Goal: Task Accomplishment & Management: Use online tool/utility

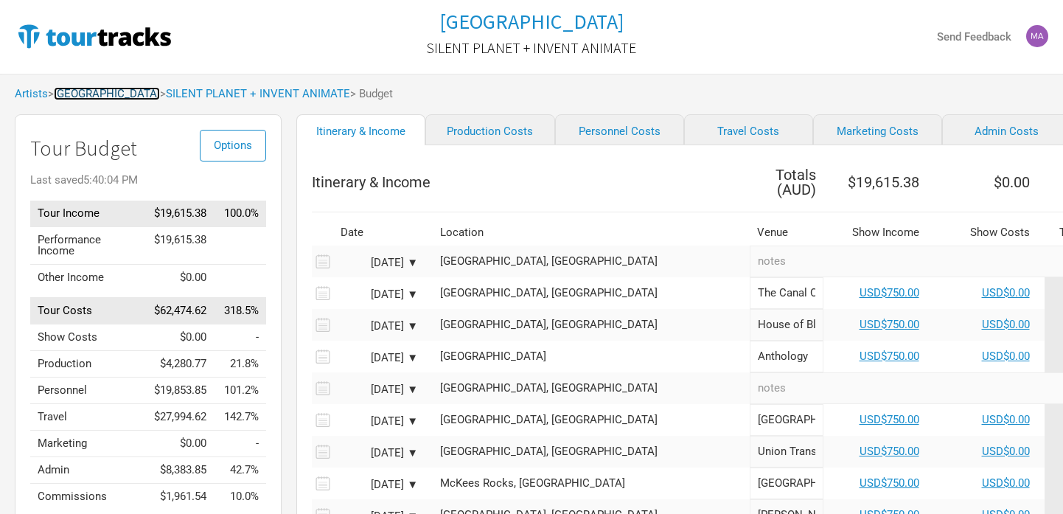
click at [91, 97] on link "[GEOGRAPHIC_DATA]" at bounding box center [107, 93] width 106 height 13
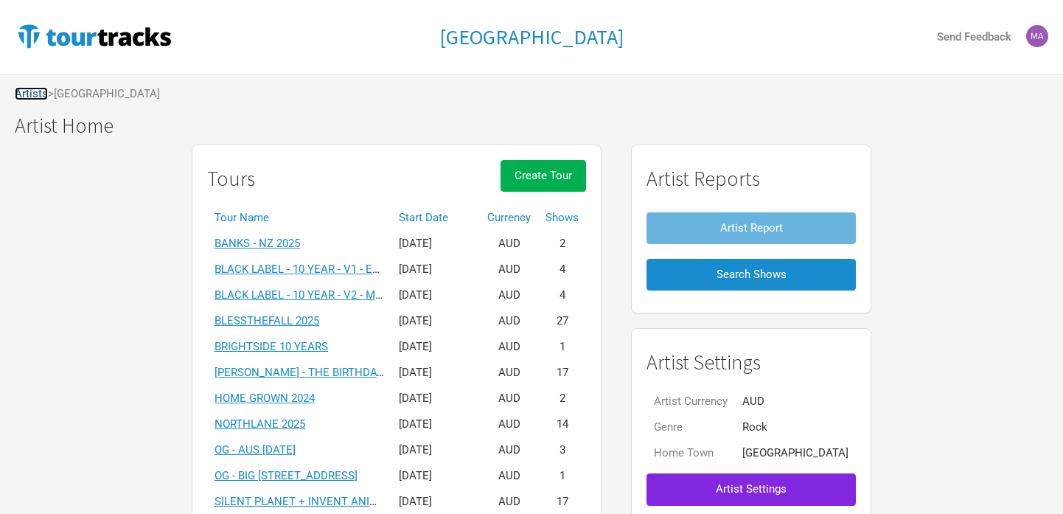
click at [35, 95] on link "Artists" at bounding box center [31, 93] width 33 height 13
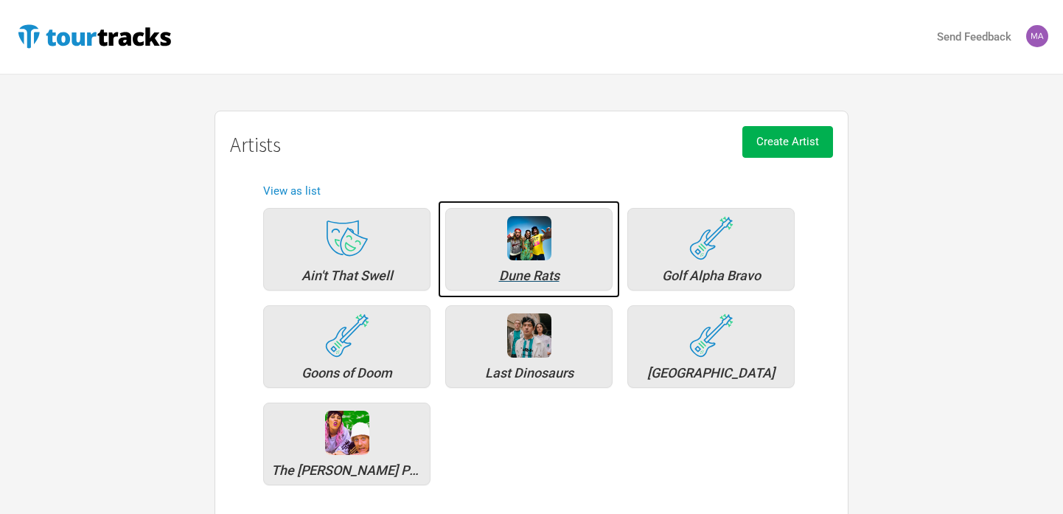
click at [522, 273] on div "Dune Rats" at bounding box center [528, 275] width 151 height 13
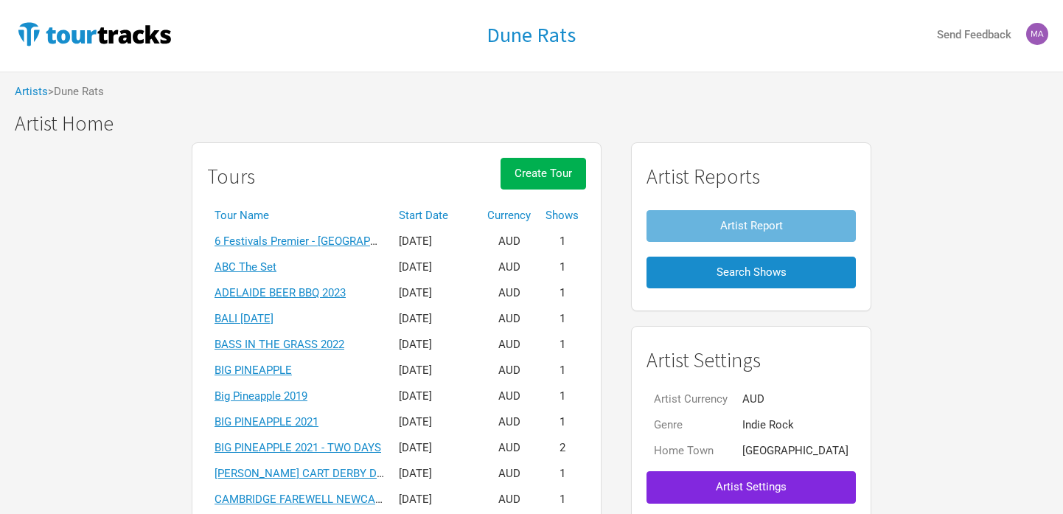
scroll to position [4, 0]
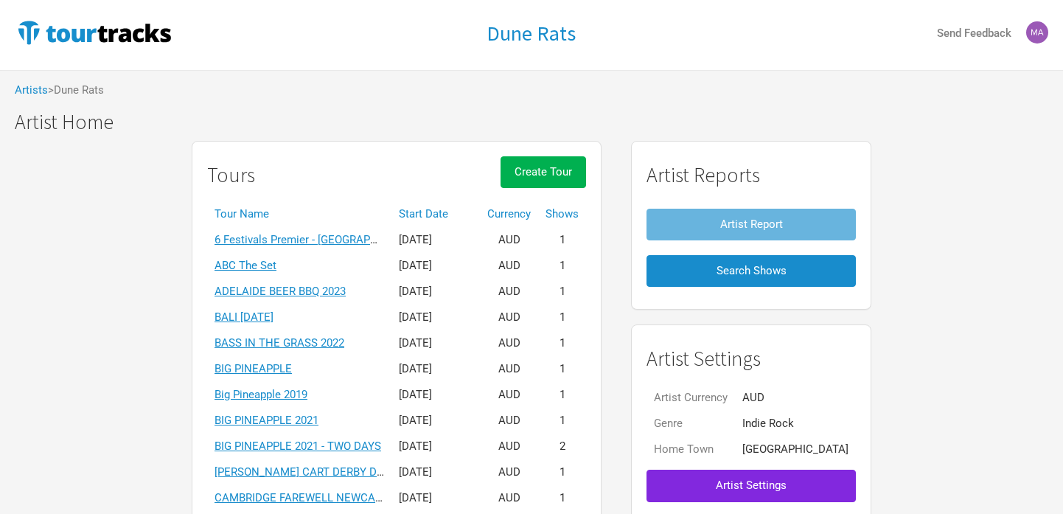
click at [450, 209] on th "Start Date" at bounding box center [436, 214] width 88 height 26
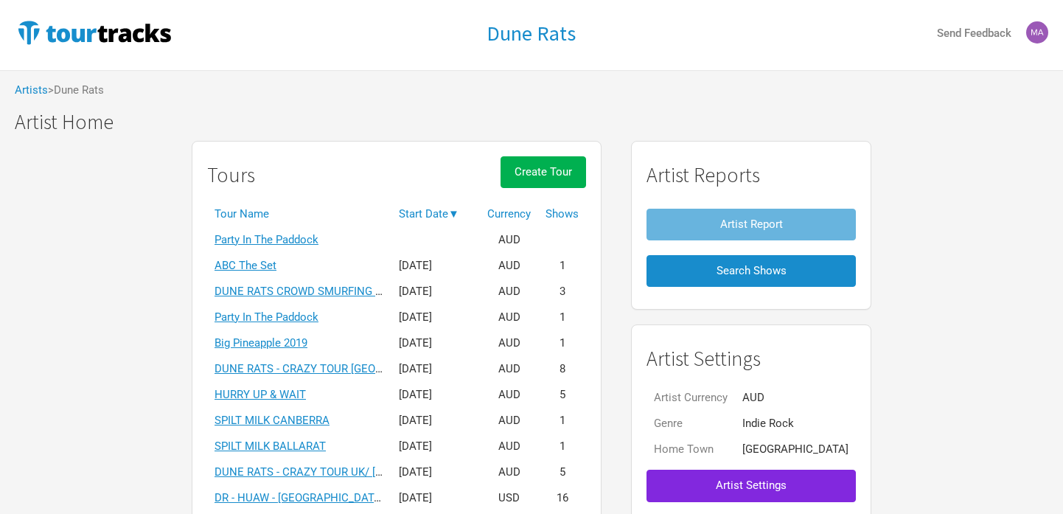
click at [451, 212] on th "Start Date ▼" at bounding box center [436, 214] width 88 height 26
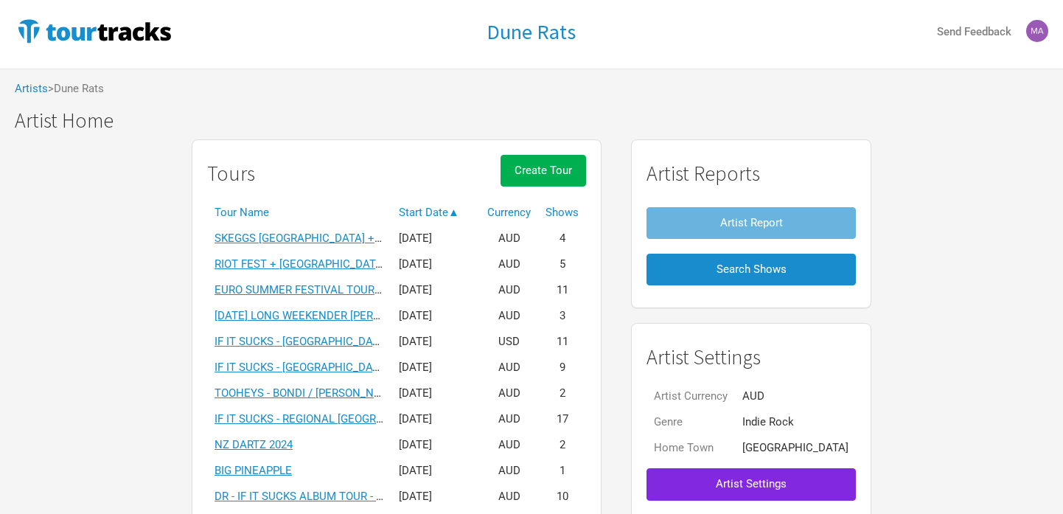
scroll to position [0, 0]
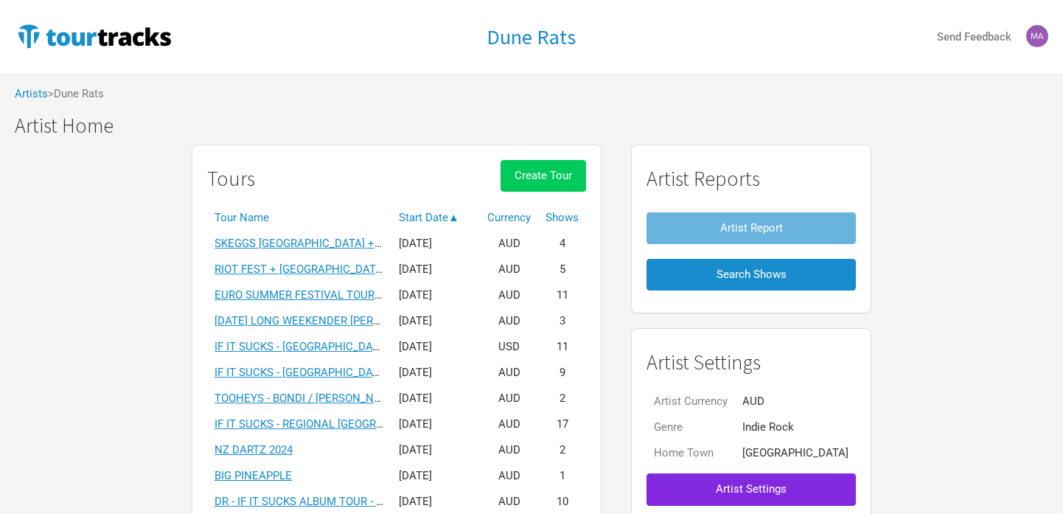
click at [572, 183] on button "Create Tour" at bounding box center [544, 176] width 86 height 32
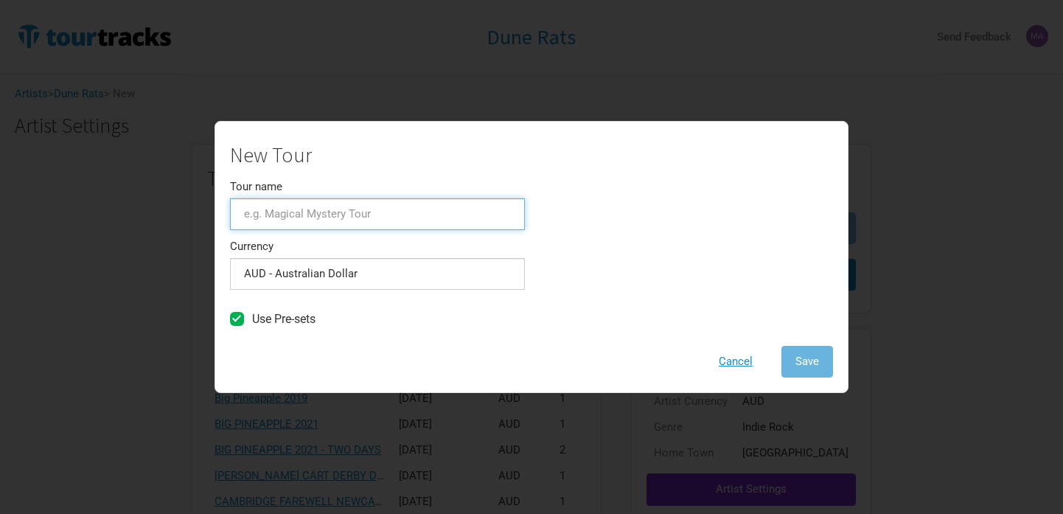
click at [333, 208] on input "Tour name" at bounding box center [377, 214] width 295 height 32
type input "#"
type input "MARCH [DATE]"
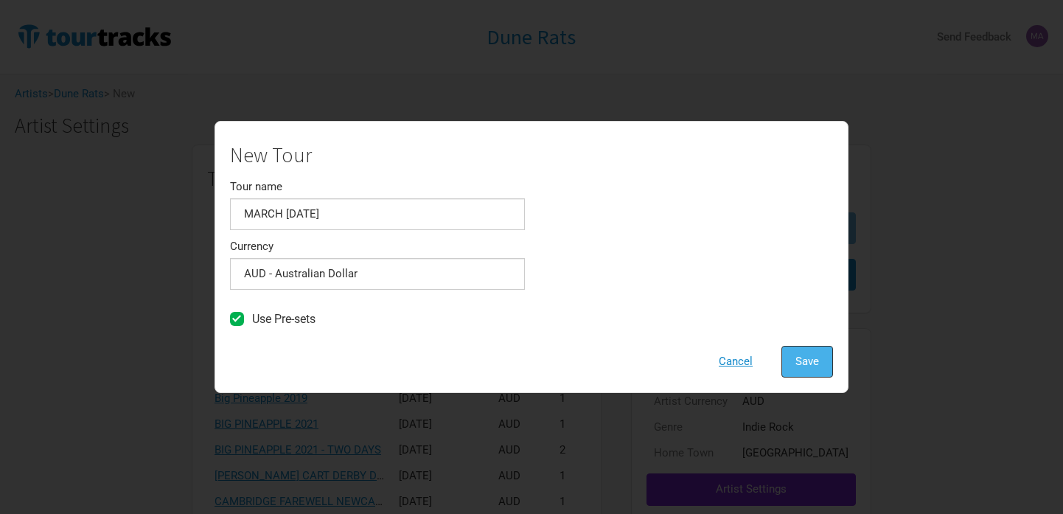
click at [790, 363] on button "Save" at bounding box center [808, 362] width 52 height 32
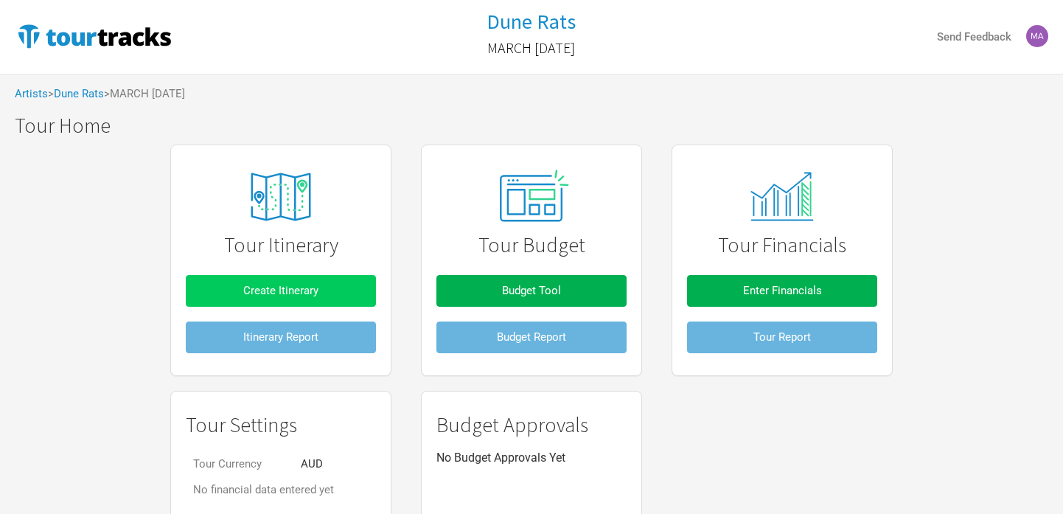
click at [293, 296] on span "Create Itinerary" at bounding box center [280, 290] width 75 height 13
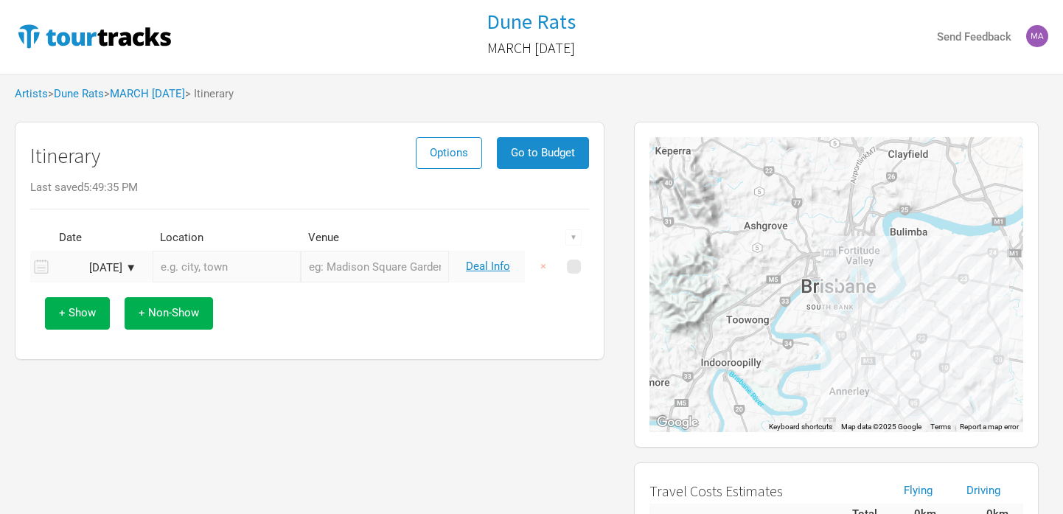
click at [105, 271] on div "[DATE] ▼" at bounding box center [95, 267] width 81 height 11
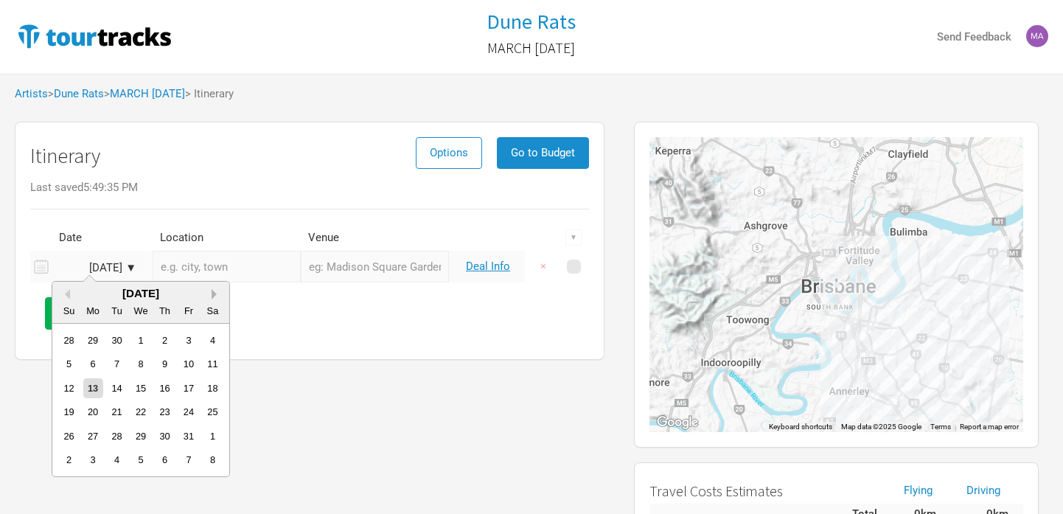
click at [213, 293] on button "Next Month" at bounding box center [217, 294] width 10 height 10
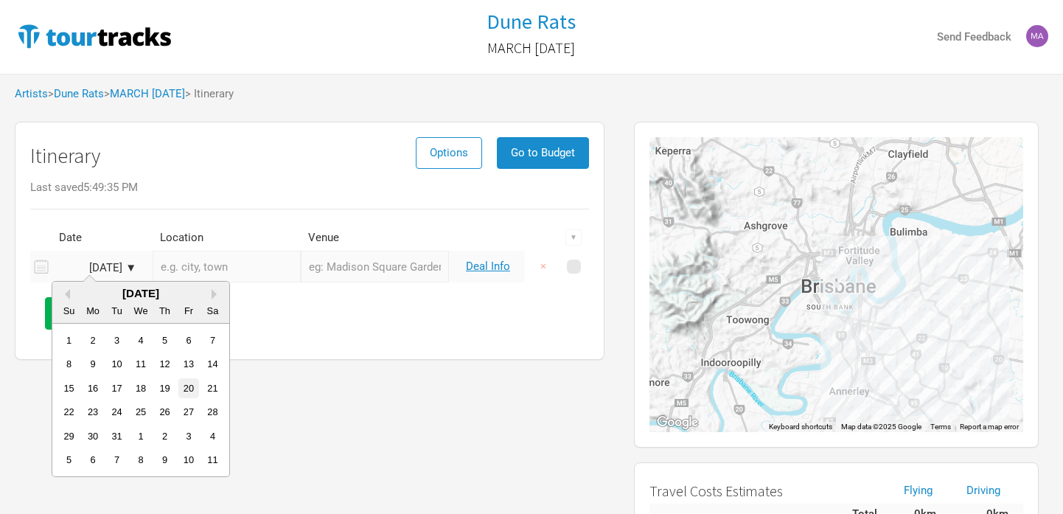
click at [192, 389] on div "20" at bounding box center [188, 388] width 20 height 20
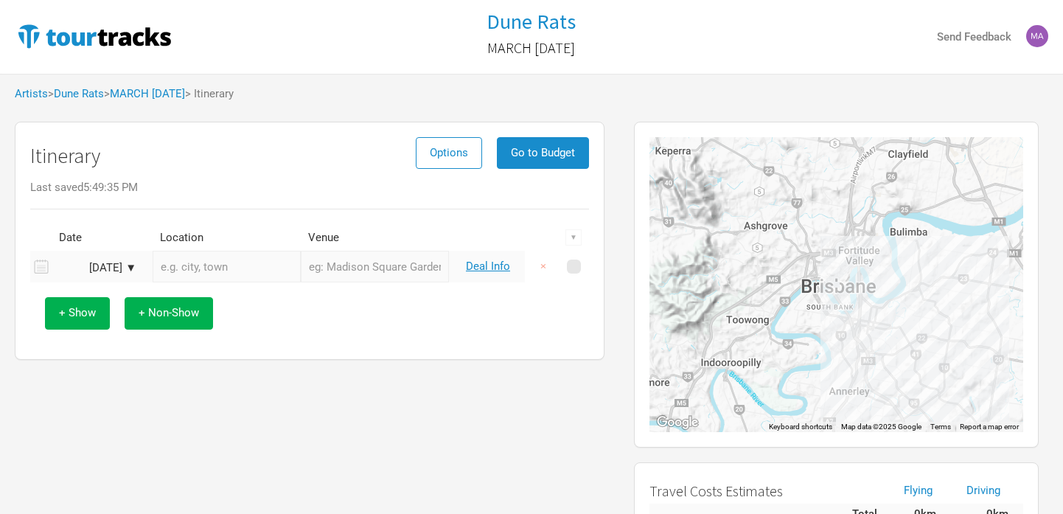
click at [283, 317] on div "+ Show + Non-Show" at bounding box center [310, 312] width 544 height 61
click at [209, 265] on input "text" at bounding box center [227, 267] width 148 height 32
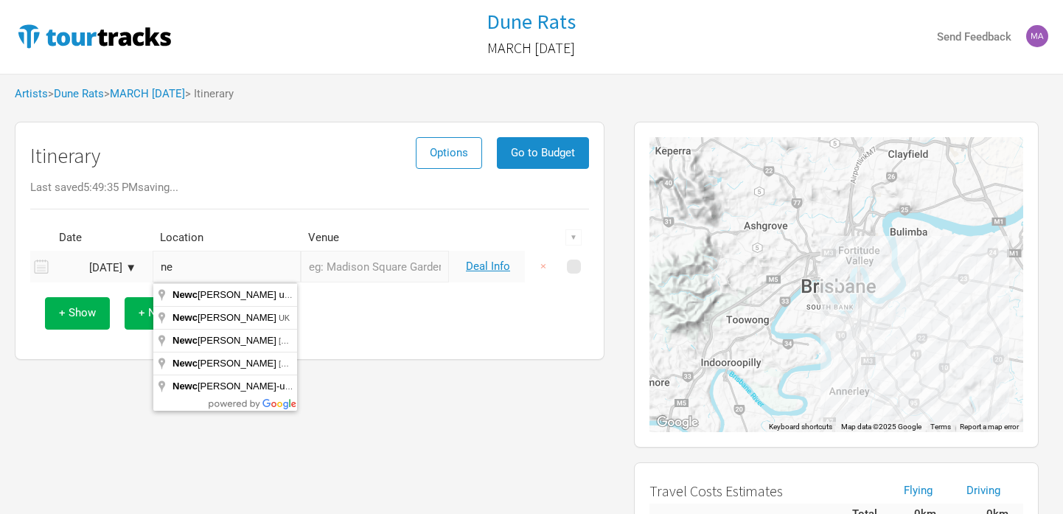
type input "n"
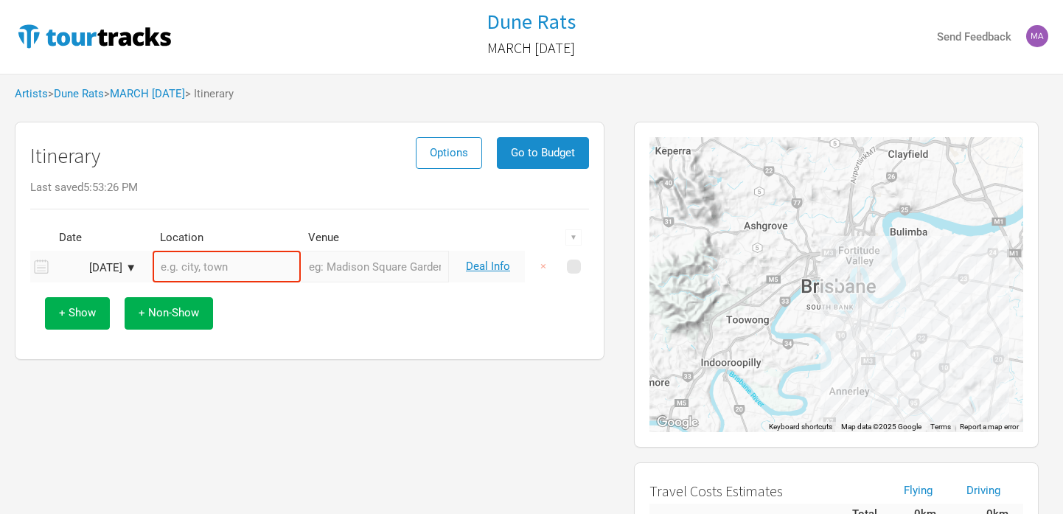
click at [220, 257] on input "text" at bounding box center [227, 267] width 148 height 32
paste input "[GEOGRAPHIC_DATA], [GEOGRAPHIC_DATA]"
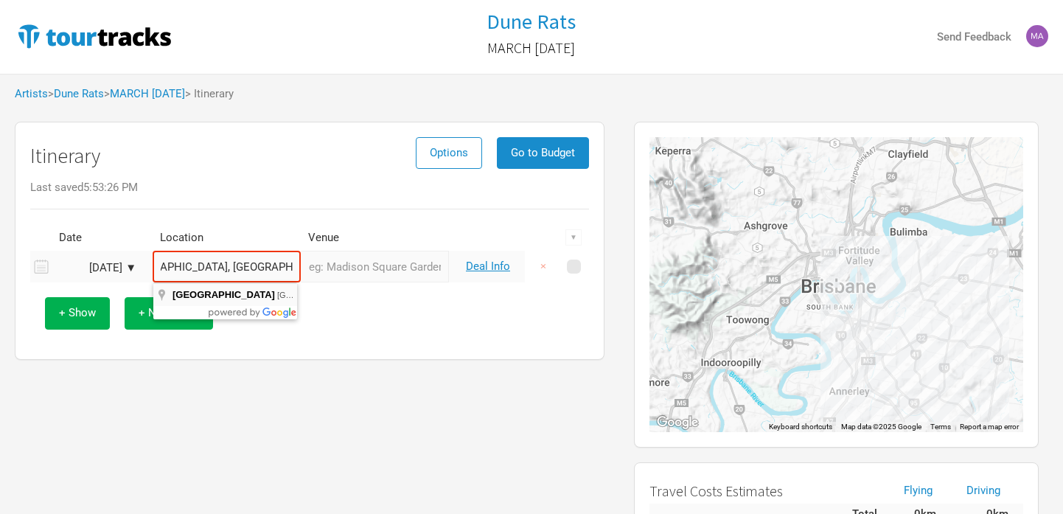
type input "[GEOGRAPHIC_DATA], [GEOGRAPHIC_DATA], [GEOGRAPHIC_DATA]"
type input "[GEOGRAPHIC_DATA]"
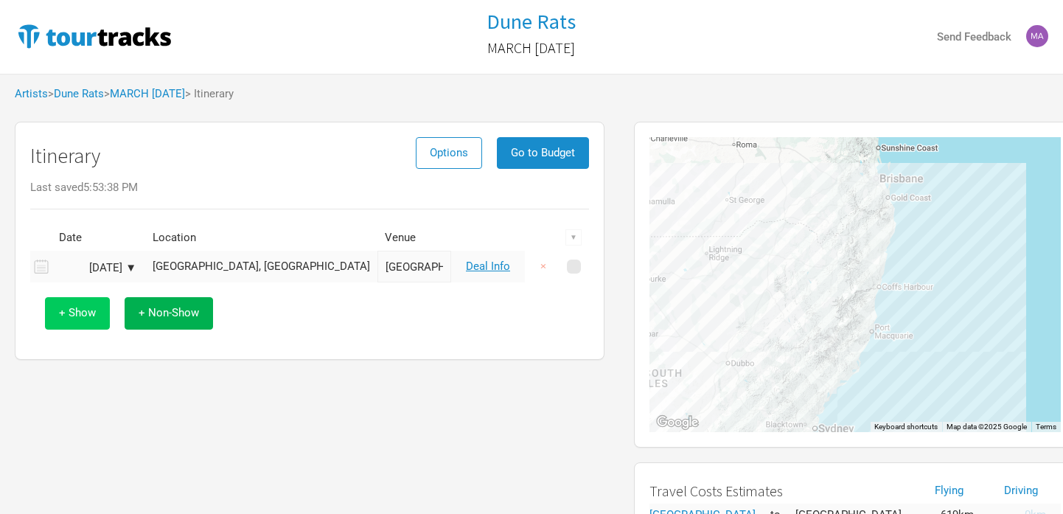
click at [81, 321] on button "+ Show" at bounding box center [77, 313] width 65 height 32
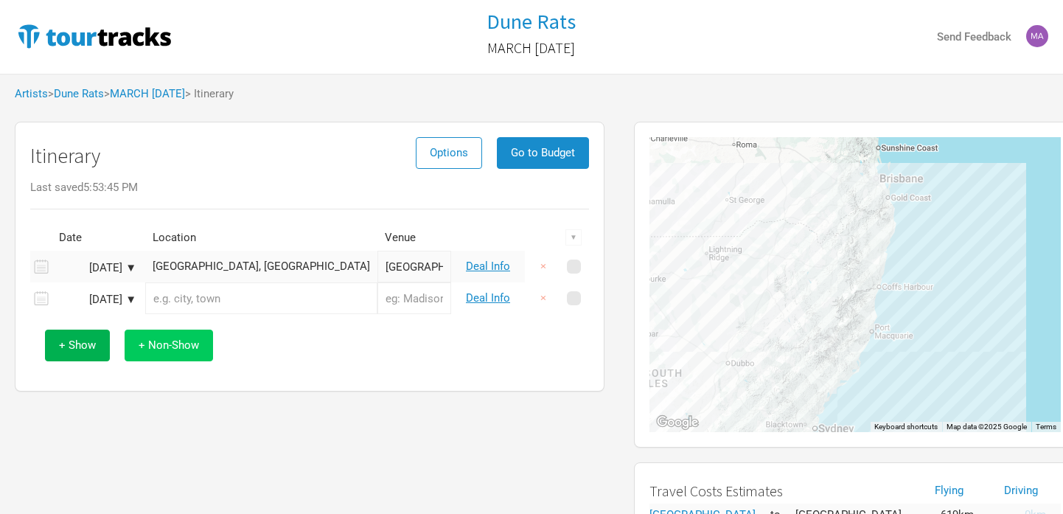
click at [153, 348] on span "+ Non-Show" at bounding box center [169, 344] width 60 height 13
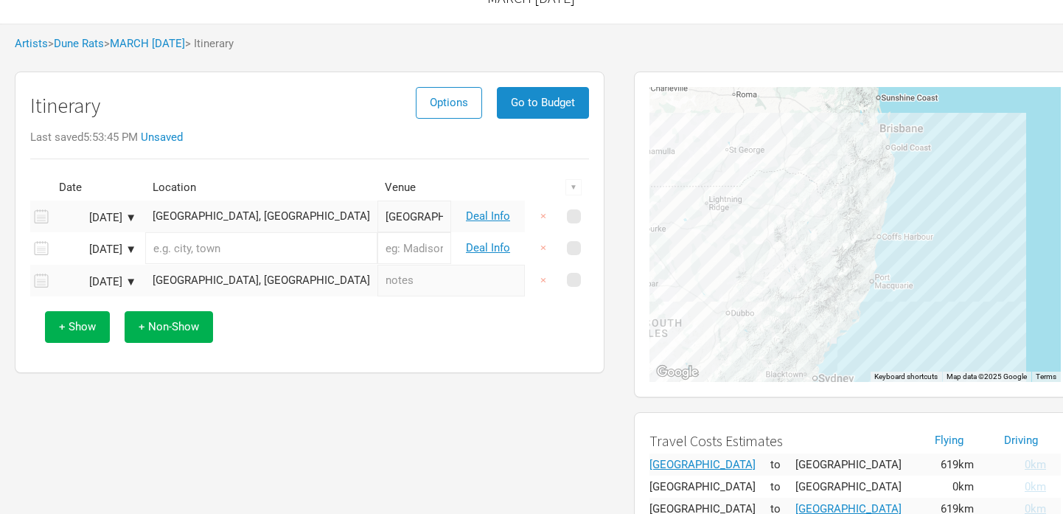
scroll to position [51, 0]
click at [60, 328] on span "+ Show" at bounding box center [77, 325] width 37 height 13
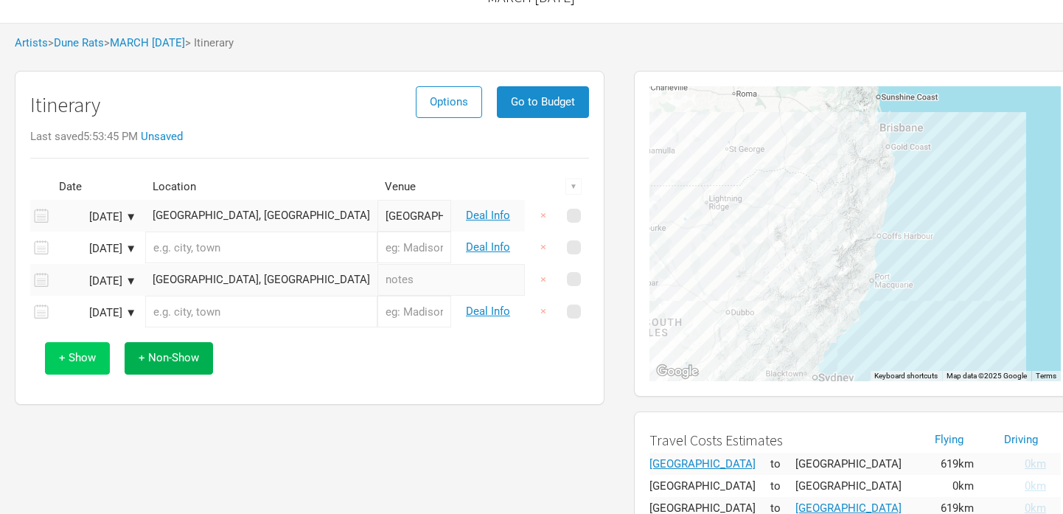
click at [67, 352] on span "+ Show" at bounding box center [77, 357] width 37 height 13
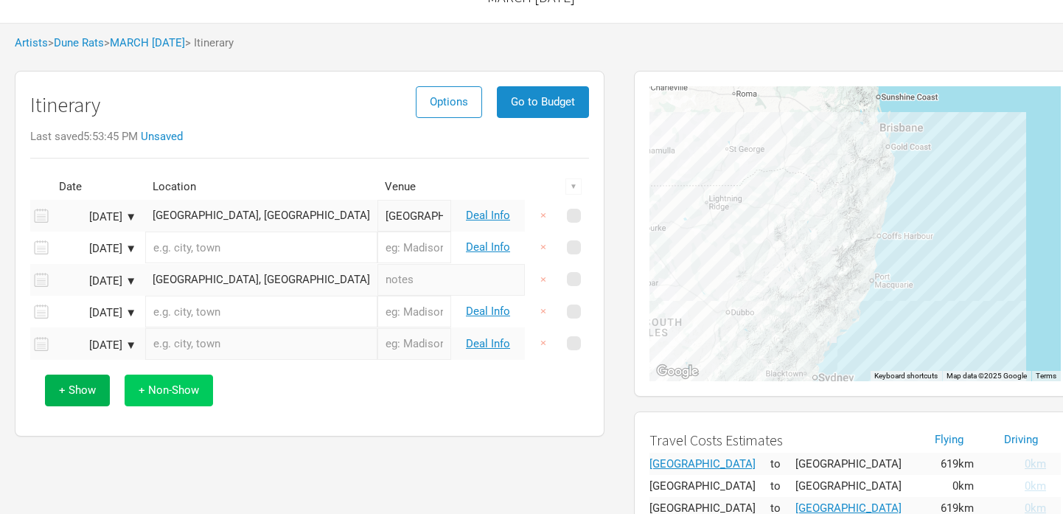
click at [162, 386] on span "+ Non-Show" at bounding box center [169, 389] width 60 height 13
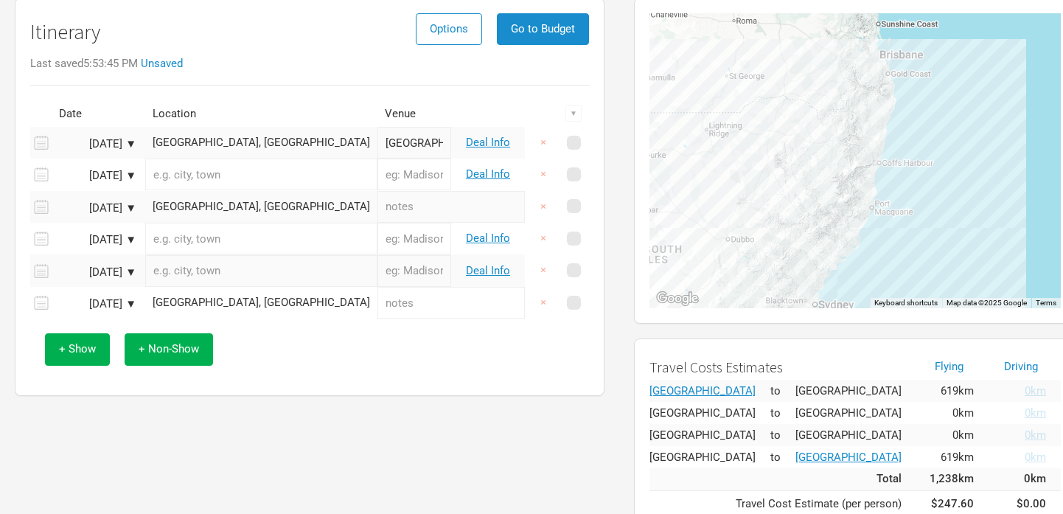
scroll to position [125, 0]
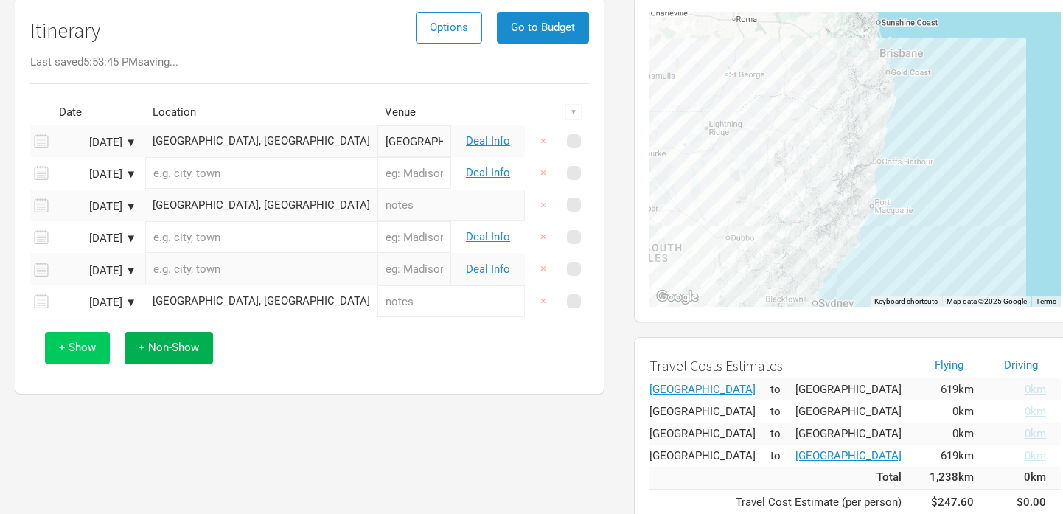
click at [73, 352] on span "+ Show" at bounding box center [77, 347] width 37 height 13
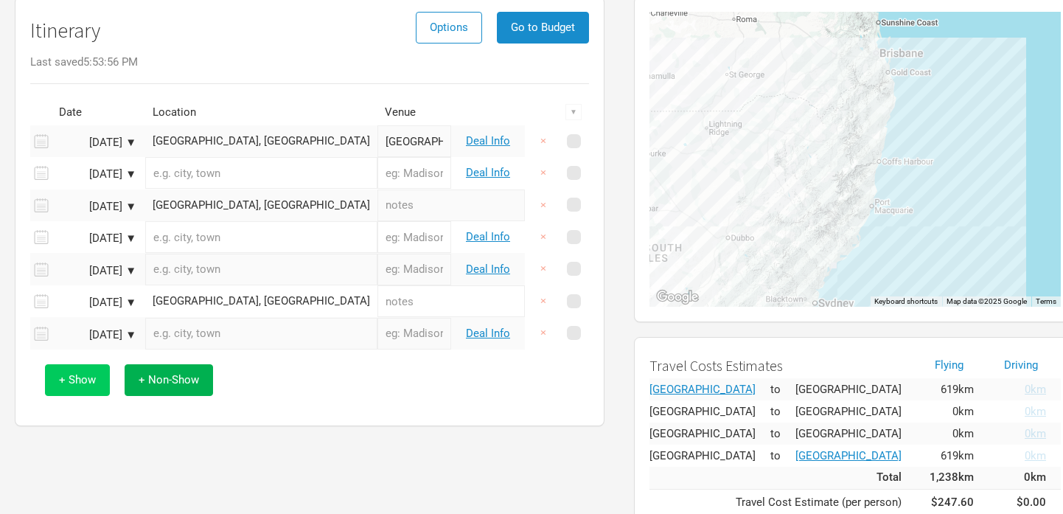
click at [74, 384] on span "+ Show" at bounding box center [77, 379] width 37 height 13
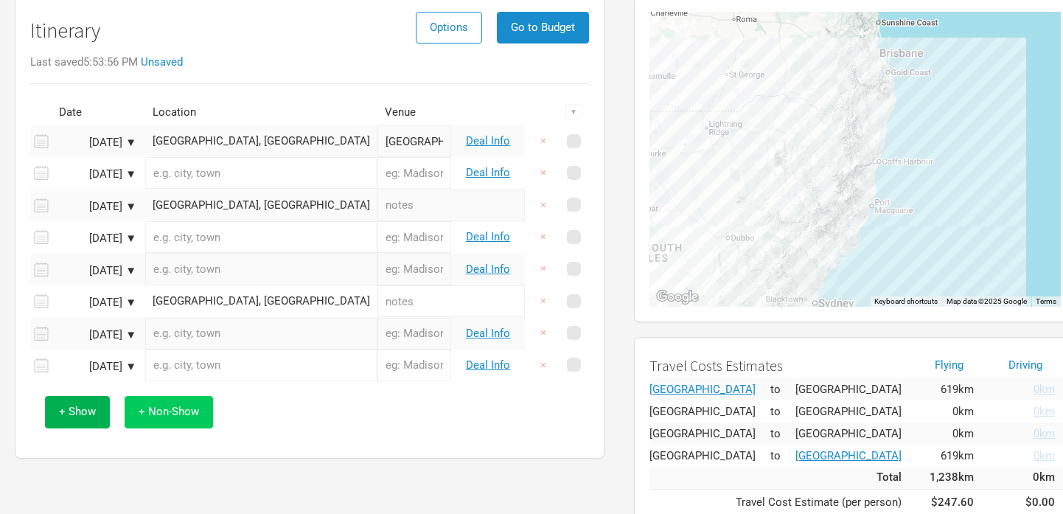
click at [169, 411] on span "+ Non-Show" at bounding box center [169, 411] width 60 height 13
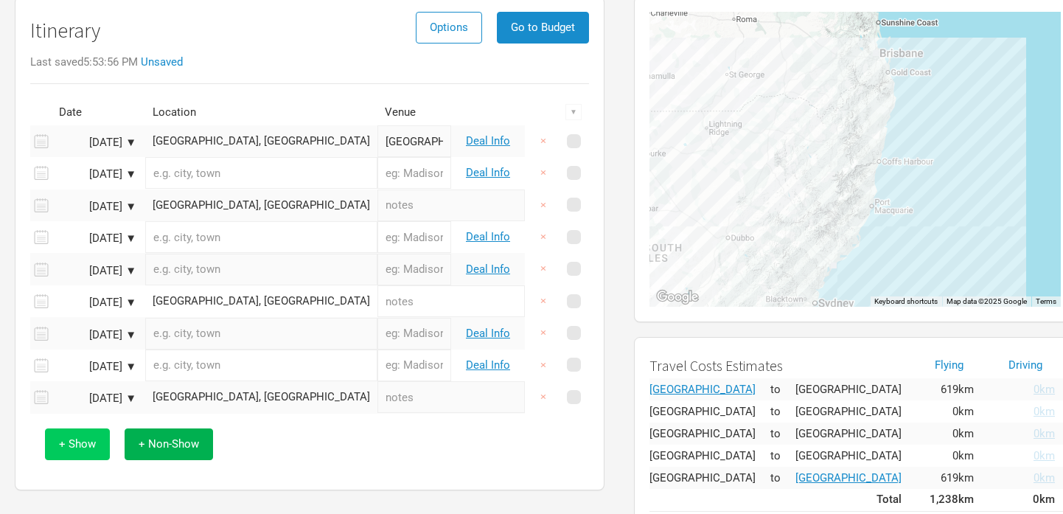
click at [56, 442] on button "+ Show" at bounding box center [77, 444] width 65 height 32
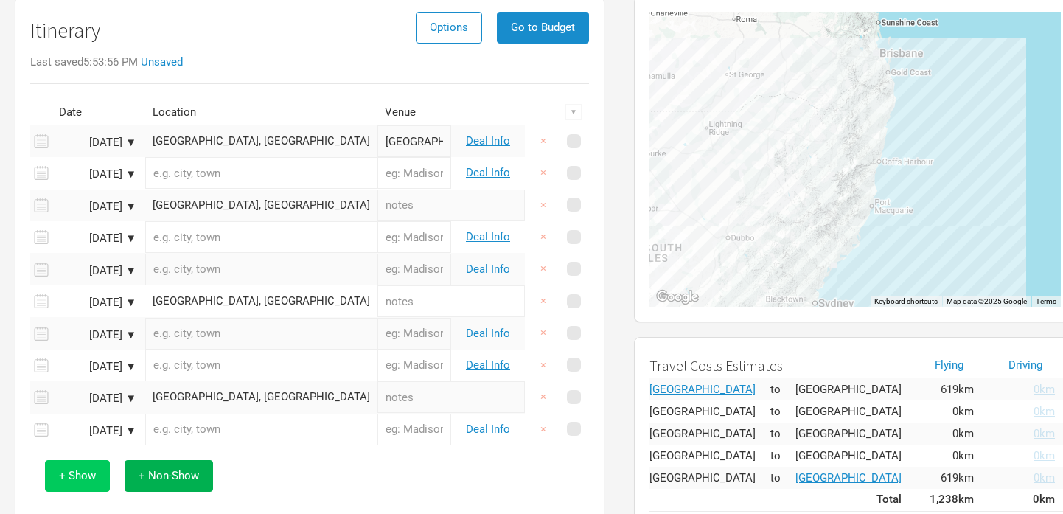
click at [56, 442] on td "[DATE] ▼" at bounding box center [96, 430] width 88 height 32
click at [68, 475] on span "+ Show" at bounding box center [77, 475] width 37 height 13
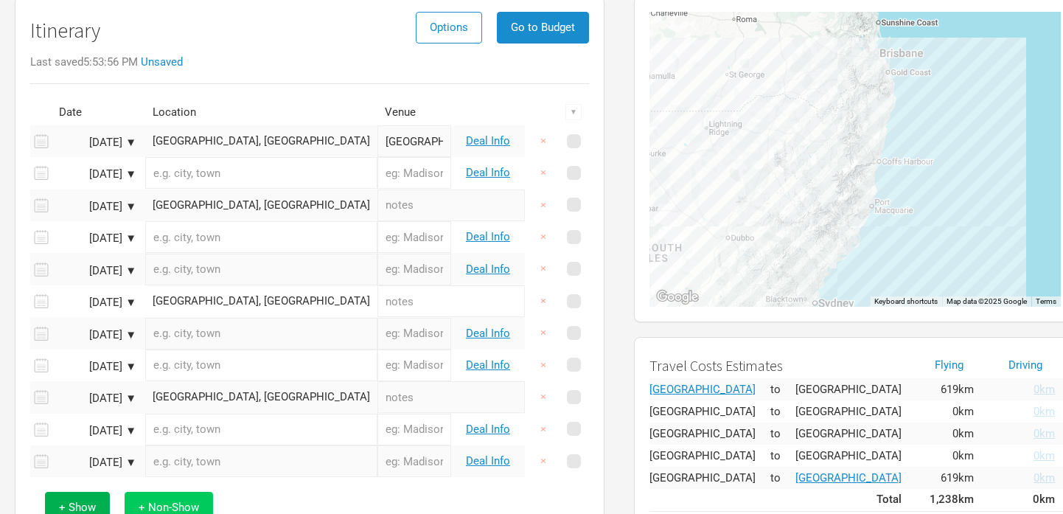
click at [169, 501] on span "+ Non-Show" at bounding box center [169, 507] width 60 height 13
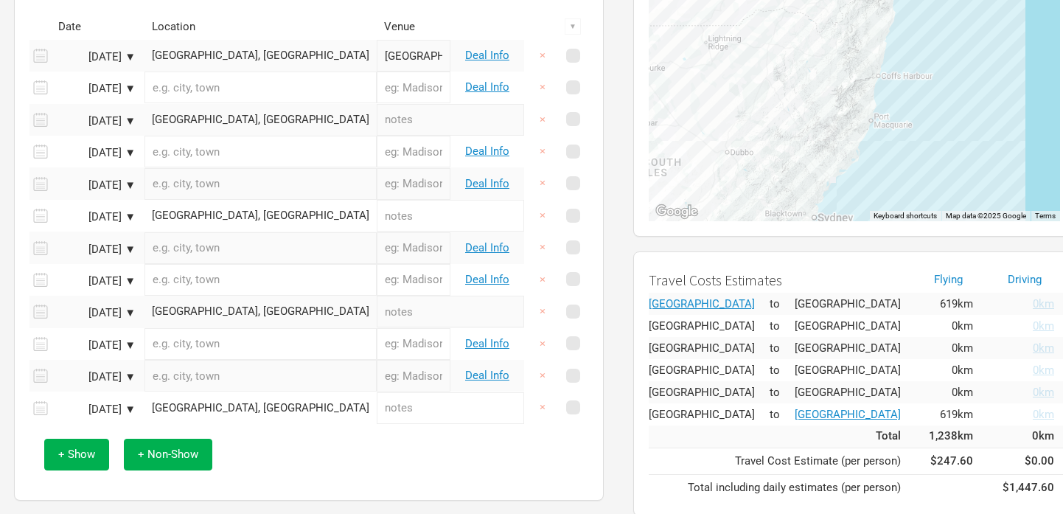
scroll to position [209, 1]
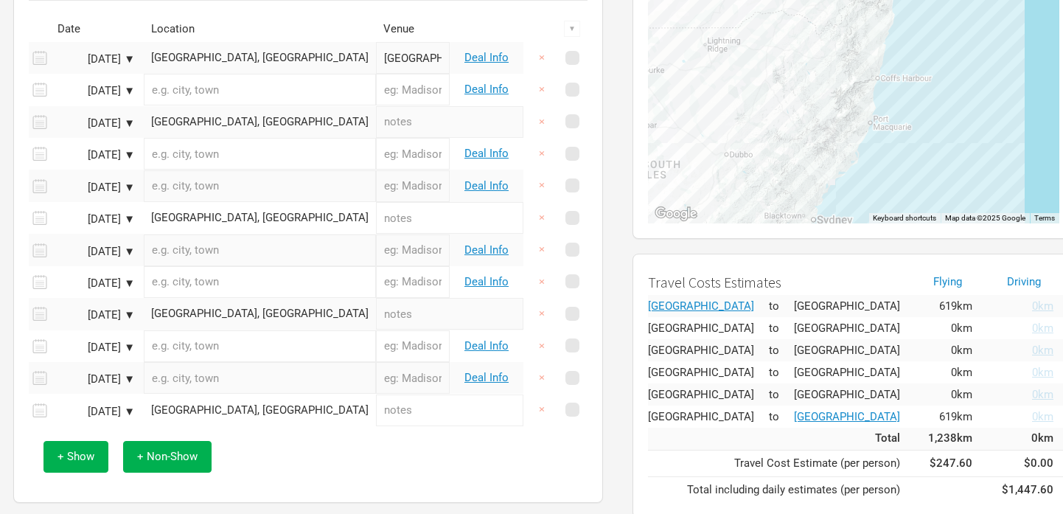
click at [130, 153] on div "[DATE] ▼" at bounding box center [94, 155] width 81 height 11
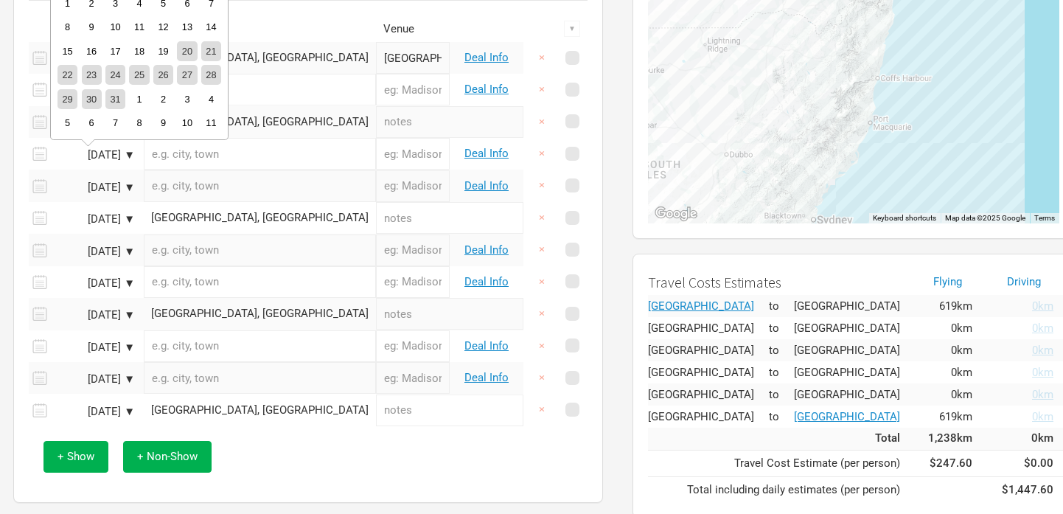
scroll to position [0, 1]
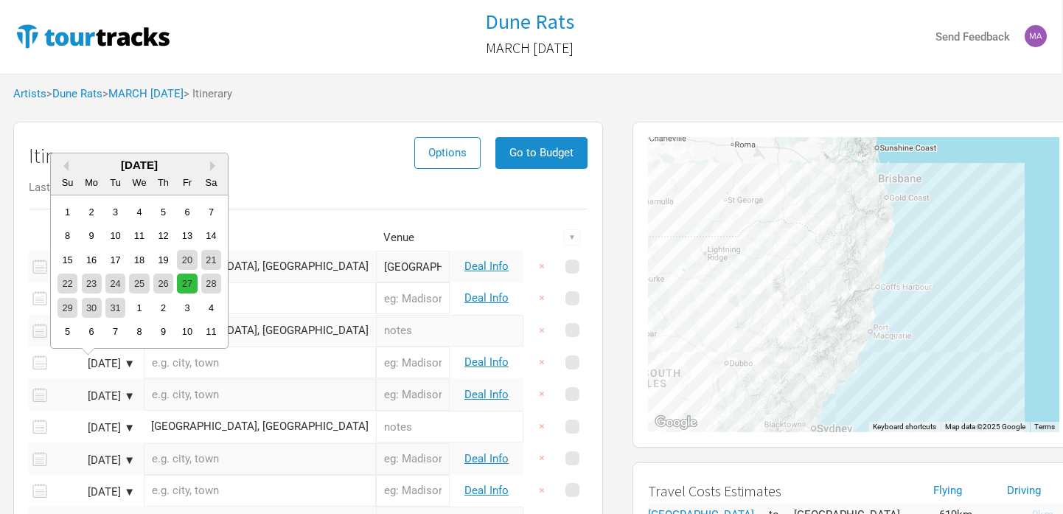
click at [185, 279] on div "27" at bounding box center [187, 284] width 20 height 20
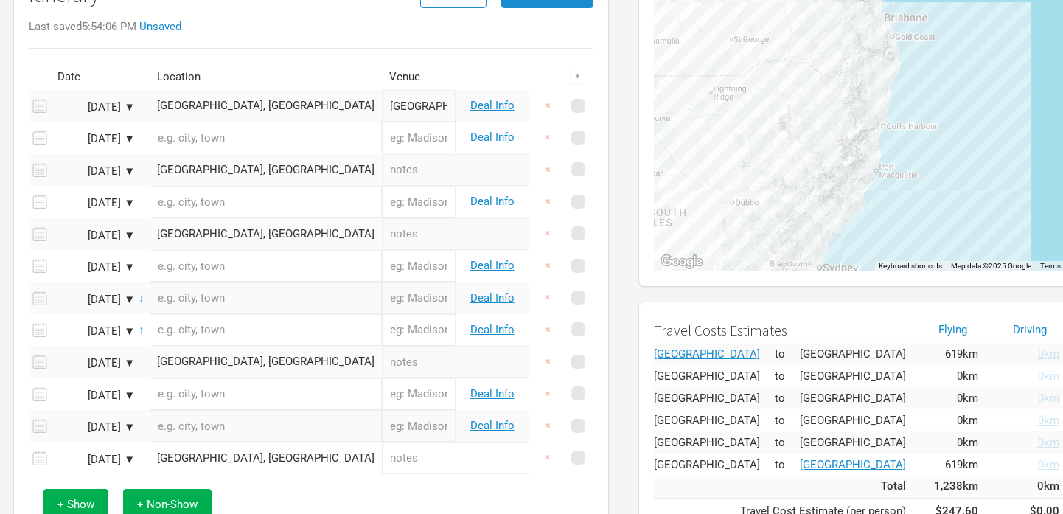
scroll to position [170, 1]
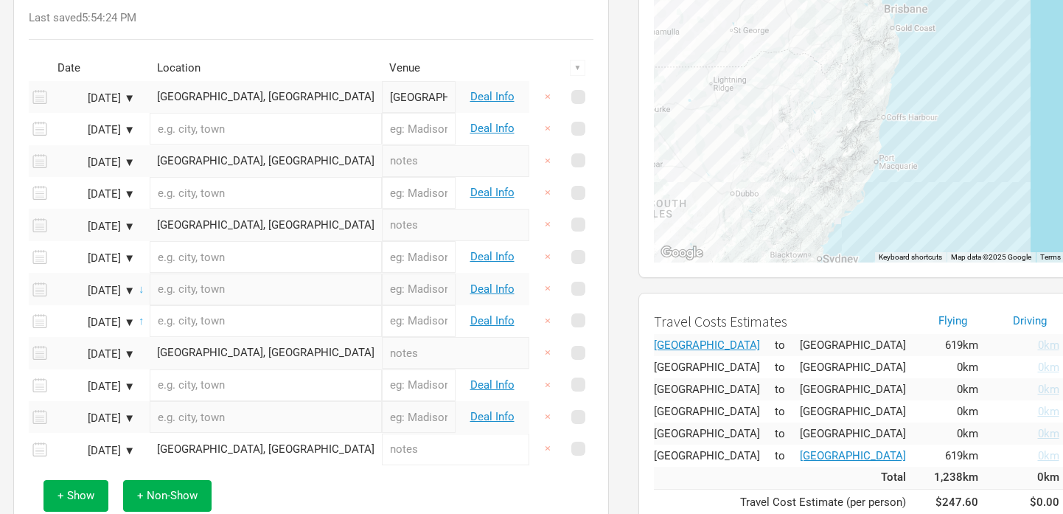
click at [130, 193] on div "[DATE] ▼" at bounding box center [94, 194] width 81 height 11
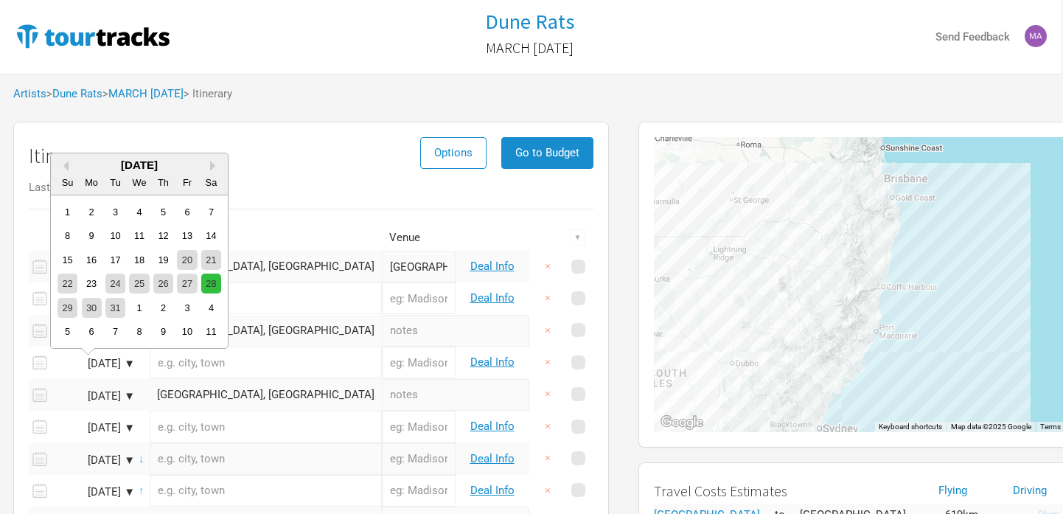
click at [206, 285] on div "28" at bounding box center [211, 284] width 20 height 20
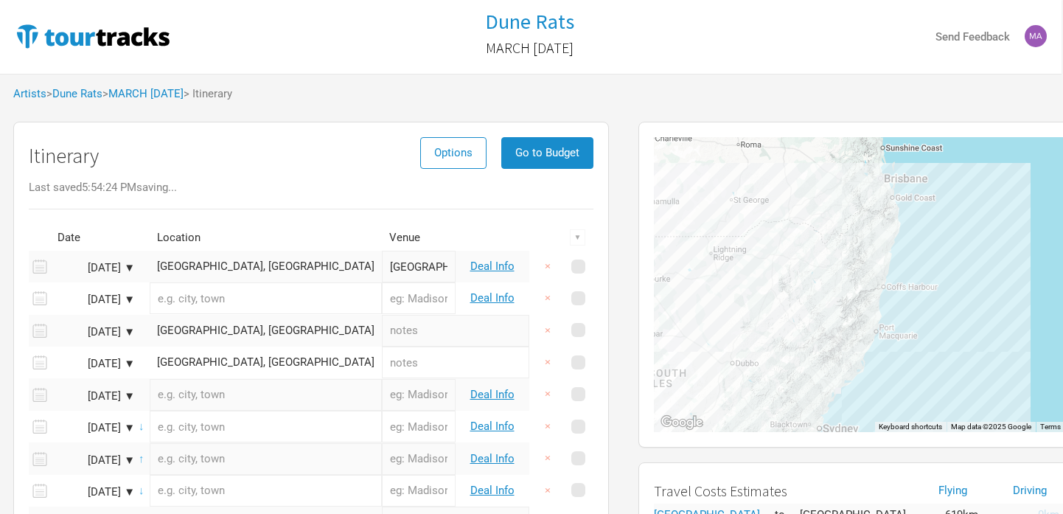
click at [283, 178] on div "Itinerary Options Go to Budget" at bounding box center [311, 159] width 565 height 45
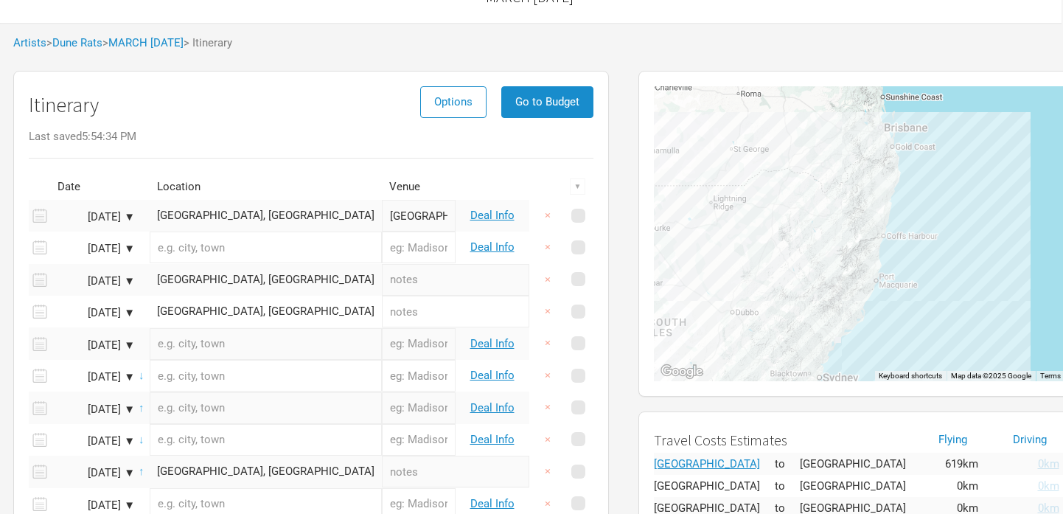
scroll to position [52, 1]
click at [131, 312] on div "[DATE] ▼" at bounding box center [94, 311] width 81 height 11
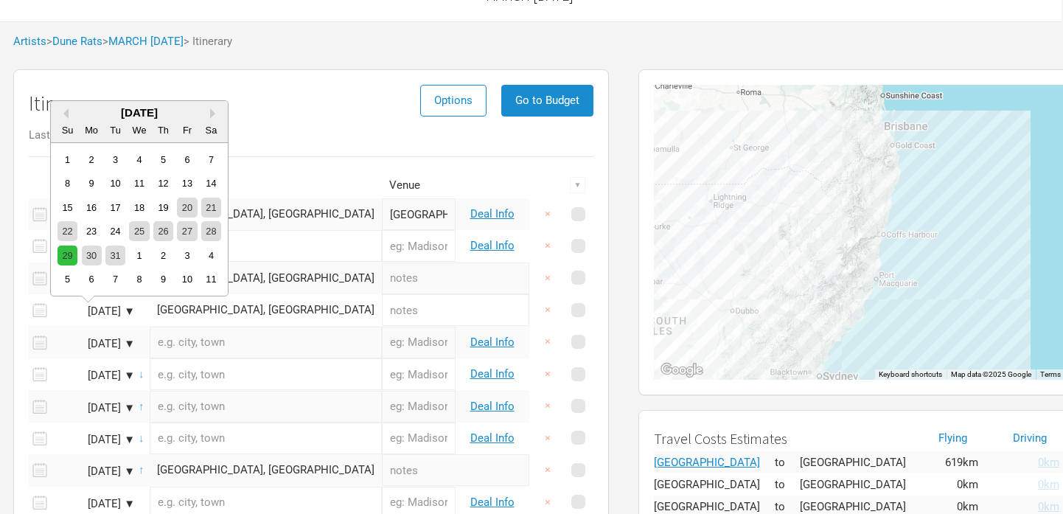
click at [62, 257] on div "29" at bounding box center [68, 256] width 20 height 20
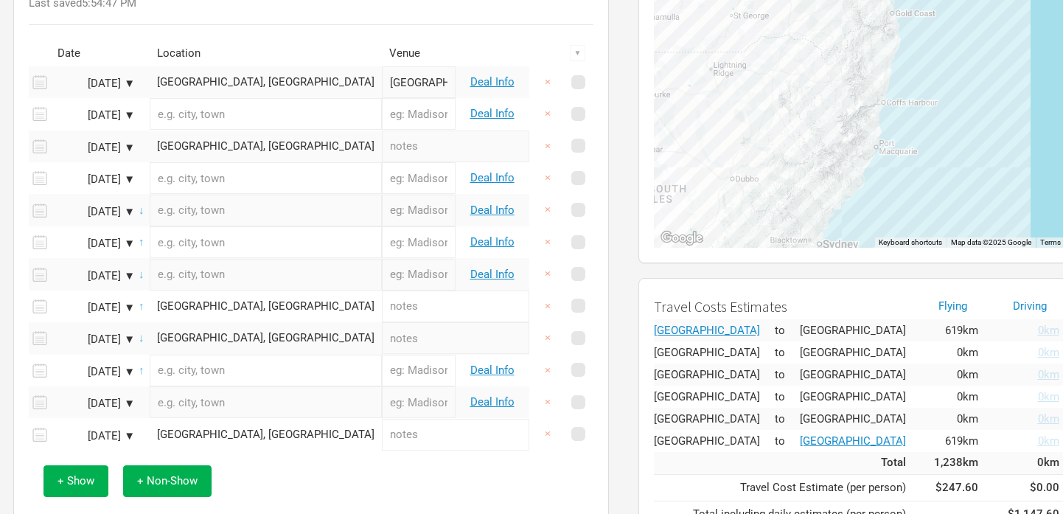
scroll to position [185, 1]
click at [128, 177] on div "[DATE] ▼" at bounding box center [94, 178] width 81 height 11
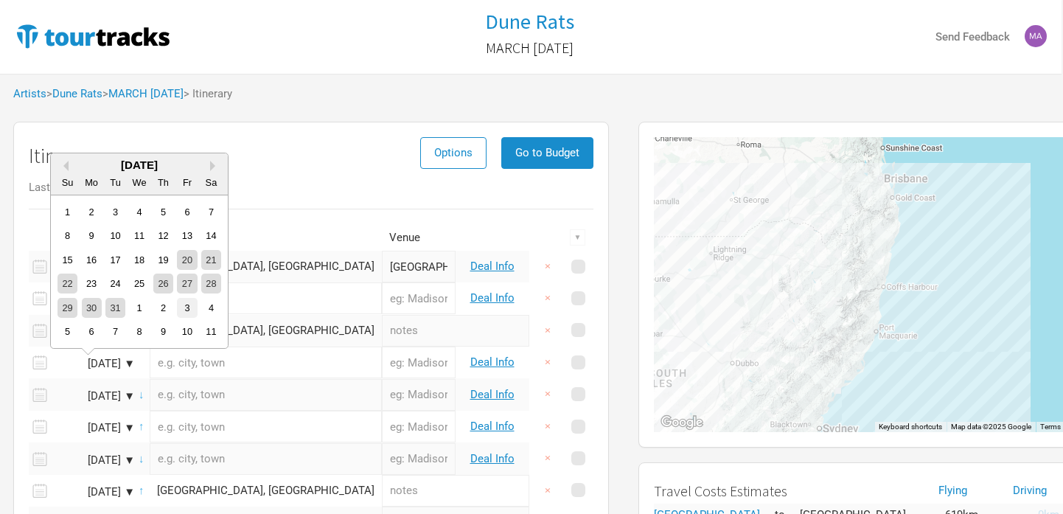
click at [191, 308] on div "3" at bounding box center [187, 308] width 20 height 20
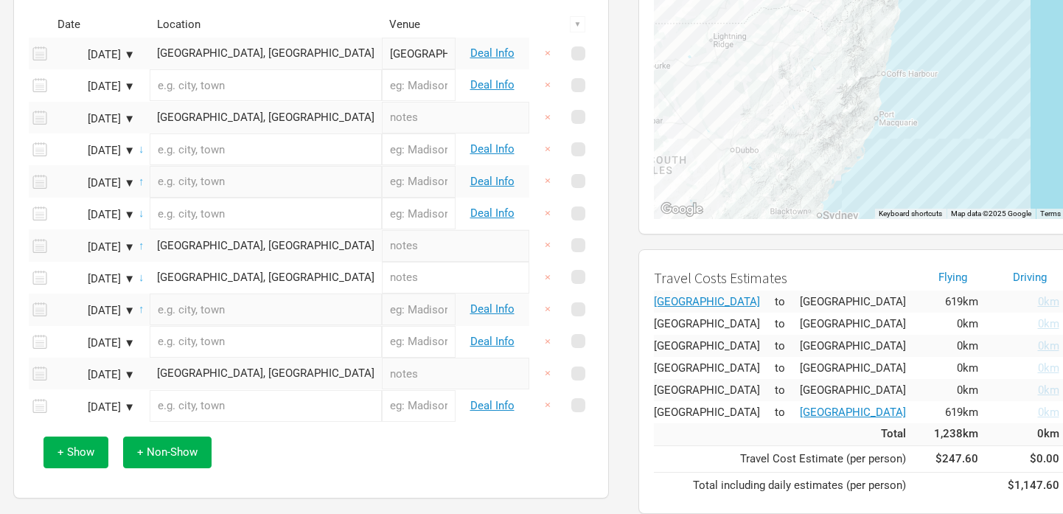
scroll to position [229, 1]
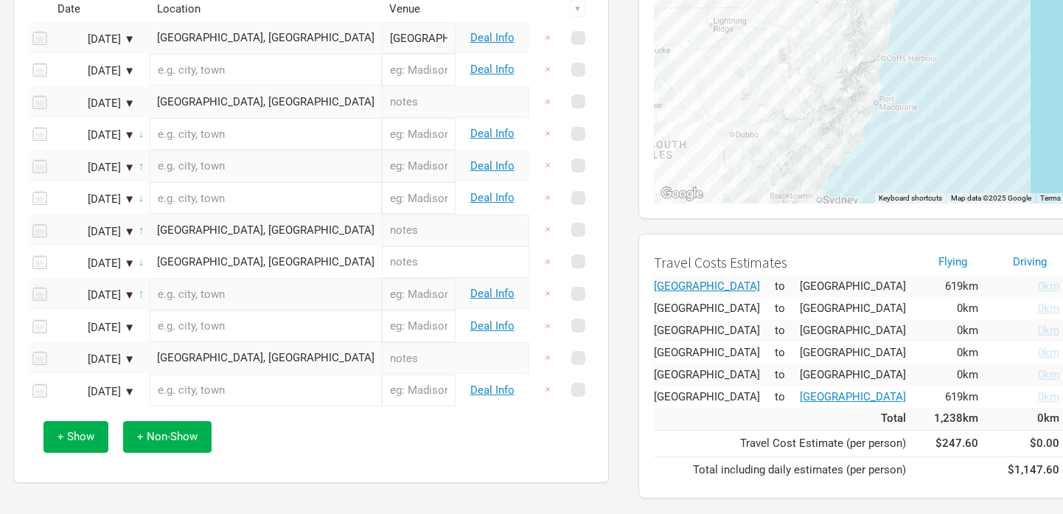
click at [128, 293] on div "[DATE] ▼" at bounding box center [94, 295] width 81 height 11
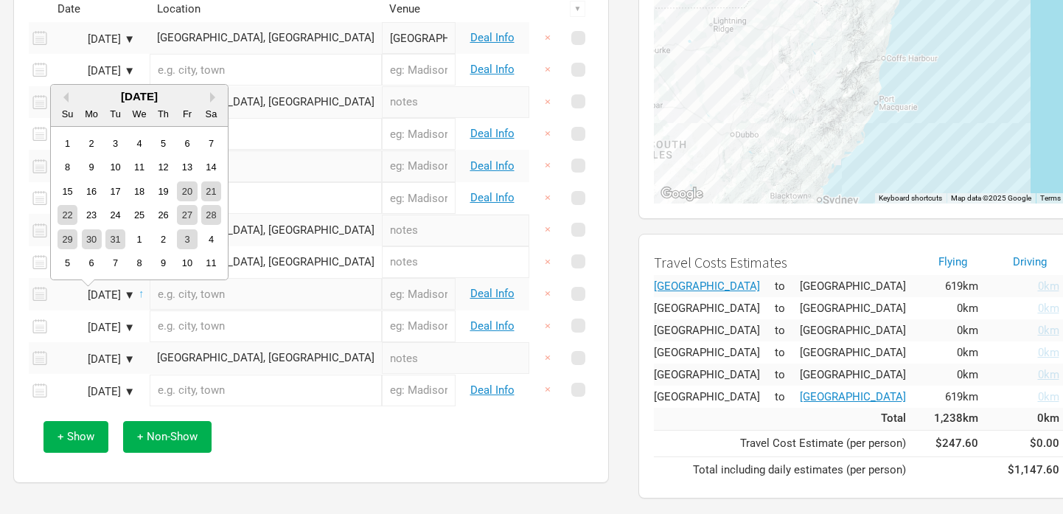
scroll to position [0, 1]
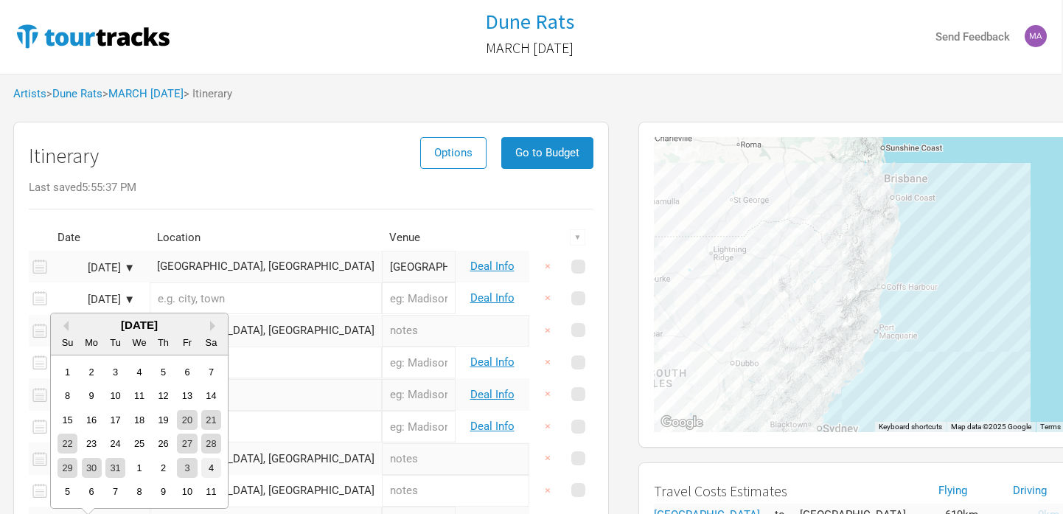
click at [213, 467] on div "4" at bounding box center [211, 468] width 20 height 20
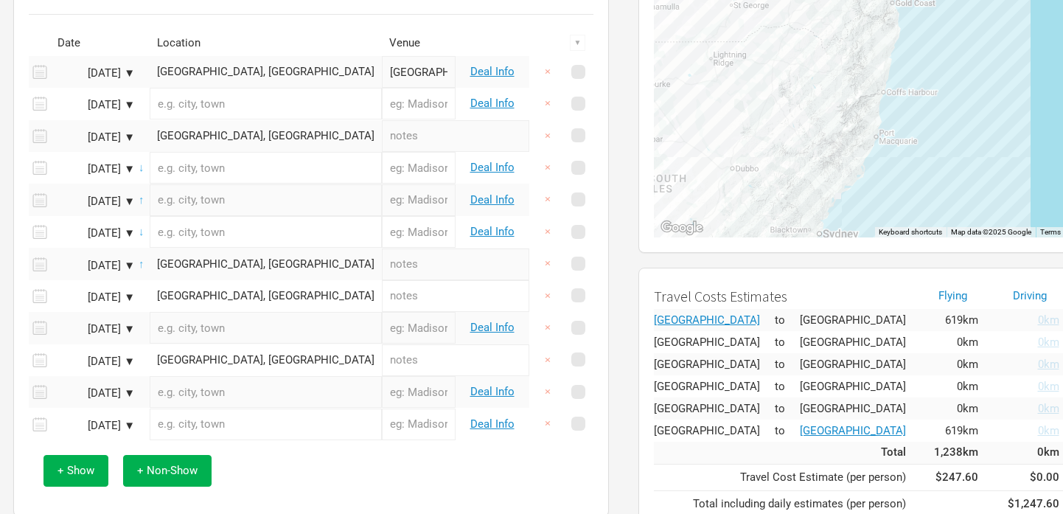
scroll to position [195, 1]
click at [111, 263] on div "[DATE] ▼" at bounding box center [94, 265] width 81 height 11
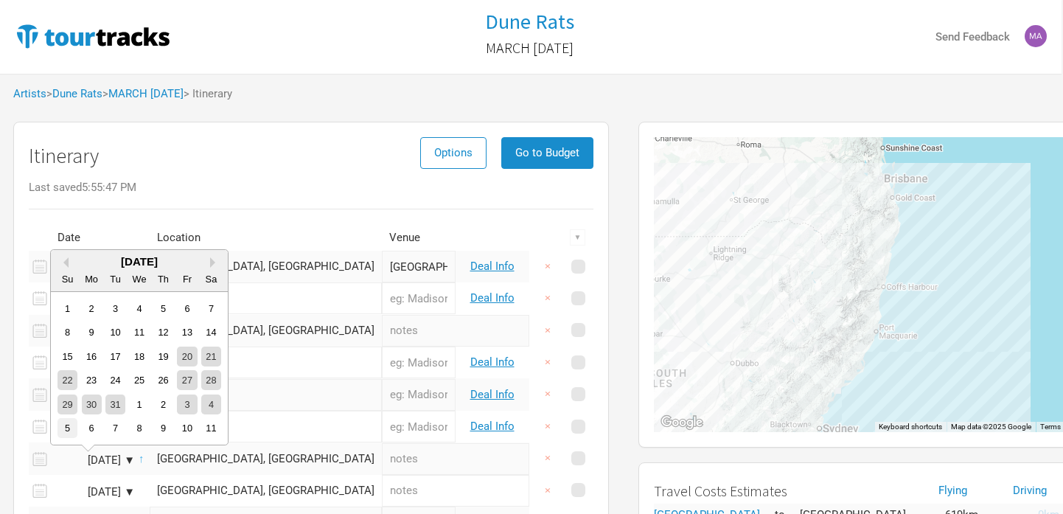
click at [61, 425] on div "5" at bounding box center [68, 428] width 20 height 20
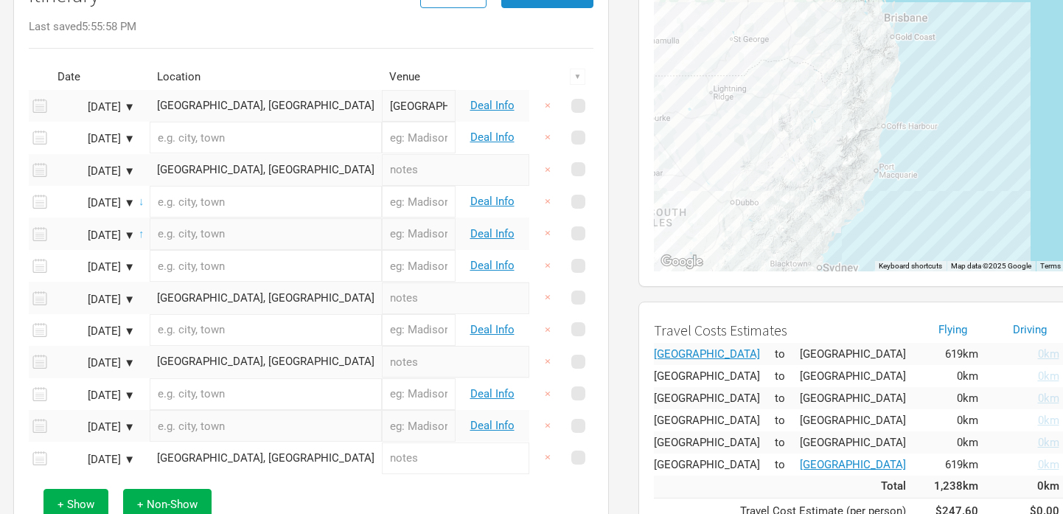
scroll to position [159, 1]
click at [207, 137] on input "text" at bounding box center [266, 139] width 232 height 32
paste input "[GEOGRAPHIC_DATA], [GEOGRAPHIC_DATA]"
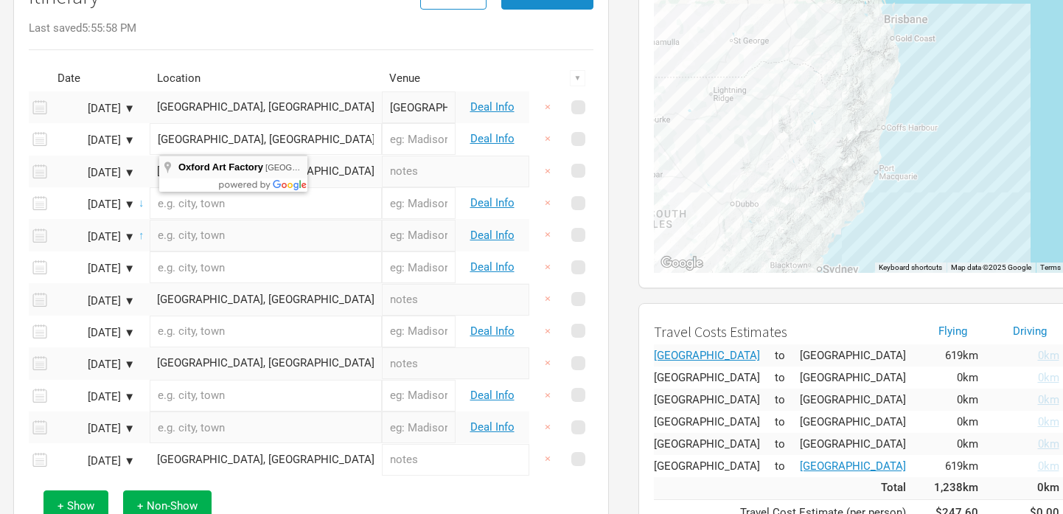
type input "[GEOGRAPHIC_DATA], [GEOGRAPHIC_DATA], [GEOGRAPHIC_DATA], [GEOGRAPHIC_DATA]"
type input "Oxford Art Factory"
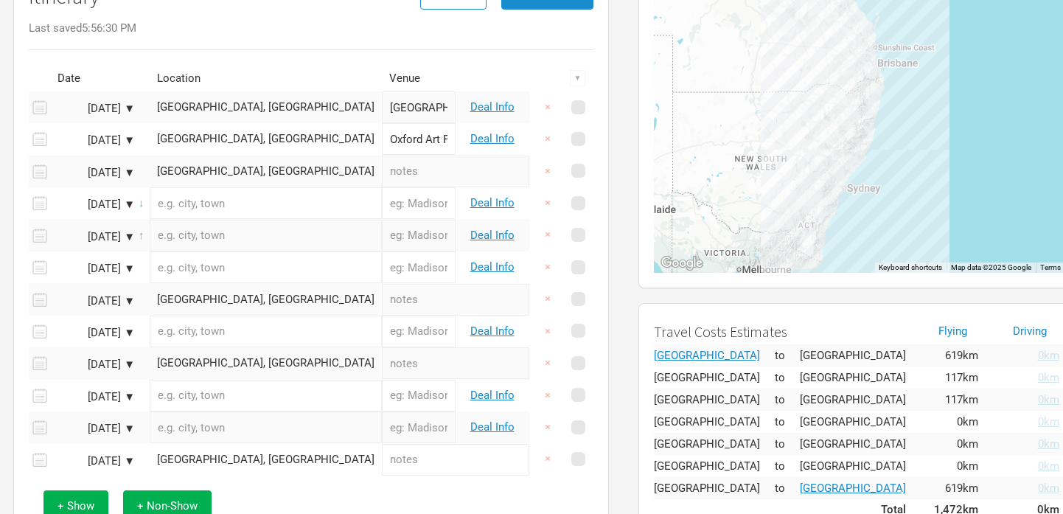
click at [131, 202] on div "[DATE] ▼" at bounding box center [94, 204] width 81 height 11
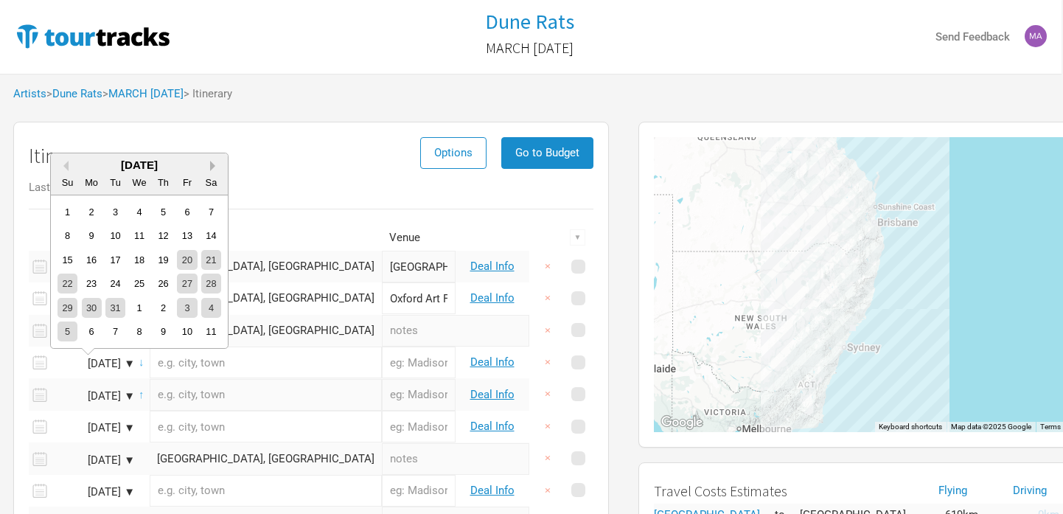
click at [212, 165] on button "Next Month" at bounding box center [215, 166] width 10 height 10
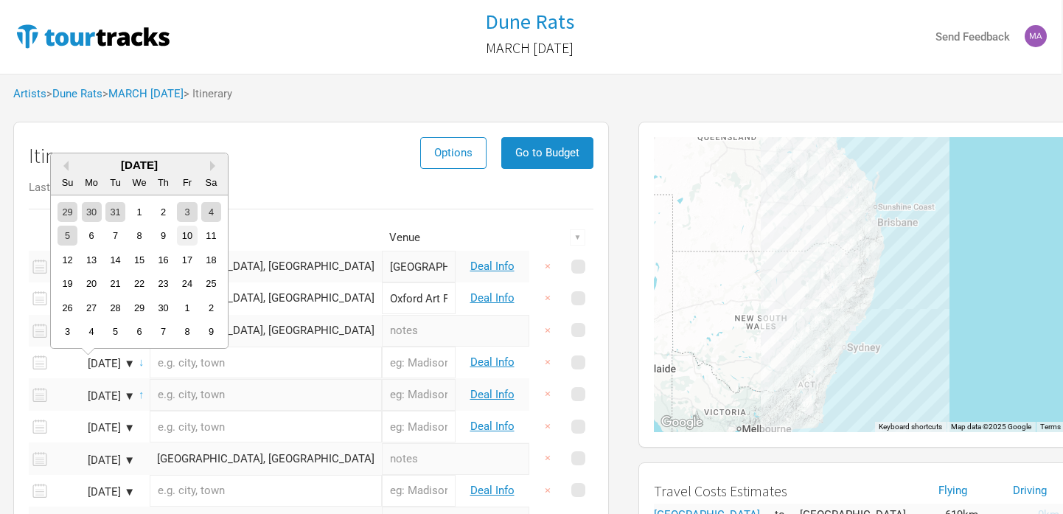
click at [184, 233] on div "10" at bounding box center [187, 236] width 20 height 20
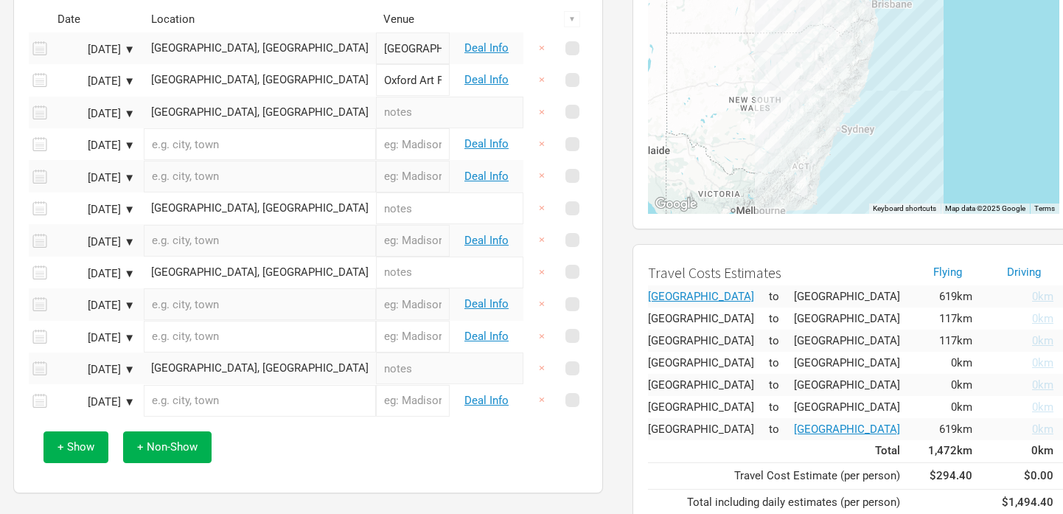
scroll to position [214, 1]
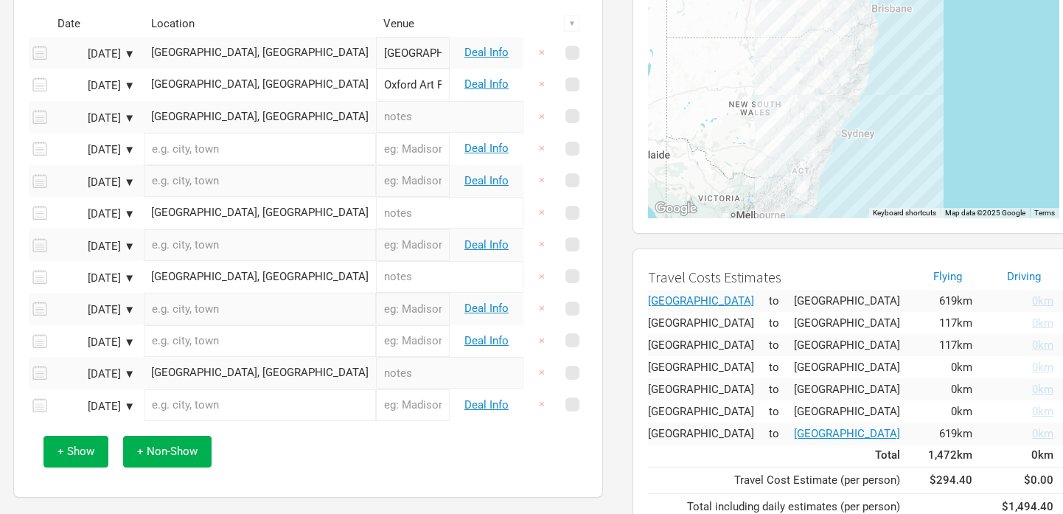
click at [216, 117] on div "[GEOGRAPHIC_DATA], [GEOGRAPHIC_DATA]" at bounding box center [260, 116] width 218 height 11
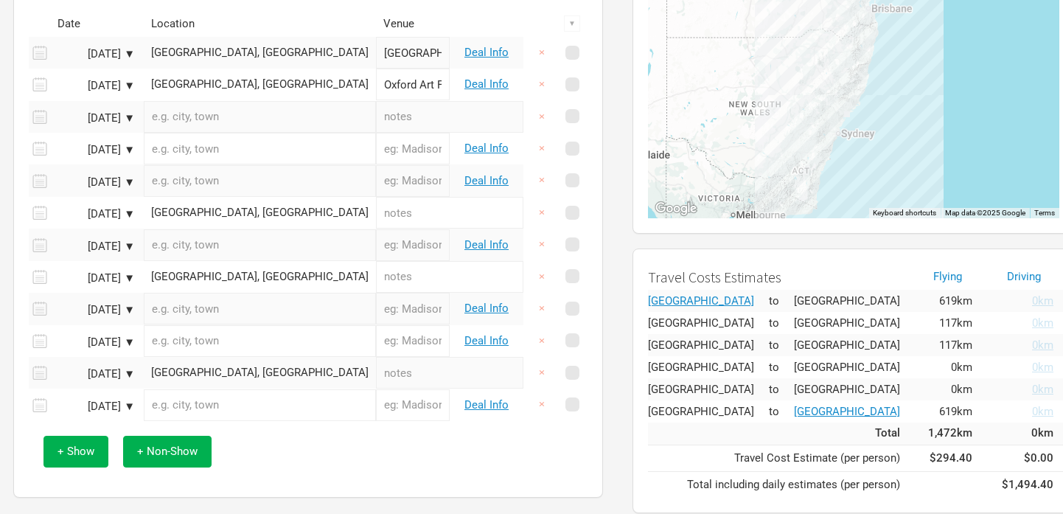
click at [243, 116] on input "text" at bounding box center [260, 117] width 232 height 32
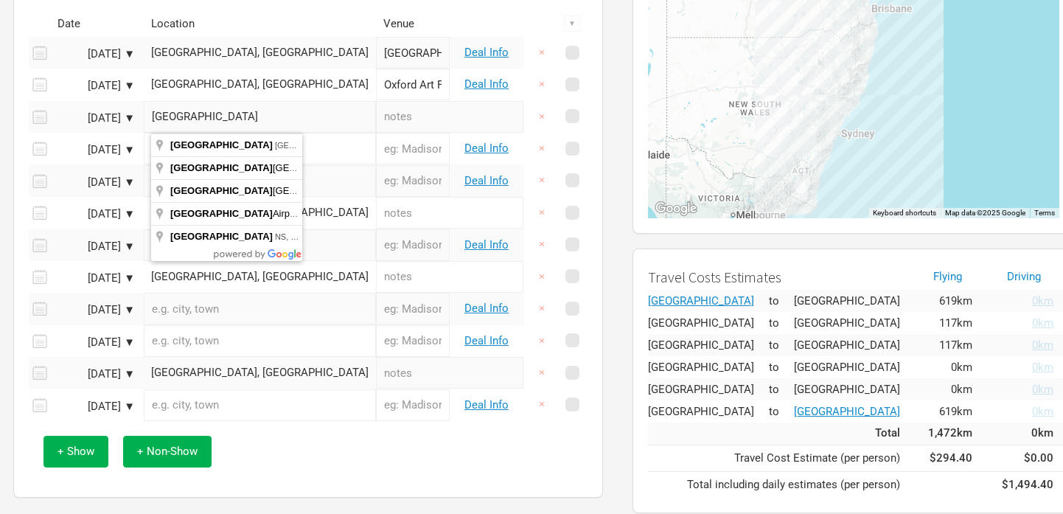
type input "[GEOGRAPHIC_DATA] [GEOGRAPHIC_DATA], [GEOGRAPHIC_DATA]"
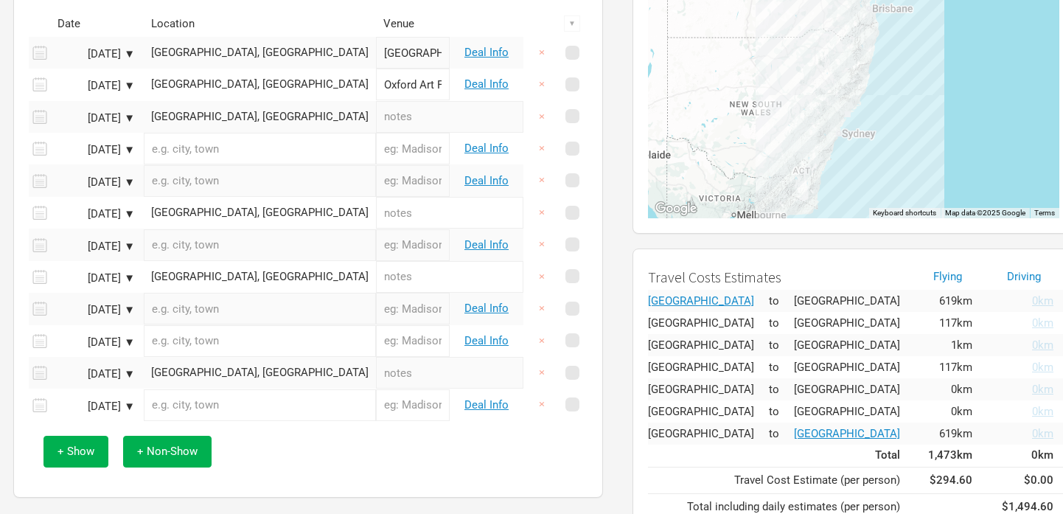
click at [195, 153] on input "text" at bounding box center [260, 149] width 232 height 32
paste input "[GEOGRAPHIC_DATA], [GEOGRAPHIC_DATA]"
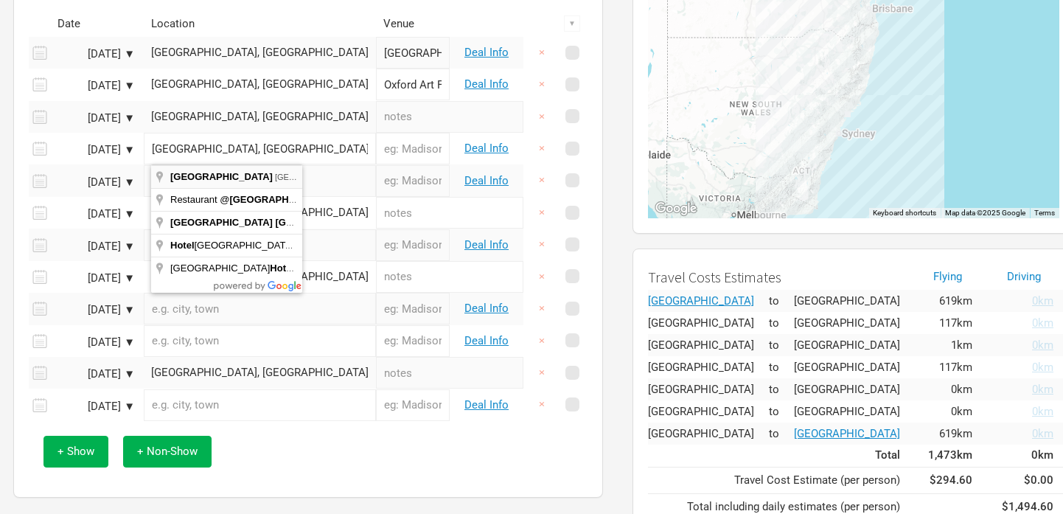
type input "[GEOGRAPHIC_DATA], [GEOGRAPHIC_DATA], [GEOGRAPHIC_DATA], [GEOGRAPHIC_DATA]"
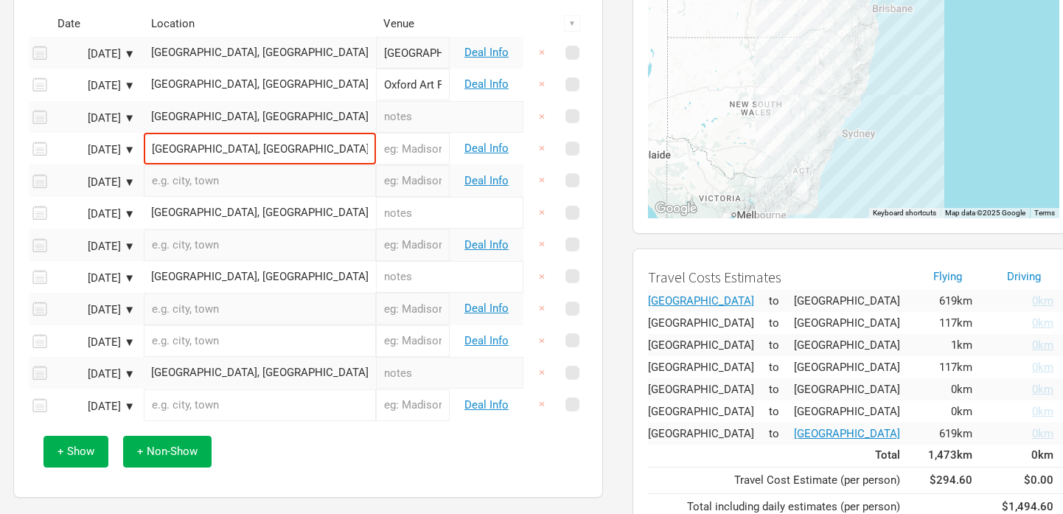
type input "[GEOGRAPHIC_DATA]"
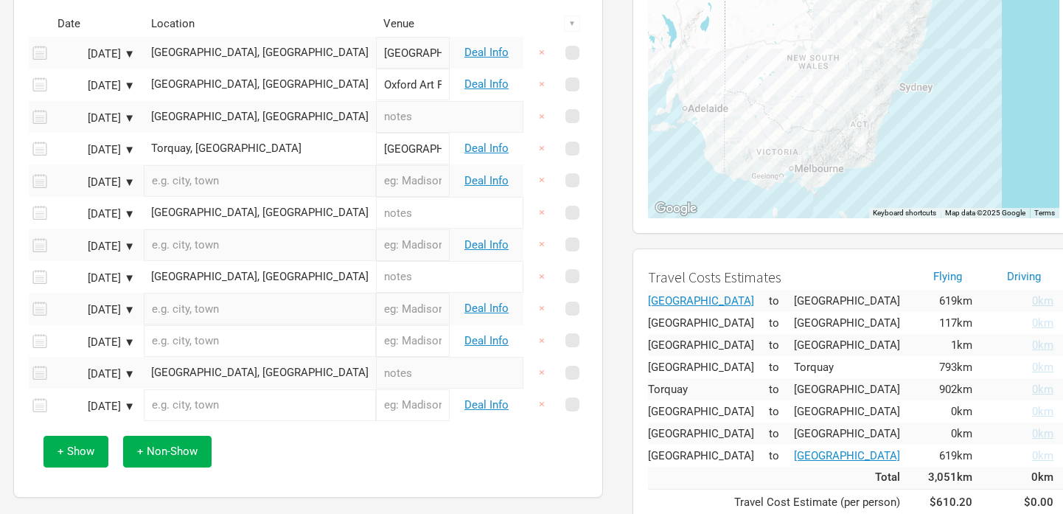
click at [174, 188] on input "text" at bounding box center [260, 181] width 232 height 32
paste input "The Corner, Melbou"
type input "[GEOGRAPHIC_DATA], [GEOGRAPHIC_DATA], [GEOGRAPHIC_DATA]"
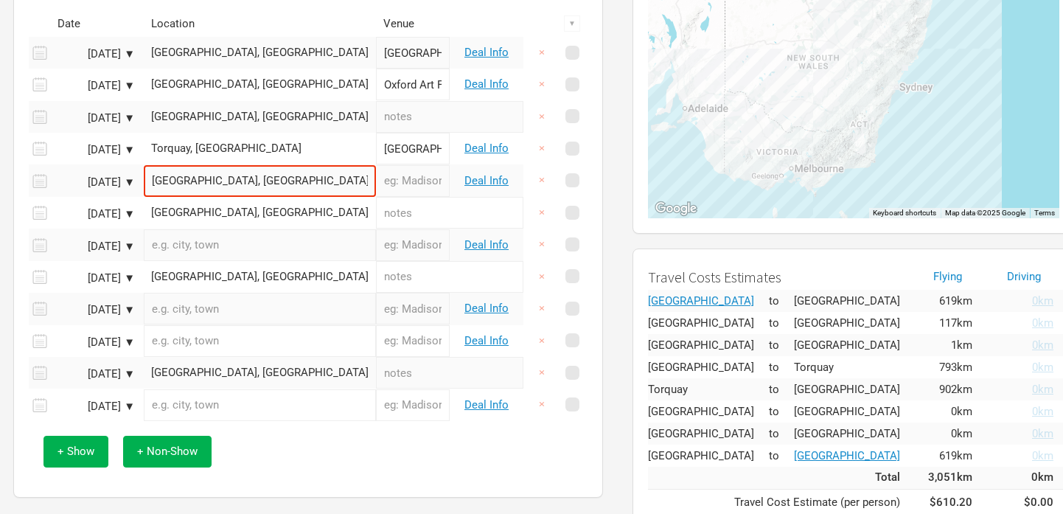
type input "[GEOGRAPHIC_DATA]"
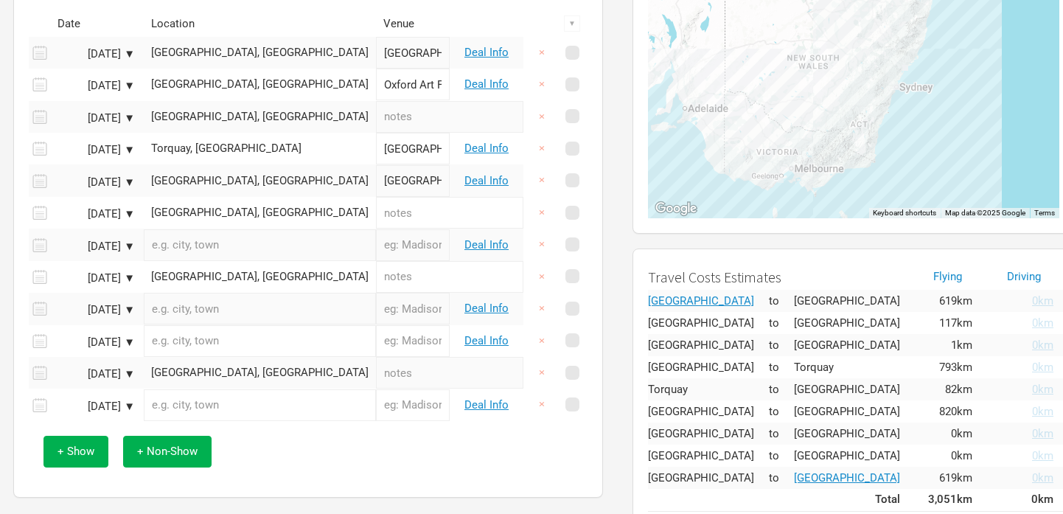
click at [183, 208] on div "[GEOGRAPHIC_DATA], [GEOGRAPHIC_DATA]" at bounding box center [260, 212] width 218 height 11
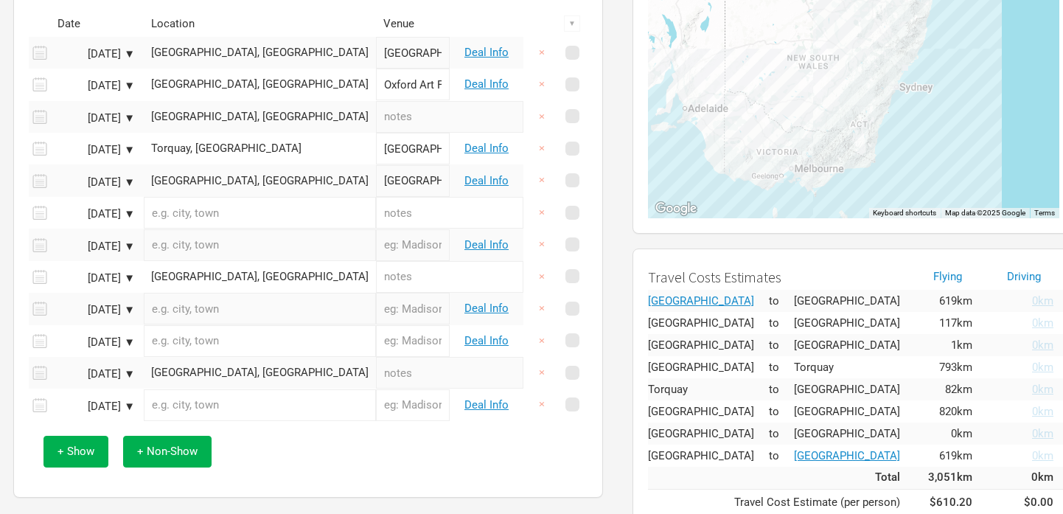
click at [187, 212] on input "text" at bounding box center [260, 213] width 232 height 32
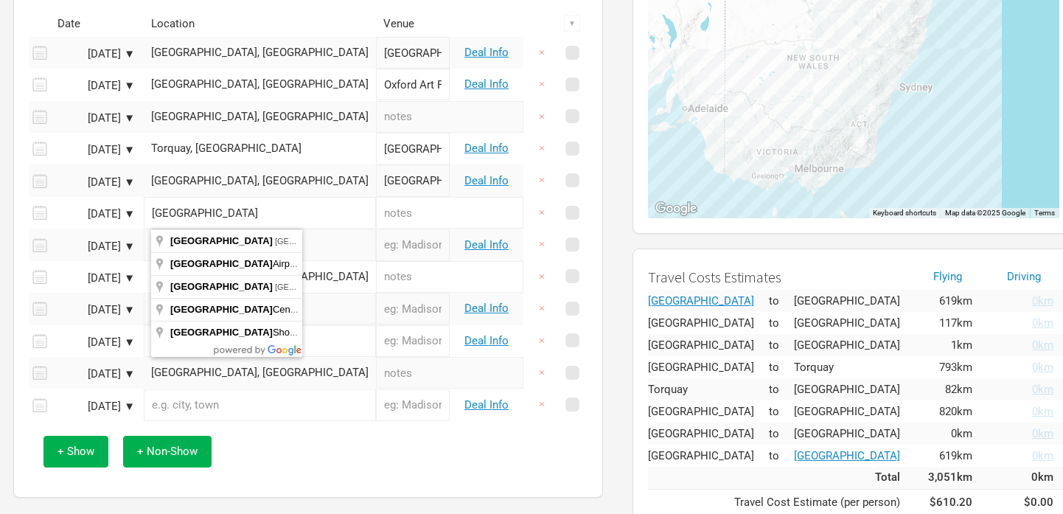
type input "[GEOGRAPHIC_DATA] [GEOGRAPHIC_DATA], [GEOGRAPHIC_DATA]"
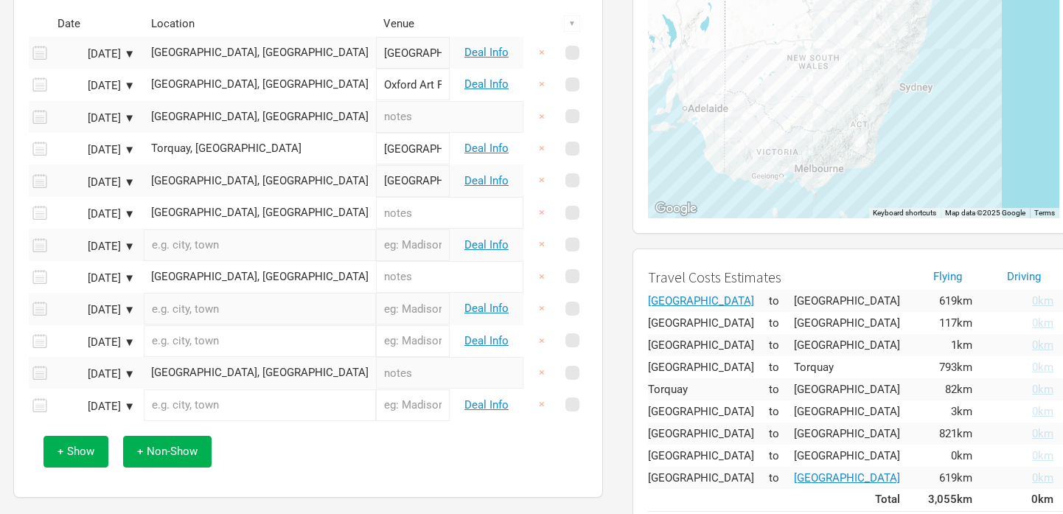
click at [215, 249] on input "text" at bounding box center [260, 245] width 232 height 32
click at [130, 245] on div "[DATE] ▼" at bounding box center [94, 246] width 81 height 11
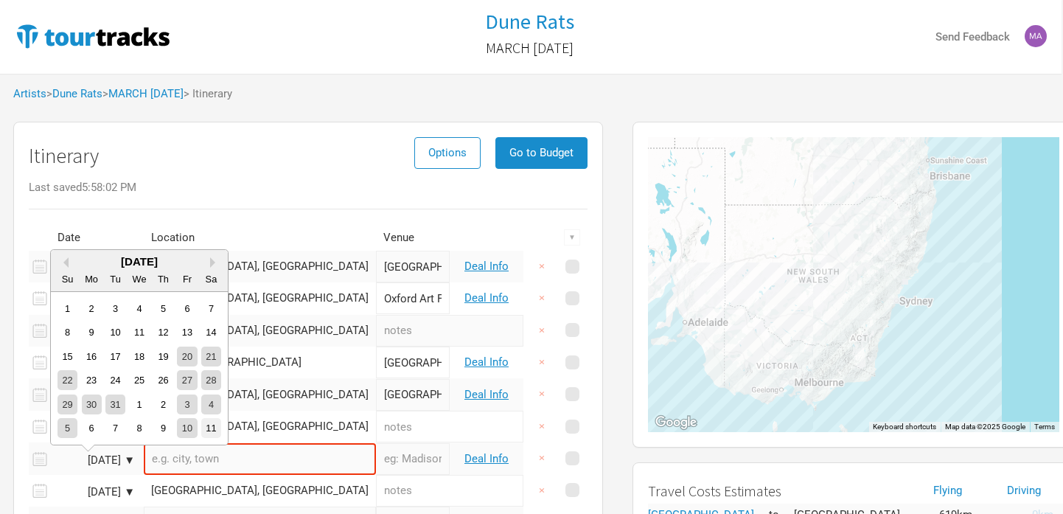
click at [213, 427] on div "11" at bounding box center [211, 428] width 20 height 20
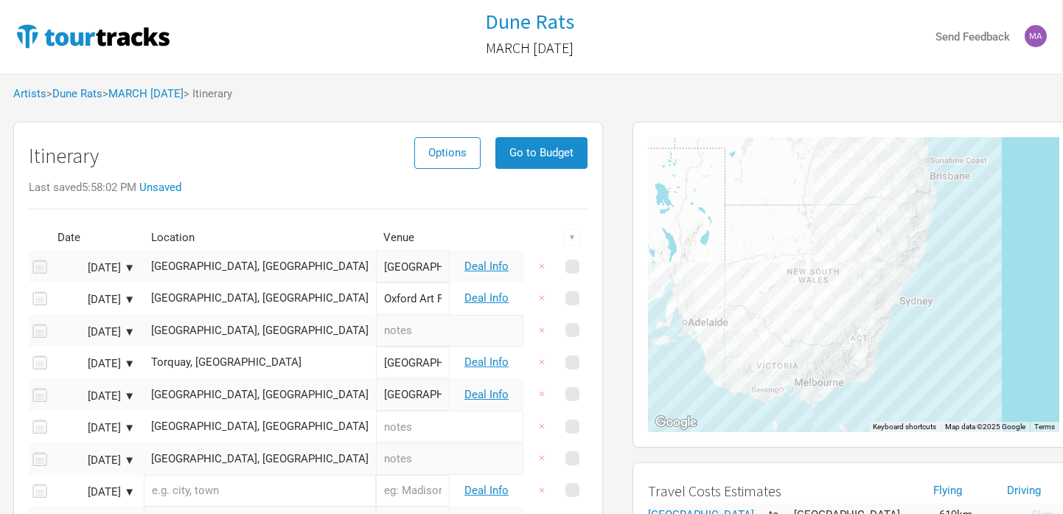
click at [253, 164] on div "Itinerary Options Go to Budget" at bounding box center [308, 159] width 559 height 45
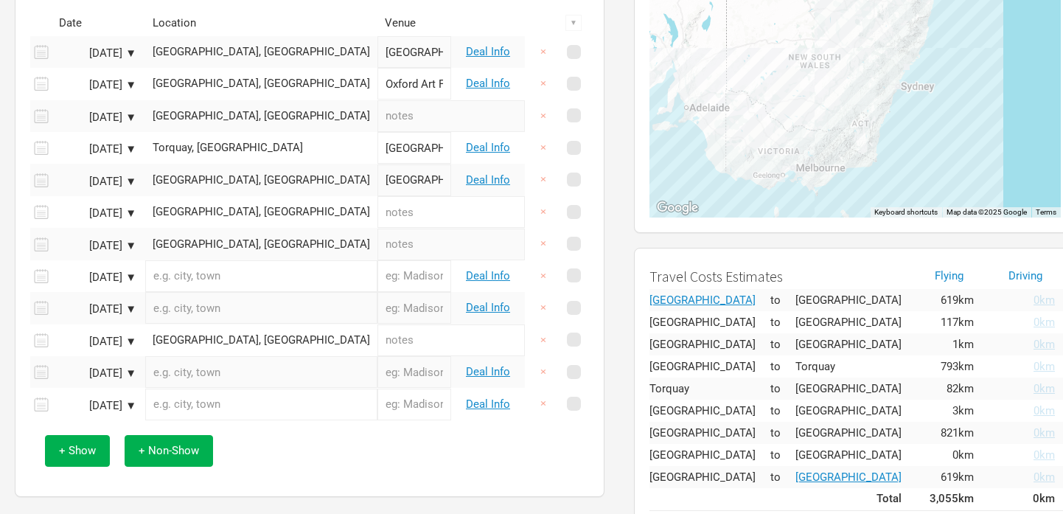
scroll to position [216, 0]
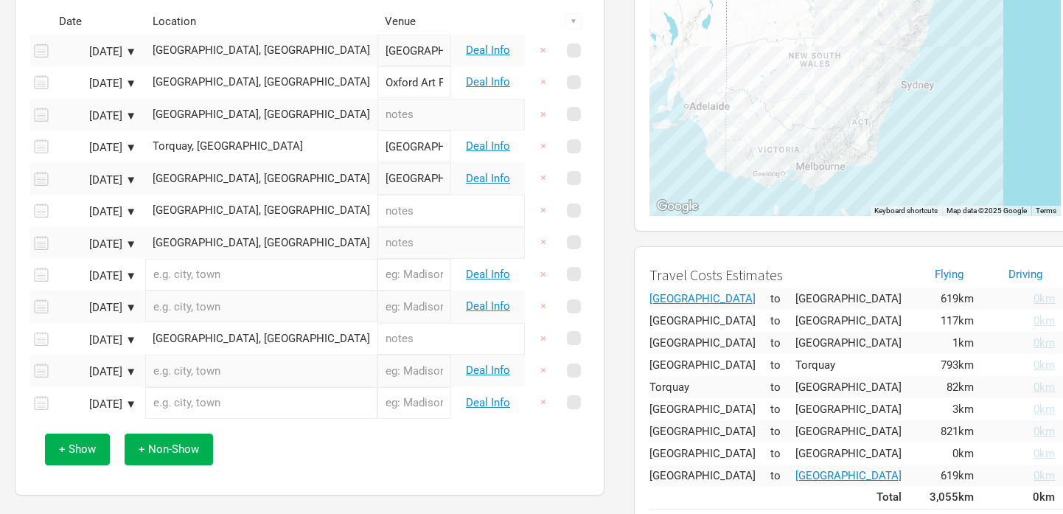
click at [206, 277] on input "text" at bounding box center [261, 275] width 232 height 32
paste input "[GEOGRAPHIC_DATA], [GEOGRAPHIC_DATA]"
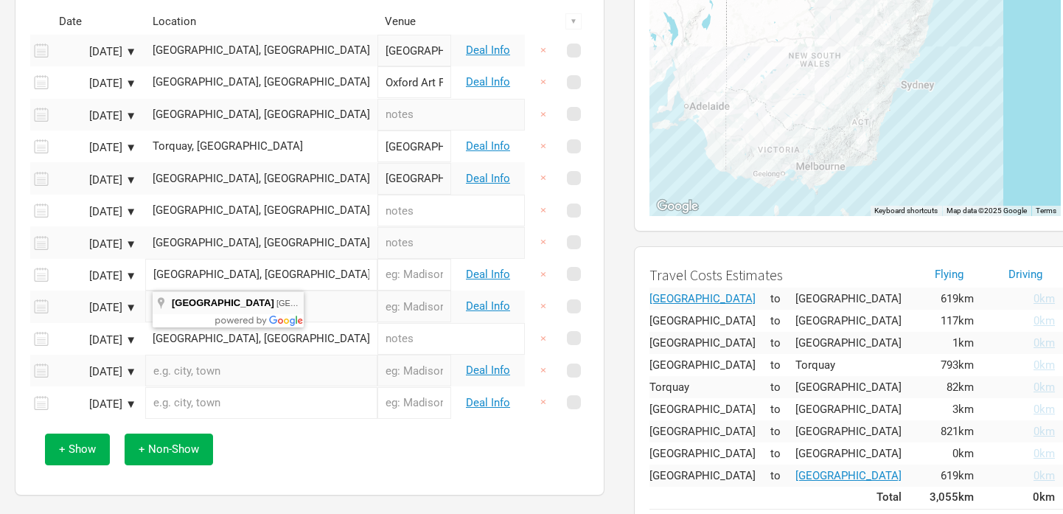
type input "[GEOGRAPHIC_DATA], [GEOGRAPHIC_DATA], [GEOGRAPHIC_DATA] [GEOGRAPHIC_DATA], [GEO…"
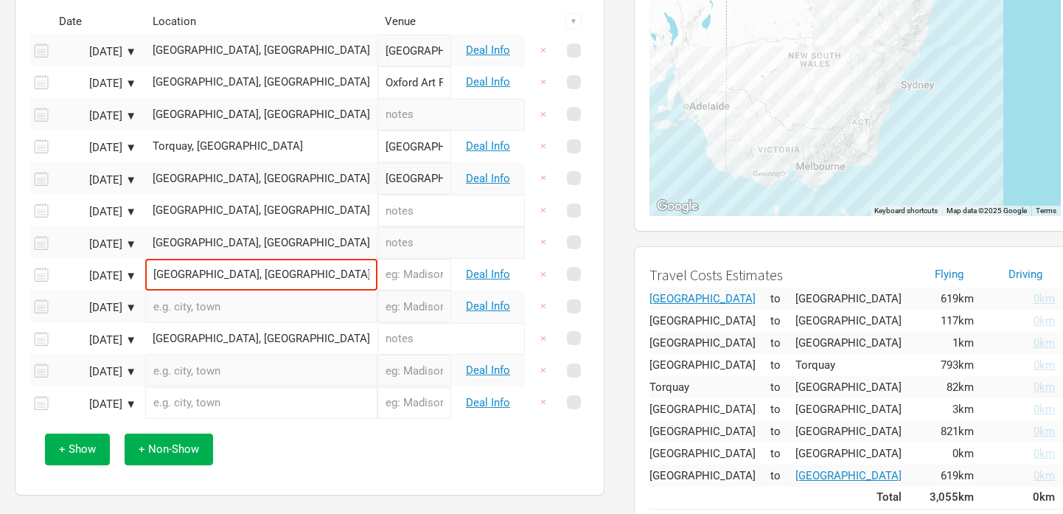
type input "[GEOGRAPHIC_DATA]"
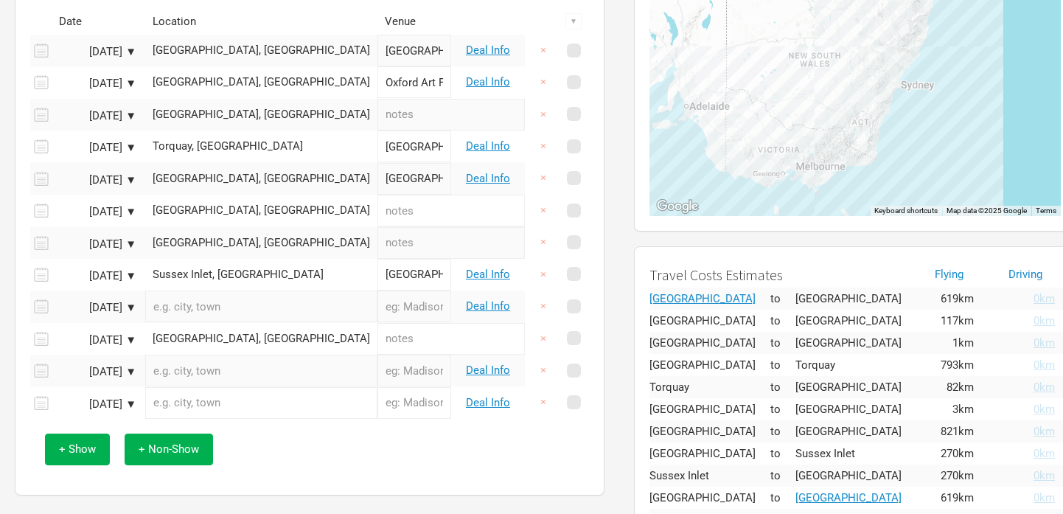
click at [177, 309] on input "text" at bounding box center [261, 307] width 232 height 32
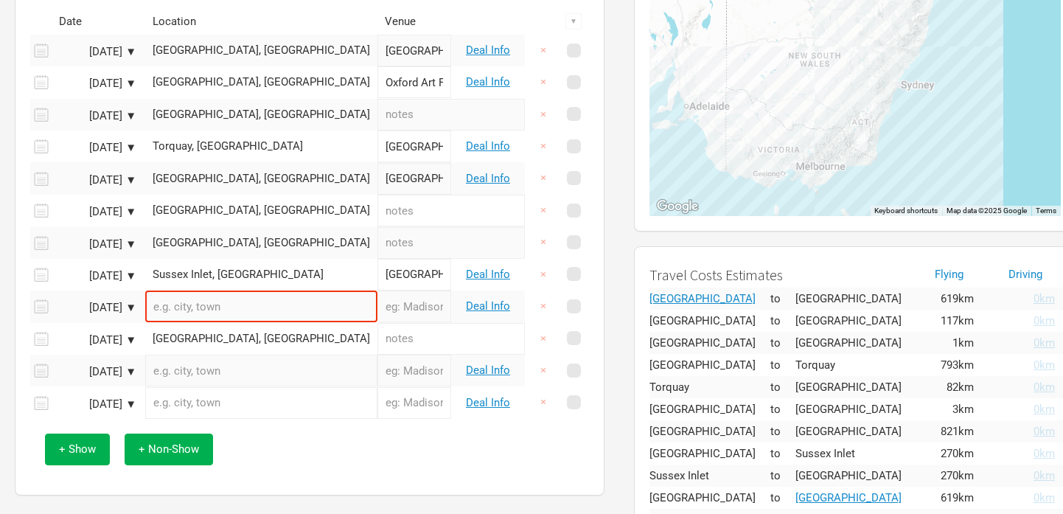
click at [458, 331] on input "text" at bounding box center [451, 339] width 147 height 32
click at [196, 330] on td "[GEOGRAPHIC_DATA], [GEOGRAPHIC_DATA]" at bounding box center [261, 339] width 232 height 32
click at [205, 309] on input "text" at bounding box center [261, 307] width 232 height 32
paste input "Club Saphire, Merimbula"
type input "Club Sapphire Merimbula, [GEOGRAPHIC_DATA], [GEOGRAPHIC_DATA]"
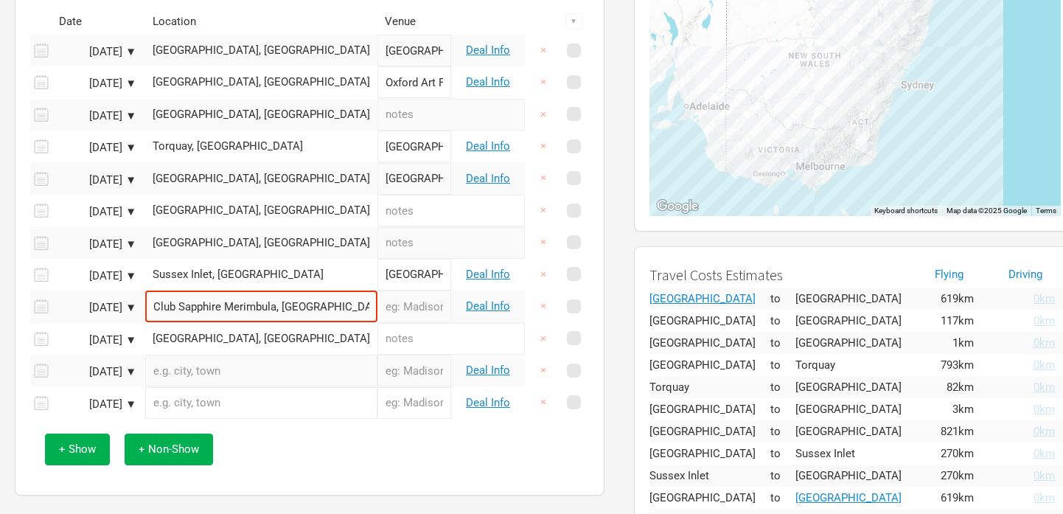
type input "Club Sapphire Merimbula"
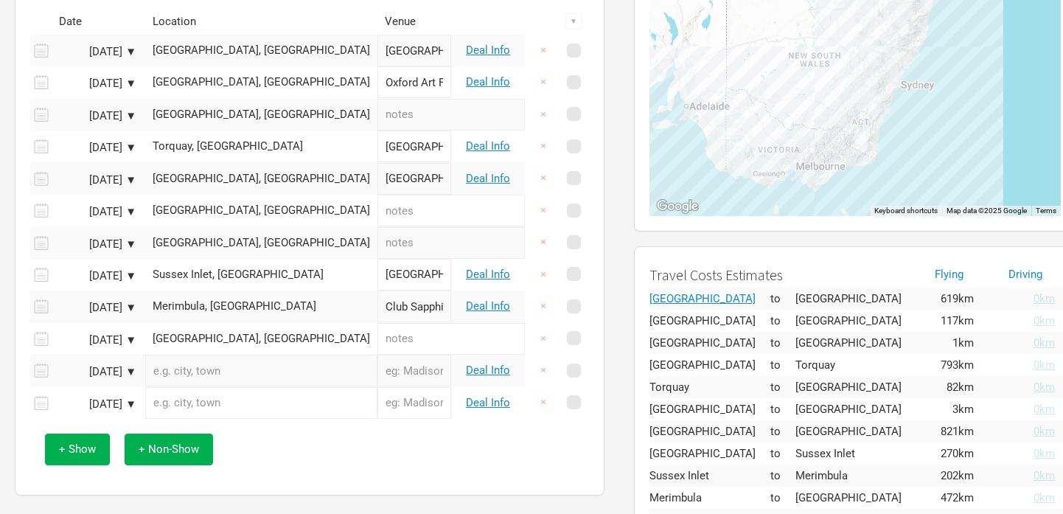
click at [402, 329] on input "text" at bounding box center [451, 339] width 147 height 32
click at [207, 341] on div "[GEOGRAPHIC_DATA], [GEOGRAPHIC_DATA]" at bounding box center [262, 338] width 218 height 11
click at [206, 340] on input "text" at bounding box center [261, 339] width 232 height 32
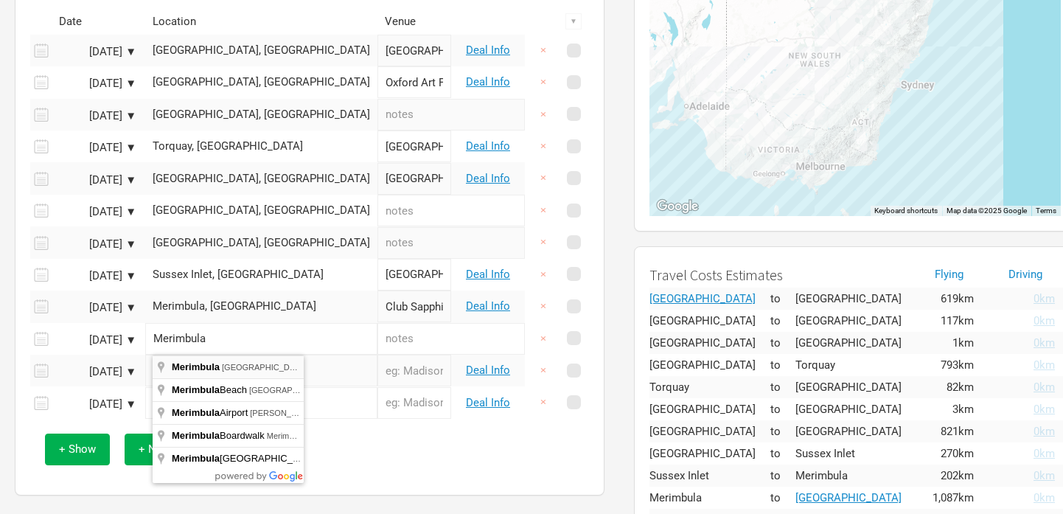
type input "Merimbula [GEOGRAPHIC_DATA], [GEOGRAPHIC_DATA]"
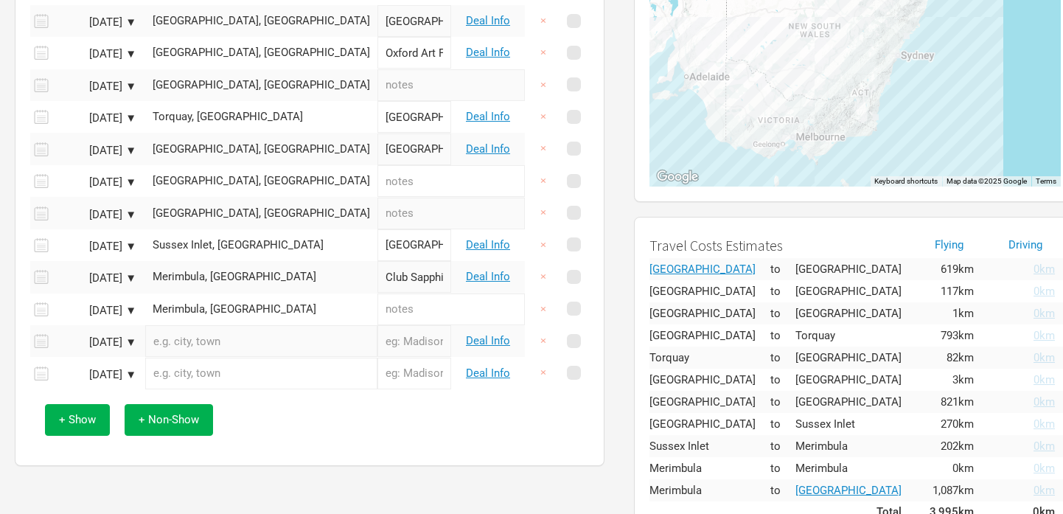
scroll to position [247, 0]
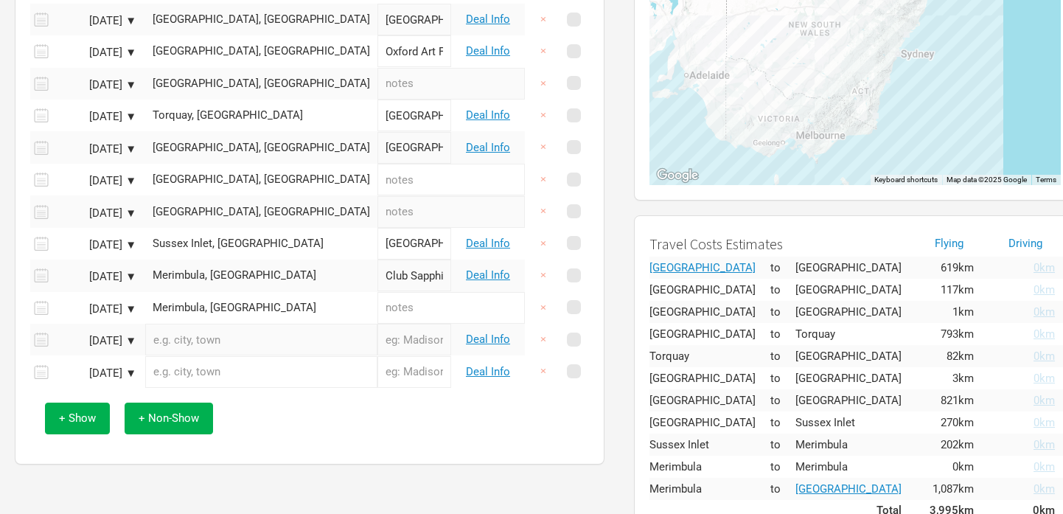
click at [206, 347] on input "text" at bounding box center [261, 340] width 232 height 32
paste input "[GEOGRAPHIC_DATA], [GEOGRAPHIC_DATA]"
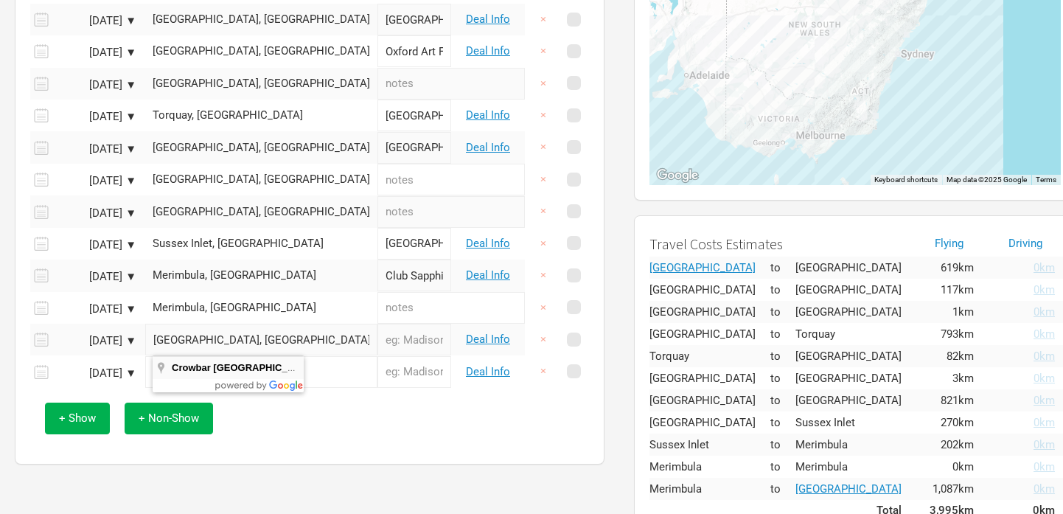
type input "[GEOGRAPHIC_DATA], [PERSON_NAME][GEOGRAPHIC_DATA], [GEOGRAPHIC_DATA], [GEOGRAPH…"
type input "Crowbar [GEOGRAPHIC_DATA]"
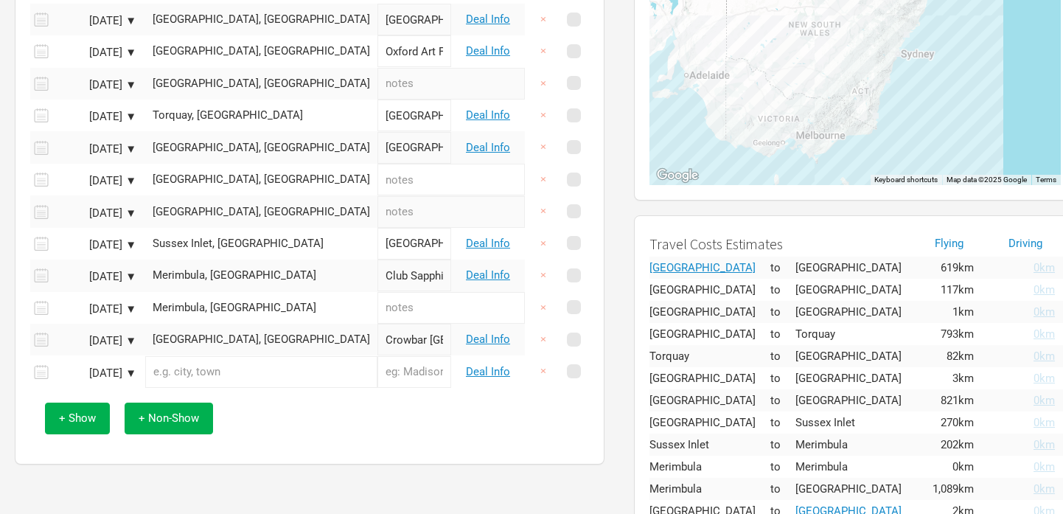
click at [235, 374] on input "text" at bounding box center [261, 372] width 232 height 32
paste input "Miami [PERSON_NAME], [GEOGRAPHIC_DATA]"
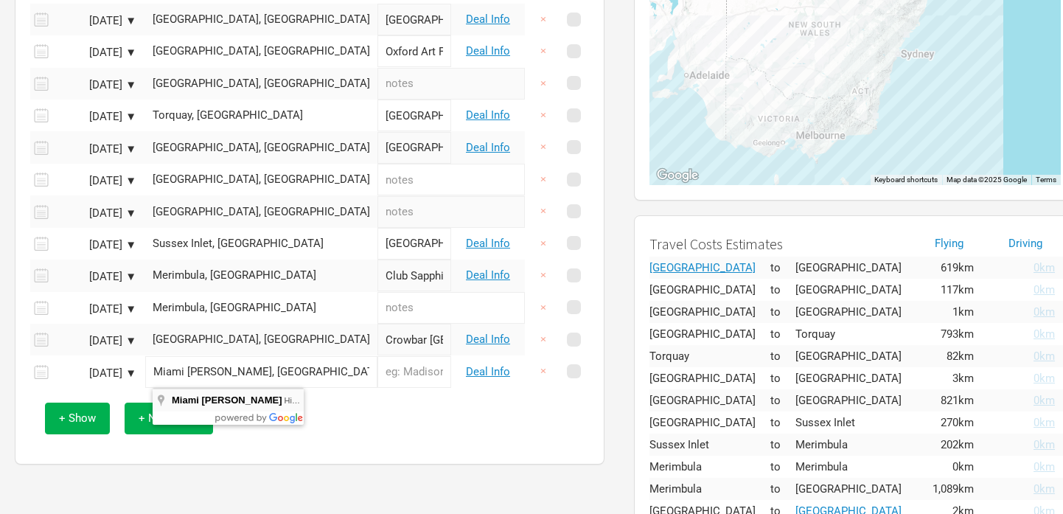
type input "[GEOGRAPHIC_DATA][PERSON_NAME], [GEOGRAPHIC_DATA], [GEOGRAPHIC_DATA], [GEOGRAPH…"
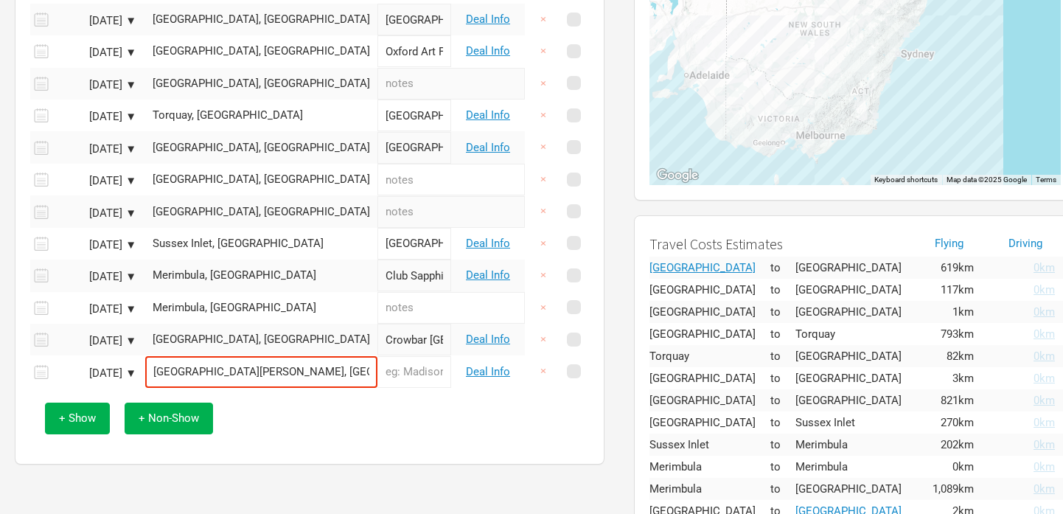
type input "Miami [PERSON_NAME]"
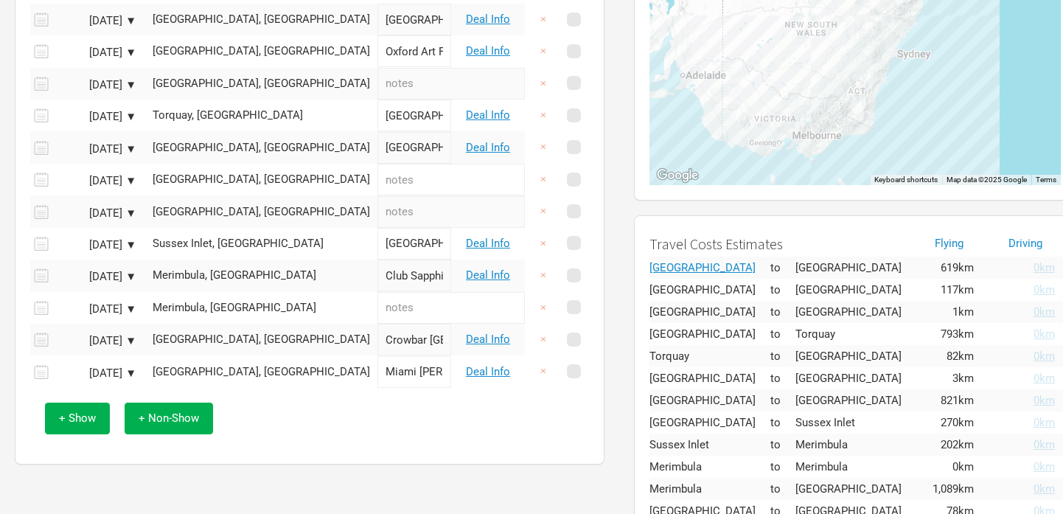
click at [314, 418] on div "+ Show + Non-Show" at bounding box center [310, 418] width 544 height 61
click at [310, 437] on div "+ Show + Non-Show" at bounding box center [310, 418] width 544 height 61
click at [173, 417] on span "+ Non-Show" at bounding box center [169, 417] width 60 height 13
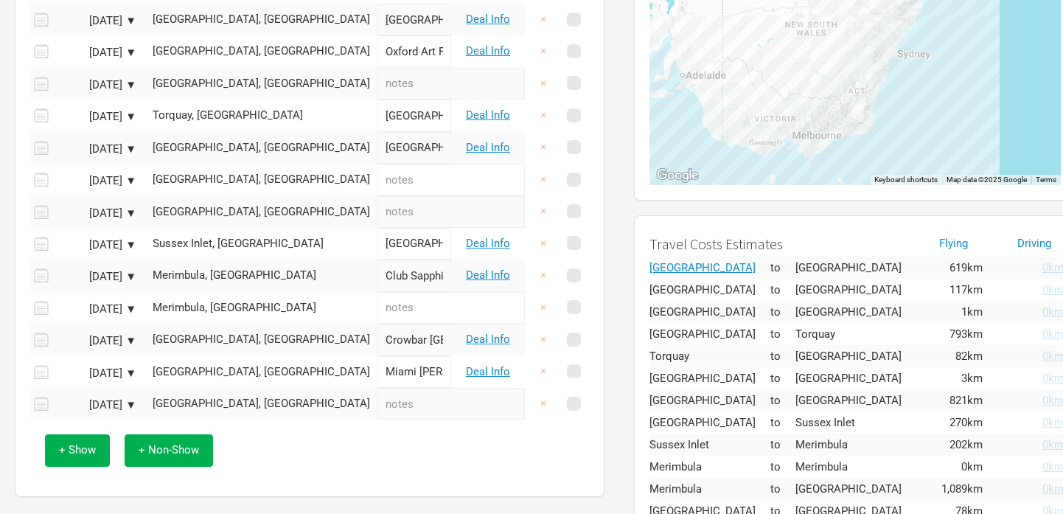
click at [201, 401] on div "[GEOGRAPHIC_DATA], [GEOGRAPHIC_DATA]" at bounding box center [262, 403] width 218 height 11
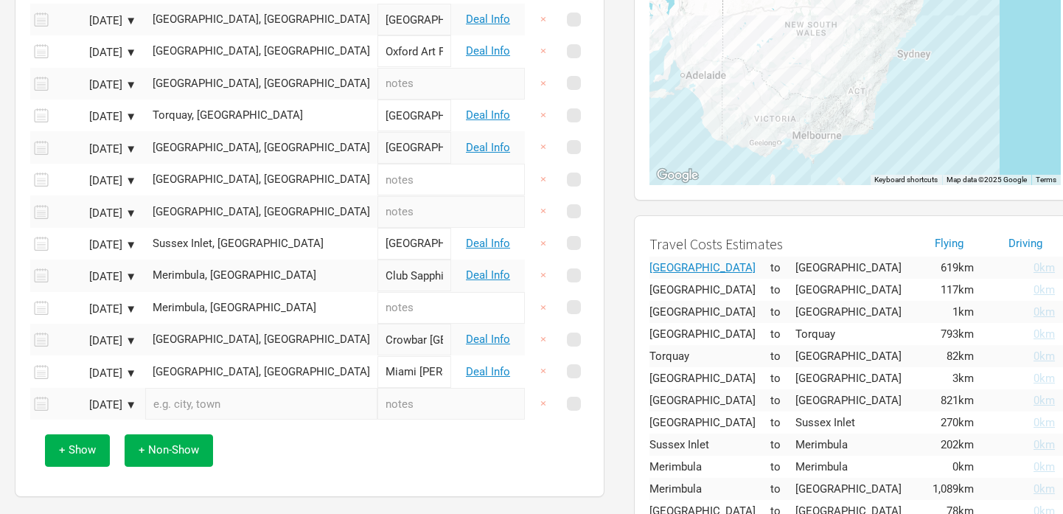
click at [249, 405] on input "text" at bounding box center [261, 404] width 232 height 32
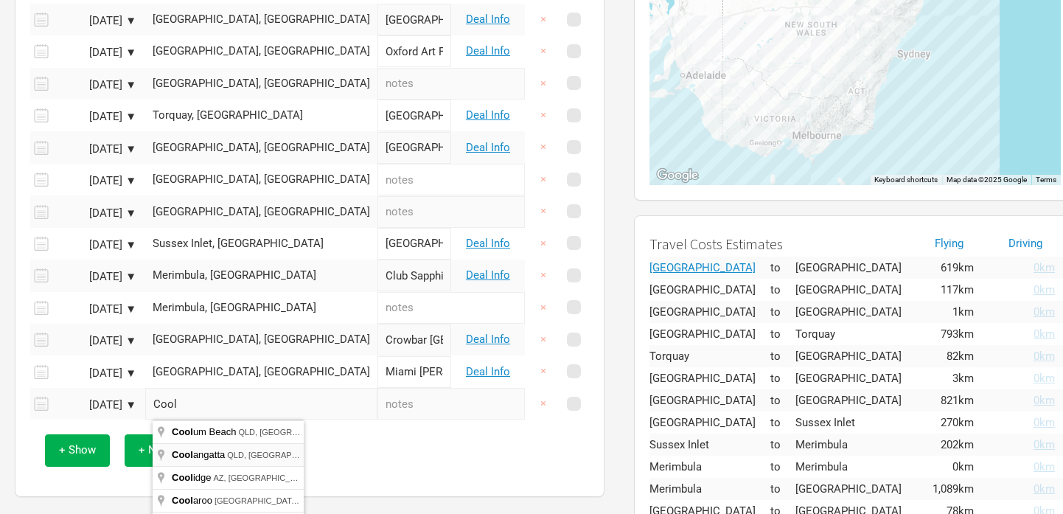
type input "Coolangatta QLD, [GEOGRAPHIC_DATA]"
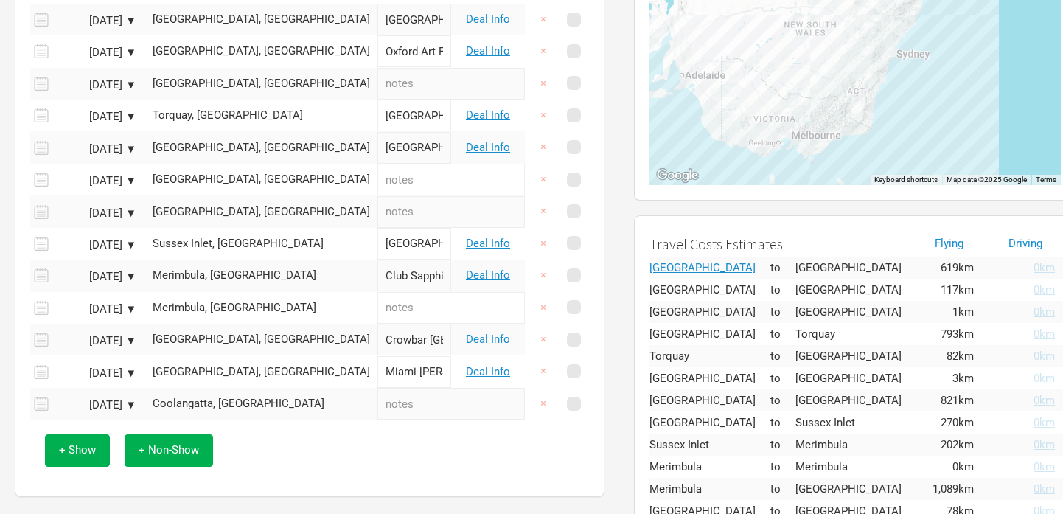
click at [287, 445] on div "+ Show + Non-Show" at bounding box center [310, 450] width 544 height 61
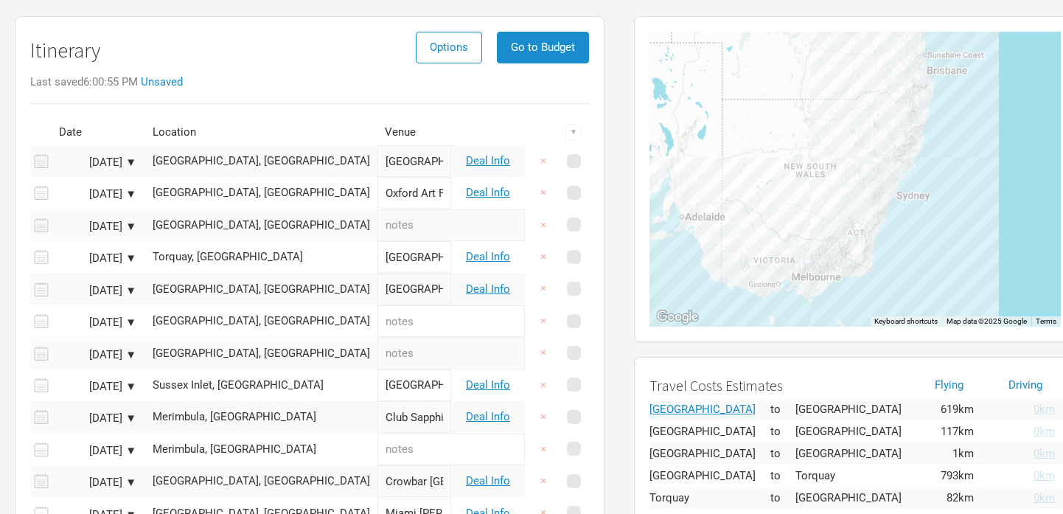
scroll to position [89, 0]
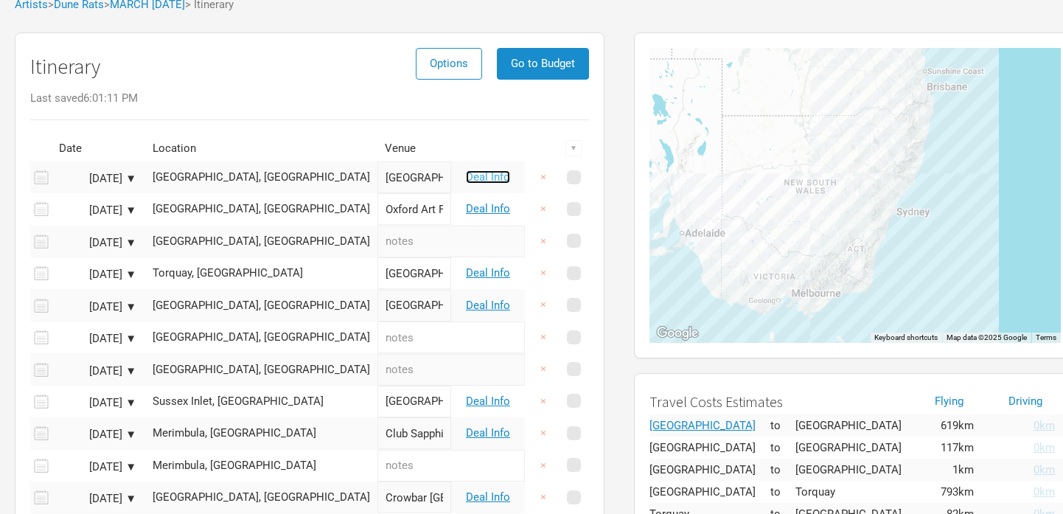
click at [472, 178] on link "Deal Info" at bounding box center [488, 176] width 44 height 13
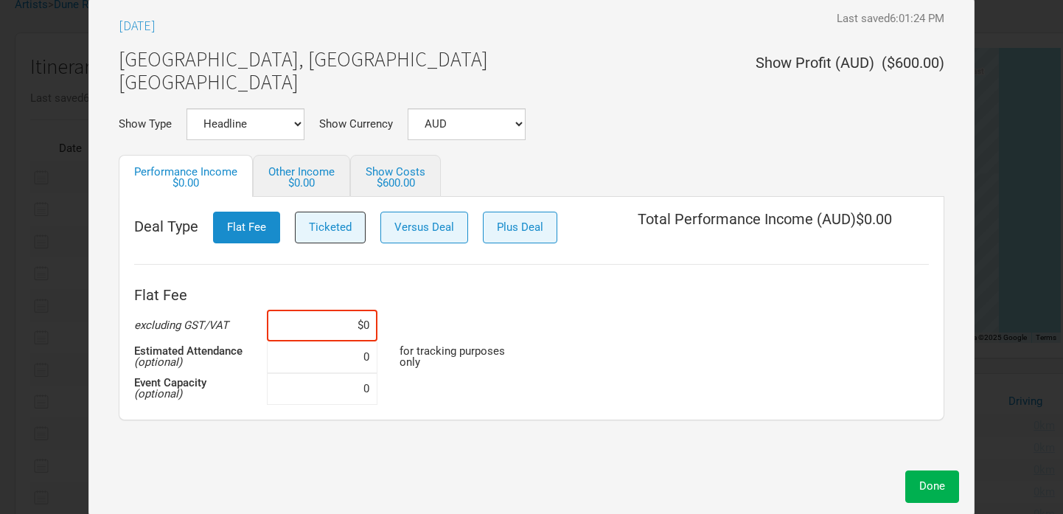
click at [310, 229] on span "Ticketed" at bounding box center [330, 226] width 43 height 13
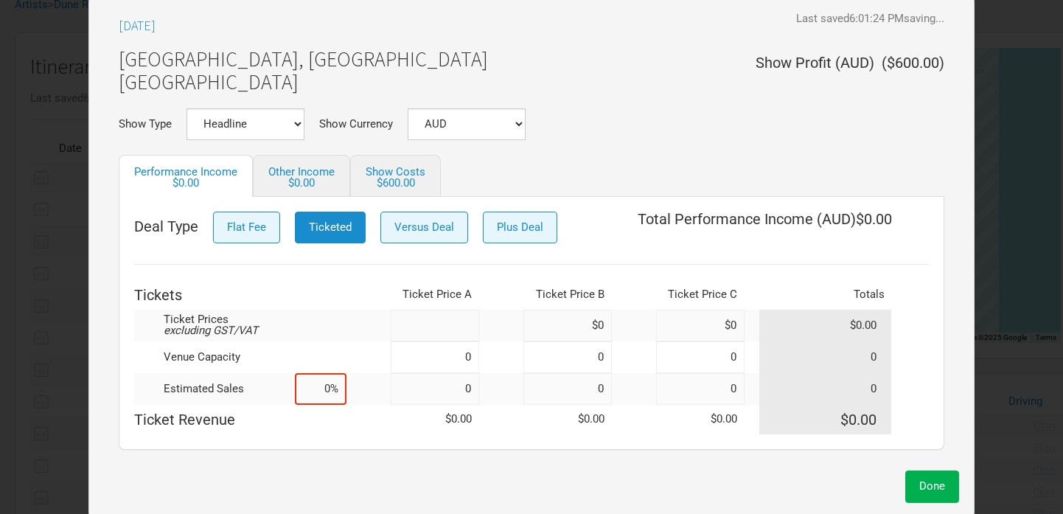
click at [430, 326] on input at bounding box center [435, 326] width 88 height 32
type input "$45"
click at [403, 352] on input at bounding box center [435, 357] width 88 height 32
type input "700"
click at [302, 392] on input at bounding box center [321, 389] width 52 height 32
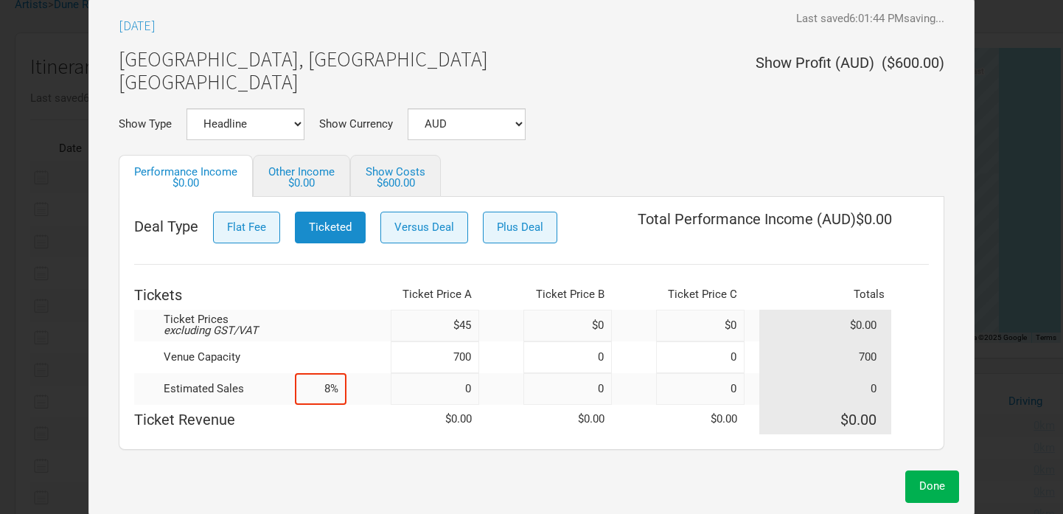
type input "80%"
type input "560"
type input "8%"
type input "0"
type input "90%"
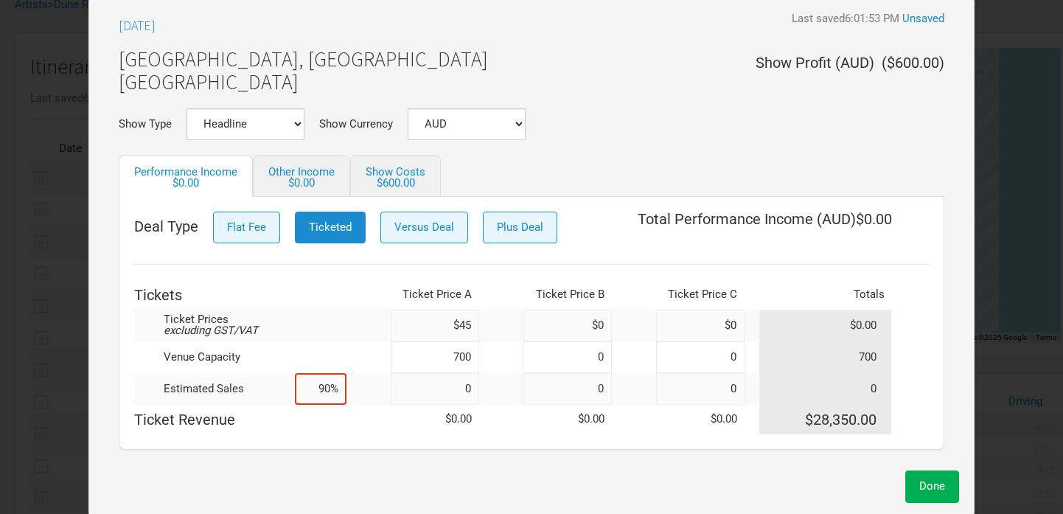
type input "630"
click at [275, 424] on td "Ticket Revenue" at bounding box center [240, 419] width 212 height 29
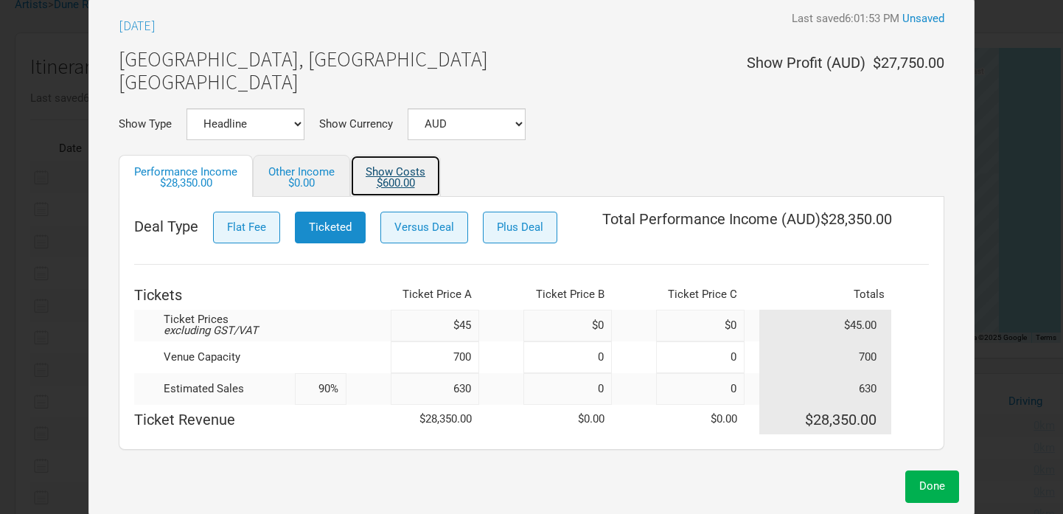
click at [391, 170] on link "Show Costs $600.00" at bounding box center [395, 176] width 91 height 42
select select "Show Tickets"
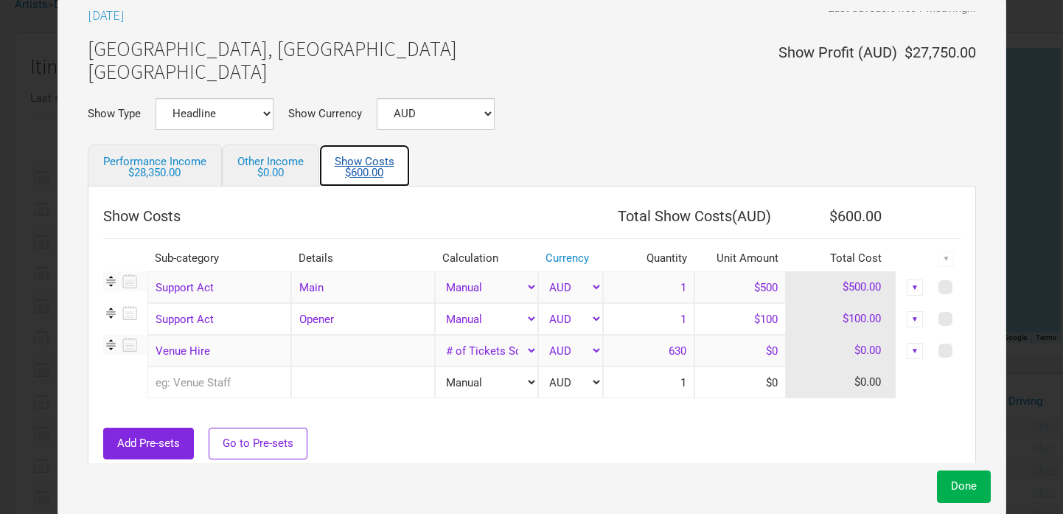
scroll to position [12, 0]
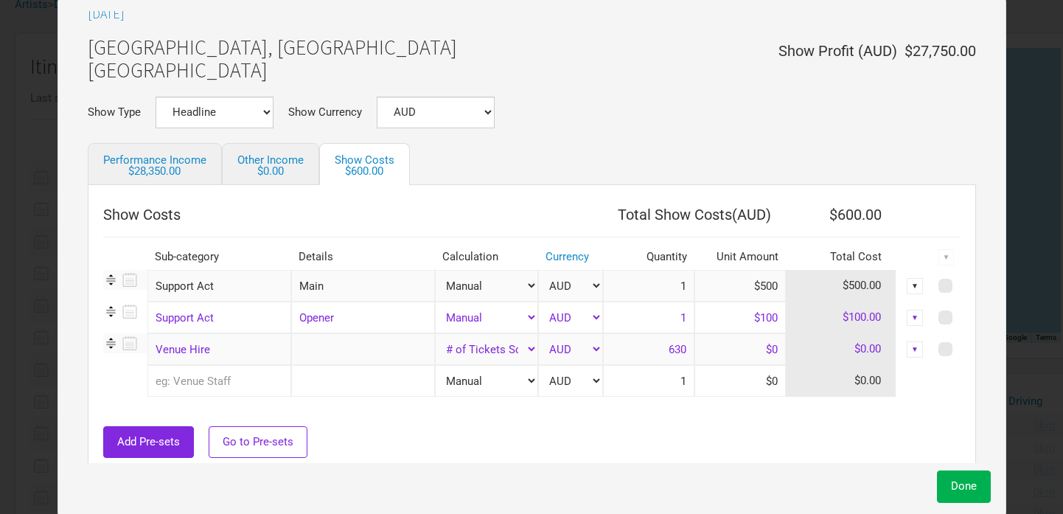
drag, startPoint x: 730, startPoint y: 284, endPoint x: 804, endPoint y: 286, distance: 73.8
click at [804, 286] on tr "Support Act 1 selection Main Manual # of Tickets Sold % of Performance Income %…" at bounding box center [532, 286] width 858 height 32
type input "$750"
drag, startPoint x: 722, startPoint y: 313, endPoint x: 817, endPoint y: 313, distance: 95.1
click at [817, 313] on tr "Support Act 1 selection Opener Manual # of Tickets Sold % of Performance Income…" at bounding box center [532, 318] width 858 height 32
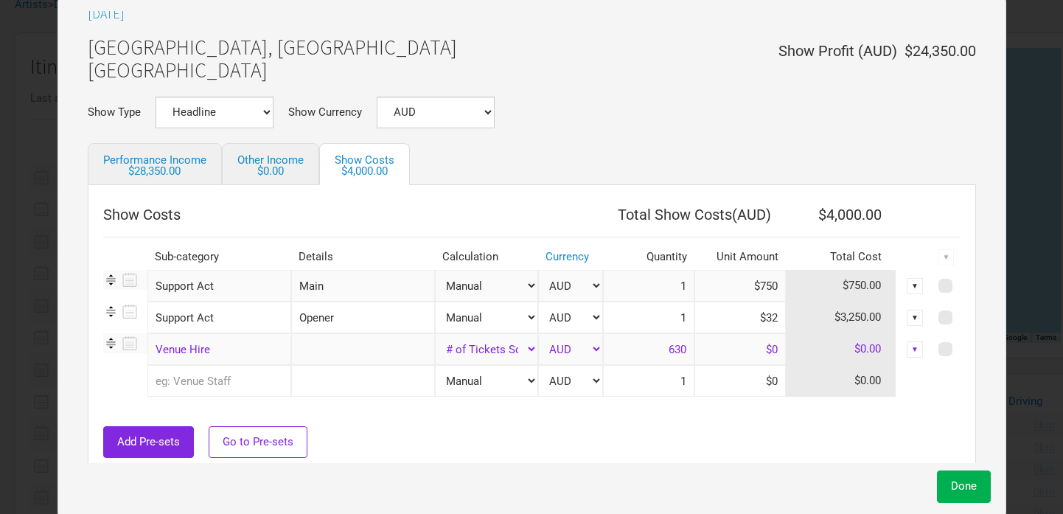
type input "$3"
type input "$250"
click at [636, 428] on div "Add Pre-sets Go to Pre-sets" at bounding box center [532, 442] width 858 height 32
click at [955, 487] on span "Done" at bounding box center [964, 485] width 26 height 13
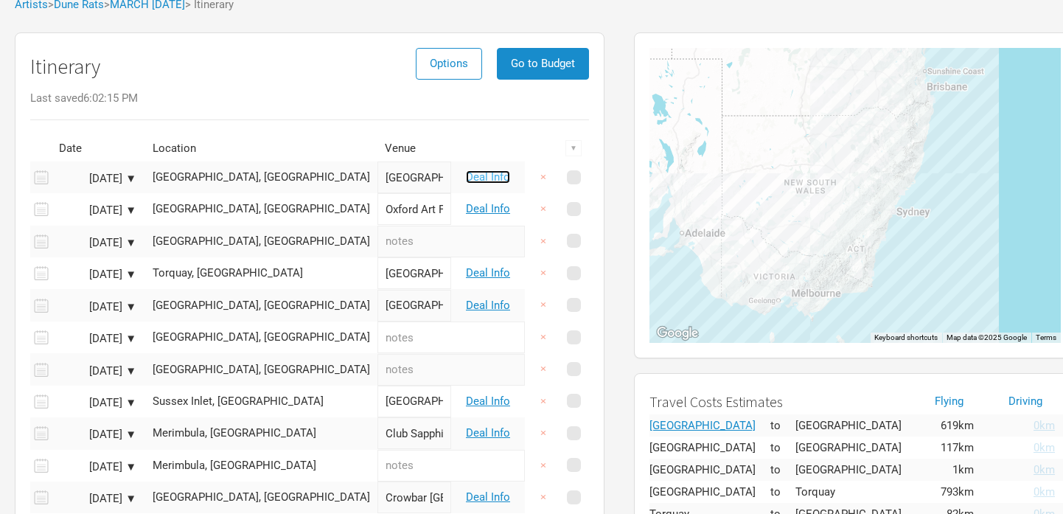
click at [479, 179] on link "Deal Info" at bounding box center [488, 176] width 44 height 13
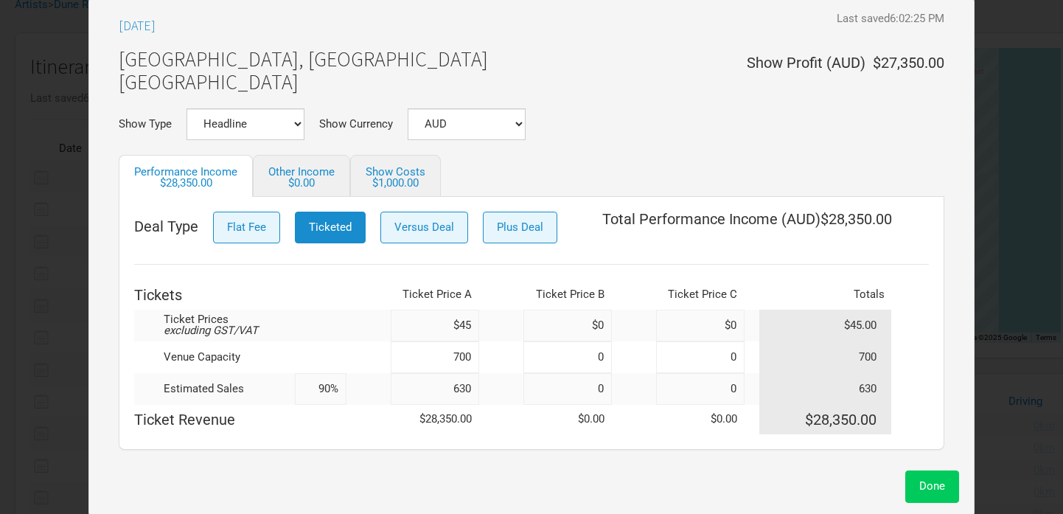
click at [927, 493] on button "Done" at bounding box center [932, 486] width 54 height 32
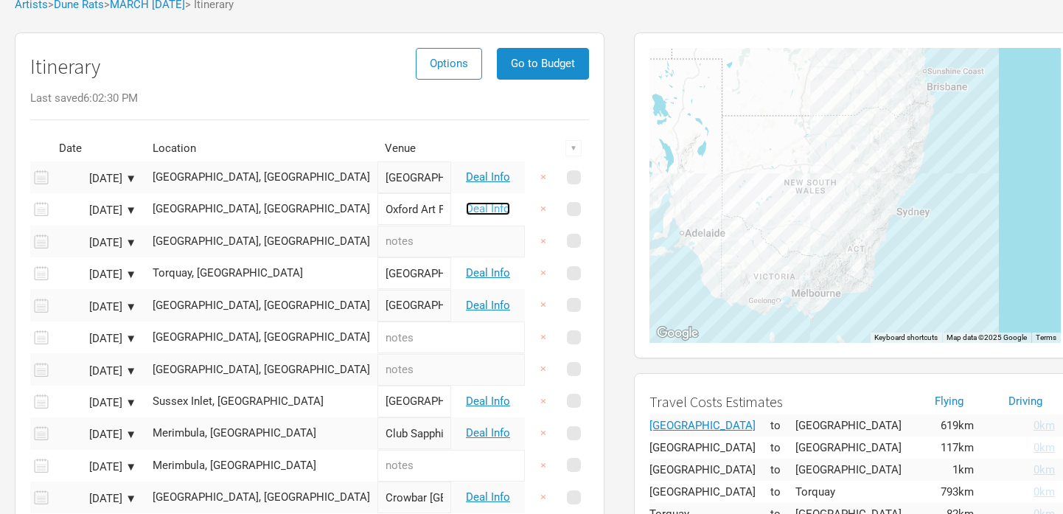
click at [487, 212] on link "Deal Info" at bounding box center [488, 208] width 44 height 13
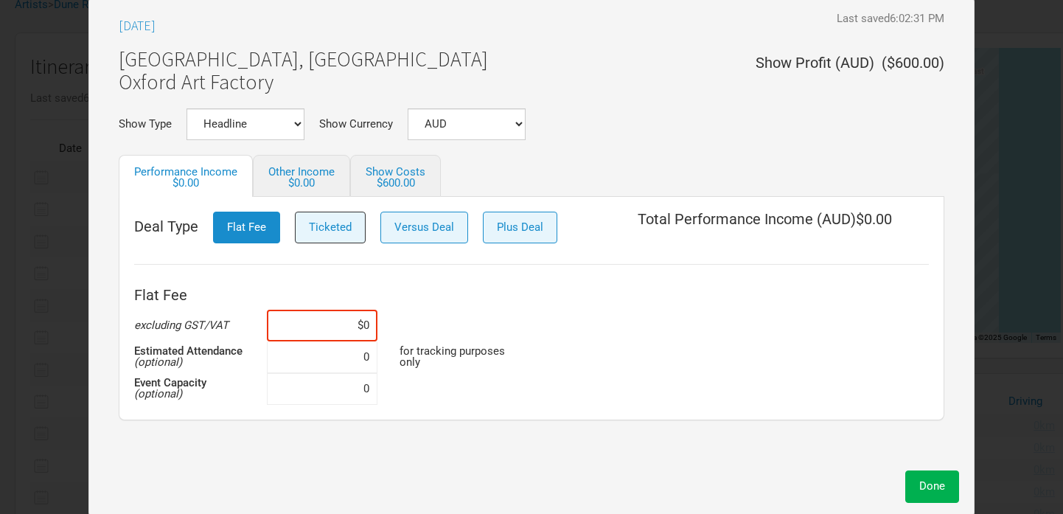
click at [302, 215] on button "Ticketed" at bounding box center [330, 228] width 71 height 32
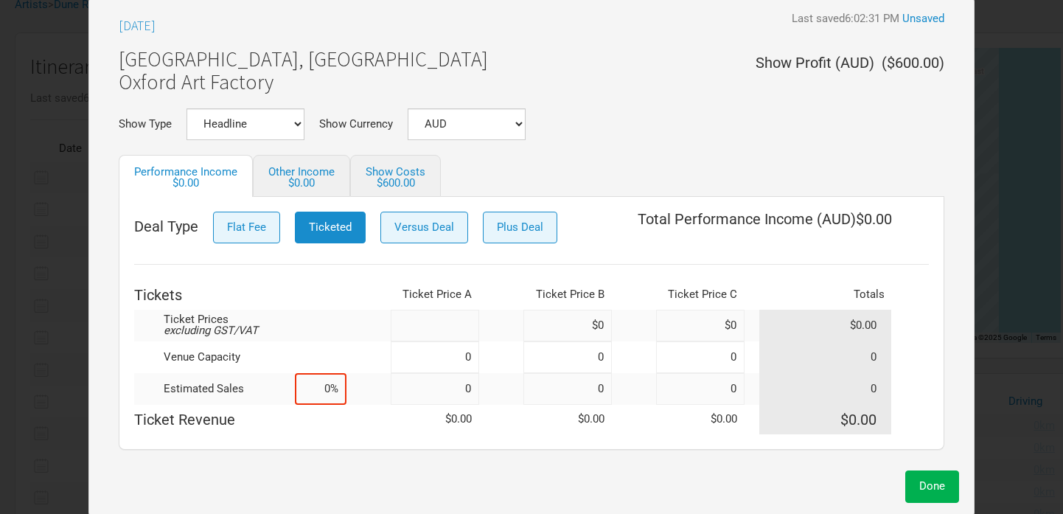
click at [445, 329] on input at bounding box center [435, 326] width 88 height 32
type input "$45"
click at [440, 366] on input at bounding box center [435, 357] width 88 height 32
type input "500"
click at [310, 389] on input at bounding box center [321, 389] width 52 height 32
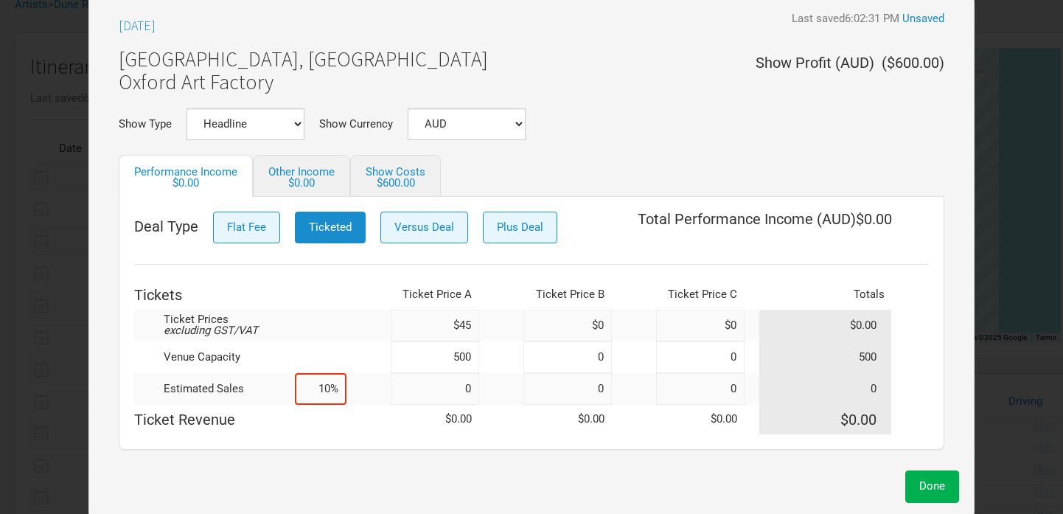
type input "100%"
type input "500"
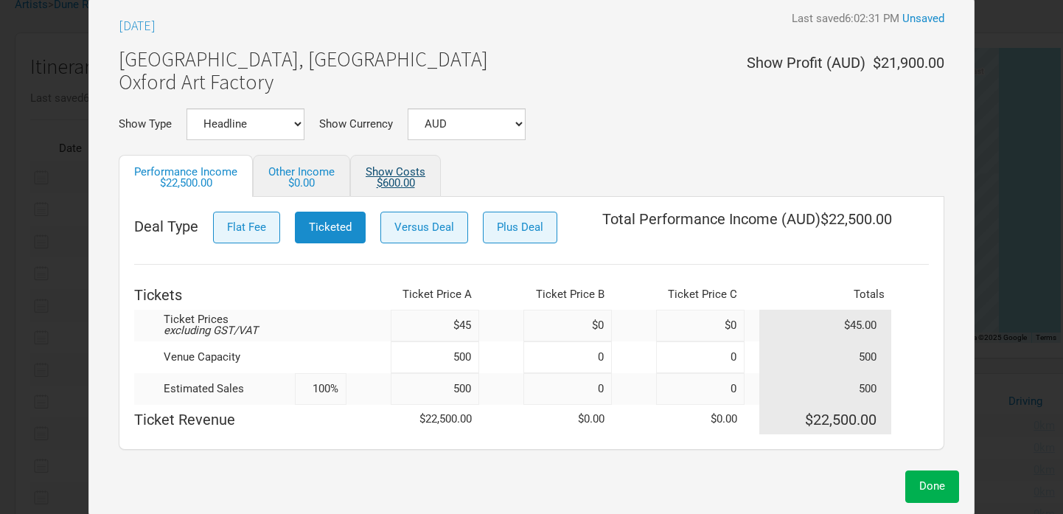
type input "100%"
click at [385, 174] on link "Show Costs $600.00" at bounding box center [395, 176] width 91 height 42
select select "Show Tickets"
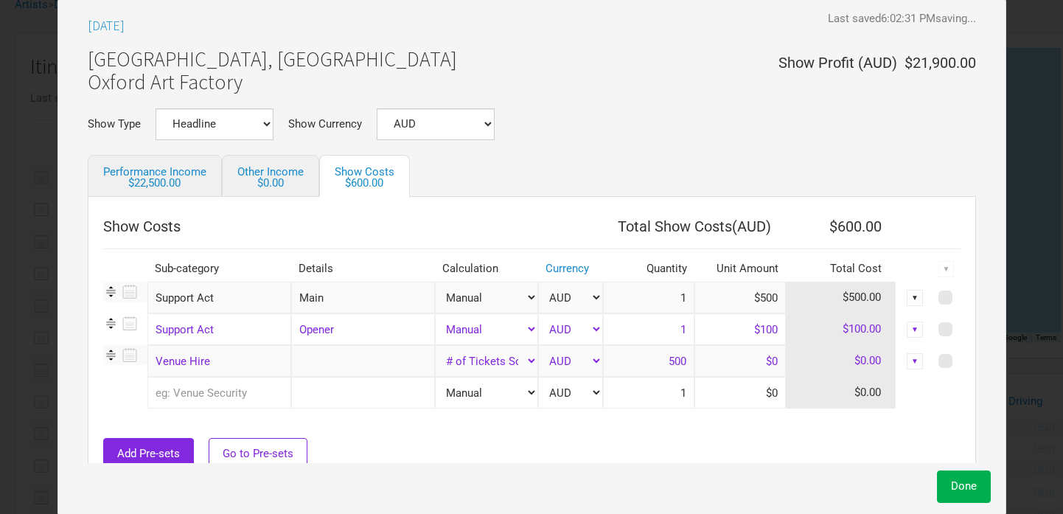
drag, startPoint x: 763, startPoint y: 302, endPoint x: 790, endPoint y: 302, distance: 27.3
click at [790, 302] on tr "Support Act 1 selection Main Manual # of Tickets Sold % of Performance Income %…" at bounding box center [532, 298] width 858 height 32
type input "$750"
click at [756, 330] on input "$100" at bounding box center [740, 329] width 91 height 32
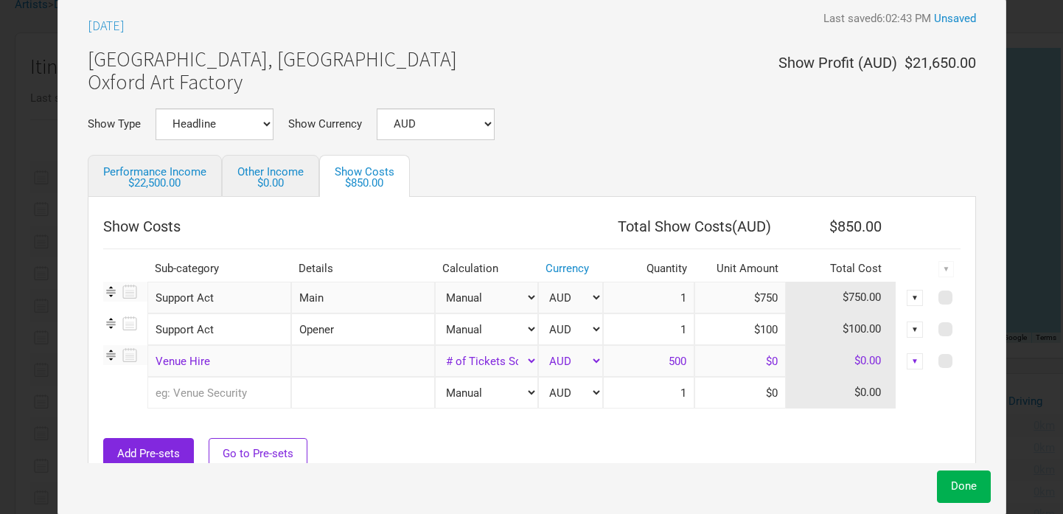
click at [756, 330] on input "$100" at bounding box center [740, 329] width 91 height 32
type input "$250"
click at [542, 444] on div "Add Pre-sets Go to Pre-sets" at bounding box center [532, 454] width 858 height 32
click at [939, 481] on button "Done" at bounding box center [964, 486] width 54 height 32
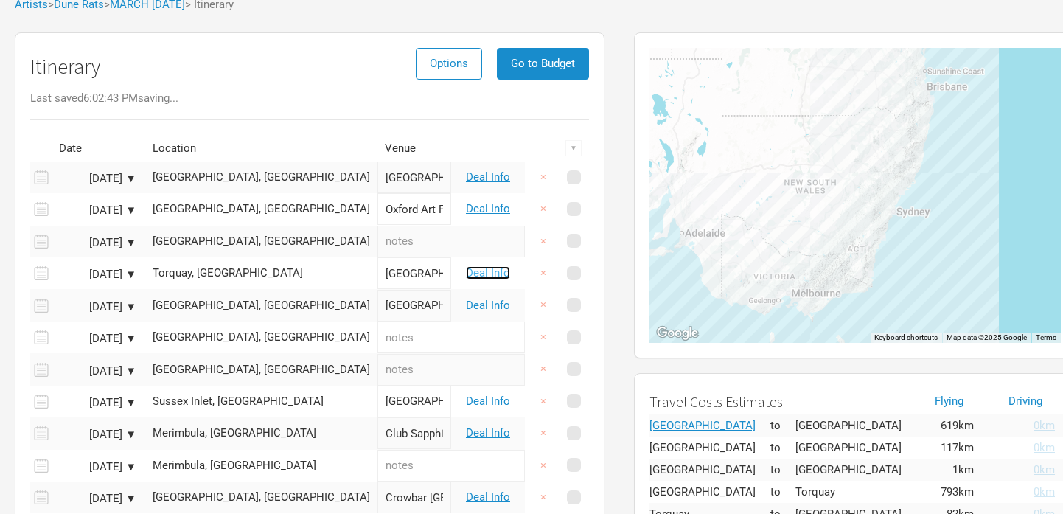
click at [478, 275] on link "Deal Info" at bounding box center [488, 272] width 44 height 13
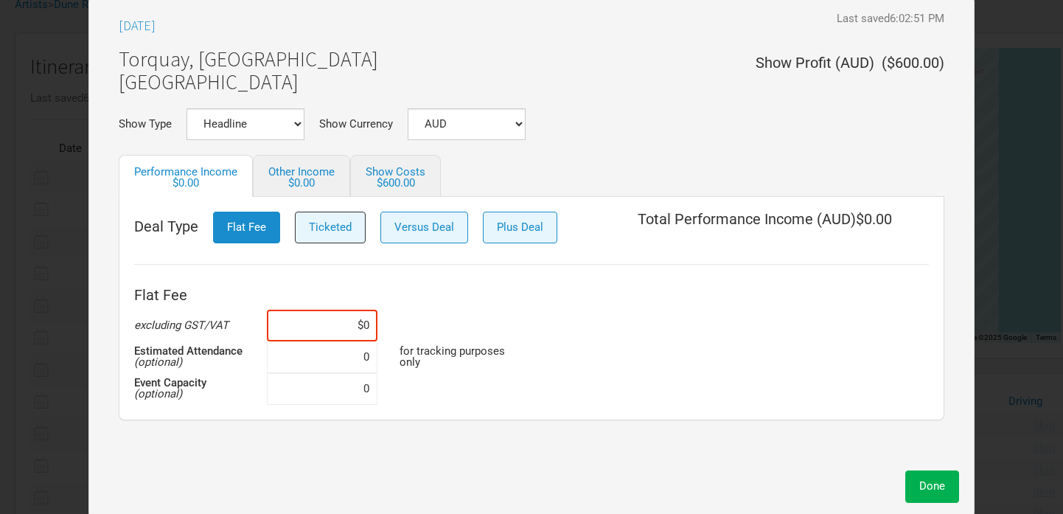
click at [312, 233] on span "Ticketed" at bounding box center [330, 226] width 43 height 13
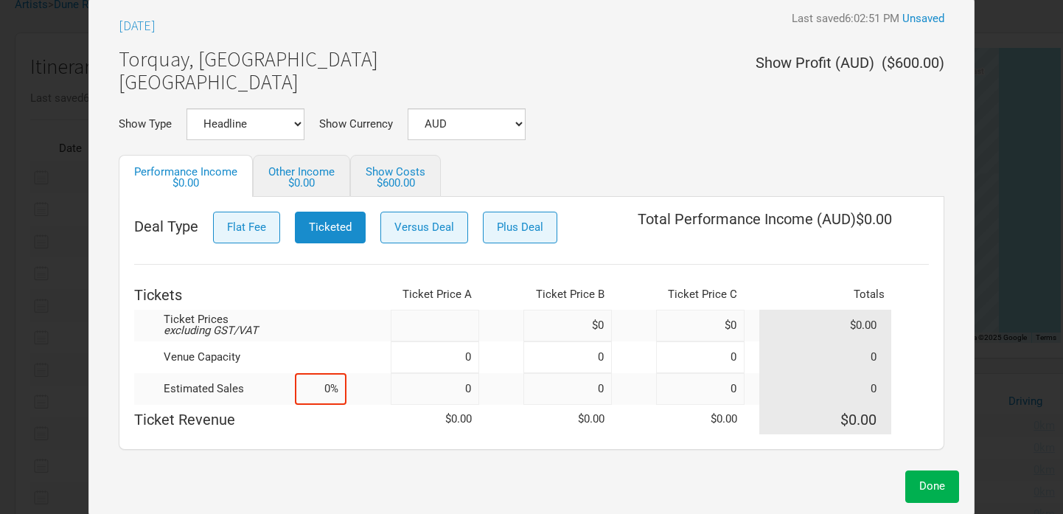
click at [424, 333] on input at bounding box center [435, 326] width 88 height 32
type input "$45"
click at [437, 357] on input at bounding box center [435, 357] width 88 height 32
type input "550"
click at [332, 390] on input at bounding box center [321, 389] width 52 height 32
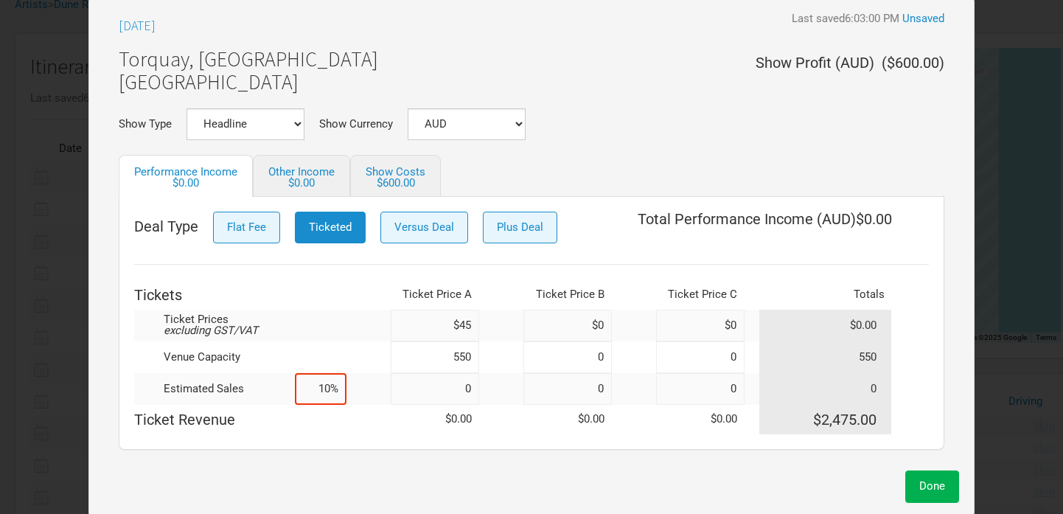
type input "100%"
type input "550"
type input "100%"
click at [320, 418] on td "Ticket Revenue" at bounding box center [240, 419] width 212 height 29
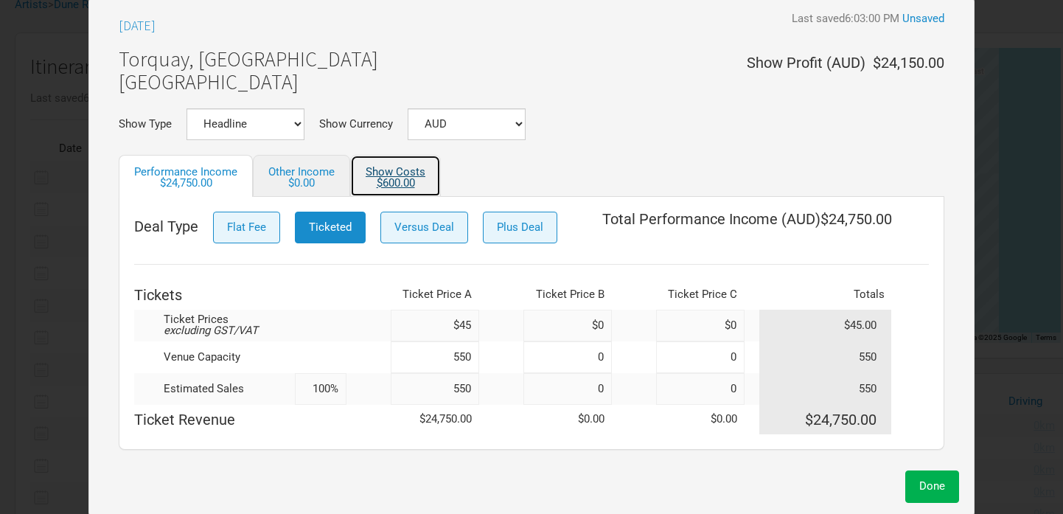
click at [387, 175] on link "Show Costs $600.00" at bounding box center [395, 176] width 91 height 42
select select "Show Tickets"
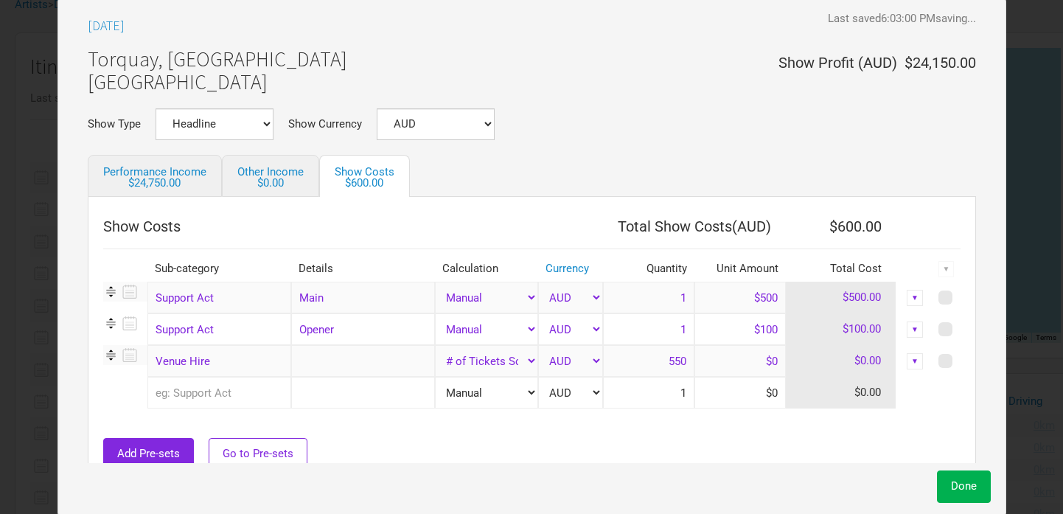
drag, startPoint x: 734, startPoint y: 299, endPoint x: 812, endPoint y: 300, distance: 77.4
click at [812, 300] on tr "Support Act 1 selection Main Manual # of Tickets Sold % of Performance Income %…" at bounding box center [532, 298] width 858 height 32
type input "$750"
drag, startPoint x: 720, startPoint y: 324, endPoint x: 790, endPoint y: 324, distance: 70.8
click at [790, 324] on tr "Support Act 1 selection Opener Manual # of Tickets Sold % of Performance Income…" at bounding box center [532, 329] width 858 height 32
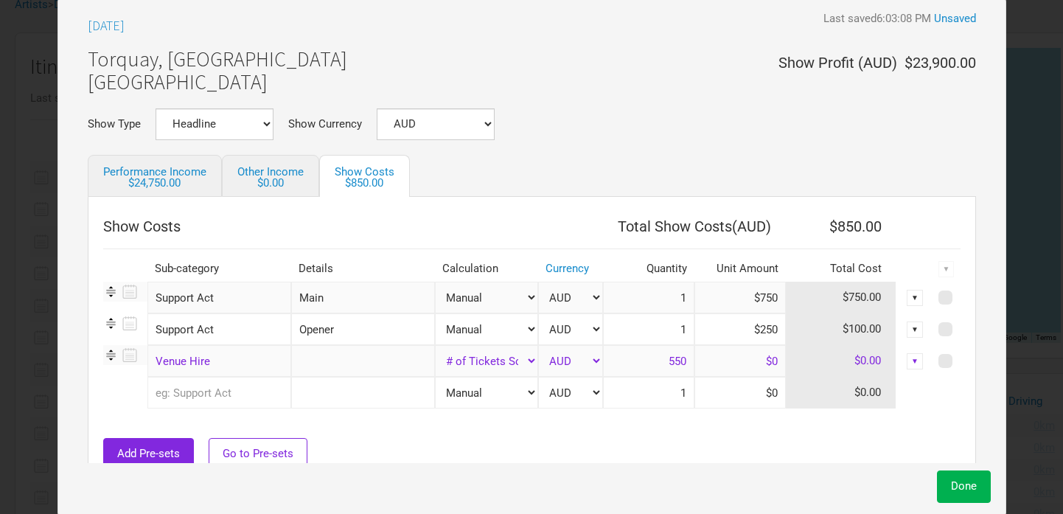
type input "$250"
click at [677, 430] on div at bounding box center [532, 430] width 858 height 15
click at [951, 485] on span "Done" at bounding box center [964, 485] width 26 height 13
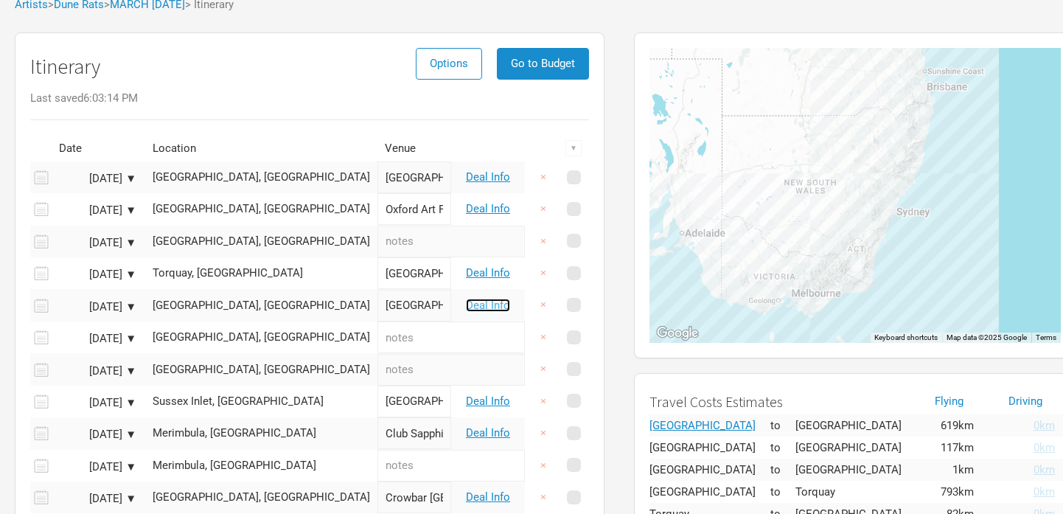
click at [488, 302] on link "Deal Info" at bounding box center [488, 305] width 44 height 13
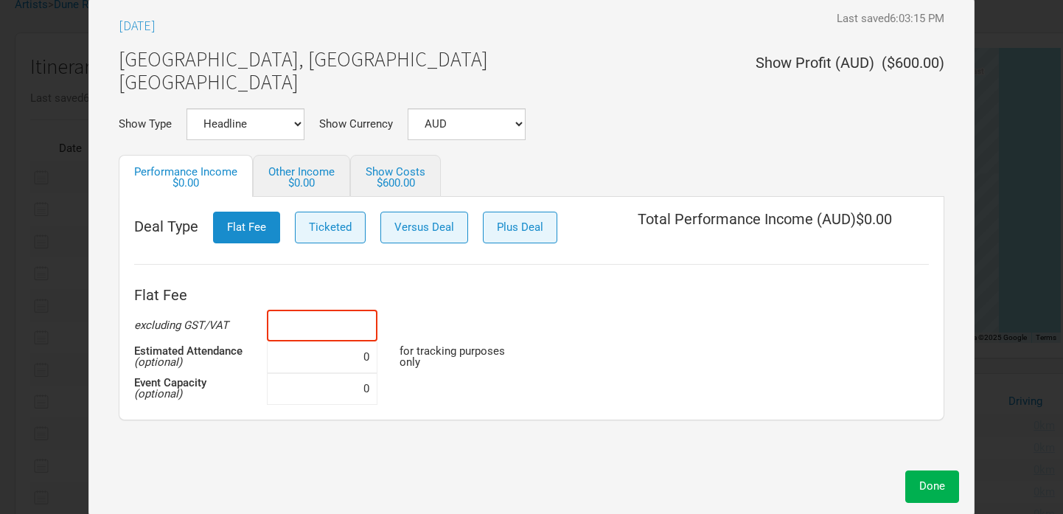
click at [295, 325] on input at bounding box center [322, 326] width 111 height 32
type input "$0"
click at [340, 230] on span "Ticketed" at bounding box center [330, 226] width 43 height 13
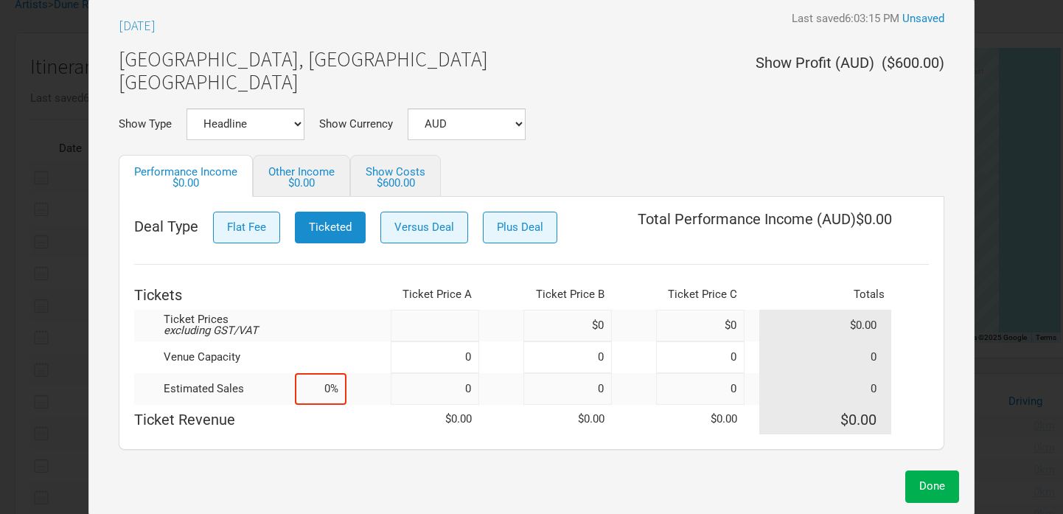
click at [437, 321] on input at bounding box center [435, 326] width 88 height 32
type input "$45"
click at [417, 355] on input at bounding box center [435, 357] width 88 height 32
type input "9"
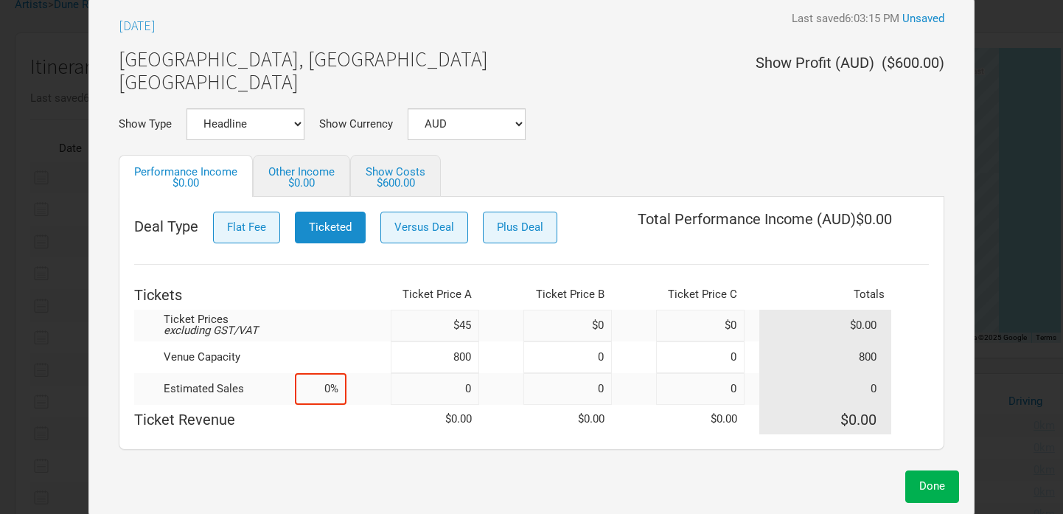
type input "800"
click at [315, 390] on input at bounding box center [321, 389] width 52 height 32
type input "100%"
type input "800"
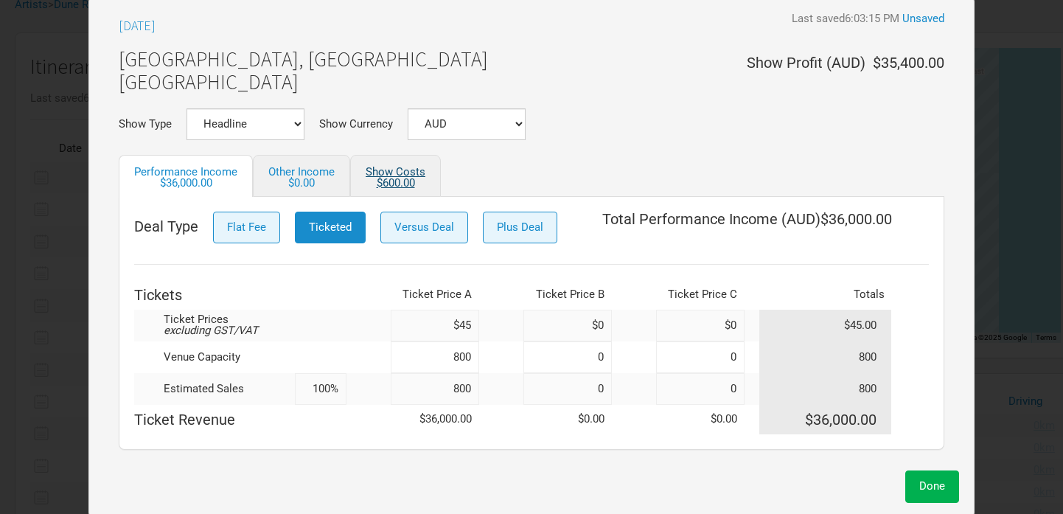
type input "100%"
click at [378, 173] on link "Show Costs $600.00" at bounding box center [395, 176] width 91 height 42
select select "Show Tickets"
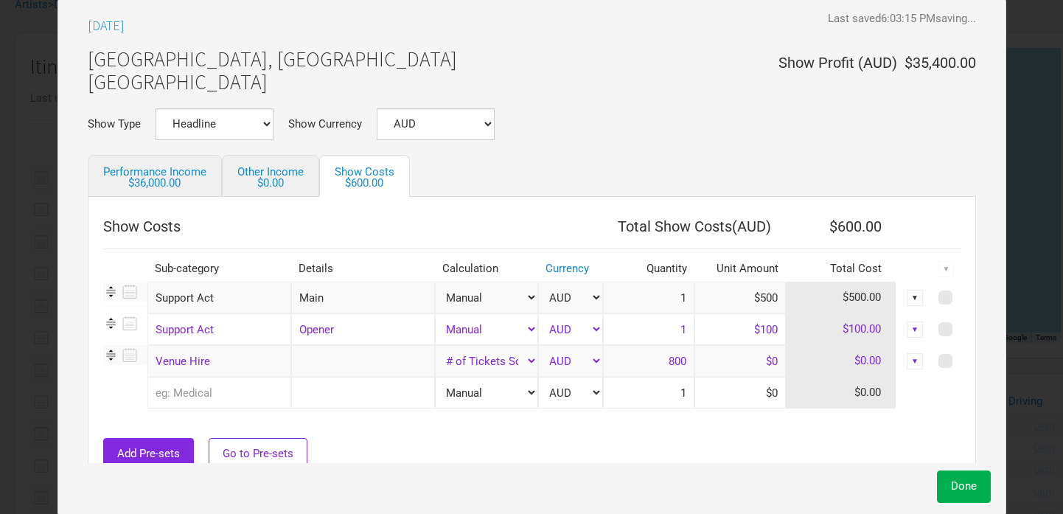
drag, startPoint x: 730, startPoint y: 298, endPoint x: 806, endPoint y: 304, distance: 76.2
click at [806, 304] on tr "Support Act 1 selection Main Manual # of Tickets Sold % of Performance Income %…" at bounding box center [532, 298] width 858 height 32
type input "$750"
drag, startPoint x: 729, startPoint y: 329, endPoint x: 800, endPoint y: 327, distance: 71.6
click at [773, 330] on input "$100" at bounding box center [740, 329] width 91 height 32
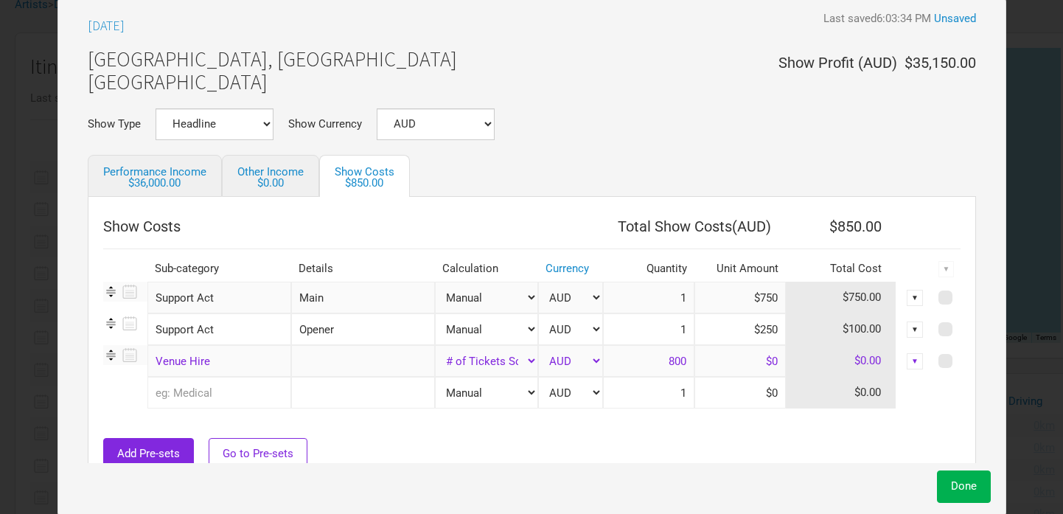
type input "$250"
click at [712, 440] on div "Add Pre-sets Go to Pre-sets" at bounding box center [532, 454] width 858 height 32
click at [937, 484] on button "Done" at bounding box center [964, 486] width 54 height 32
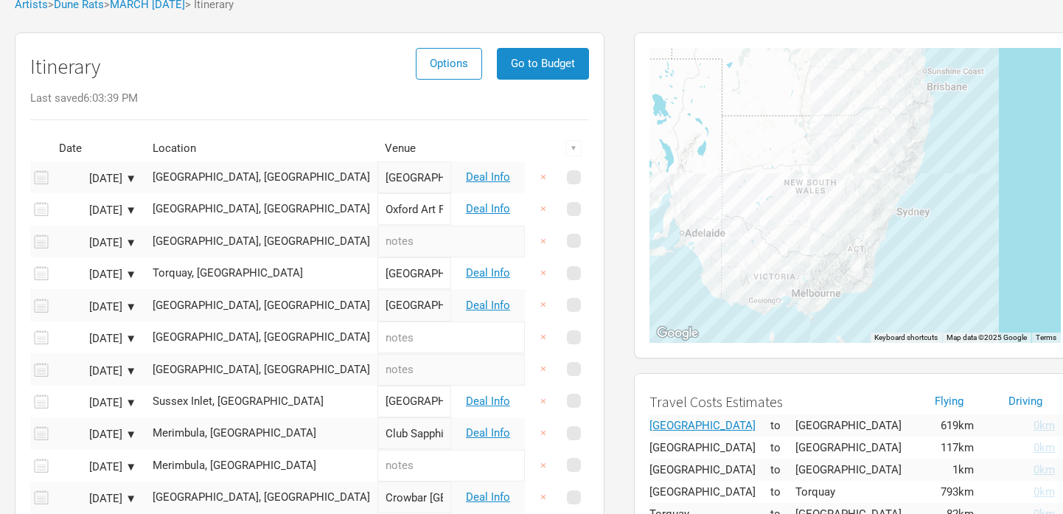
scroll to position [153, 0]
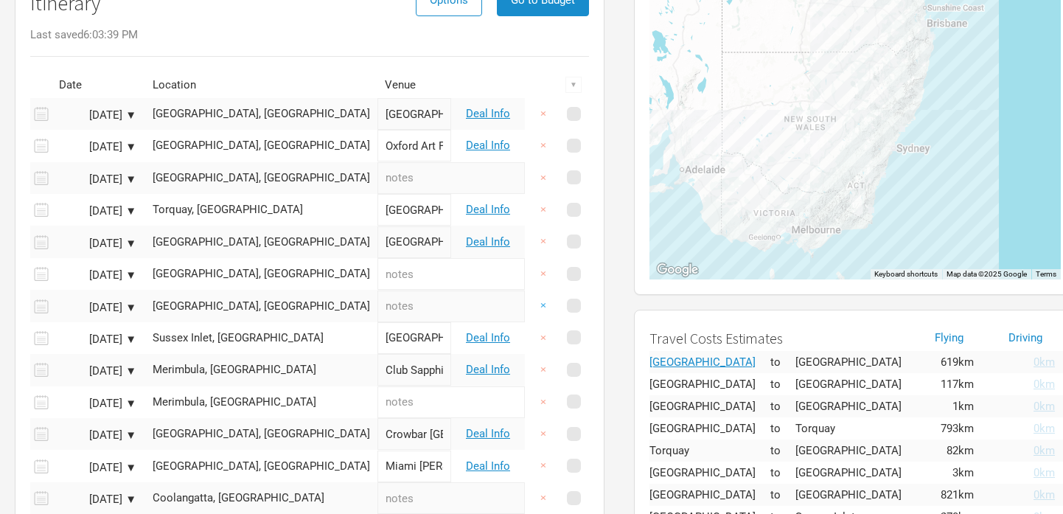
click at [543, 307] on button "×" at bounding box center [543, 306] width 34 height 32
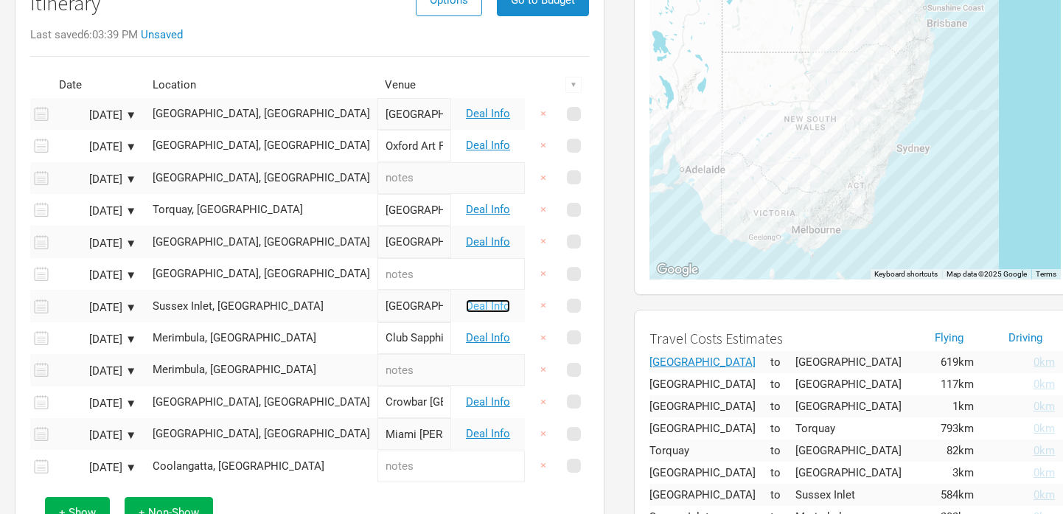
click at [481, 304] on link "Deal Info" at bounding box center [488, 305] width 44 height 13
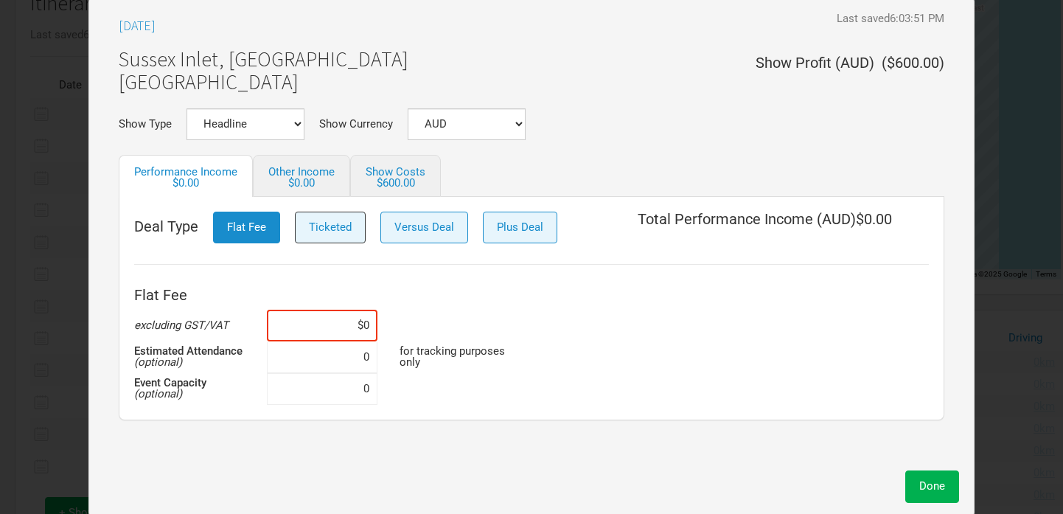
click at [328, 226] on span "Ticketed" at bounding box center [330, 226] width 43 height 13
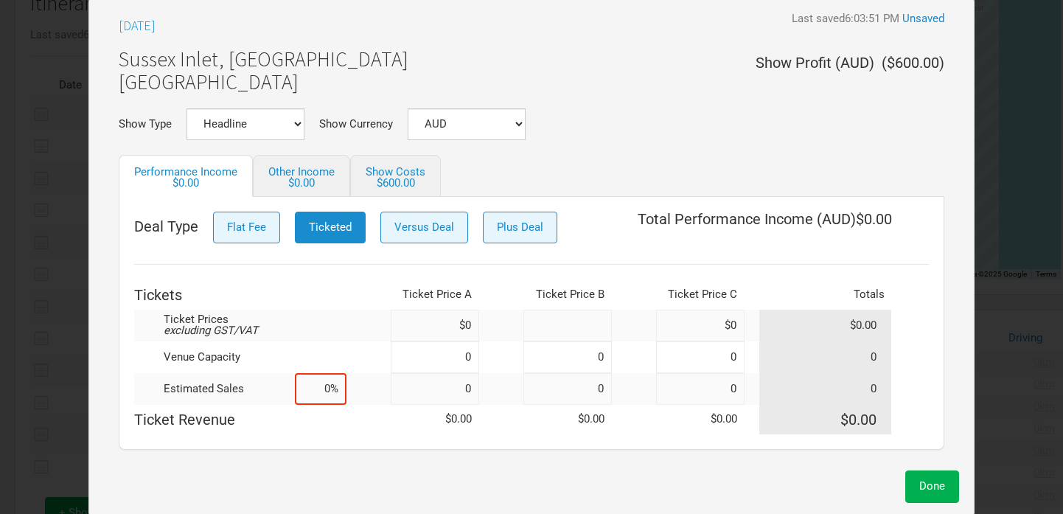
click at [560, 325] on input at bounding box center [568, 326] width 88 height 32
type input "$45"
drag, startPoint x: 574, startPoint y: 322, endPoint x: 636, endPoint y: 324, distance: 61.2
click at [636, 324] on tr "Ticket Prices excluding GST/VAT $0 $45 $0 $0.00" at bounding box center [531, 326] width 795 height 32
type input "$0"
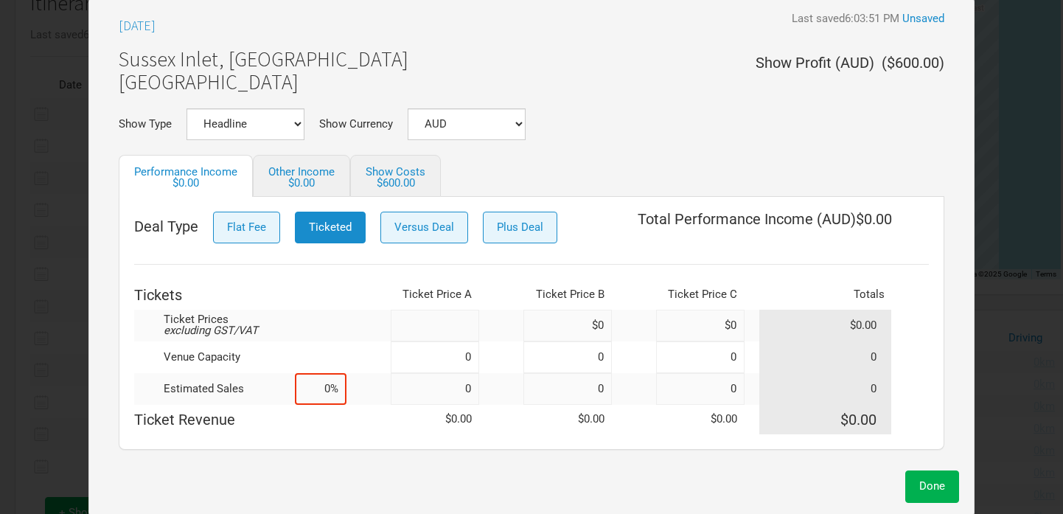
drag, startPoint x: 439, startPoint y: 327, endPoint x: 529, endPoint y: 327, distance: 90.0
click at [529, 327] on tr "Ticket Prices excluding GST/VAT $0 $0 $0.00" at bounding box center [531, 326] width 795 height 32
type input "$45"
click at [423, 358] on input at bounding box center [435, 357] width 88 height 32
type input "400"
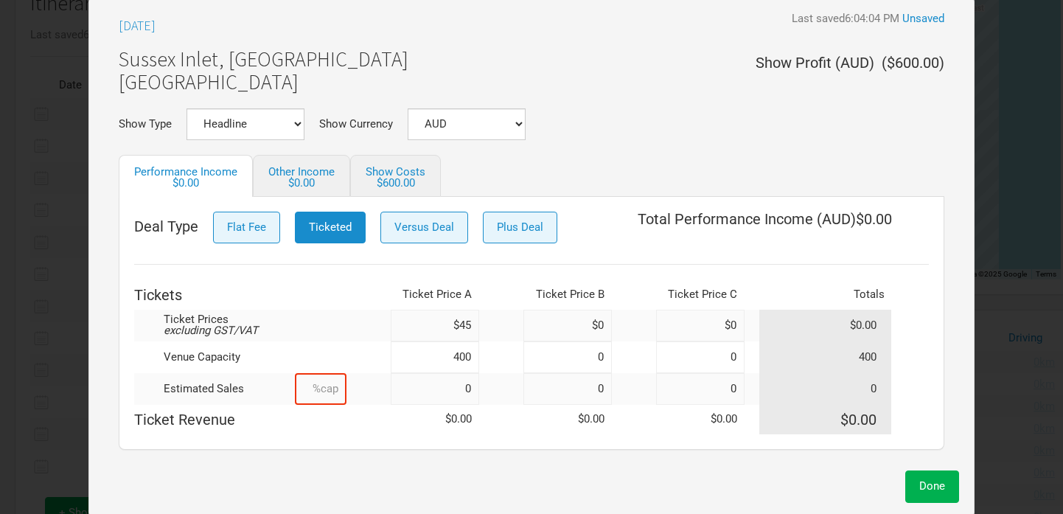
click at [316, 389] on input at bounding box center [321, 389] width 52 height 32
type input "100%"
type input "400"
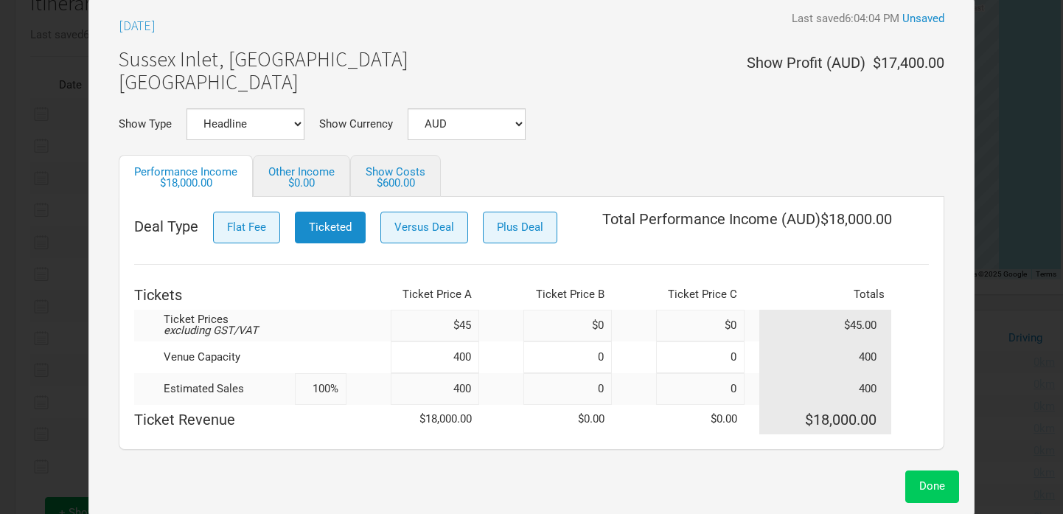
type input "100%"
click at [938, 482] on span "Done" at bounding box center [932, 485] width 26 height 13
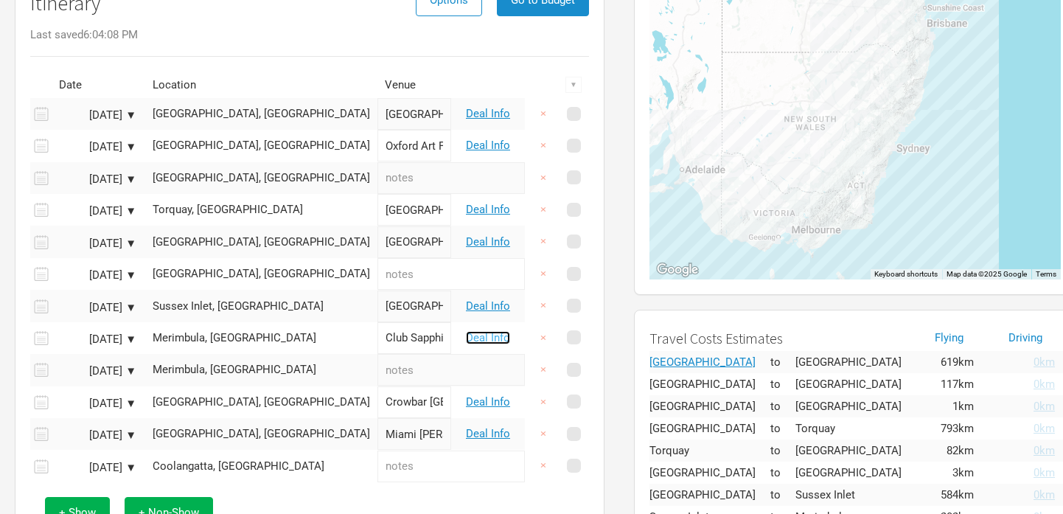
click at [484, 333] on link "Deal Info" at bounding box center [488, 337] width 44 height 13
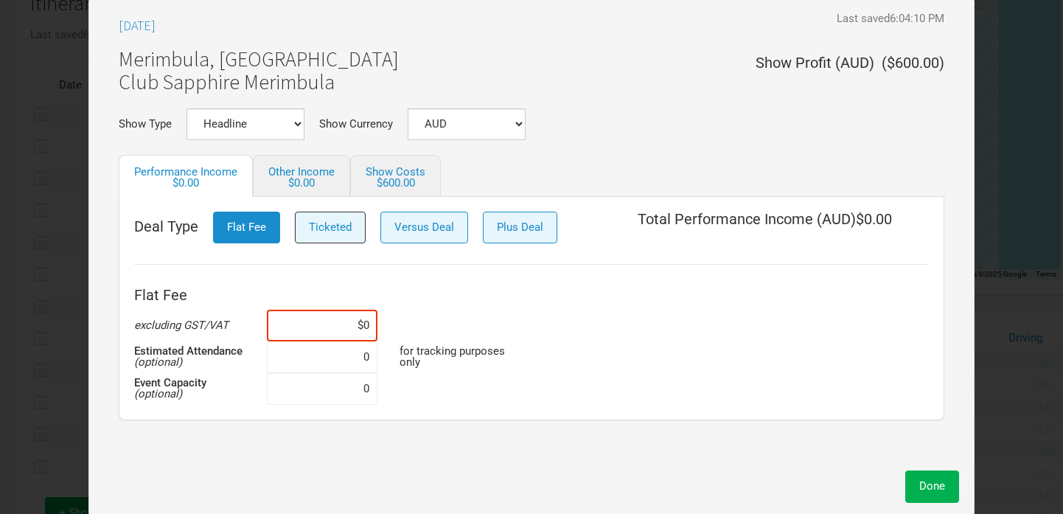
click at [321, 220] on span "Ticketed" at bounding box center [330, 226] width 43 height 13
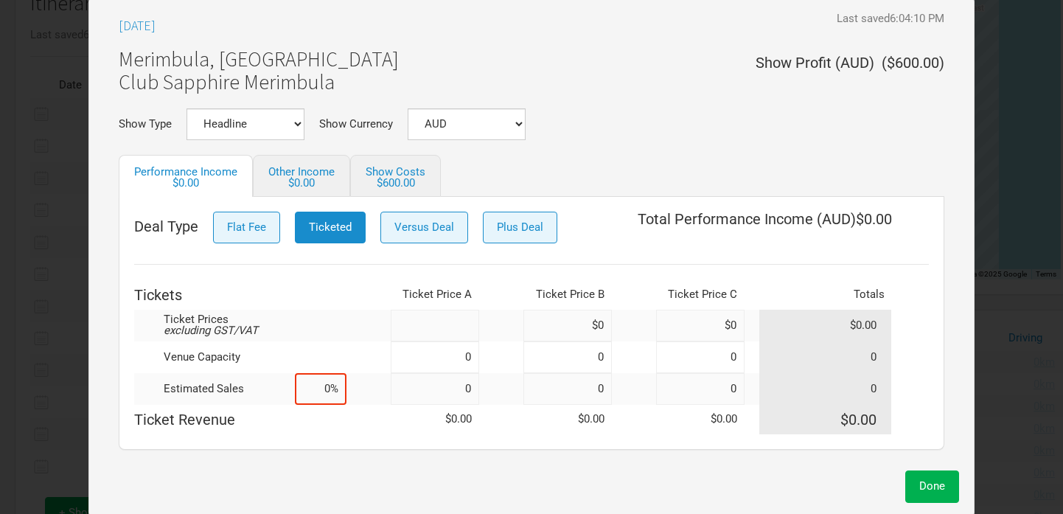
click at [424, 318] on input at bounding box center [435, 326] width 88 height 32
type input "$45"
click at [423, 366] on input at bounding box center [435, 357] width 88 height 32
type input "700"
click at [310, 388] on input at bounding box center [321, 389] width 52 height 32
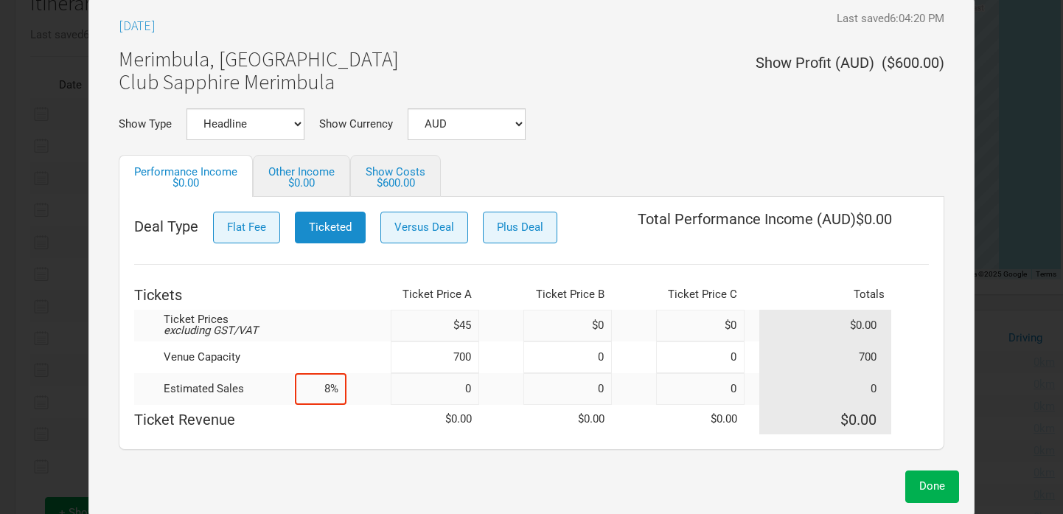
type input "80%"
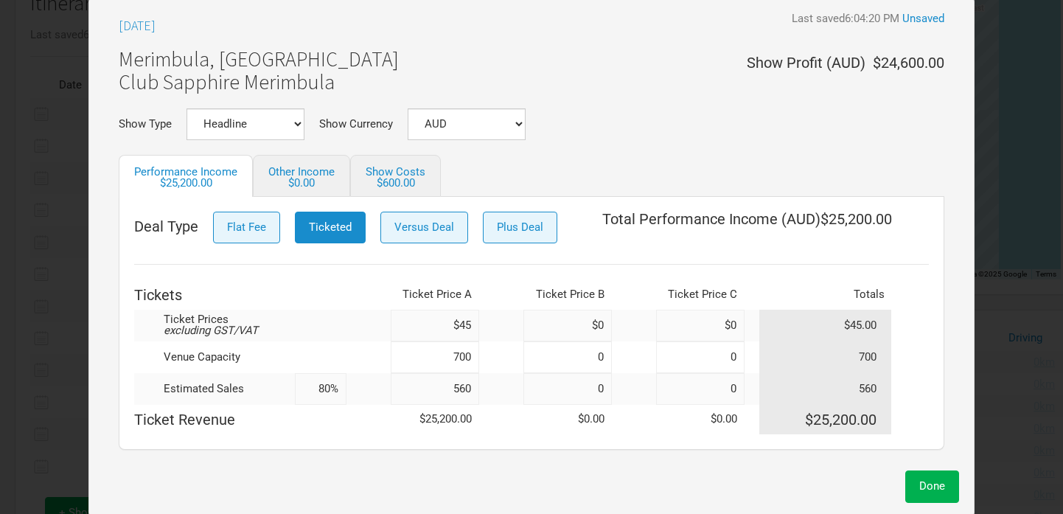
type input "560"
type input "80%"
click at [344, 426] on td "Ticket Revenue" at bounding box center [240, 419] width 212 height 29
click at [386, 173] on link "Show Costs $600.00" at bounding box center [395, 176] width 91 height 42
select select "Show Tickets"
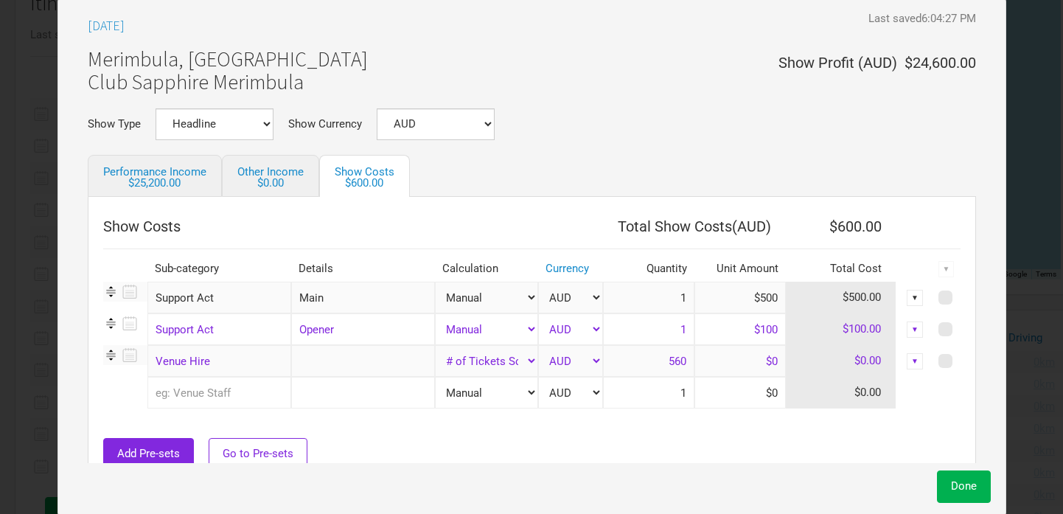
drag, startPoint x: 736, startPoint y: 291, endPoint x: 794, endPoint y: 298, distance: 58.6
click at [794, 298] on tr "Support Act 1 selection Main Manual # of Tickets Sold % of Performance Income %…" at bounding box center [532, 298] width 858 height 32
type input "$750"
drag, startPoint x: 720, startPoint y: 322, endPoint x: 825, endPoint y: 322, distance: 104.7
click at [825, 322] on tr "Support Act 1 selection Opener Manual # of Tickets Sold % of Performance Income…" at bounding box center [532, 329] width 858 height 32
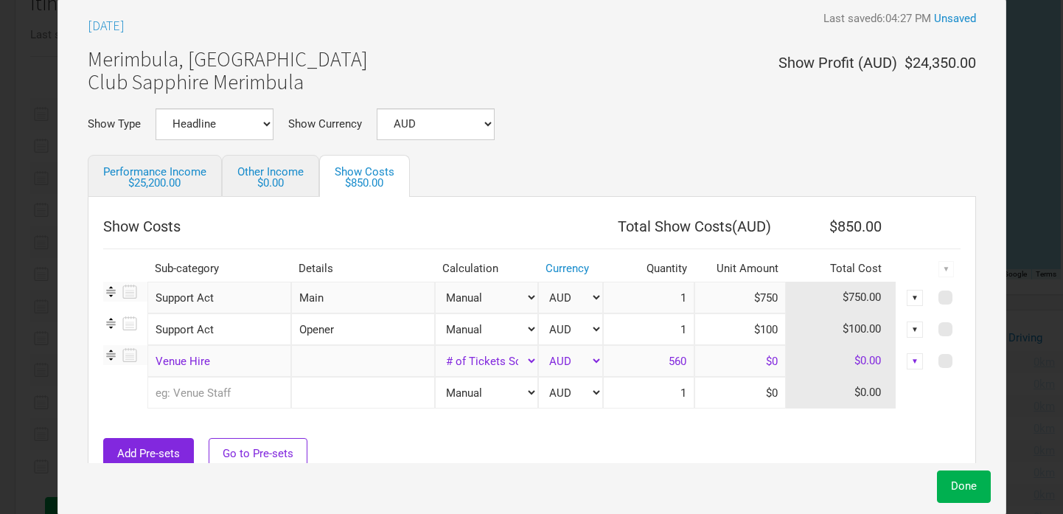
click at [713, 321] on input "$100" at bounding box center [740, 329] width 91 height 32
type input "$250"
click at [605, 442] on div "Add Pre-sets Go to Pre-sets" at bounding box center [532, 454] width 858 height 32
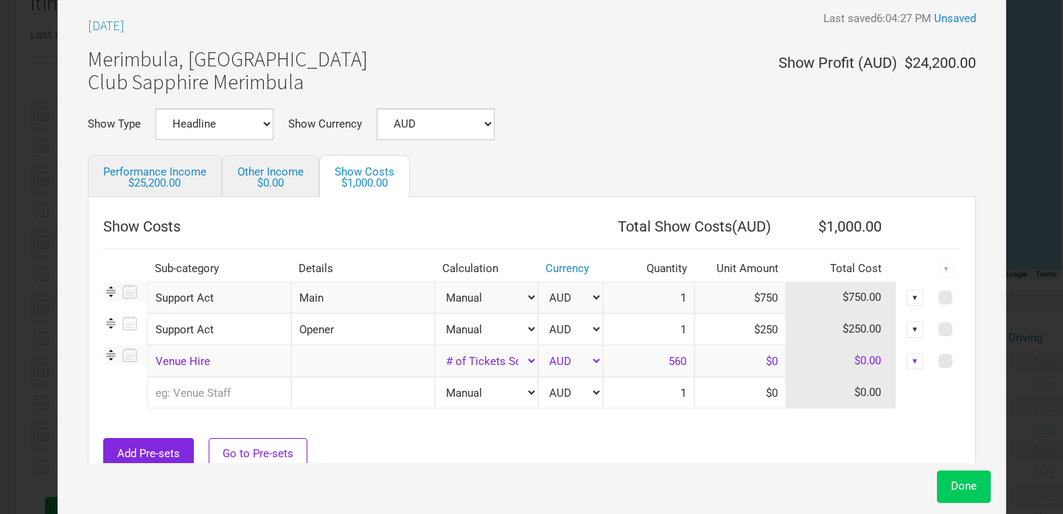
click at [947, 474] on button "Done" at bounding box center [964, 486] width 54 height 32
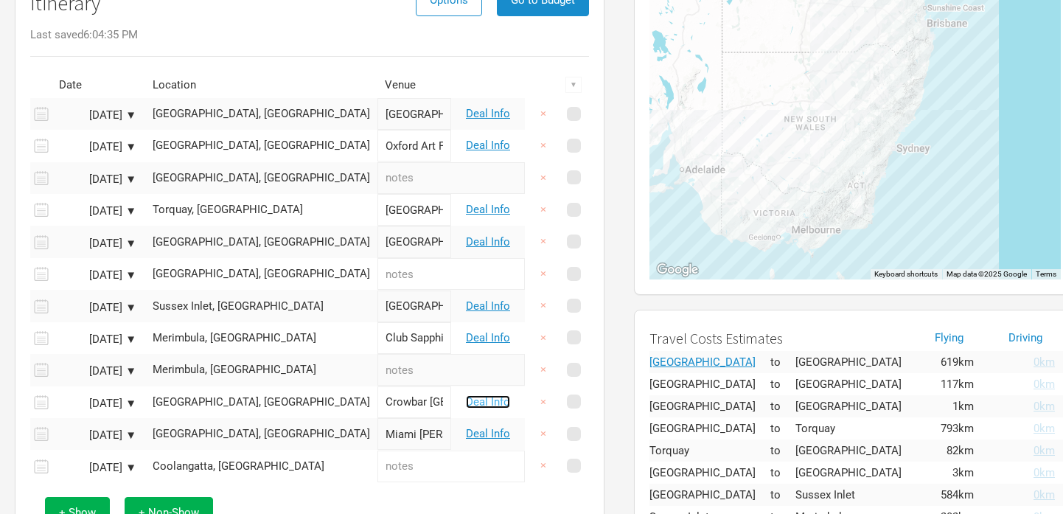
click at [486, 403] on link "Deal Info" at bounding box center [488, 401] width 44 height 13
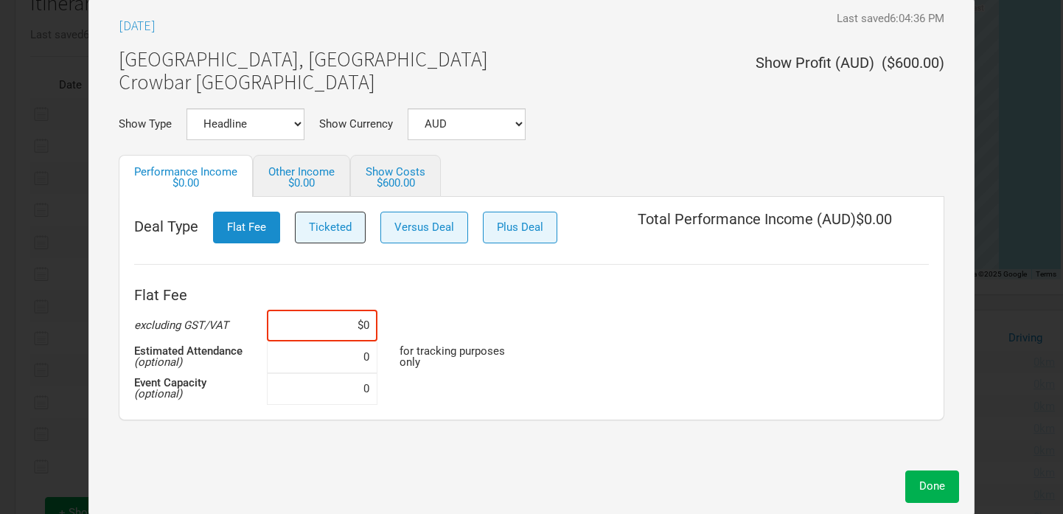
click at [321, 226] on span "Ticketed" at bounding box center [330, 226] width 43 height 13
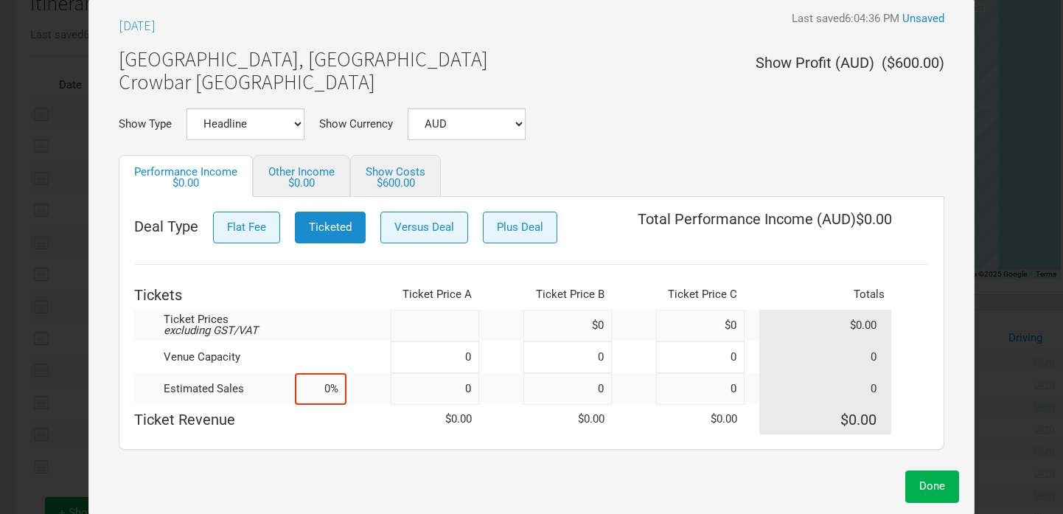
click at [453, 318] on input at bounding box center [435, 326] width 88 height 32
type input "$45"
click at [427, 357] on input at bounding box center [435, 357] width 88 height 32
type input "500"
click at [316, 392] on input at bounding box center [321, 389] width 52 height 32
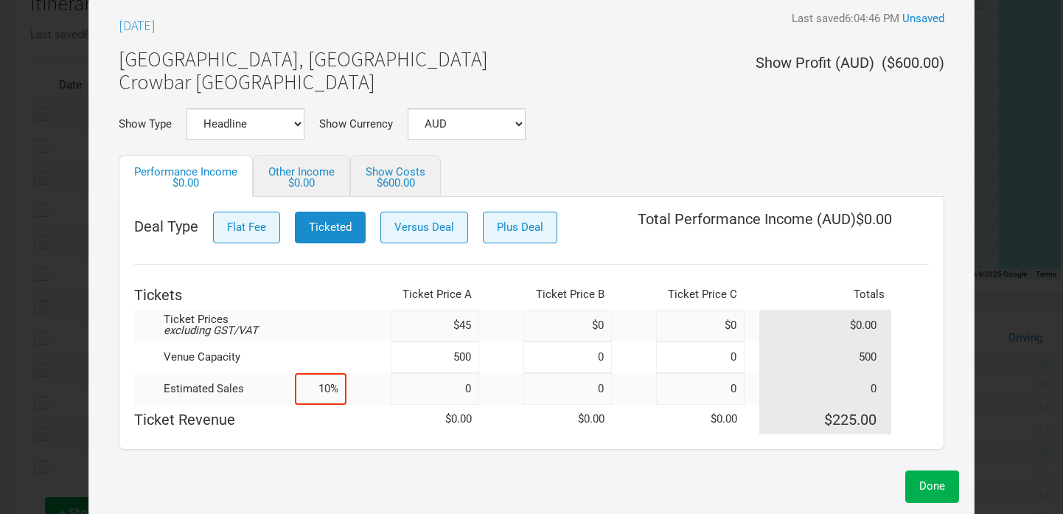
type input "100%"
type input "500"
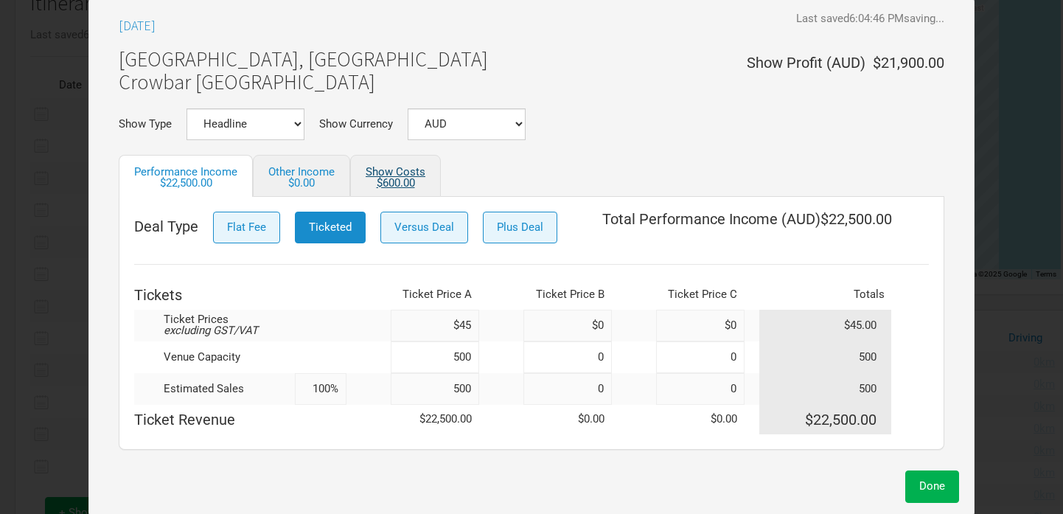
type input "100%"
click at [389, 183] on div "$600.00" at bounding box center [396, 183] width 60 height 11
select select "Show Tickets"
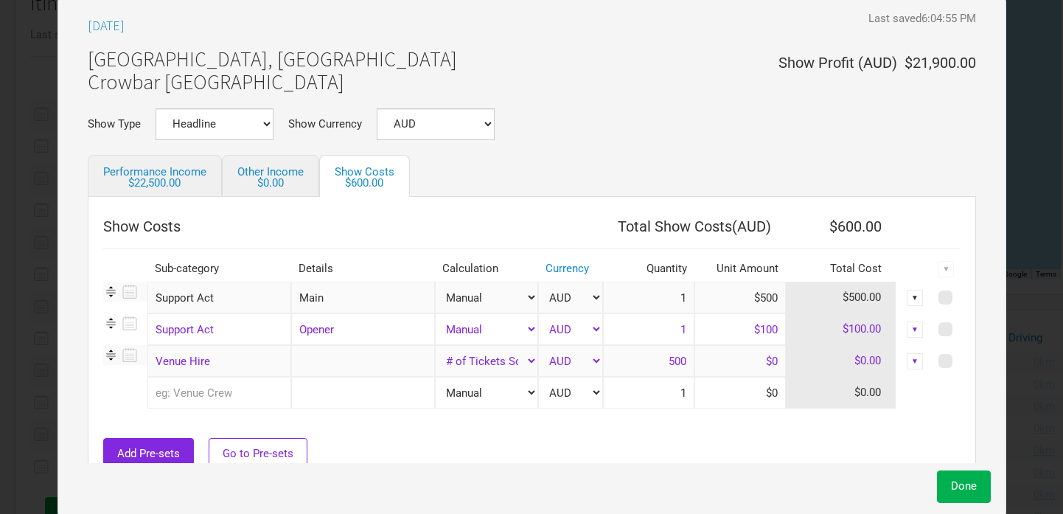
drag, startPoint x: 720, startPoint y: 300, endPoint x: 810, endPoint y: 305, distance: 89.3
click at [810, 305] on tr "Support Act 1 selection Main Manual # of Tickets Sold % of Performance Income %…" at bounding box center [532, 298] width 858 height 32
type input "$750"
click at [737, 324] on input "$100" at bounding box center [740, 329] width 91 height 32
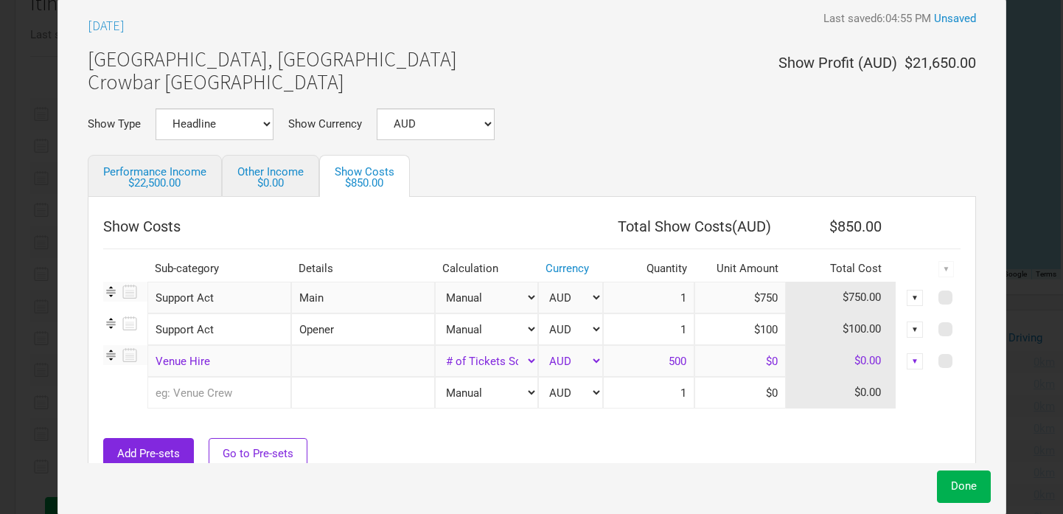
click at [737, 324] on input "$100" at bounding box center [740, 329] width 91 height 32
type input "$250"
click at [657, 427] on div at bounding box center [532, 430] width 858 height 15
click at [953, 483] on span "Done" at bounding box center [964, 485] width 26 height 13
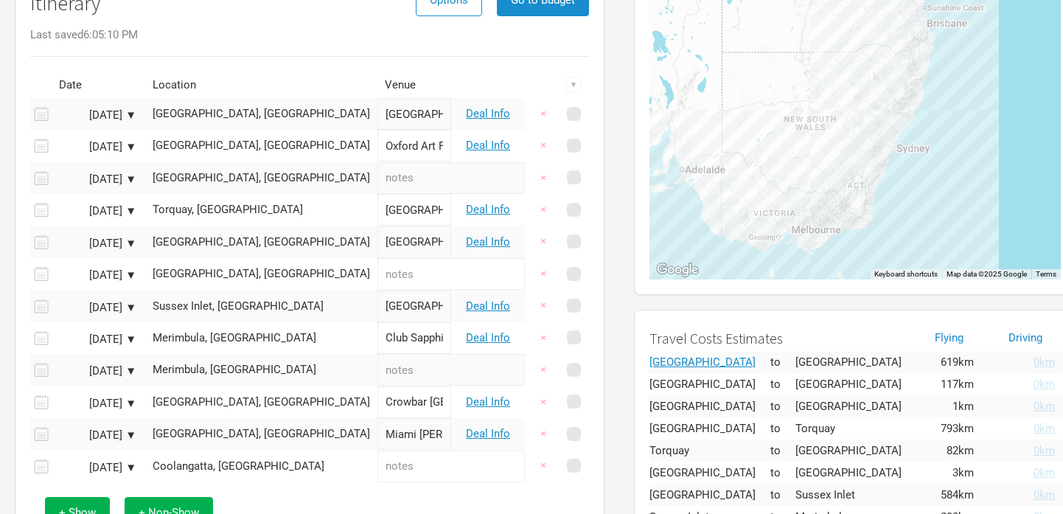
scroll to position [173, 0]
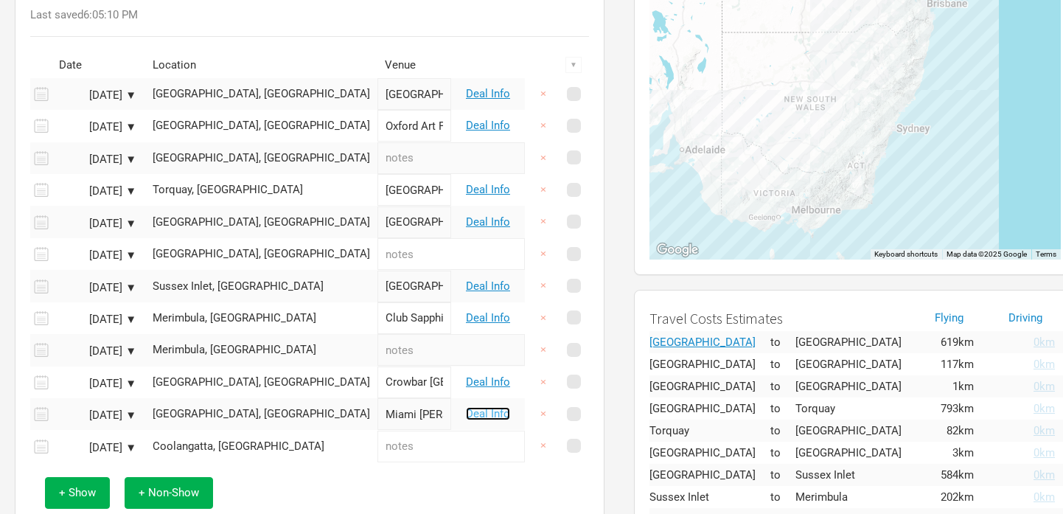
click at [482, 415] on link "Deal Info" at bounding box center [488, 413] width 44 height 13
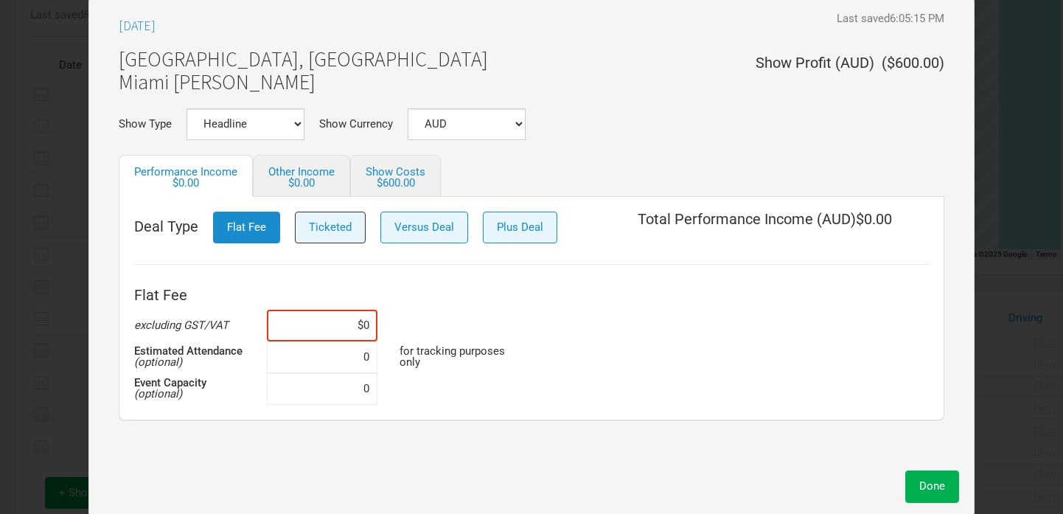
click at [331, 236] on button "Ticketed" at bounding box center [330, 228] width 71 height 32
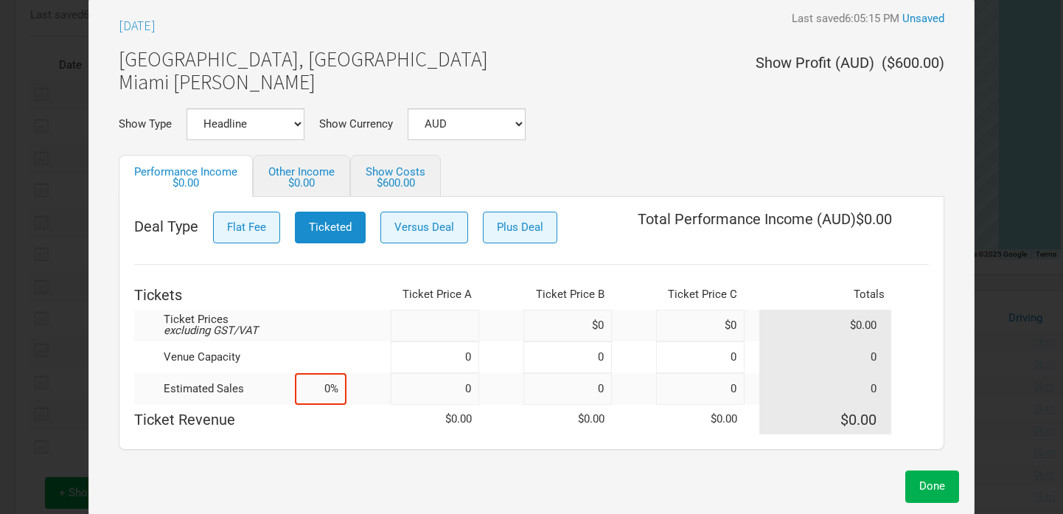
click at [435, 325] on input at bounding box center [435, 326] width 88 height 32
type input "$45"
click at [358, 355] on td at bounding box center [369, 357] width 44 height 32
click at [437, 357] on input at bounding box center [435, 357] width 88 height 32
type input "500"
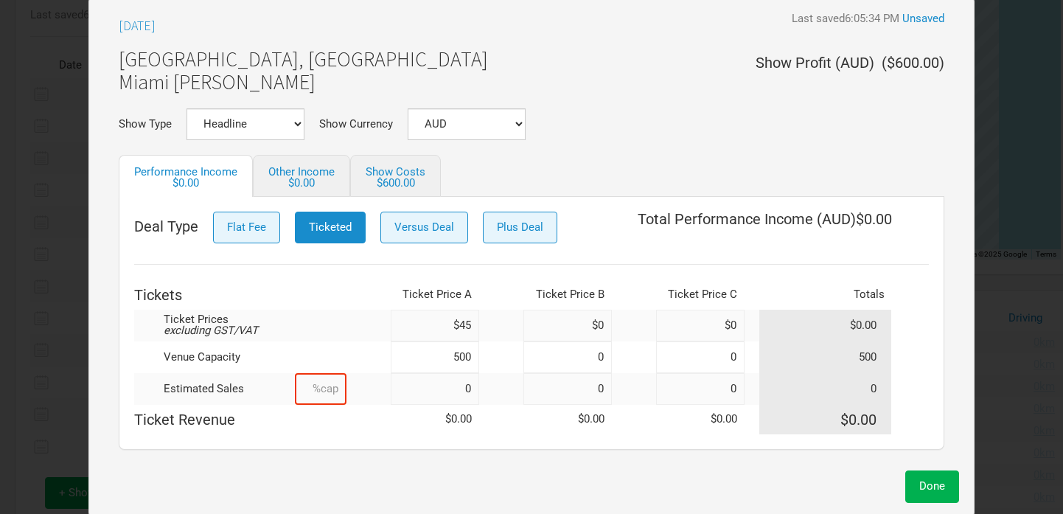
click at [306, 394] on input at bounding box center [321, 389] width 52 height 32
type input "100%"
type input "500"
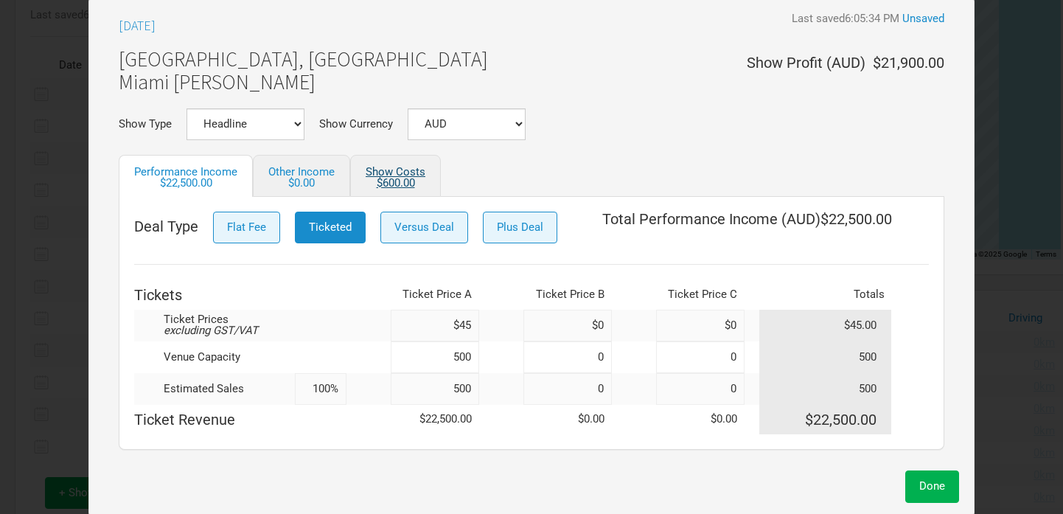
type input "100%"
click at [388, 178] on div "$600.00" at bounding box center [396, 183] width 60 height 11
select select "Show Tickets"
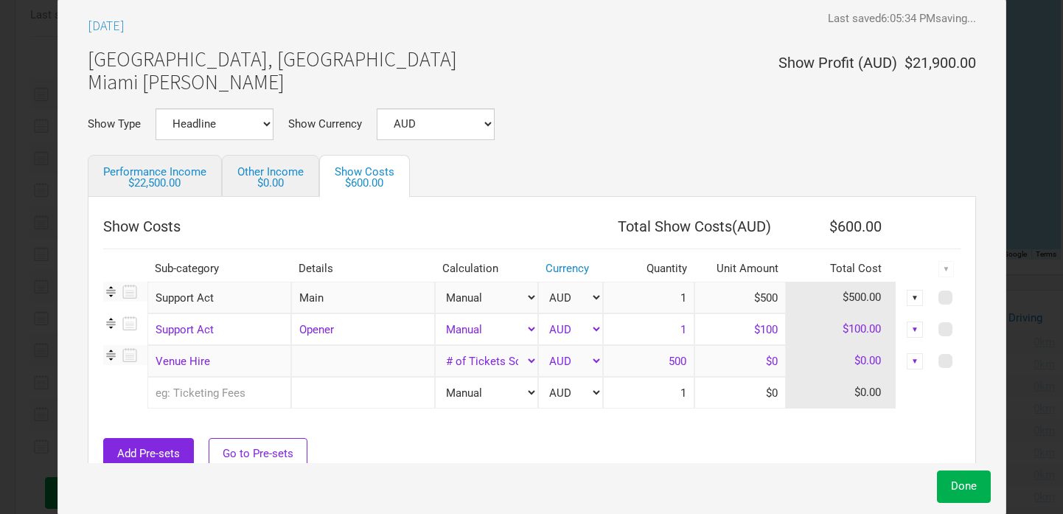
drag, startPoint x: 696, startPoint y: 299, endPoint x: 796, endPoint y: 302, distance: 99.6
click at [796, 302] on tr "Support Act 1 selection Main Manual # of Tickets Sold % of Performance Income %…" at bounding box center [532, 298] width 858 height 32
type input "$750"
drag, startPoint x: 712, startPoint y: 331, endPoint x: 799, endPoint y: 331, distance: 87.7
click at [799, 331] on tr "Support Act 1 selection Opener Manual # of Tickets Sold % of Performance Income…" at bounding box center [532, 329] width 858 height 32
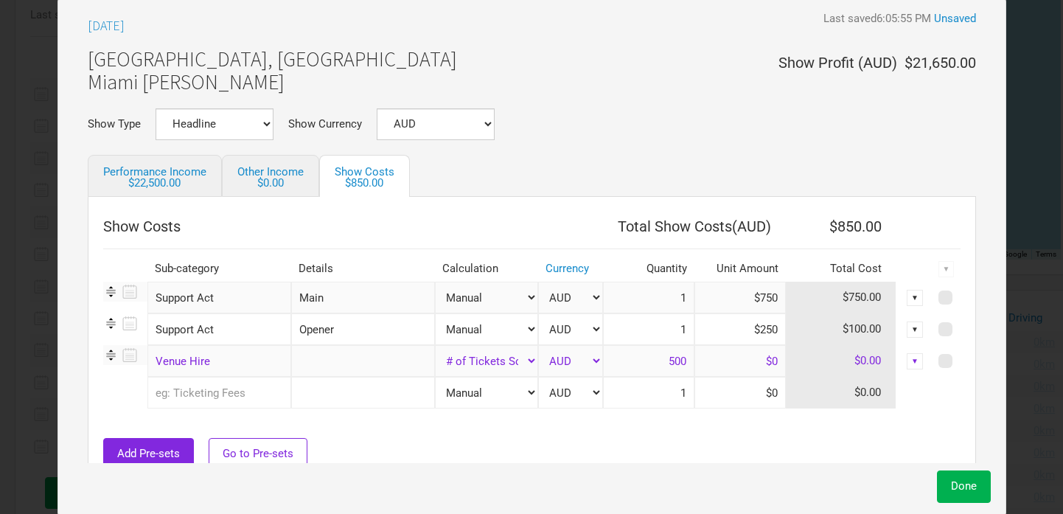
type input "$250"
click at [691, 449] on div "Add Pre-sets Go to Pre-sets" at bounding box center [532, 454] width 858 height 32
click at [940, 493] on button "Done" at bounding box center [964, 486] width 54 height 32
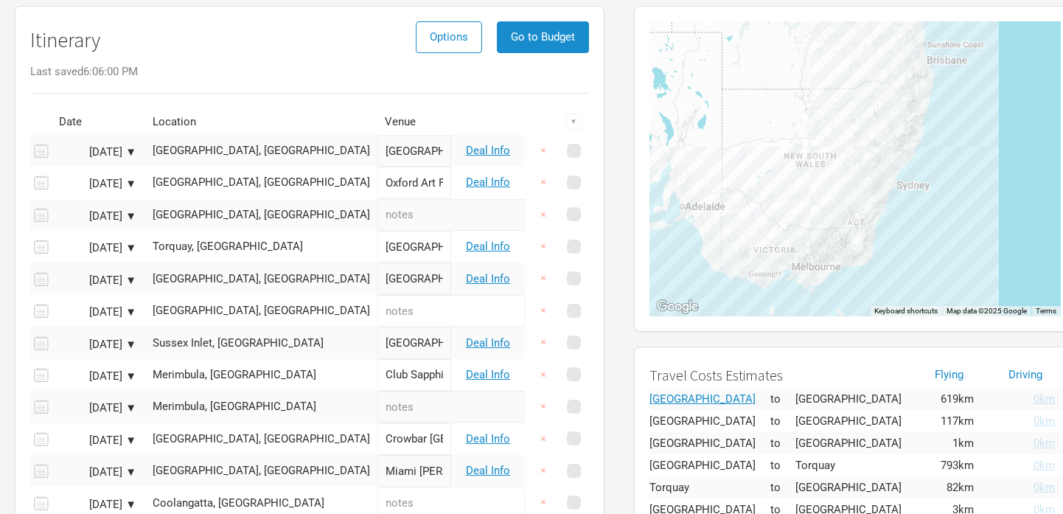
scroll to position [103, 0]
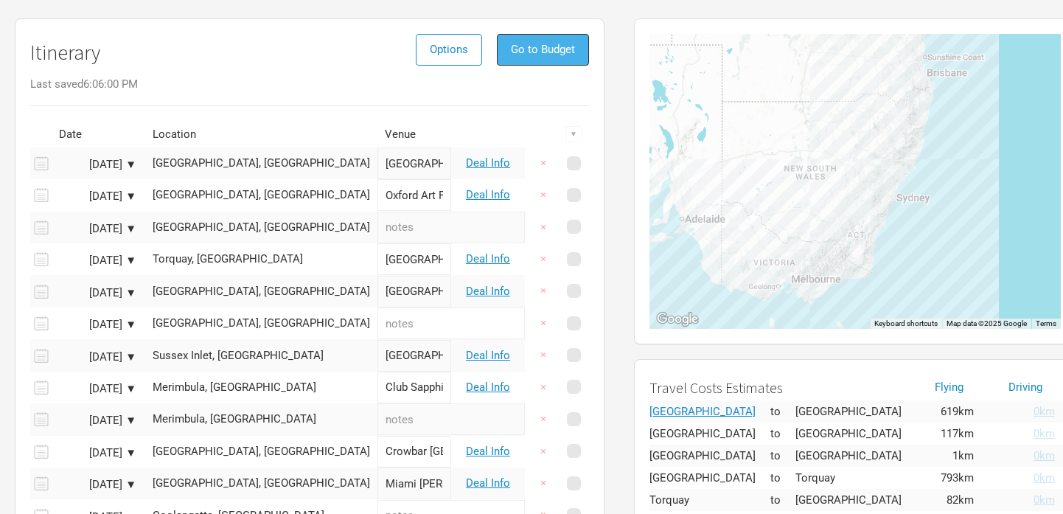
click at [536, 51] on span "Go to Budget" at bounding box center [543, 49] width 64 height 13
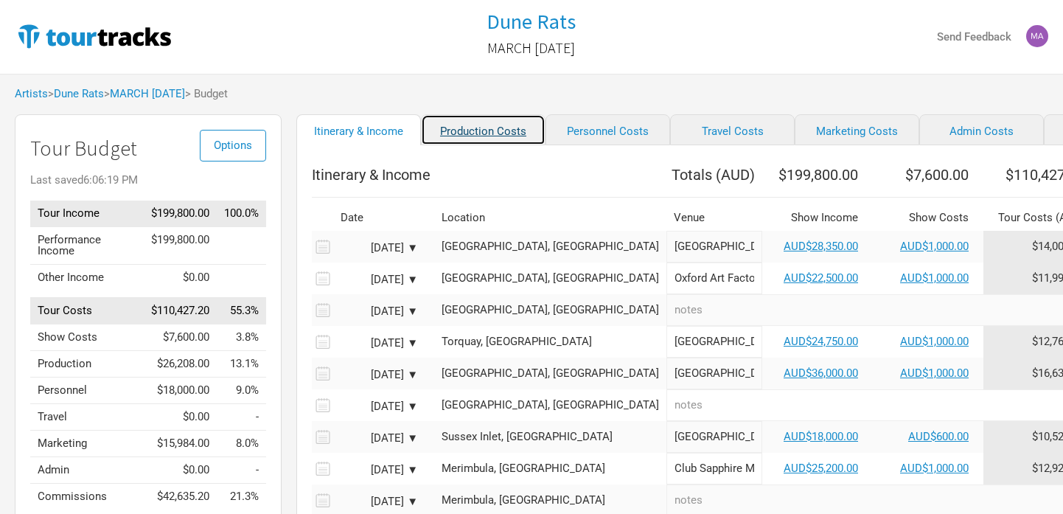
click at [461, 132] on link "Production Costs" at bounding box center [483, 129] width 125 height 31
select select "Shows"
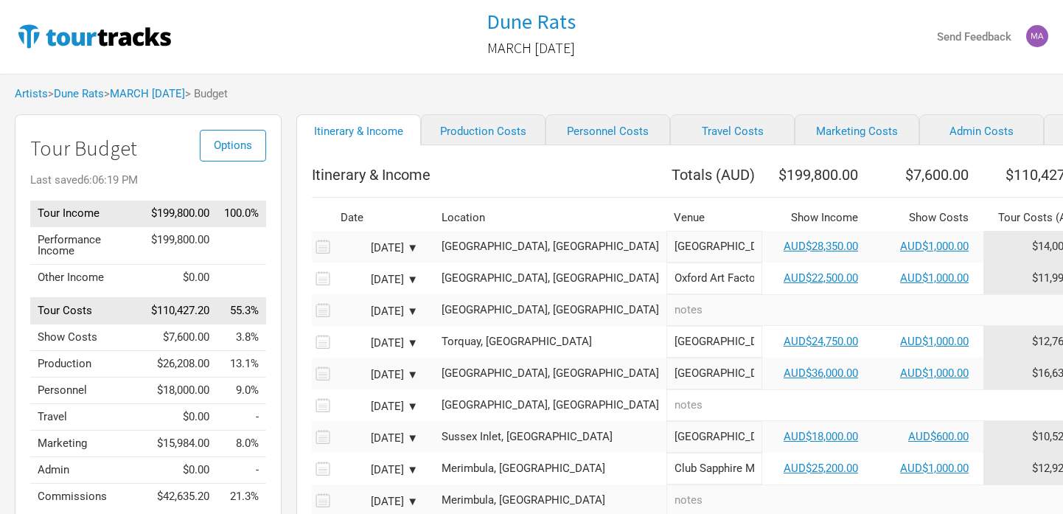
select select "Shows"
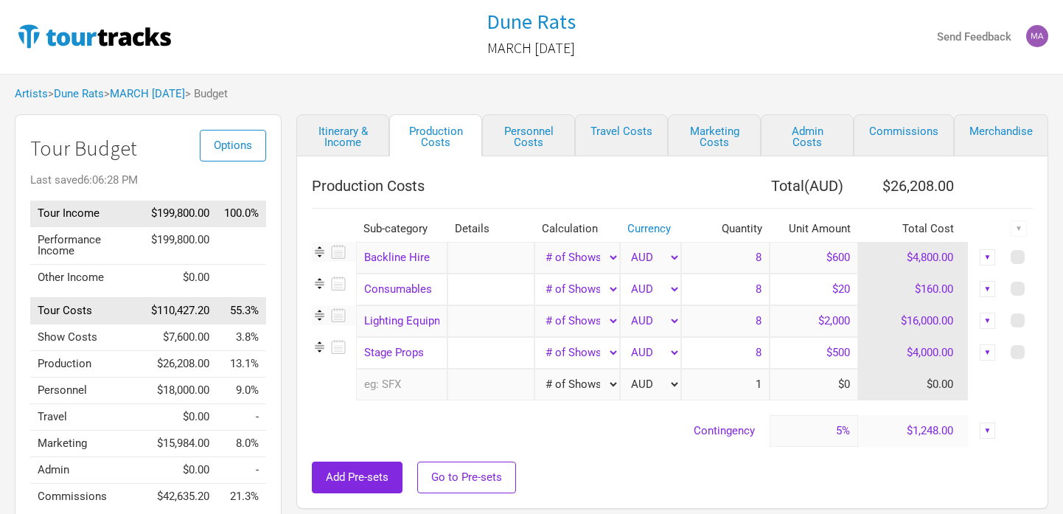
click at [569, 297] on select "Manual # of Shows # of Show Days # of Non-Show Days # of Days # of Tickets Sold…" at bounding box center [578, 290] width 86 height 32
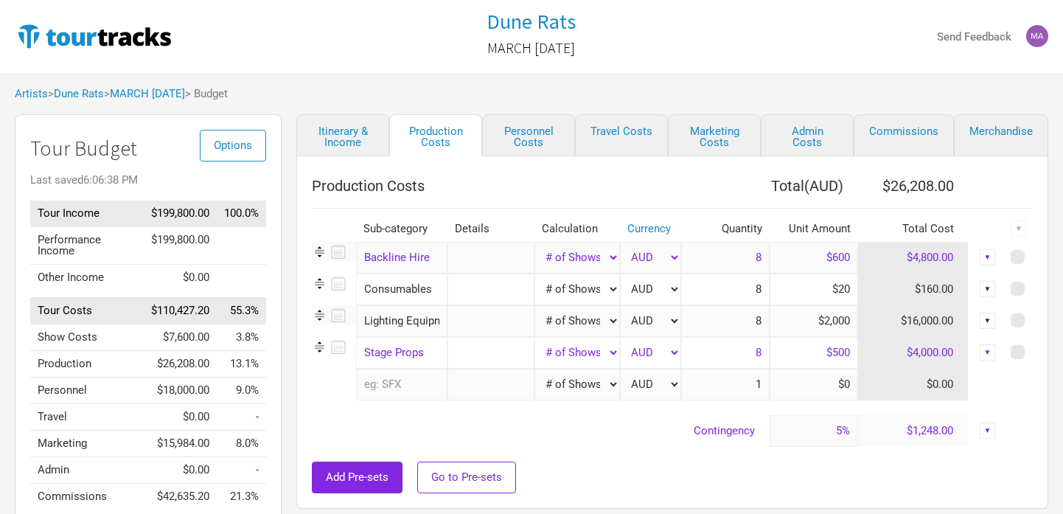
drag, startPoint x: 795, startPoint y: 321, endPoint x: 872, endPoint y: 321, distance: 76.7
click at [872, 321] on tr "Lighting Equipment 1 selection Manual # of Shows # of Show Days # of Non-Show D…" at bounding box center [672, 321] width 721 height 32
type input "$1,000"
click at [616, 352] on select "Manual # of Shows # of Show Days # of Non-Show Days # of Days # of Tickets Sold…" at bounding box center [578, 353] width 86 height 32
select select "Manual"
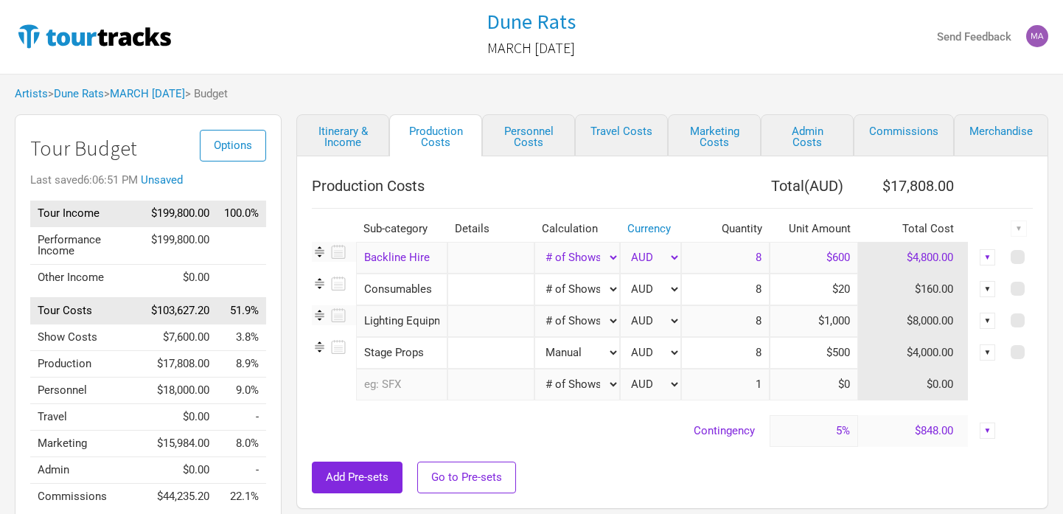
click at [535, 337] on select "Manual # of Shows # of Show Days # of Non-Show Days # of Days # of Tickets Sold…" at bounding box center [578, 353] width 86 height 32
type input "1"
drag, startPoint x: 797, startPoint y: 355, endPoint x: 863, endPoint y: 355, distance: 66.4
click at [863, 355] on tr "Stage Props 1 selection Manual # of Shows # of Show Days # of Non-Show Days # o…" at bounding box center [672, 353] width 721 height 32
type input "$1"
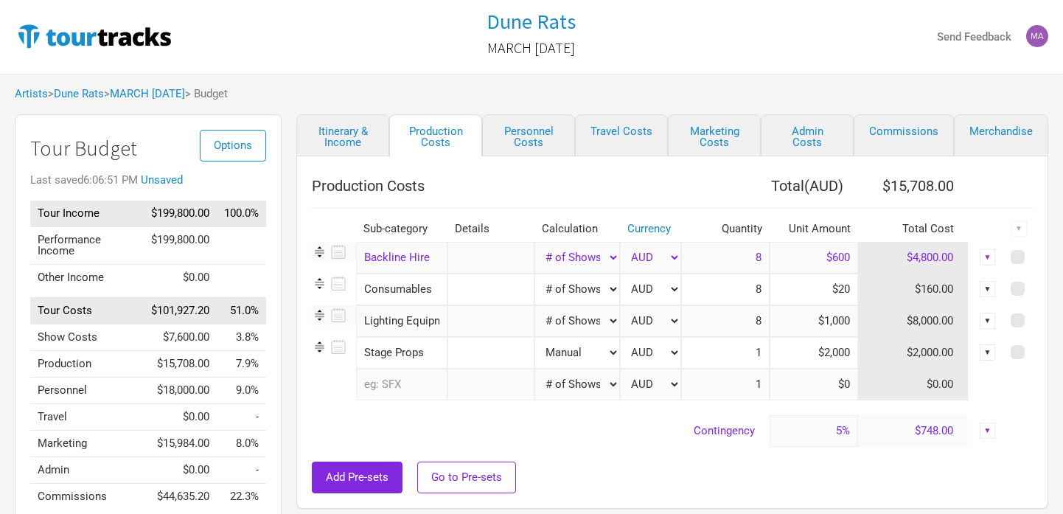
type input "$2,000"
click at [595, 427] on td "Contingency" at bounding box center [541, 431] width 458 height 32
click at [521, 136] on link "Personnel Costs" at bounding box center [528, 135] width 93 height 42
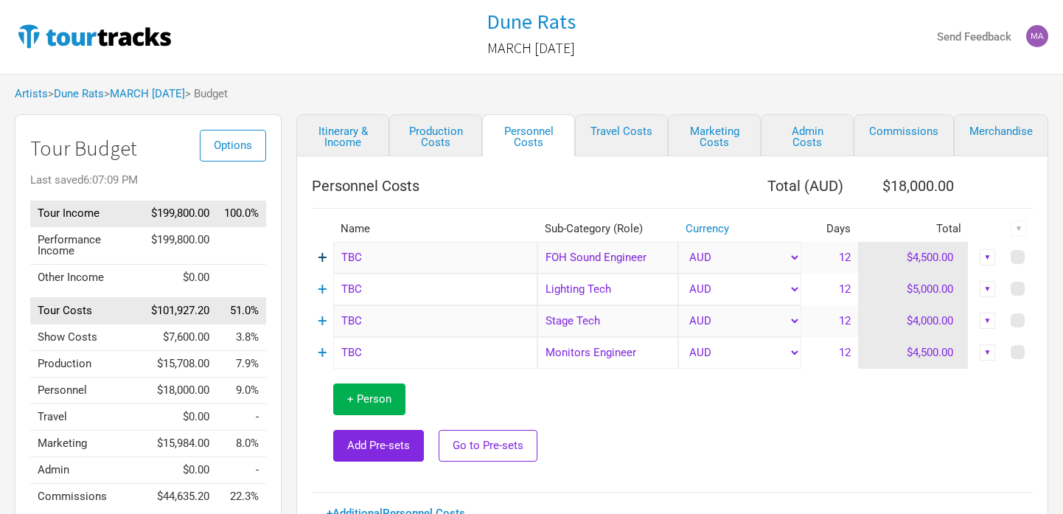
click at [319, 256] on link "+" at bounding box center [323, 257] width 10 height 19
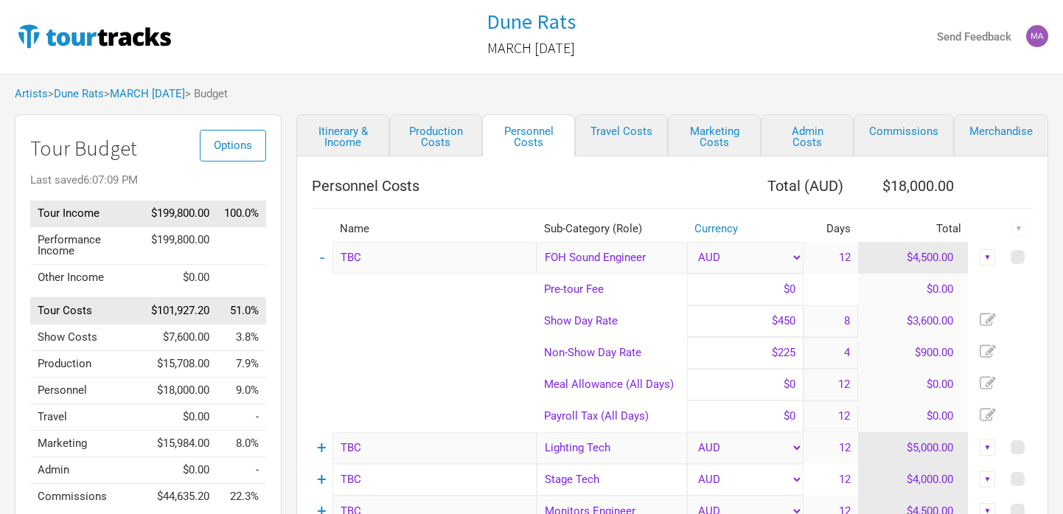
scroll to position [35, 0]
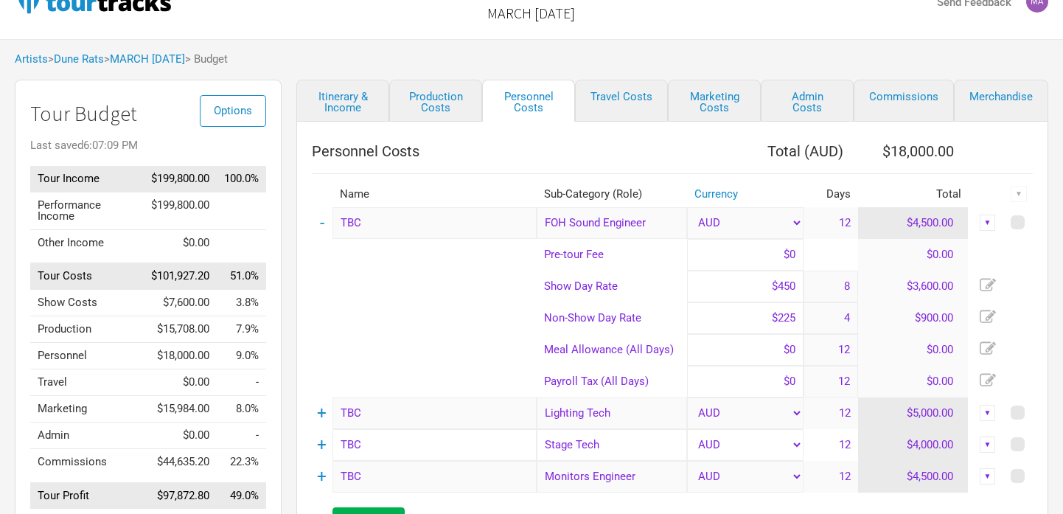
click at [856, 294] on tr "Show Day Rate $450 8 $3,600.00" at bounding box center [672, 287] width 721 height 32
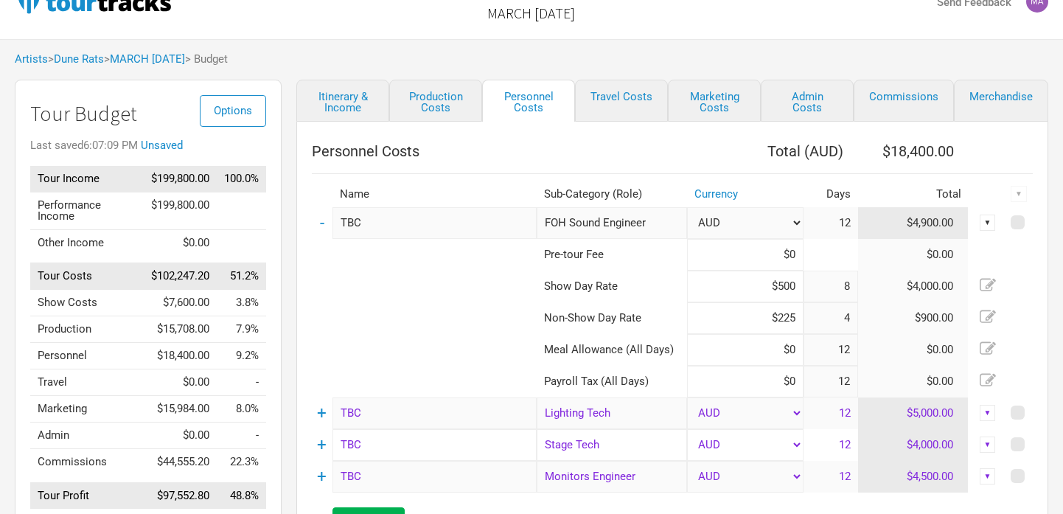
type input "$500"
drag, startPoint x: 712, startPoint y: 316, endPoint x: 864, endPoint y: 325, distance: 152.9
click at [864, 325] on tr "Non-Show Day Rate $225 4 $900.00" at bounding box center [672, 318] width 721 height 32
type input "$250"
click at [811, 287] on tr "Show Day Rate $500 8 $4,000.00" at bounding box center [672, 287] width 721 height 32
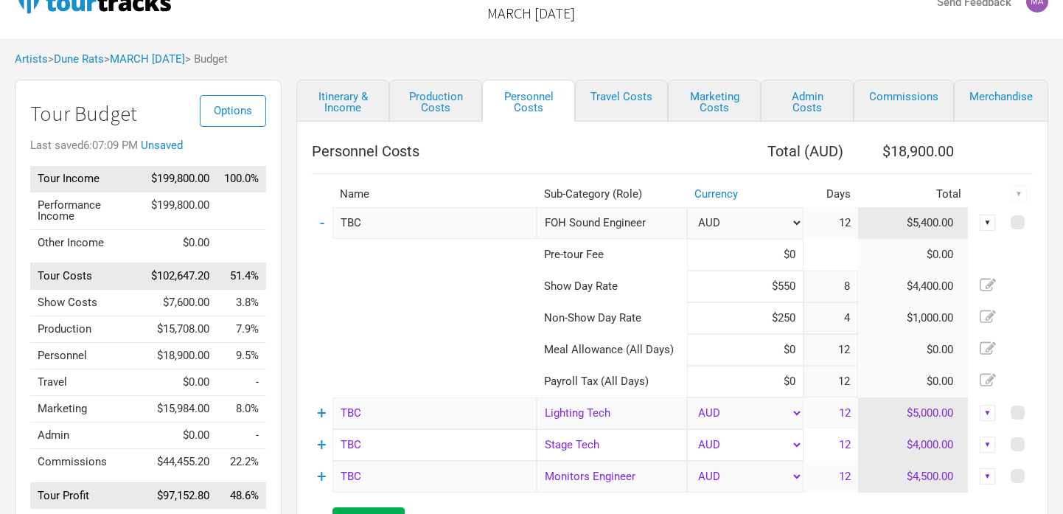
type input "$550"
click at [820, 319] on tr "Non-Show Day Rate $250 4 $1,000.00" at bounding box center [672, 318] width 721 height 32
type input "$275"
click at [458, 316] on td at bounding box center [424, 318] width 225 height 32
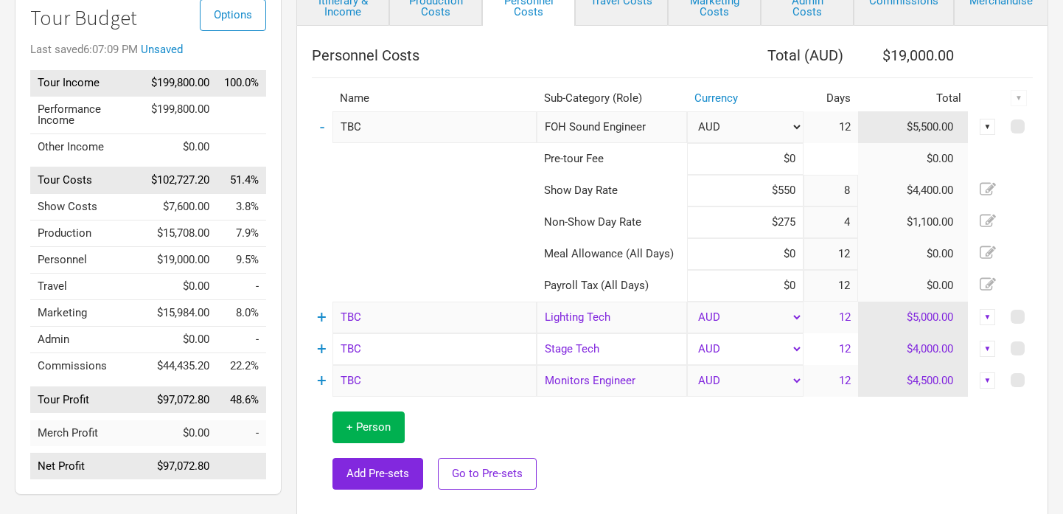
scroll to position [135, 0]
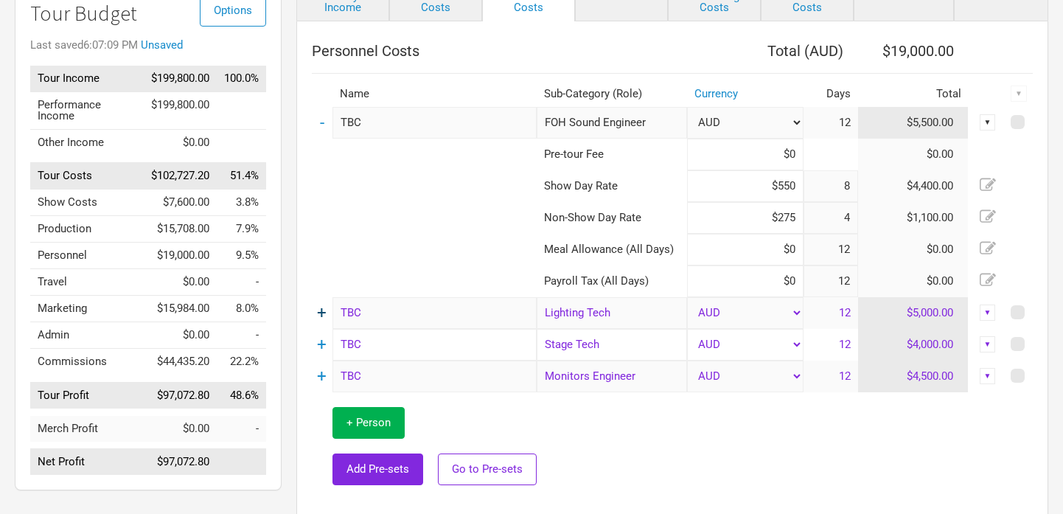
click at [321, 314] on link "+" at bounding box center [322, 312] width 10 height 19
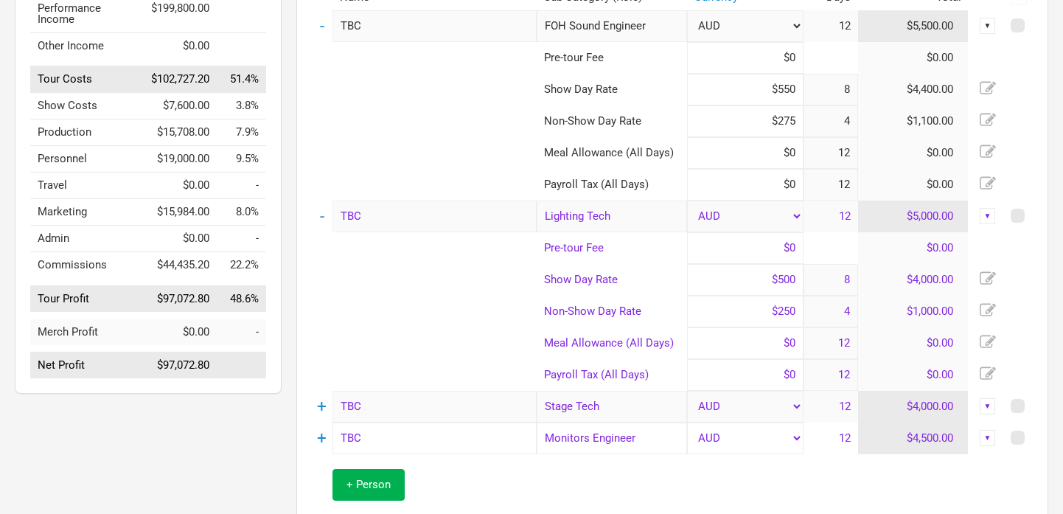
scroll to position [230, 0]
click at [323, 219] on link "-" at bounding box center [322, 217] width 4 height 19
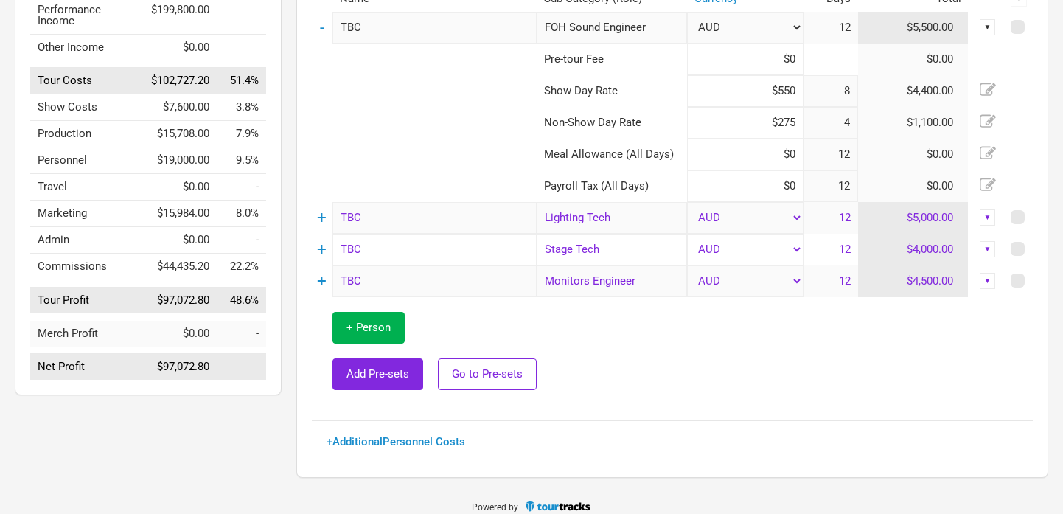
click at [989, 218] on div "▼" at bounding box center [988, 217] width 16 height 16
click at [918, 313] on link "Delete" at bounding box center [942, 318] width 91 height 11
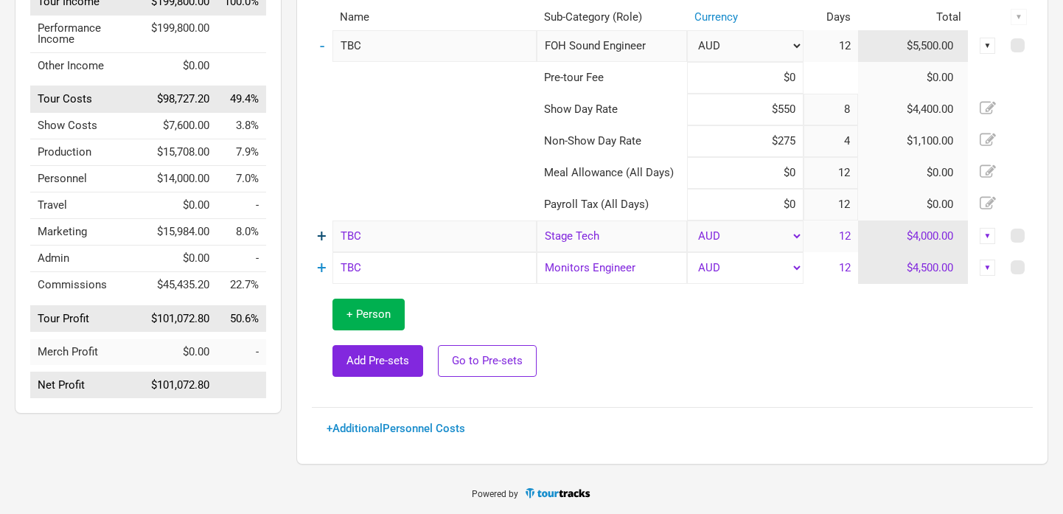
click at [317, 234] on link "+" at bounding box center [322, 235] width 10 height 19
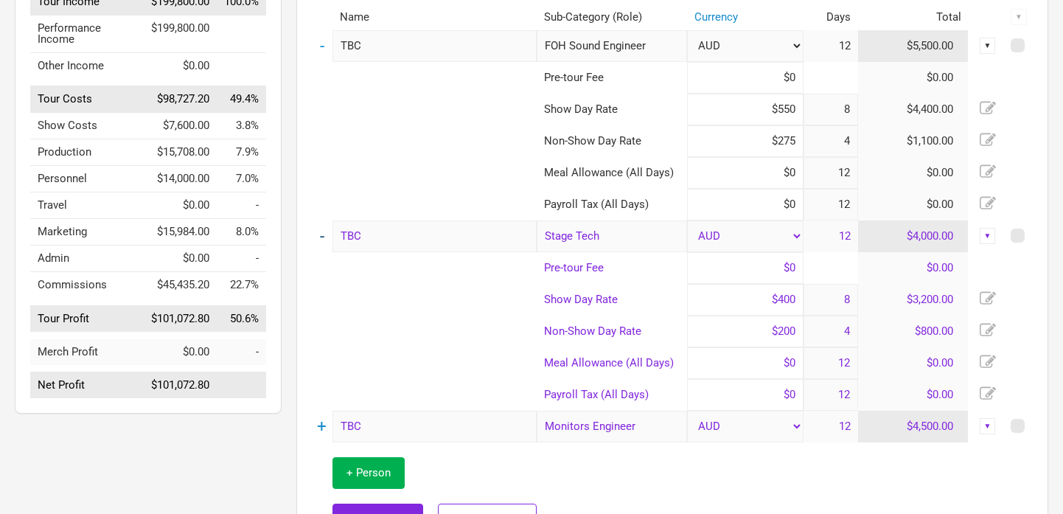
scroll to position [230, 0]
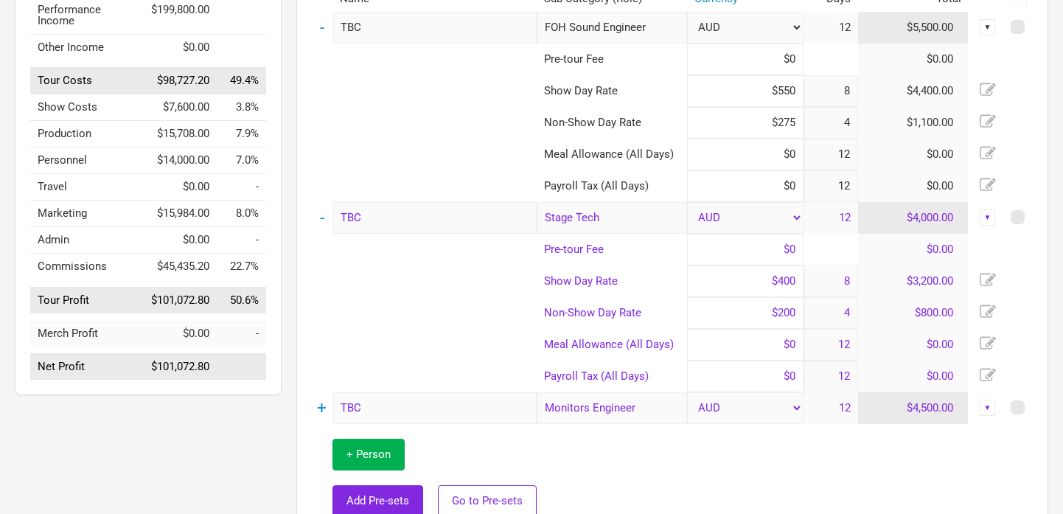
click at [845, 280] on tr "Show Day Rate $400 8 $3,200.00" at bounding box center [672, 281] width 721 height 32
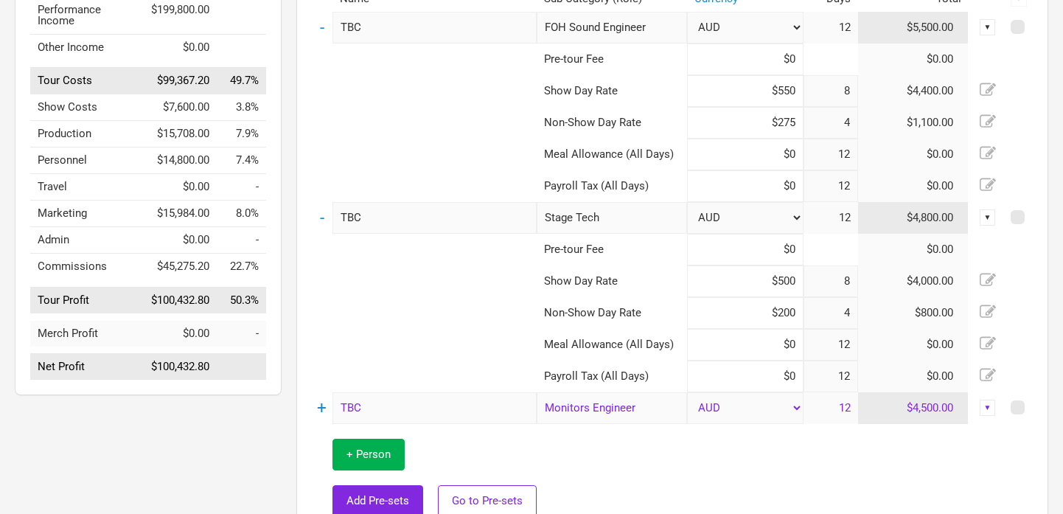
type input "$500"
click at [845, 315] on tr "Non-Show Day Rate $200 4 $800.00" at bounding box center [672, 313] width 721 height 32
type input "$250"
click at [445, 283] on td at bounding box center [424, 281] width 225 height 32
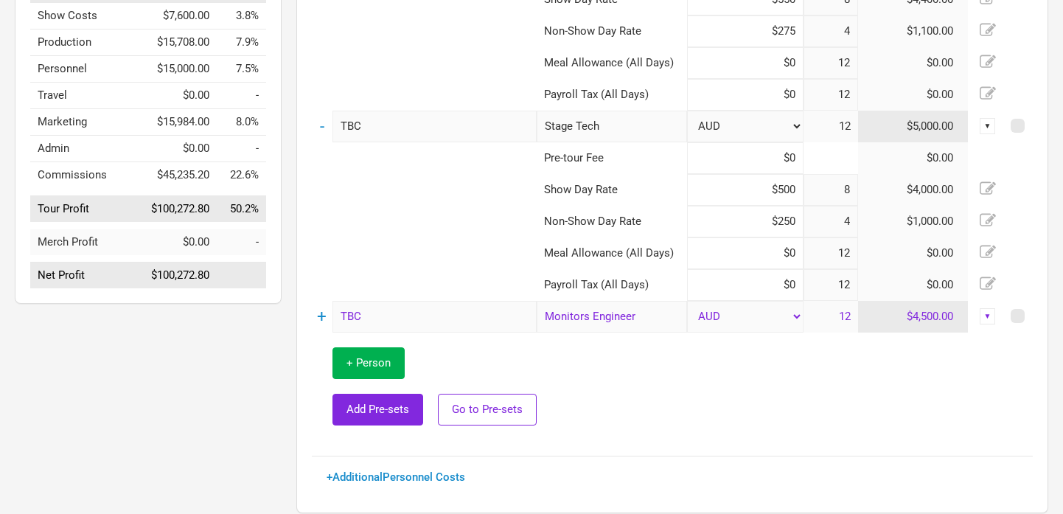
scroll to position [330, 0]
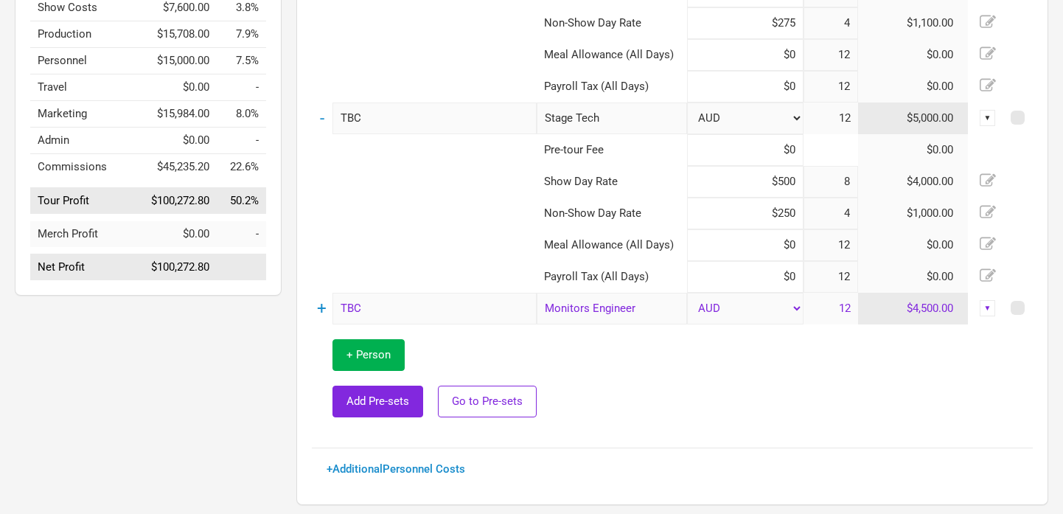
click at [993, 309] on div "▼" at bounding box center [988, 308] width 16 height 16
click at [919, 411] on link "Delete" at bounding box center [942, 408] width 91 height 11
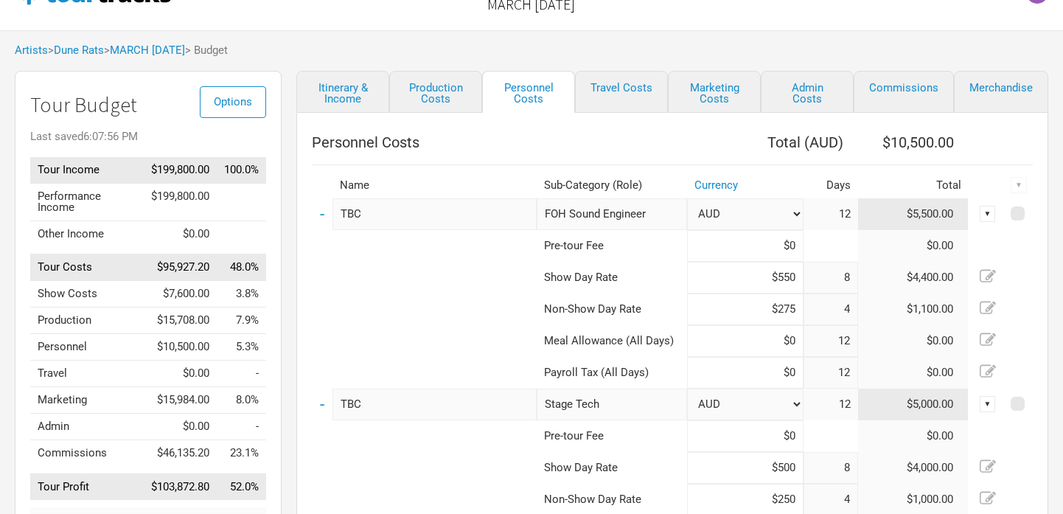
scroll to position [27, 0]
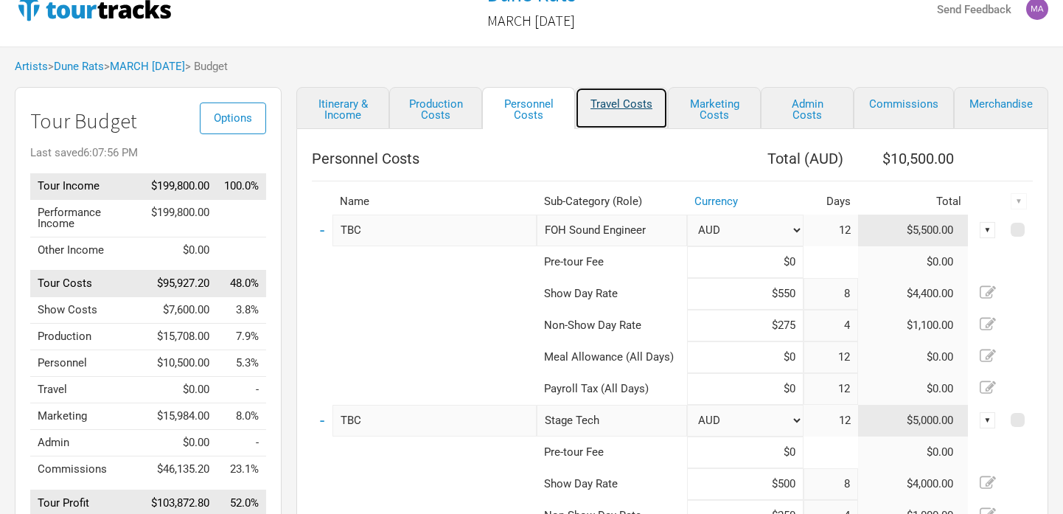
click at [630, 108] on link "Travel Costs" at bounding box center [621, 108] width 93 height 42
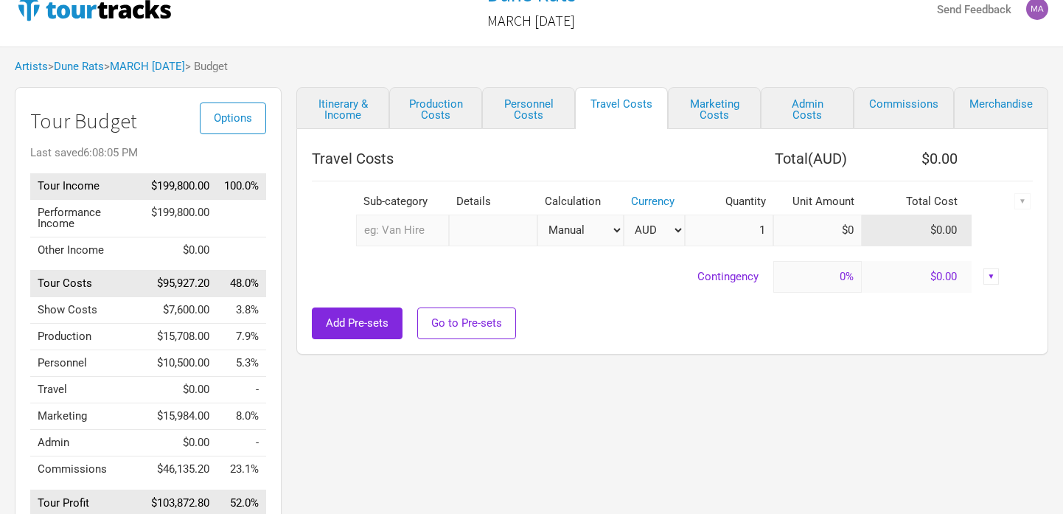
click at [414, 240] on input "text" at bounding box center [402, 231] width 93 height 32
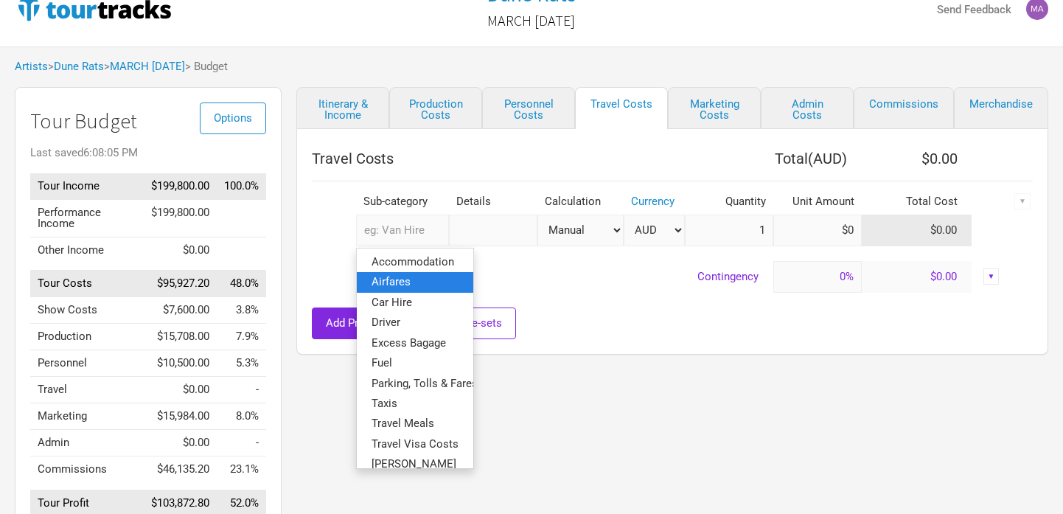
click at [389, 285] on span "Airfares" at bounding box center [391, 281] width 39 height 13
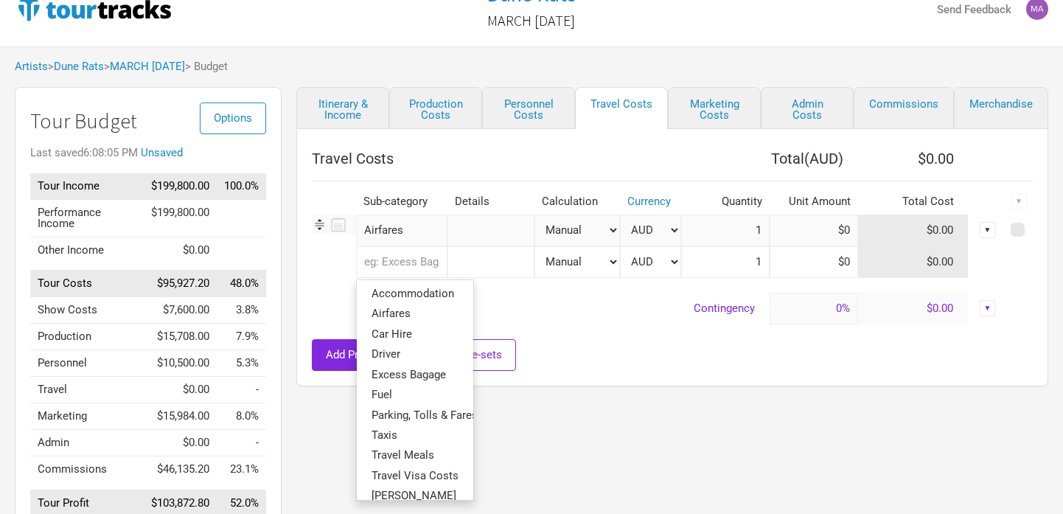
click at [370, 259] on input "text" at bounding box center [401, 262] width 91 height 32
click at [386, 291] on span "Accommodation" at bounding box center [413, 293] width 83 height 13
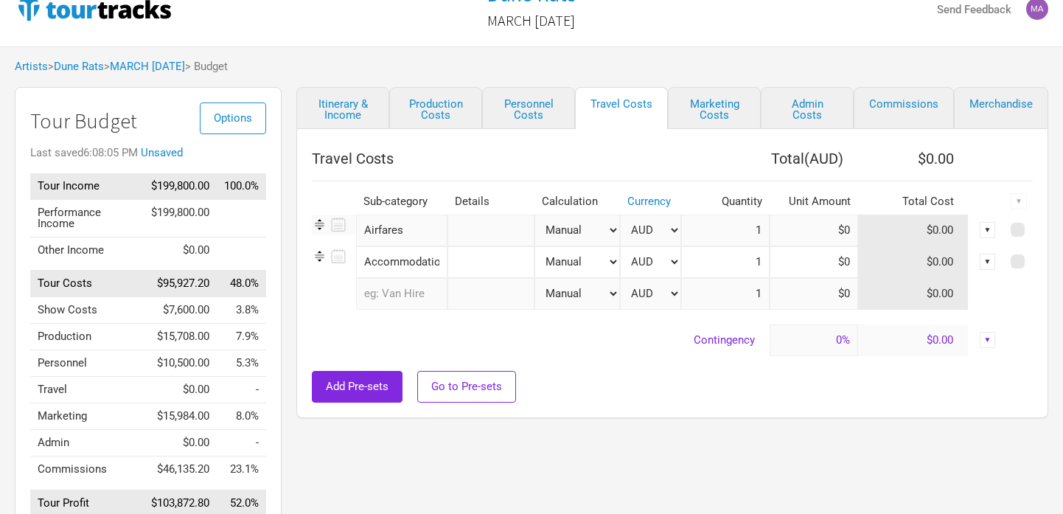
click at [392, 291] on input "text" at bounding box center [401, 294] width 91 height 32
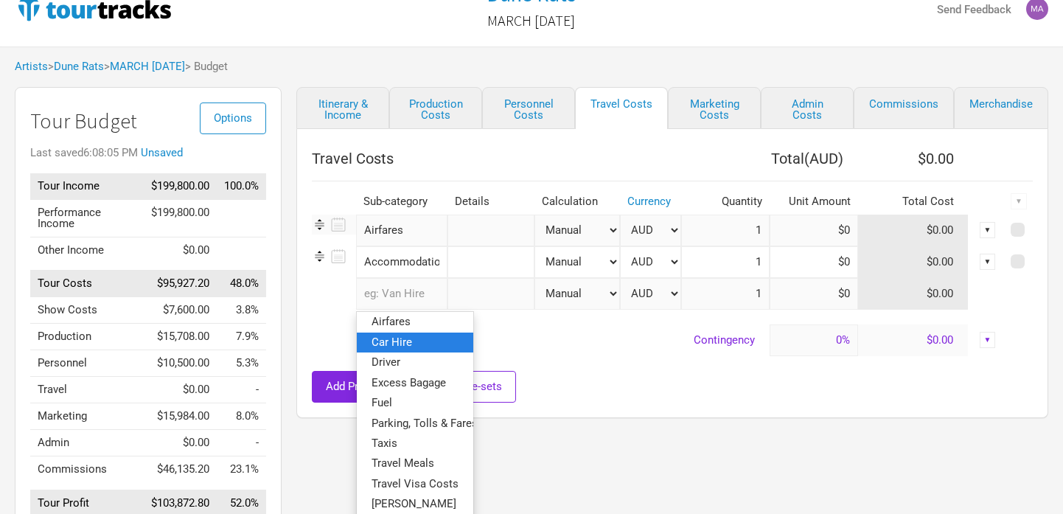
scroll to position [50, 0]
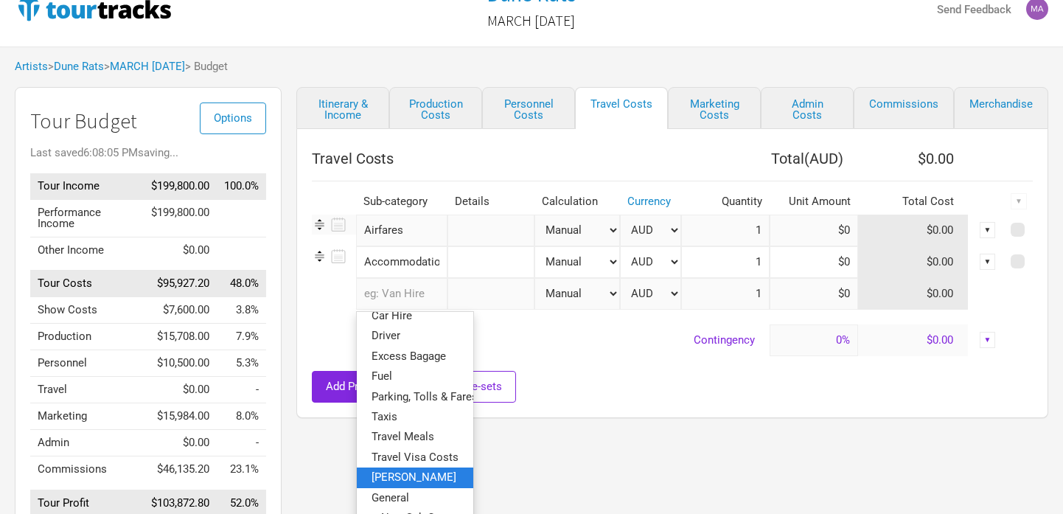
click at [402, 476] on span "[PERSON_NAME]" at bounding box center [414, 476] width 85 height 13
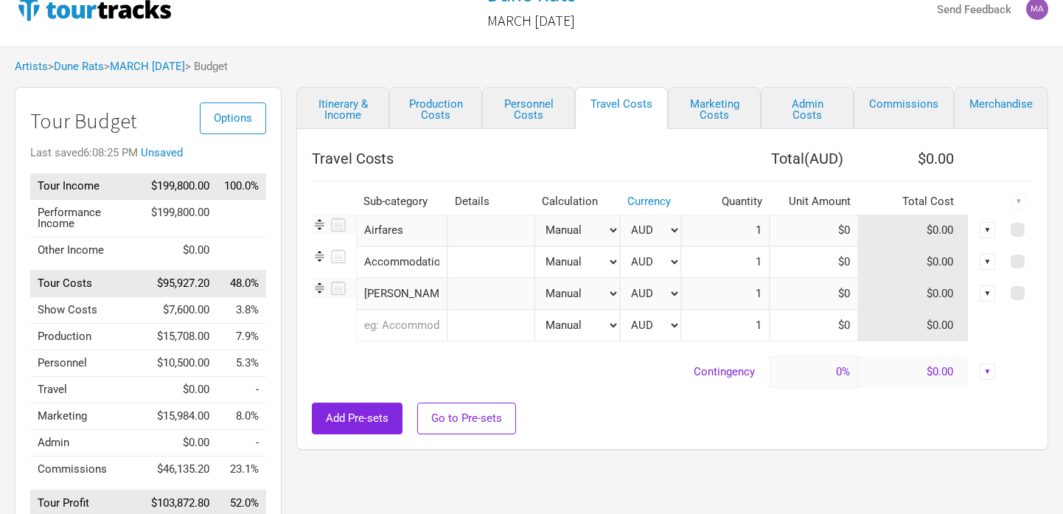
click at [375, 322] on input "text" at bounding box center [401, 326] width 91 height 32
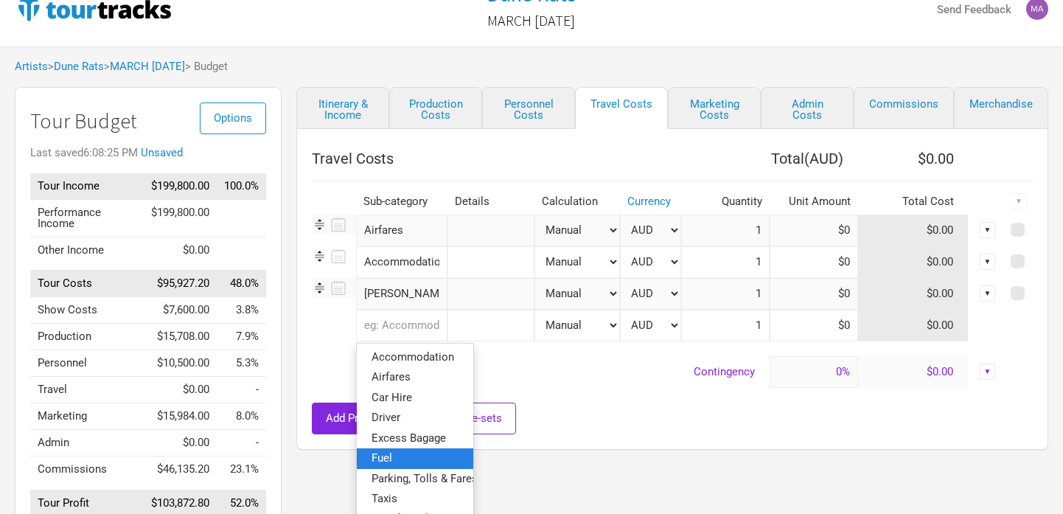
click at [393, 452] on link "Fuel" at bounding box center [415, 458] width 117 height 20
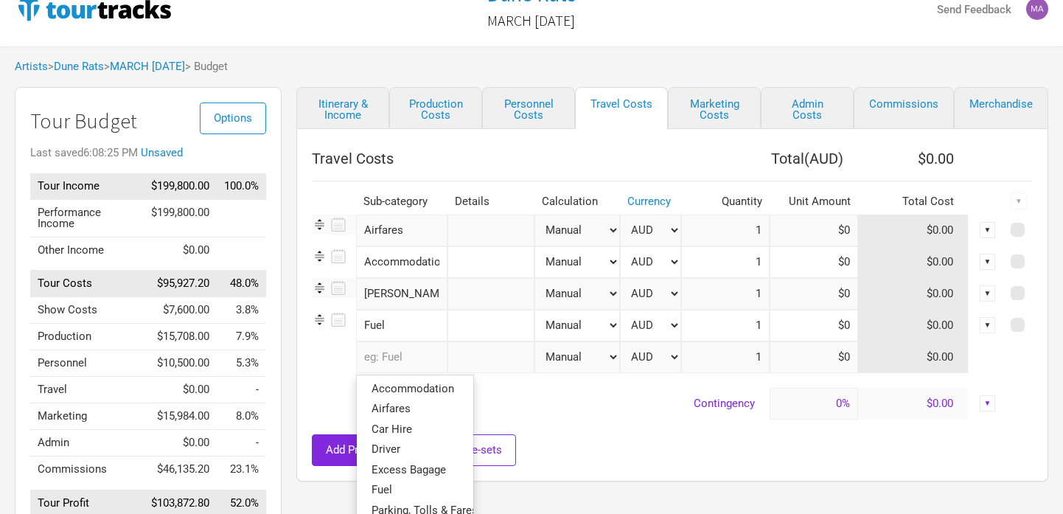
click at [393, 358] on input "text" at bounding box center [401, 357] width 91 height 32
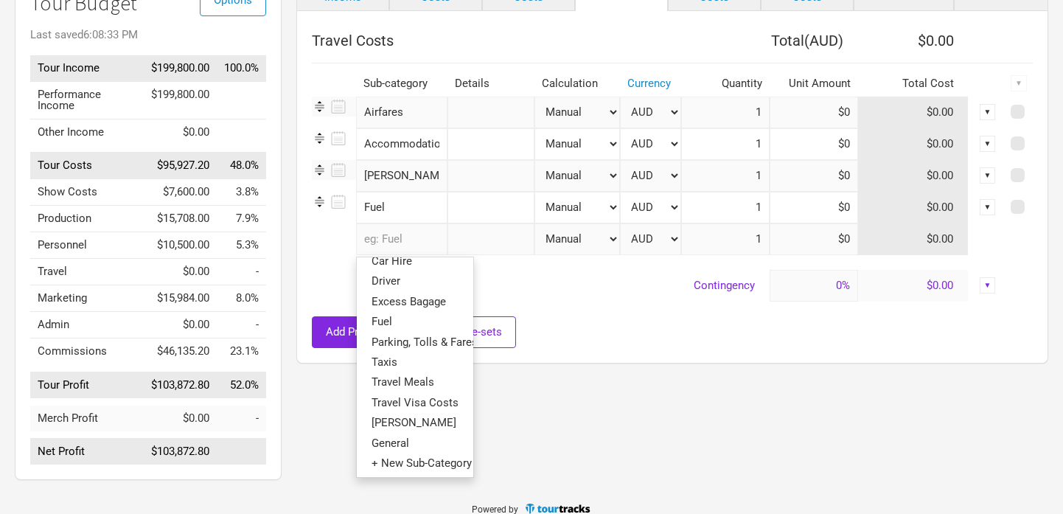
click at [557, 347] on div "Add Pre-sets Go to Pre-sets" at bounding box center [672, 332] width 721 height 32
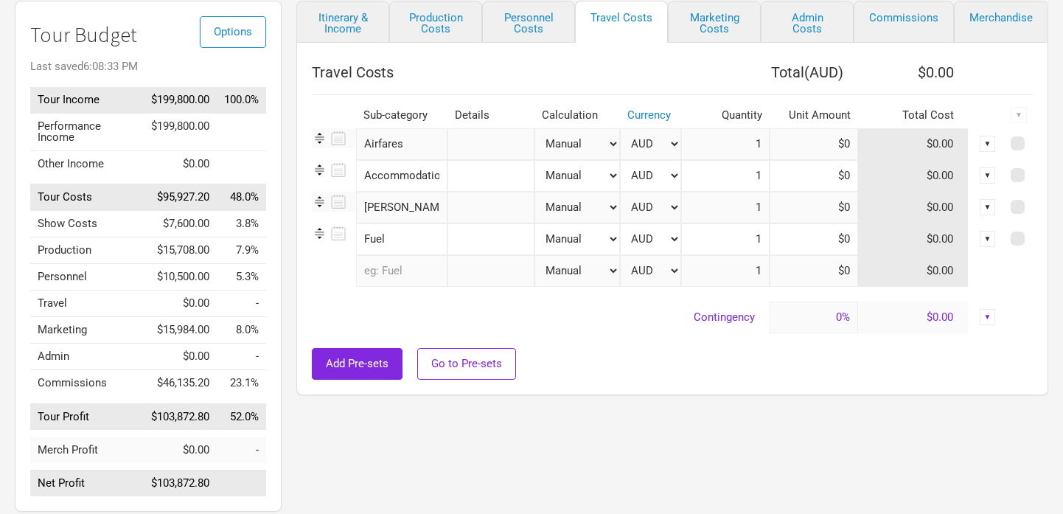
scroll to position [93, 0]
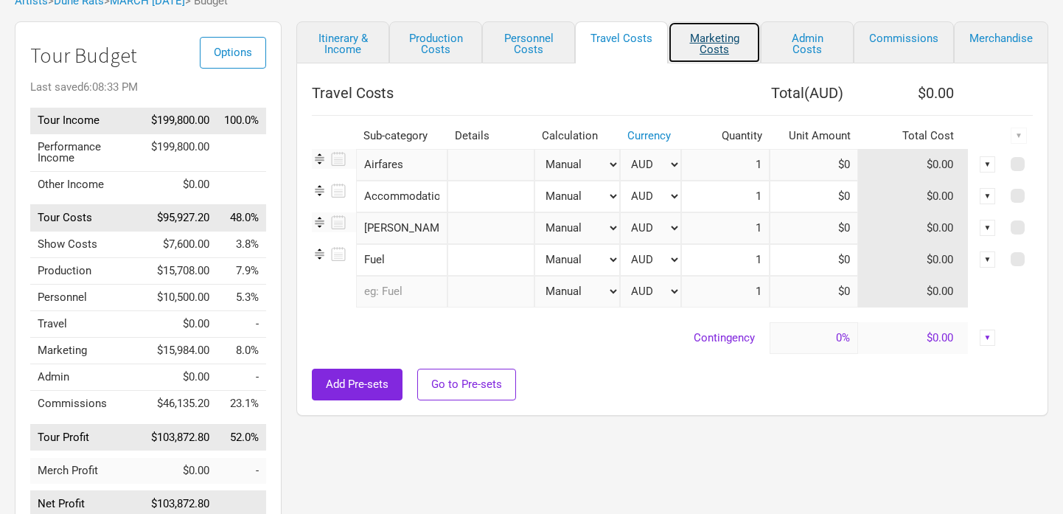
click at [726, 52] on link "Marketing Costs" at bounding box center [714, 42] width 93 height 42
select select "% of Gross"
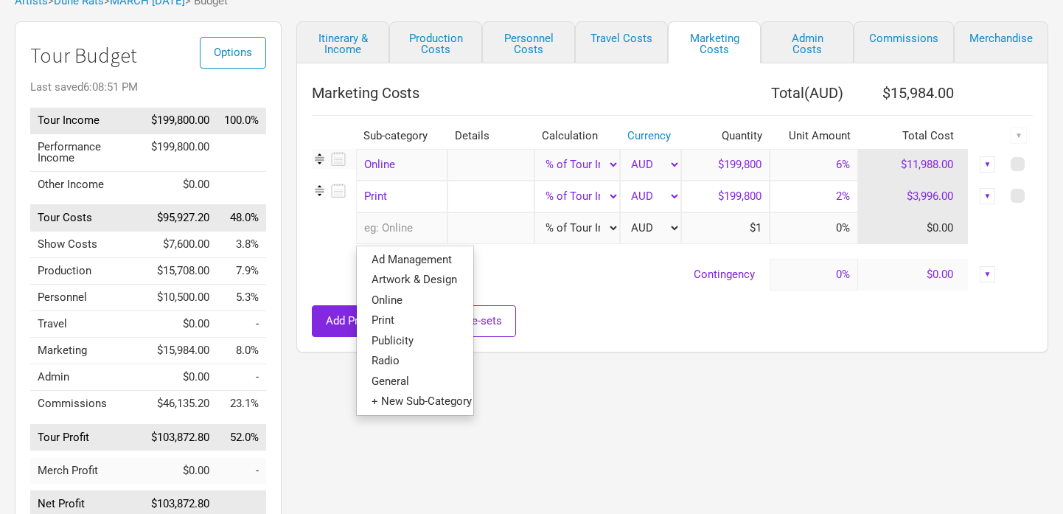
click at [375, 225] on input "text" at bounding box center [401, 228] width 91 height 32
click at [386, 294] on span "Online" at bounding box center [387, 299] width 31 height 13
select select "% of Gross"
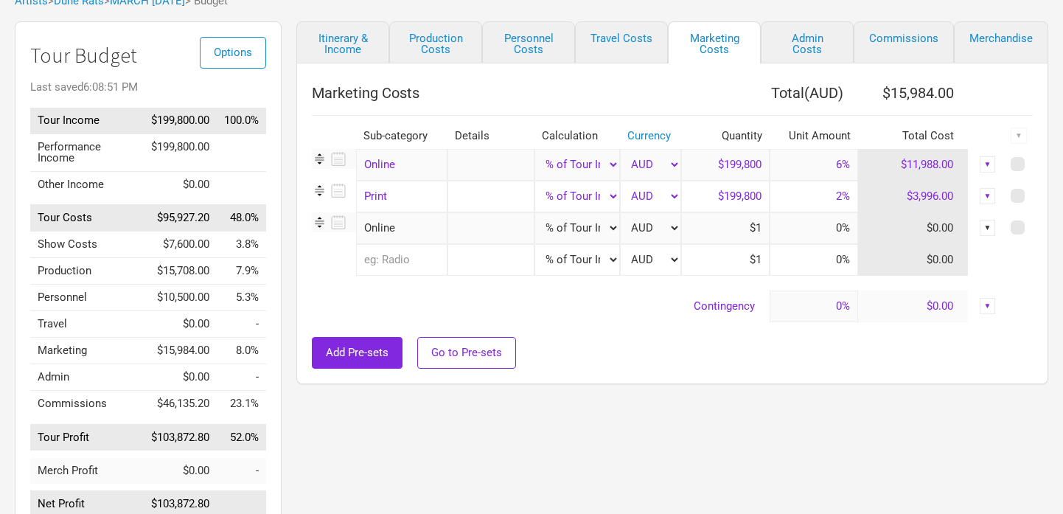
type input "$199,800"
click at [995, 195] on div "▼" at bounding box center [988, 196] width 16 height 16
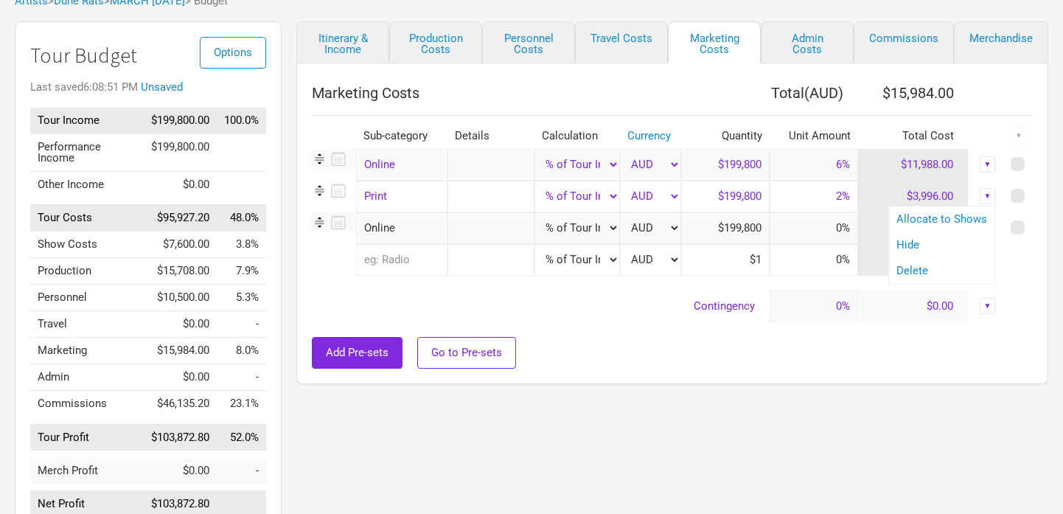
click at [920, 262] on div "Delete" at bounding box center [941, 271] width 105 height 26
click at [992, 195] on div "▼" at bounding box center [988, 196] width 16 height 16
click at [931, 275] on link "Delete" at bounding box center [942, 270] width 91 height 11
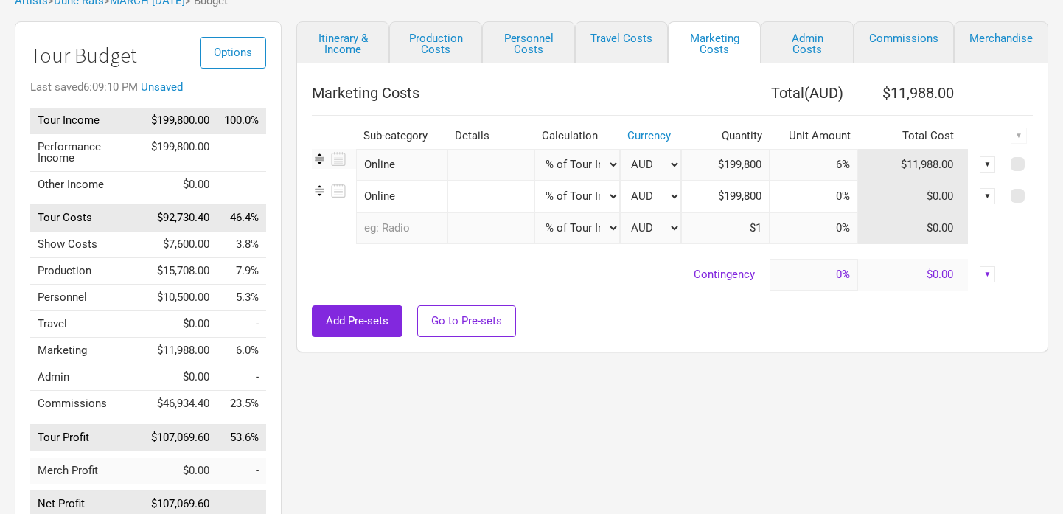
click at [476, 159] on input "text" at bounding box center [491, 165] width 87 height 32
click at [456, 196] on input "text" at bounding box center [491, 197] width 87 height 32
type input "Managment"
click at [370, 230] on input "text" at bounding box center [401, 228] width 91 height 32
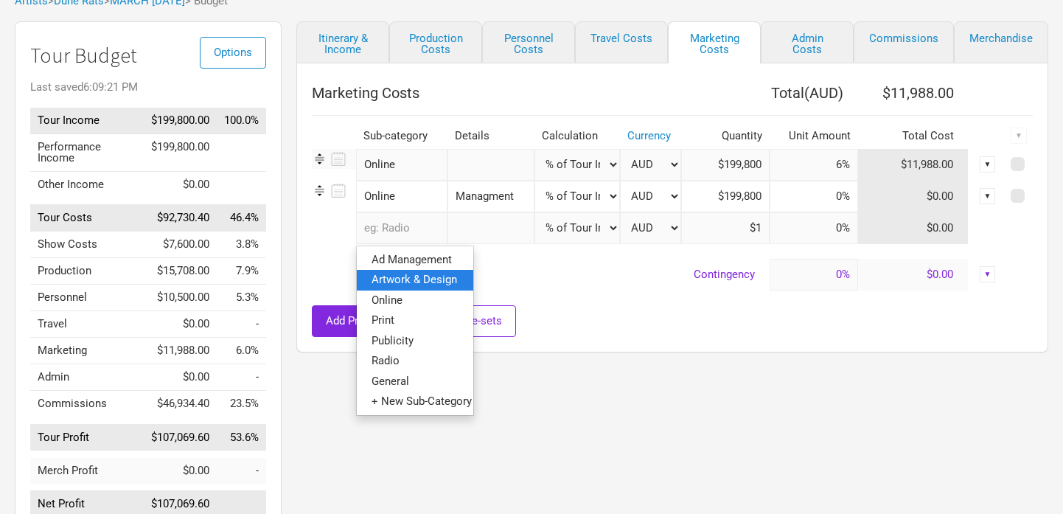
click at [373, 279] on span "Artwork & Design" at bounding box center [415, 279] width 86 height 13
select select "% of Gross"
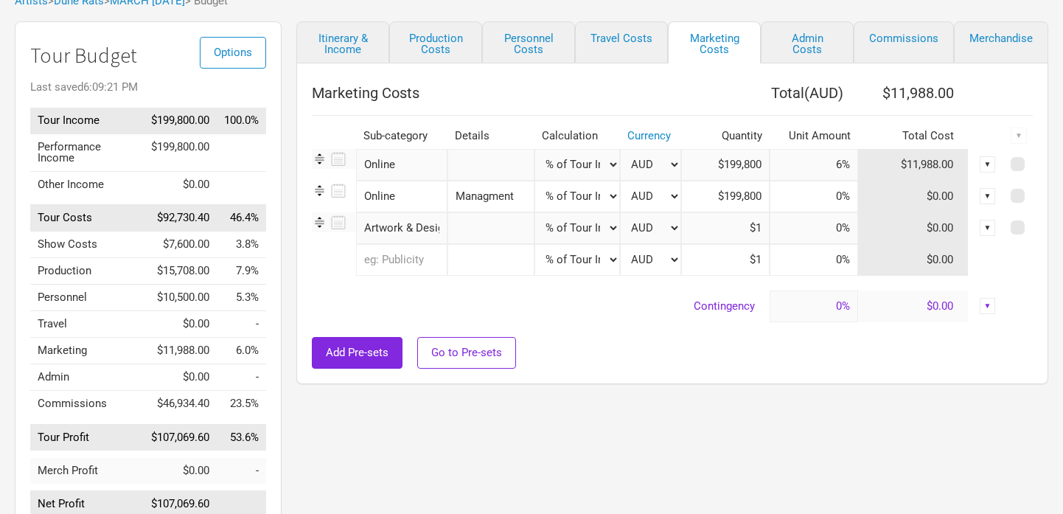
type input "$199,800"
click at [608, 229] on select "Manual # of Shows # of Show Days # of Non-Show Days # of Days # of Tickets Sold…" at bounding box center [578, 228] width 86 height 32
select select "Manual"
click at [535, 212] on select "Manual # of Shows # of Show Days # of Non-Show Days # of Days # of Tickets Sold…" at bounding box center [578, 228] width 86 height 32
type input "1"
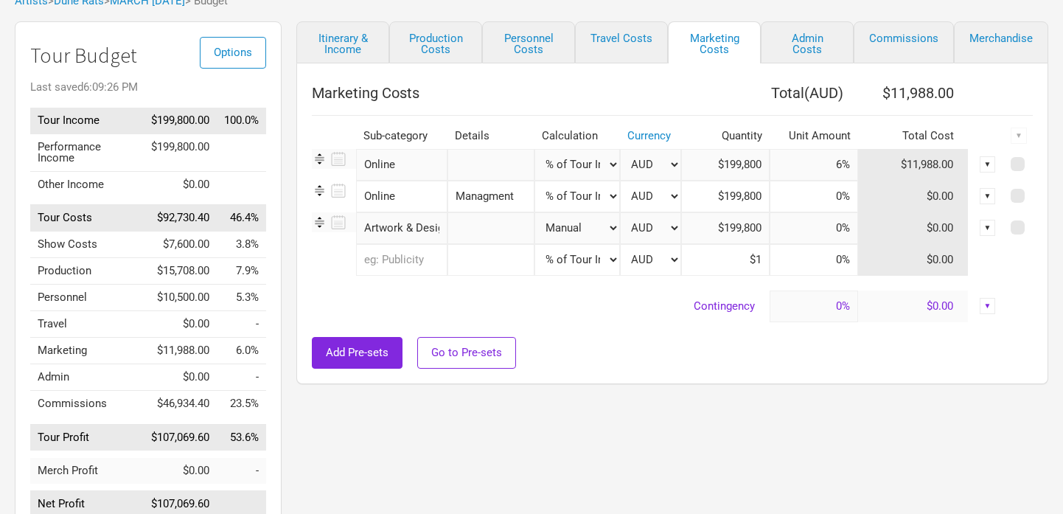
type input "$0"
click at [805, 225] on input at bounding box center [814, 228] width 88 height 32
type input "$500"
click at [619, 322] on div at bounding box center [672, 329] width 721 height 15
click at [612, 200] on select "Manual # of Shows # of Show Days # of Non-Show Days # of Days # of Tickets Sold…" at bounding box center [578, 197] width 86 height 32
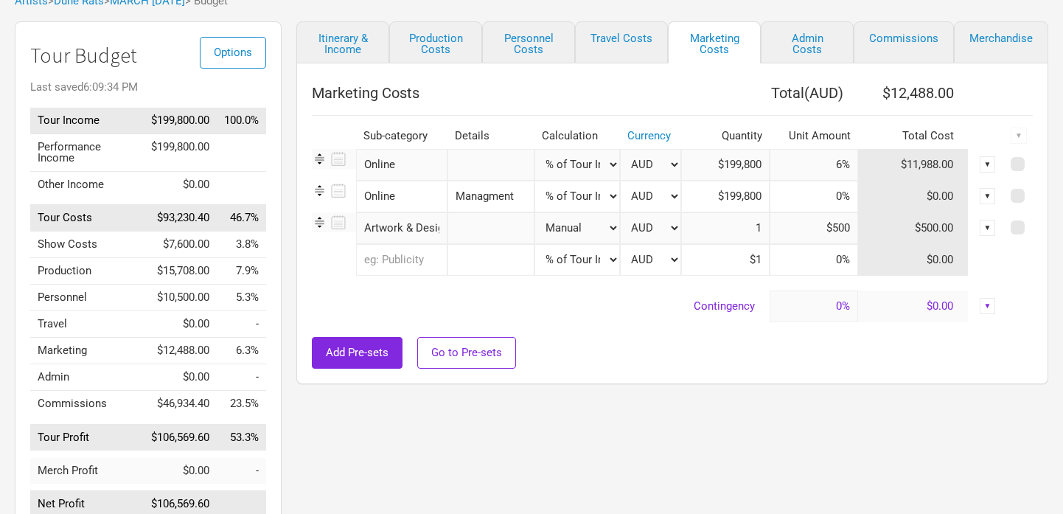
select select "Manual"
click at [535, 181] on select "Manual # of Shows # of Show Days # of Non-Show Days # of Days # of Tickets Sold…" at bounding box center [578, 197] width 86 height 32
type input "1"
type input "$0"
click at [563, 188] on select "Manual # of Shows # of Show Days # of Non-Show Days # of Days # of Tickets Sold…" at bounding box center [578, 197] width 86 height 32
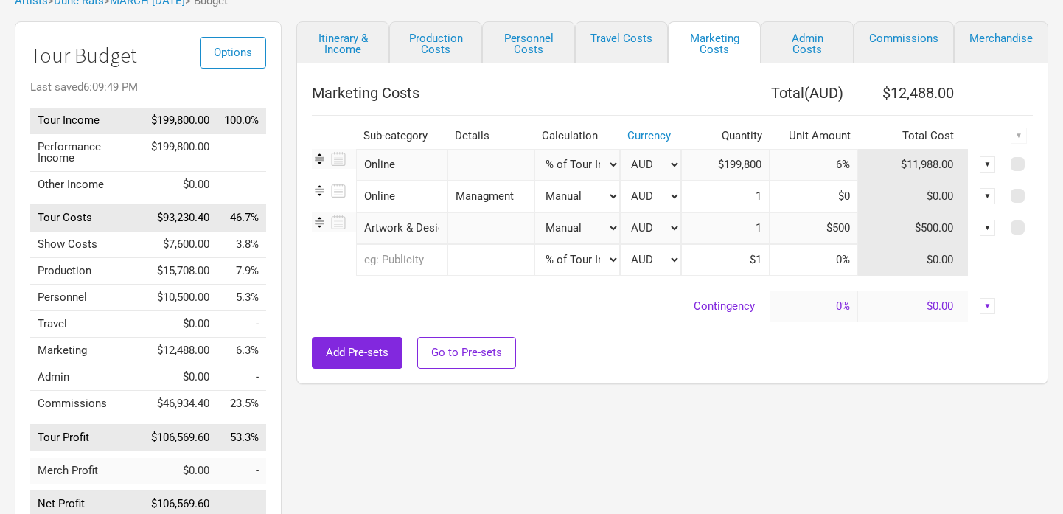
select select "Shows"
click at [535, 181] on select "Manual # of Shows # of Show Days # of Non-Show Days # of Days # of Tickets Sold…" at bounding box center [578, 197] width 86 height 32
type input "8"
click at [800, 194] on input at bounding box center [814, 197] width 88 height 32
type input "$250"
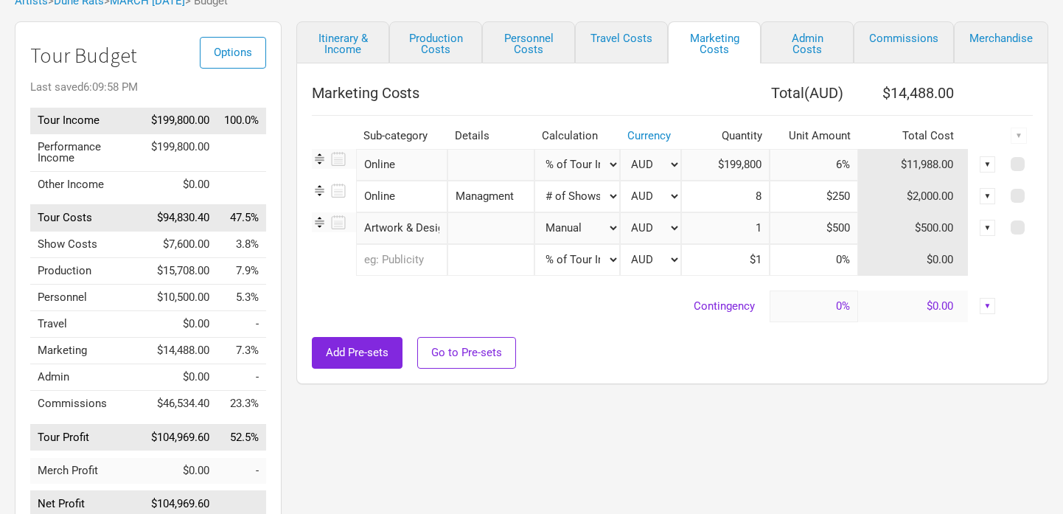
click at [490, 400] on div "Itinerary & Income Production Costs Personnel Costs Travel Costs Marketing Cost…" at bounding box center [658, 280] width 752 height 518
click at [808, 39] on link "Admin Costs" at bounding box center [807, 42] width 93 height 42
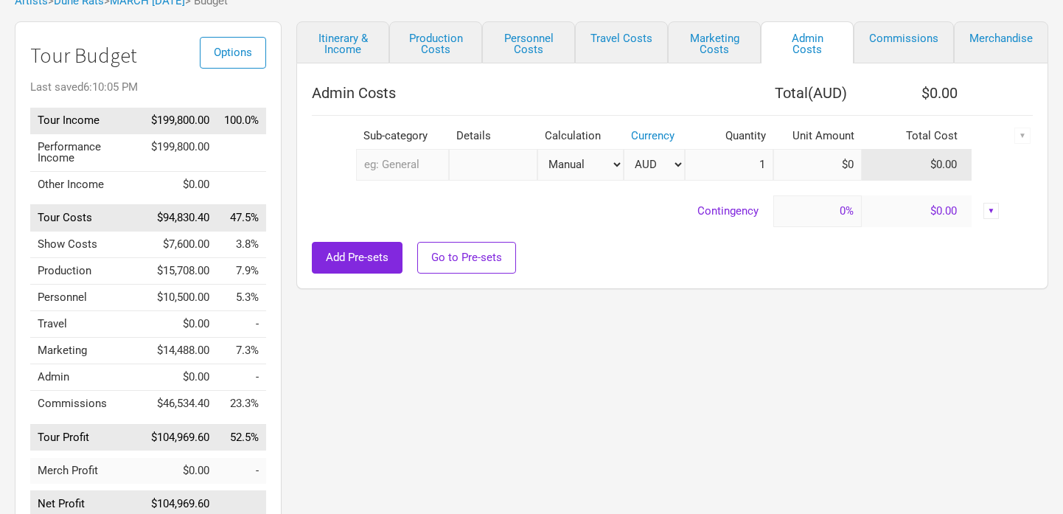
click at [392, 166] on input "text" at bounding box center [402, 165] width 93 height 32
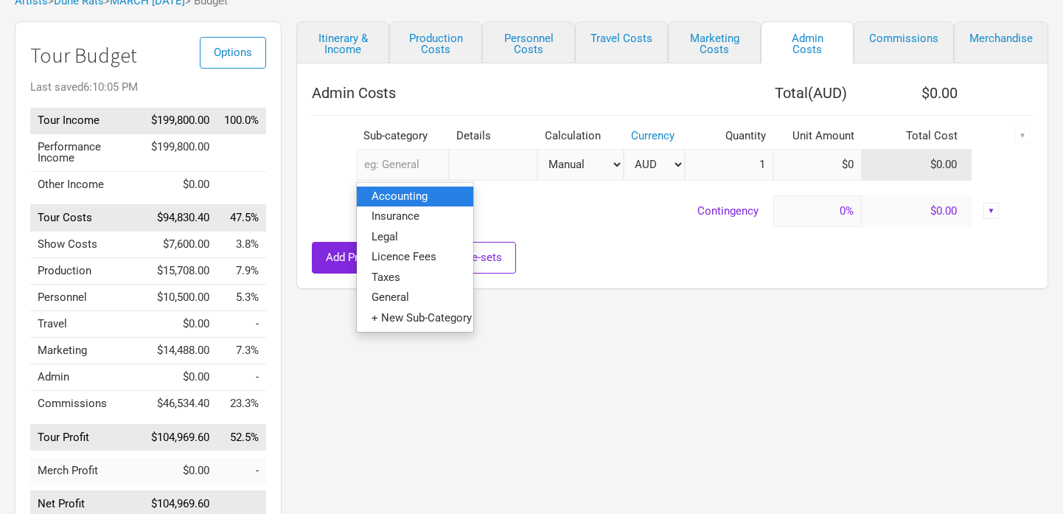
click at [408, 189] on link "Accounting" at bounding box center [415, 197] width 117 height 20
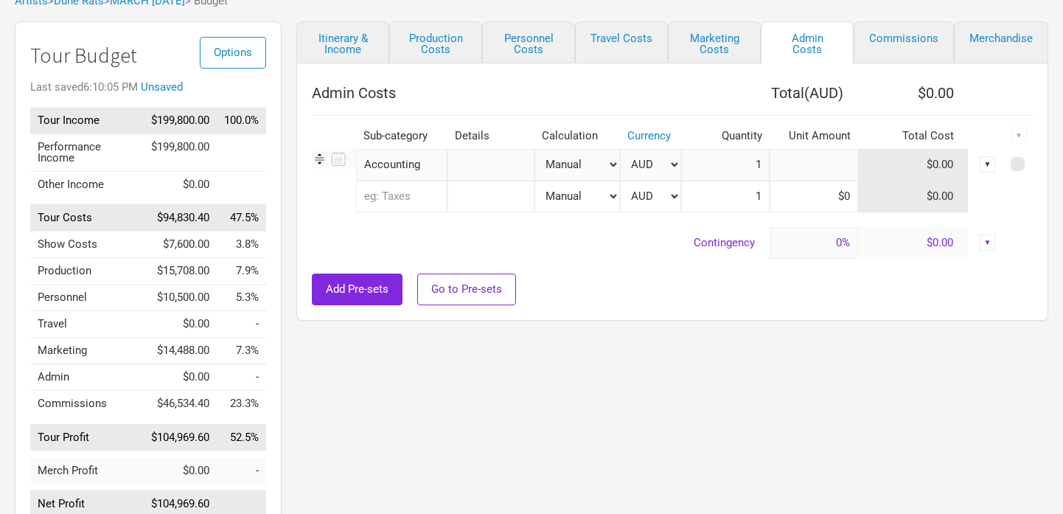
click at [795, 168] on input at bounding box center [814, 165] width 88 height 32
type input "$1,000"
click at [646, 242] on td "Contingency" at bounding box center [541, 243] width 458 height 32
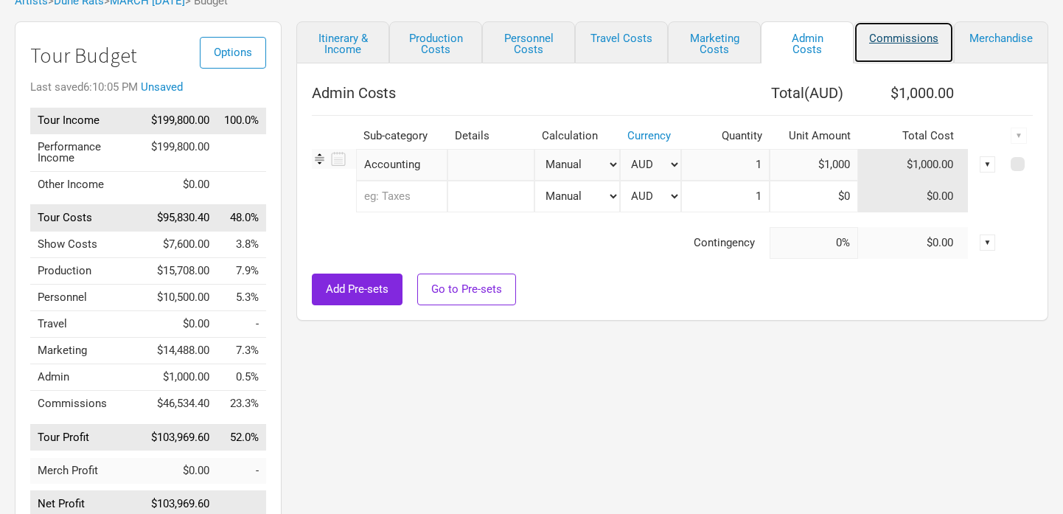
click at [897, 44] on link "Commissions" at bounding box center [904, 42] width 100 height 42
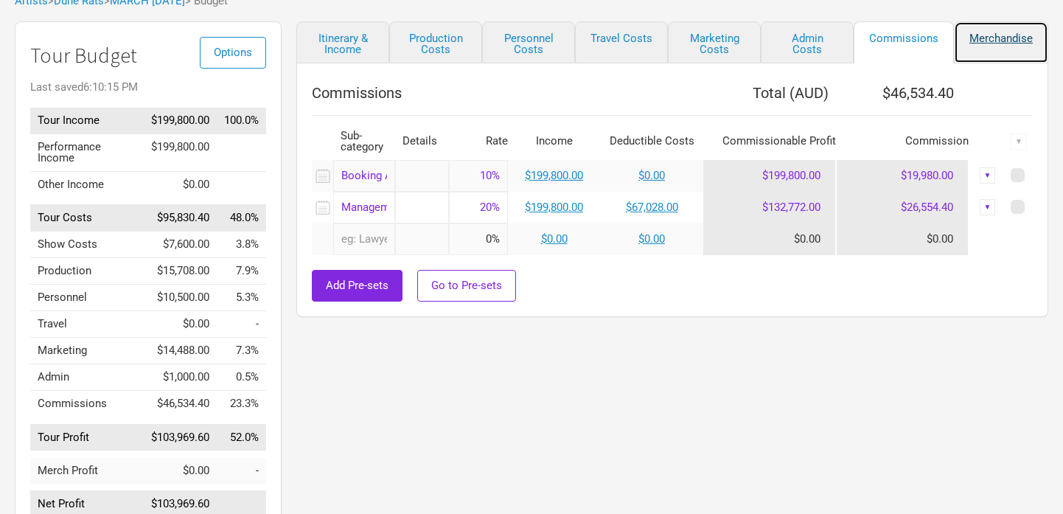
click at [984, 39] on link "Merchandise" at bounding box center [1001, 42] width 94 height 42
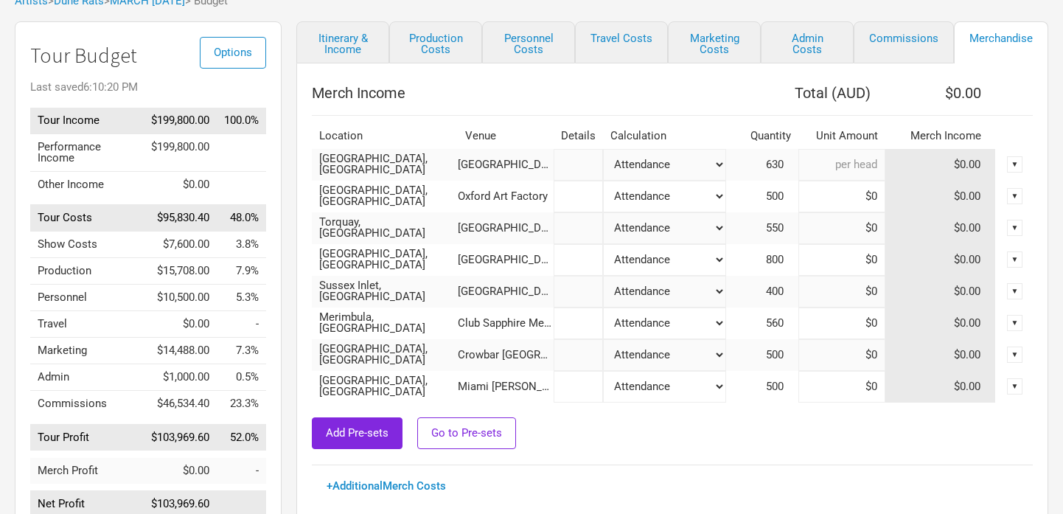
click at [838, 161] on input at bounding box center [842, 165] width 87 height 32
type input "$10"
click at [799, 196] on input at bounding box center [842, 197] width 87 height 32
type input "$10"
click at [809, 215] on input at bounding box center [842, 228] width 87 height 32
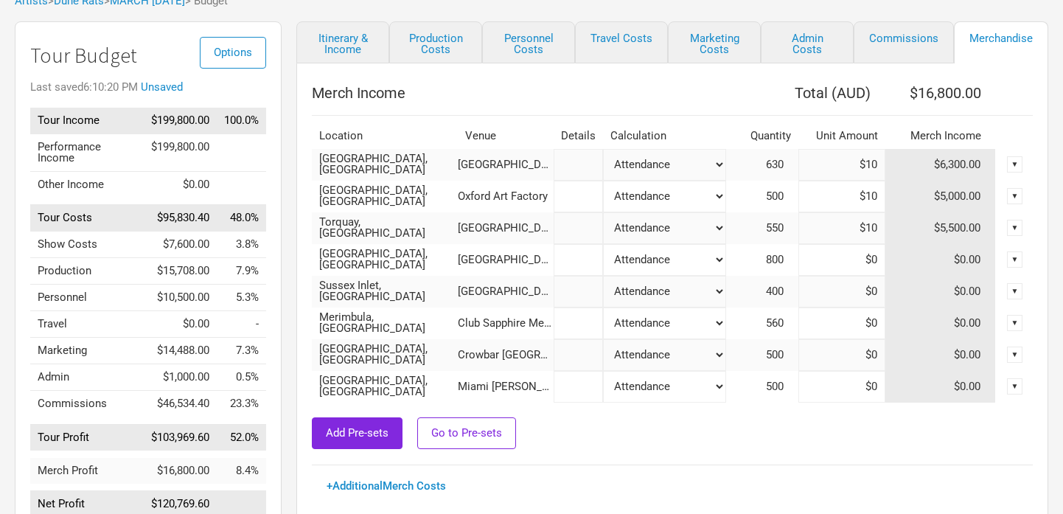
type input "$10"
click at [820, 260] on input at bounding box center [842, 260] width 87 height 32
type input "$10"
click at [827, 290] on input at bounding box center [842, 292] width 87 height 32
type input "$10"
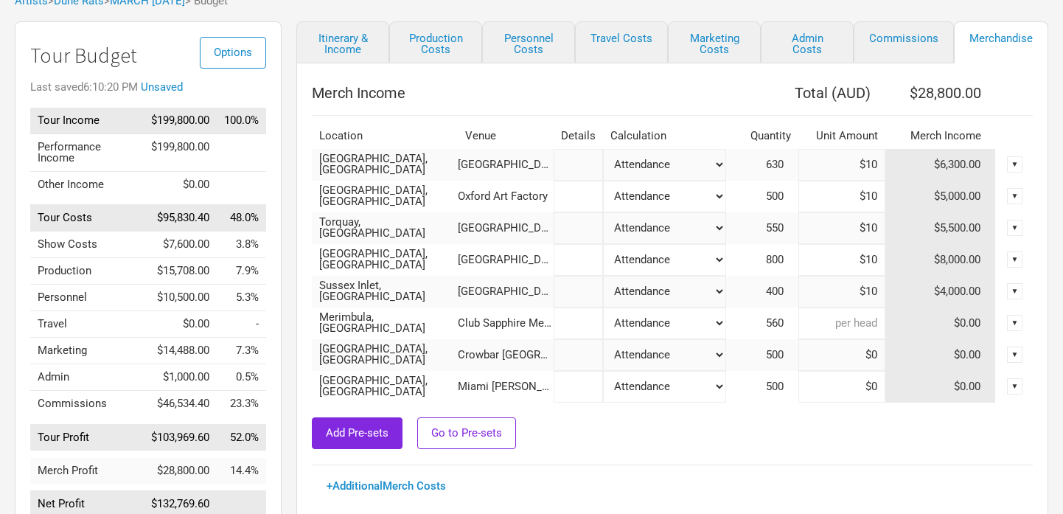
click at [832, 318] on input at bounding box center [842, 323] width 87 height 32
type input "$10"
click at [840, 362] on input at bounding box center [842, 355] width 87 height 32
type input "$10"
click at [838, 386] on input at bounding box center [842, 387] width 87 height 32
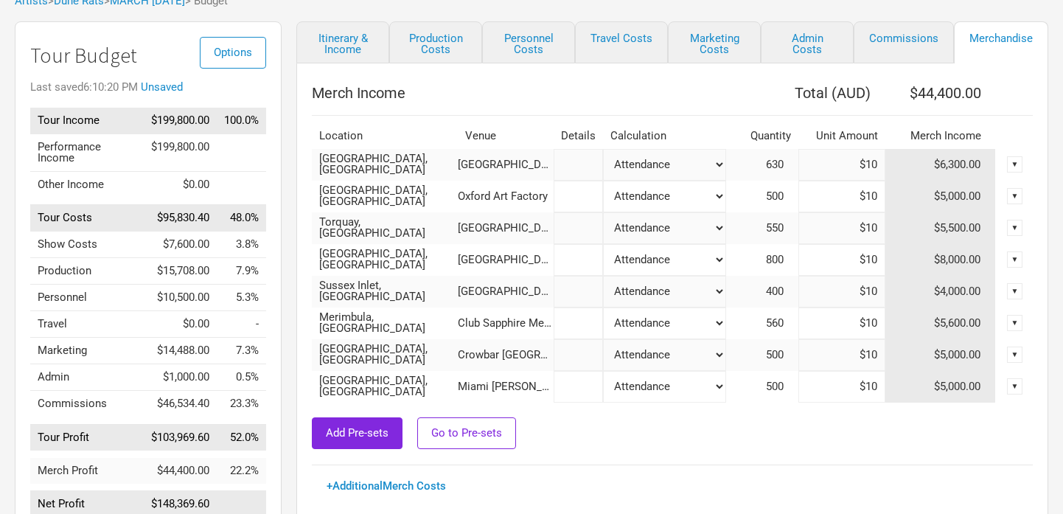
type input "$10"
click at [802, 426] on div "Add Pre-sets Go to Pre-sets" at bounding box center [672, 433] width 721 height 32
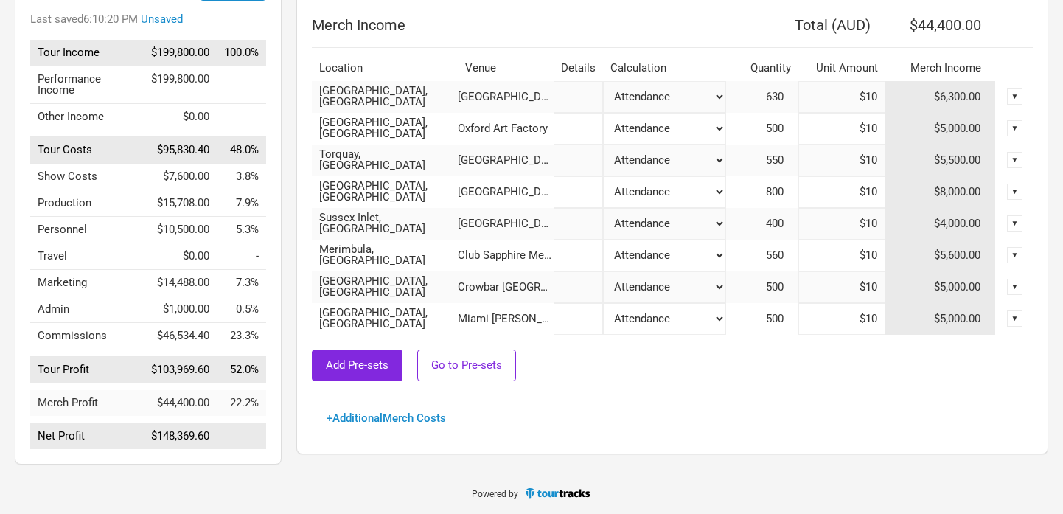
click at [354, 425] on div "Merch Income Total ( AUD ) $44,400.00 Location Venue Details Calculation Quanti…" at bounding box center [672, 224] width 721 height 428
click at [363, 417] on link "+ Additional Merch Costs" at bounding box center [386, 417] width 119 height 13
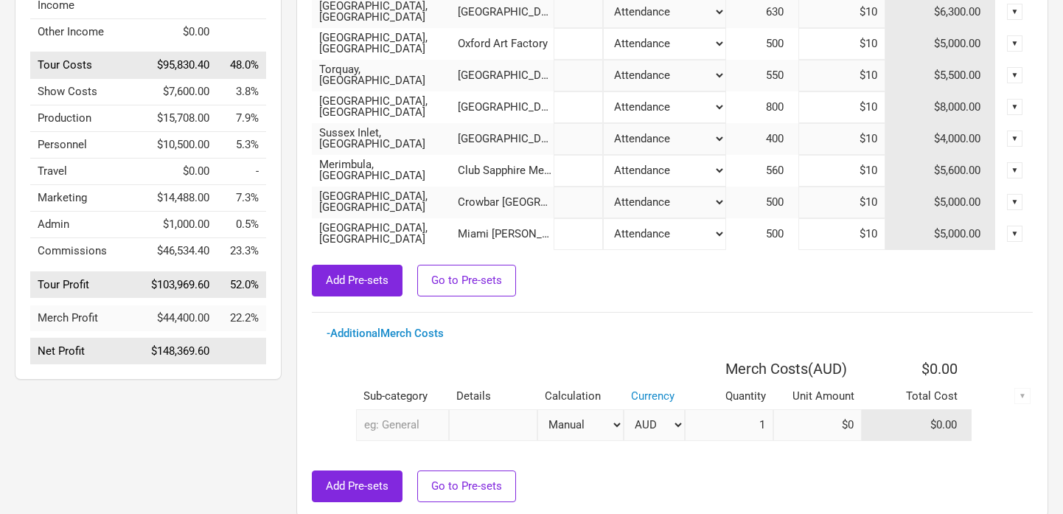
scroll to position [299, 0]
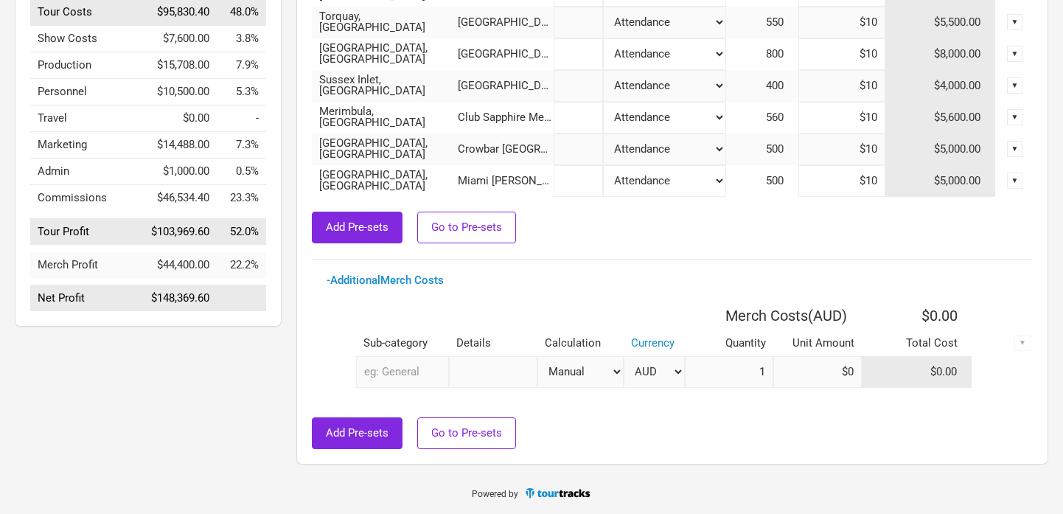
click at [377, 376] on input "text" at bounding box center [402, 372] width 93 height 32
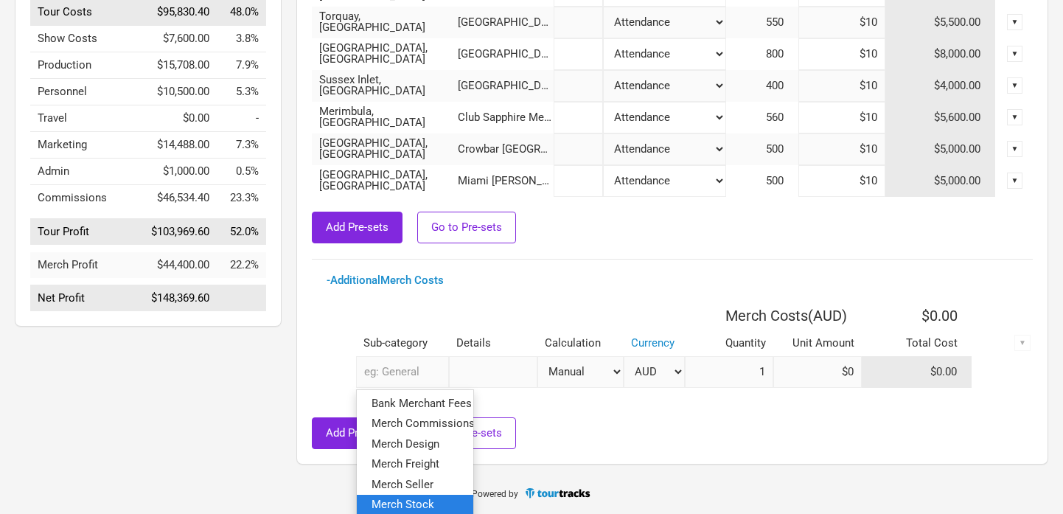
click at [408, 498] on span "Merch Stock" at bounding box center [403, 504] width 63 height 13
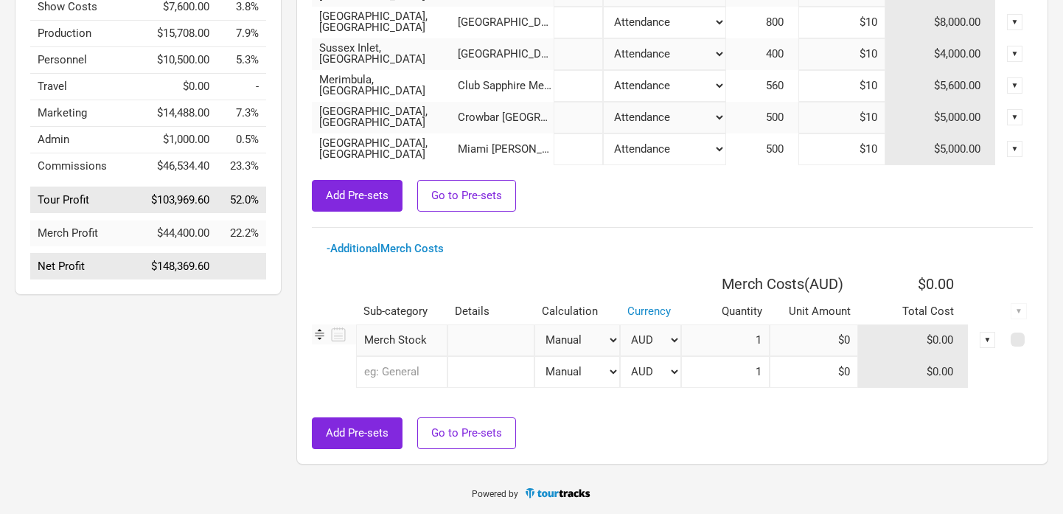
click at [381, 368] on input "text" at bounding box center [401, 372] width 91 height 32
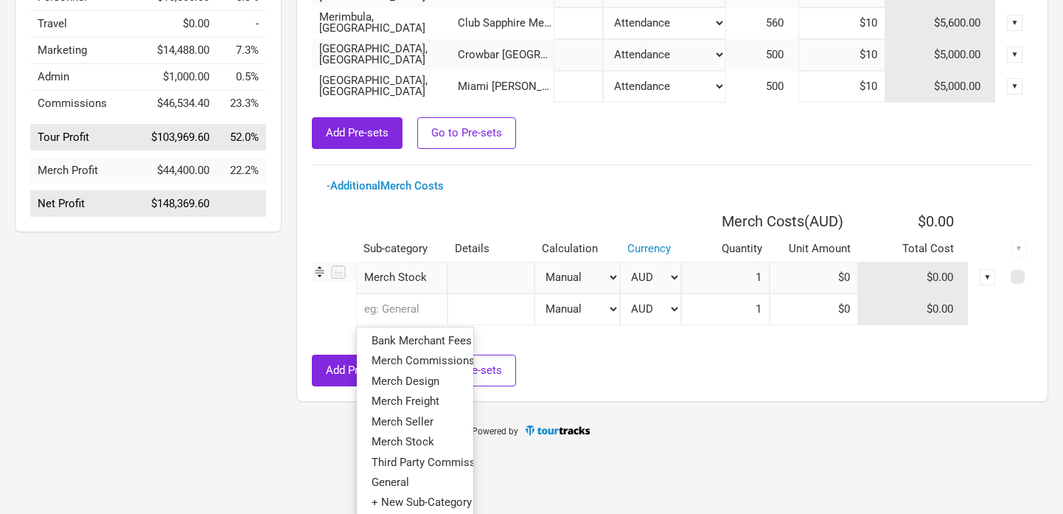
scroll to position [396, 0]
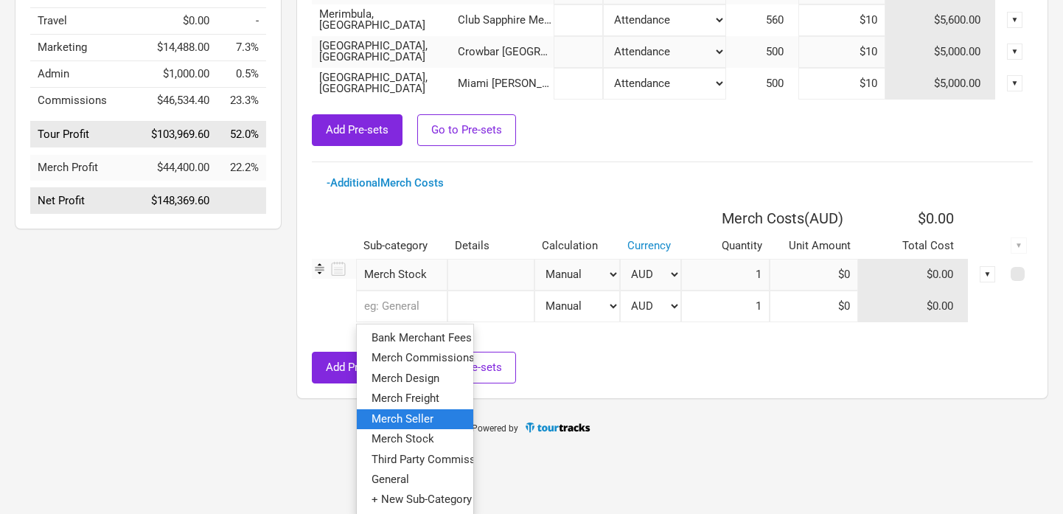
click at [397, 417] on span "Merch Seller" at bounding box center [403, 418] width 62 height 13
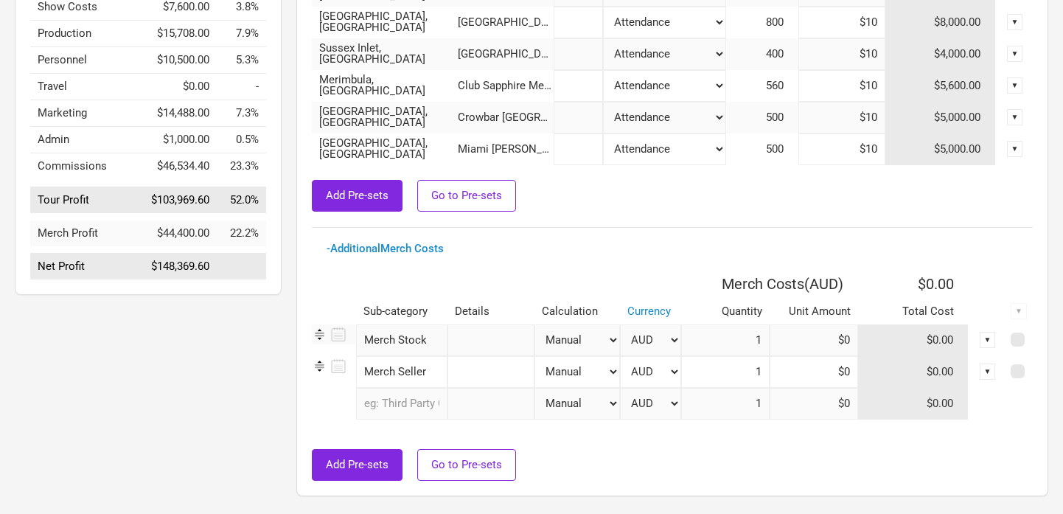
click at [403, 404] on input "text" at bounding box center [401, 404] width 91 height 32
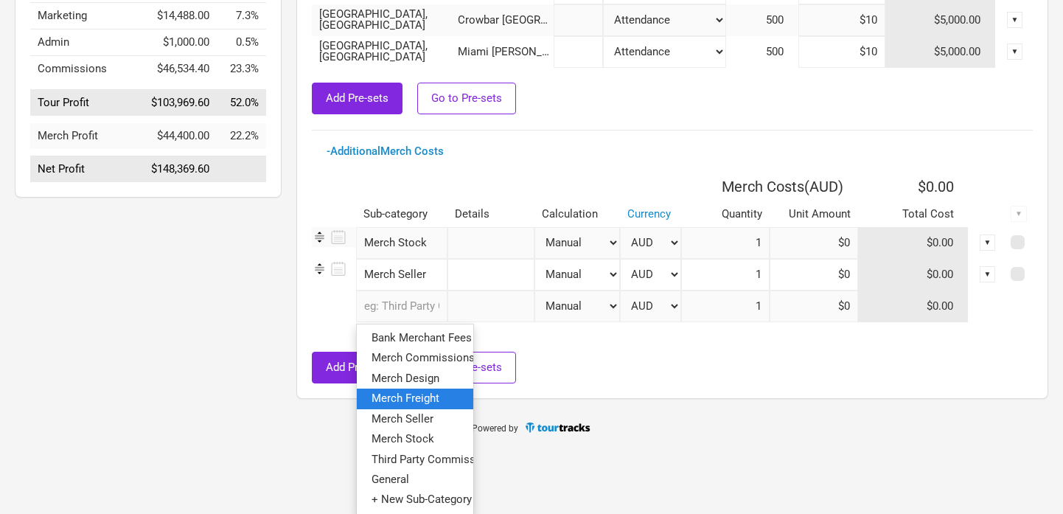
click at [389, 403] on span "Merch Freight" at bounding box center [406, 398] width 68 height 13
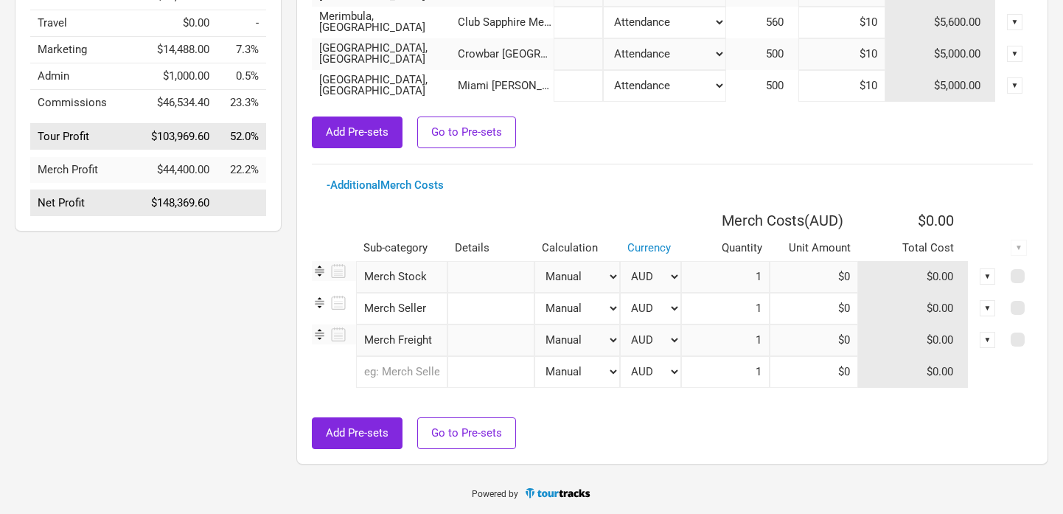
scroll to position [362, 0]
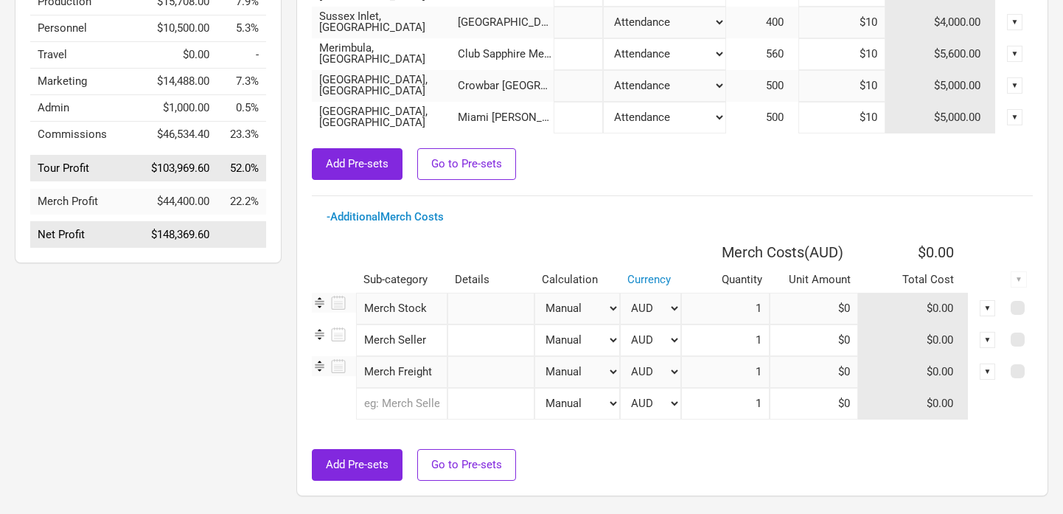
click at [387, 409] on input "text" at bounding box center [401, 404] width 91 height 32
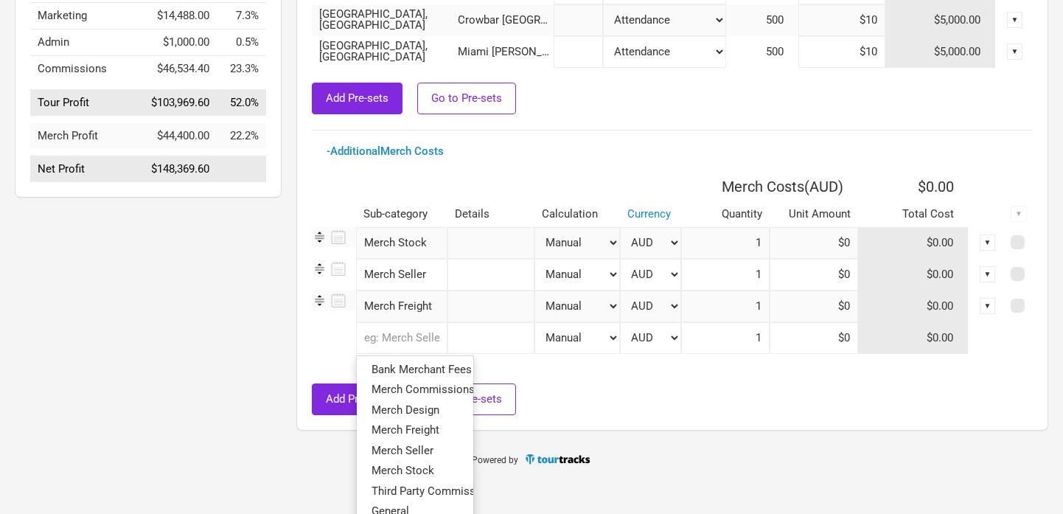
scroll to position [459, 0]
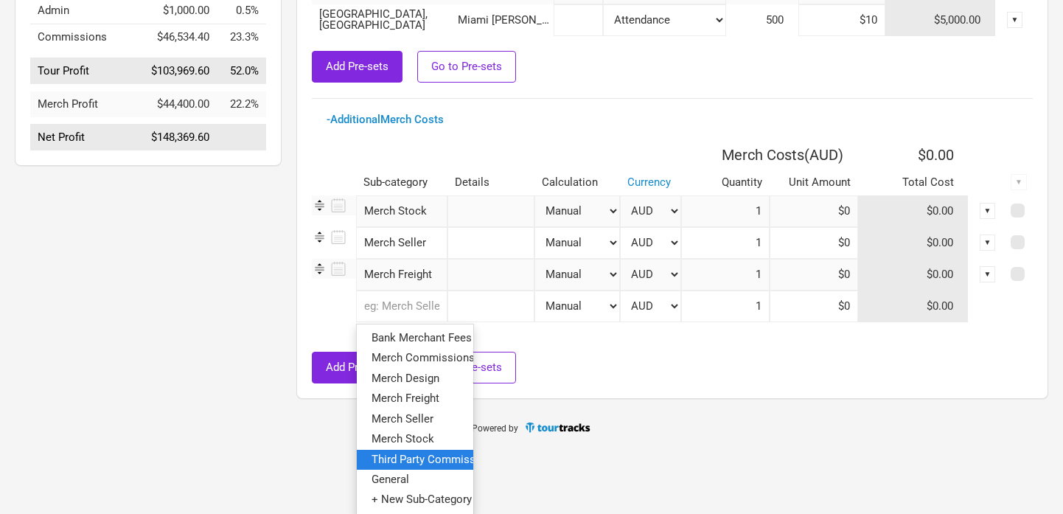
click at [367, 463] on link "Third Party Commissions" at bounding box center [415, 459] width 117 height 20
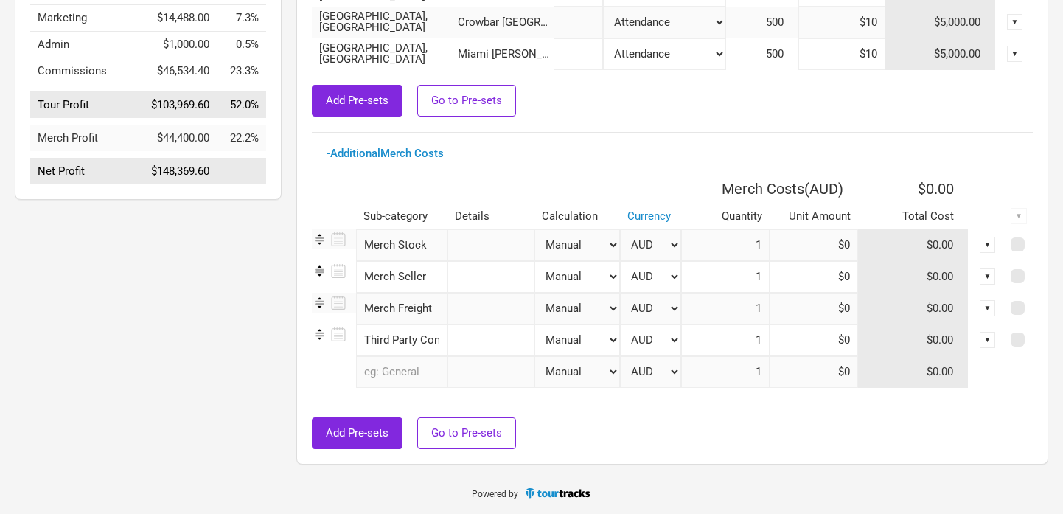
scroll to position [394, 0]
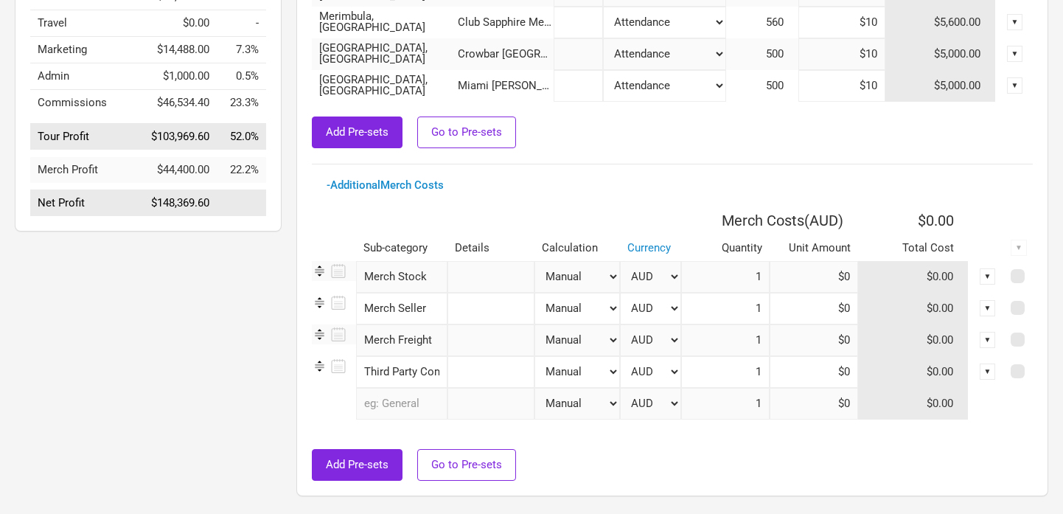
click at [582, 375] on select "Manual # of Shows # of Show Days # of Days # of Tickets Sold % of Merch Income" at bounding box center [578, 372] width 86 height 32
select select "% of Gross Merch"
click at [535, 356] on select "Manual # of Shows # of Show Days # of Days # of Tickets Sold % of Merch Income" at bounding box center [578, 372] width 86 height 32
type input "$1"
type input "0%"
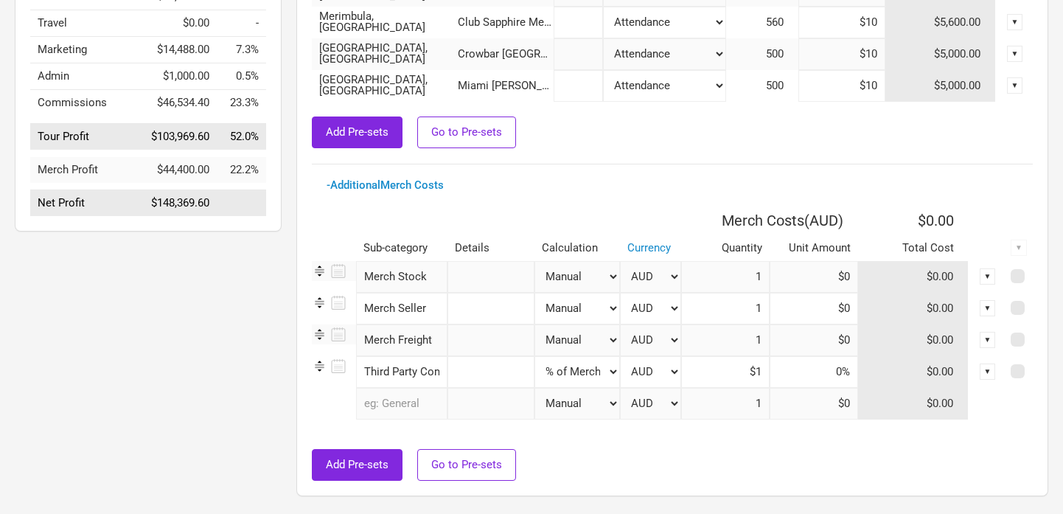
type input "$44,400"
click at [814, 373] on input at bounding box center [814, 372] width 88 height 32
type input "10%"
click at [669, 416] on select "AUD New ..." at bounding box center [650, 404] width 61 height 32
click at [797, 347] on input at bounding box center [814, 340] width 88 height 32
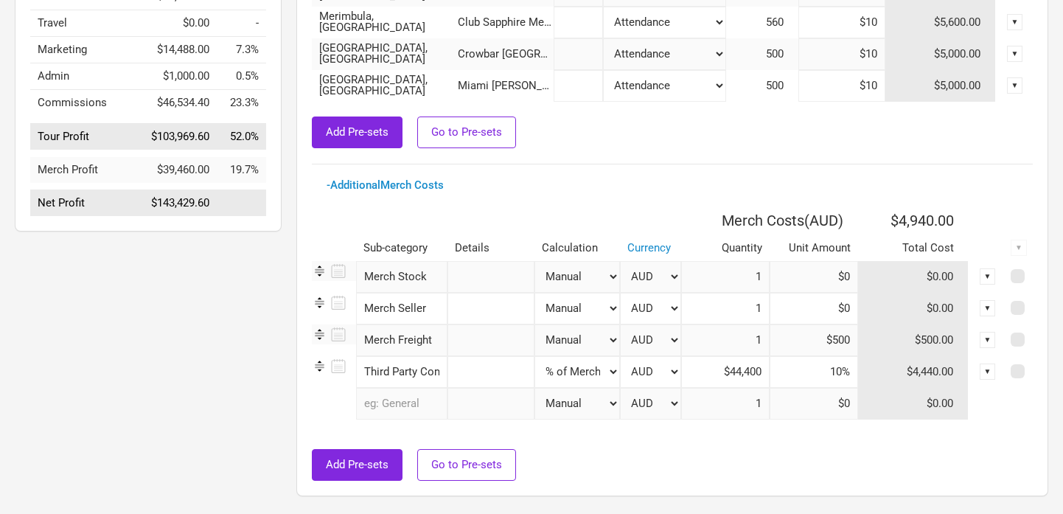
type input "$500"
click at [462, 309] on input "text" at bounding box center [491, 309] width 87 height 32
click at [569, 302] on select "Manual # of Shows # of Show Days # of Days # of Tickets Sold % of Merch Income" at bounding box center [578, 309] width 86 height 32
select select "Shows"
click at [535, 293] on select "Manual # of Shows # of Show Days # of Days # of Tickets Sold % of Merch Income" at bounding box center [578, 309] width 86 height 32
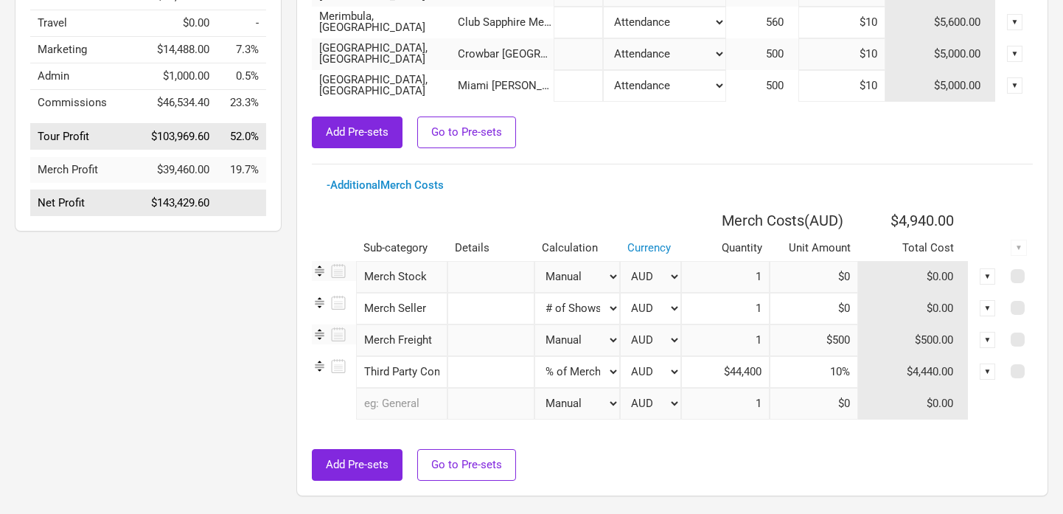
type input "8"
click at [808, 305] on input at bounding box center [814, 309] width 88 height 32
type input "$40"
click at [597, 443] on div at bounding box center [672, 441] width 721 height 15
click at [484, 277] on input "text" at bounding box center [491, 277] width 87 height 32
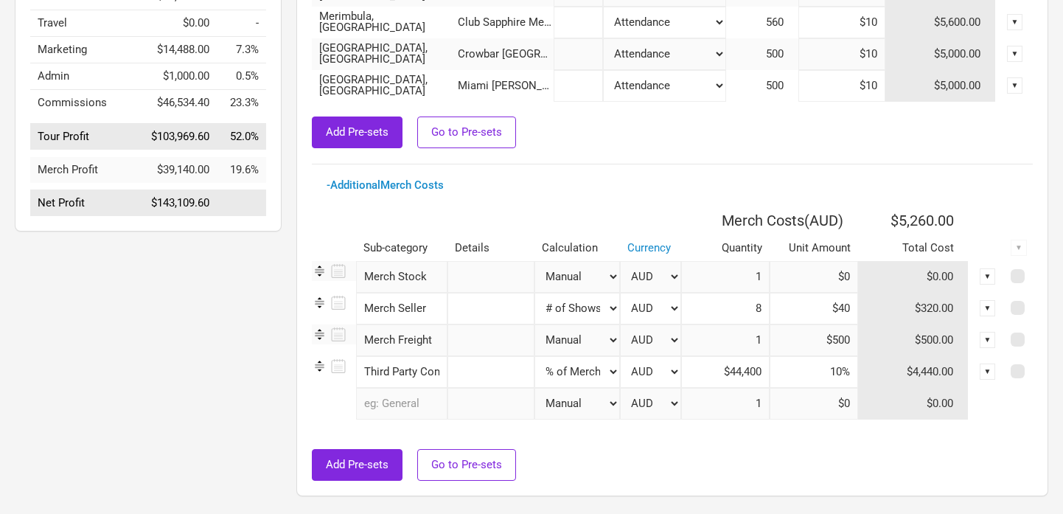
click at [566, 279] on select "Manual # of Shows # of Show Days # of Days # of Tickets Sold % of Merch Income" at bounding box center [578, 277] width 86 height 32
select select "% of Gross Merch"
click at [535, 261] on select "Manual # of Shows # of Show Days # of Days # of Tickets Sold % of Merch Income" at bounding box center [578, 277] width 86 height 32
type input "$1"
type input "0%"
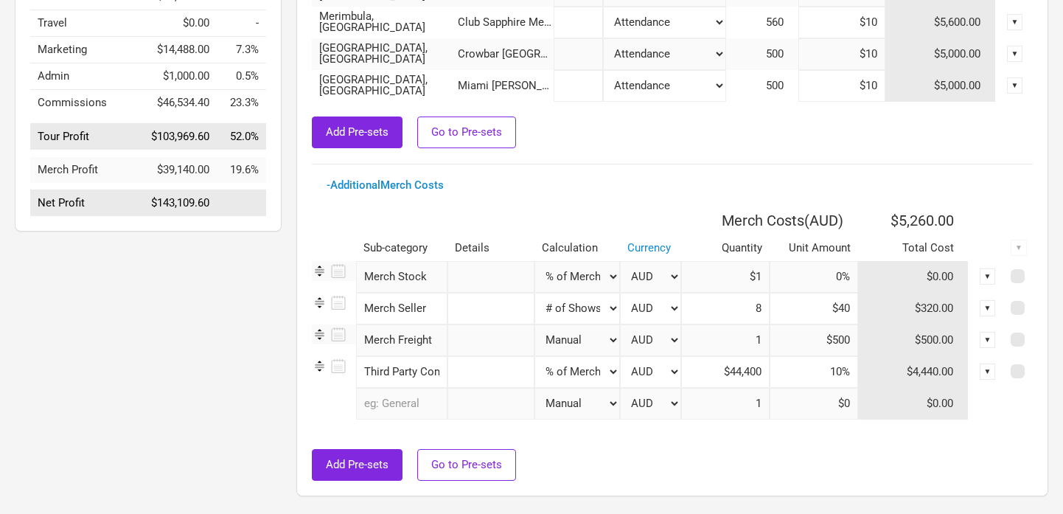
type input "$44,400"
click at [802, 280] on input at bounding box center [814, 277] width 88 height 32
type input "35%"
click at [722, 401] on input "1" at bounding box center [725, 404] width 88 height 32
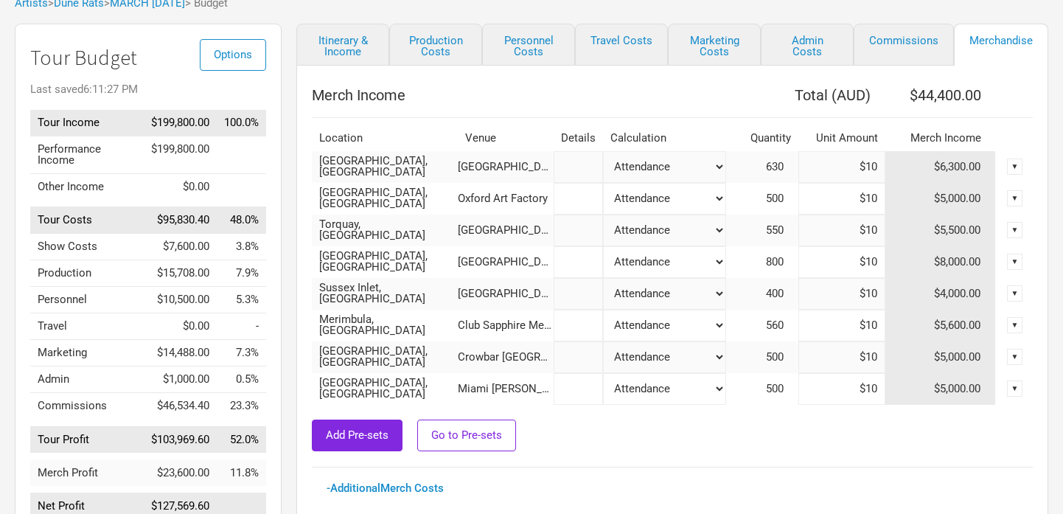
scroll to position [84, 0]
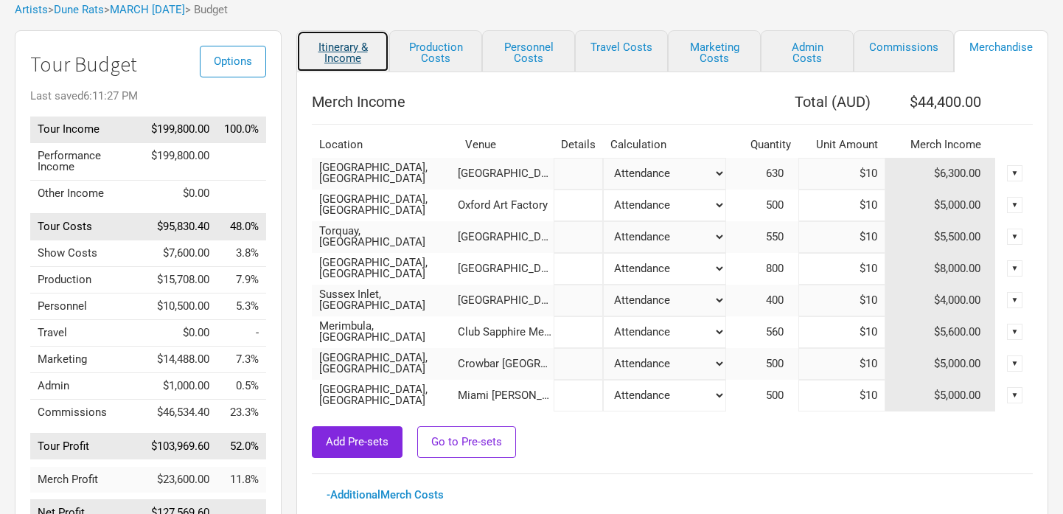
click at [335, 46] on link "Itinerary & Income" at bounding box center [342, 51] width 93 height 42
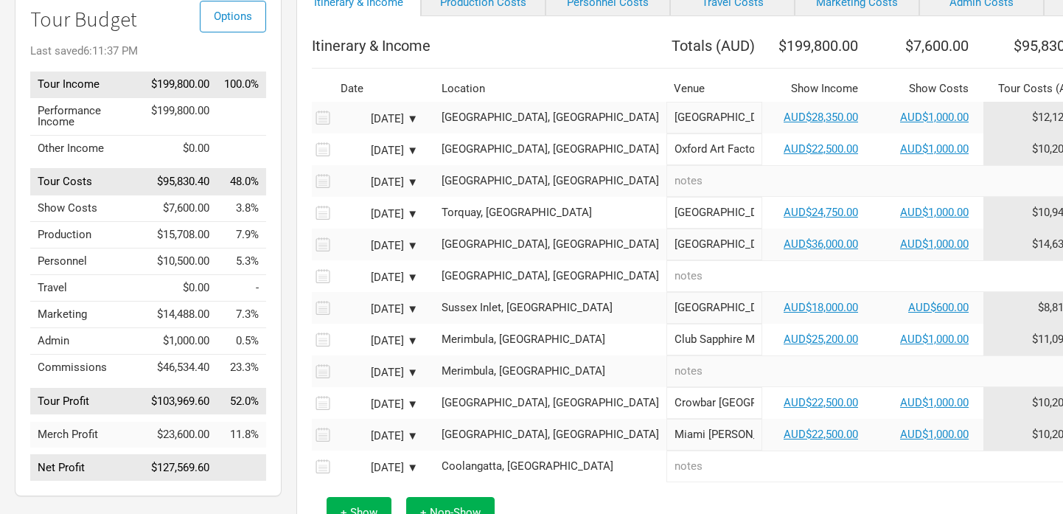
scroll to position [128, 0]
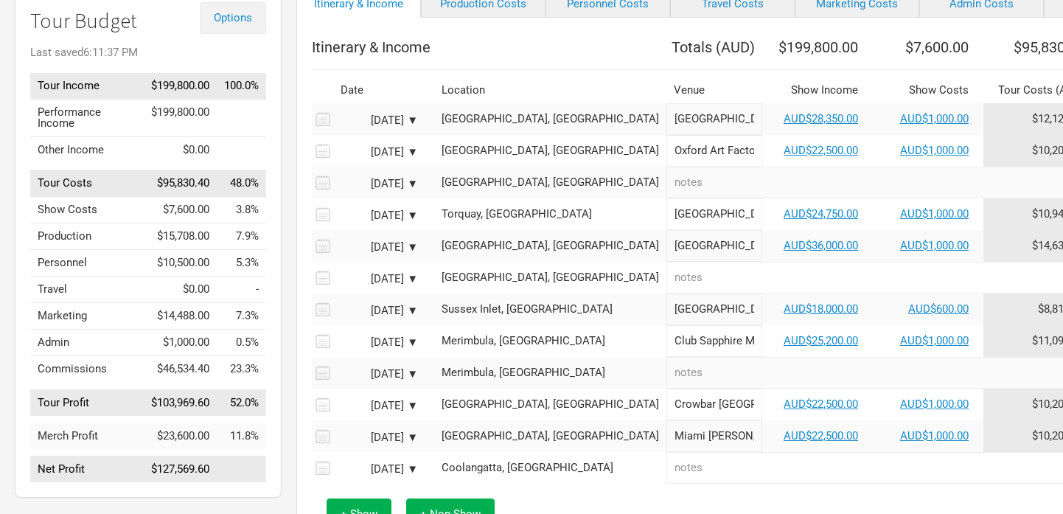
click at [236, 29] on button "Options" at bounding box center [233, 18] width 66 height 32
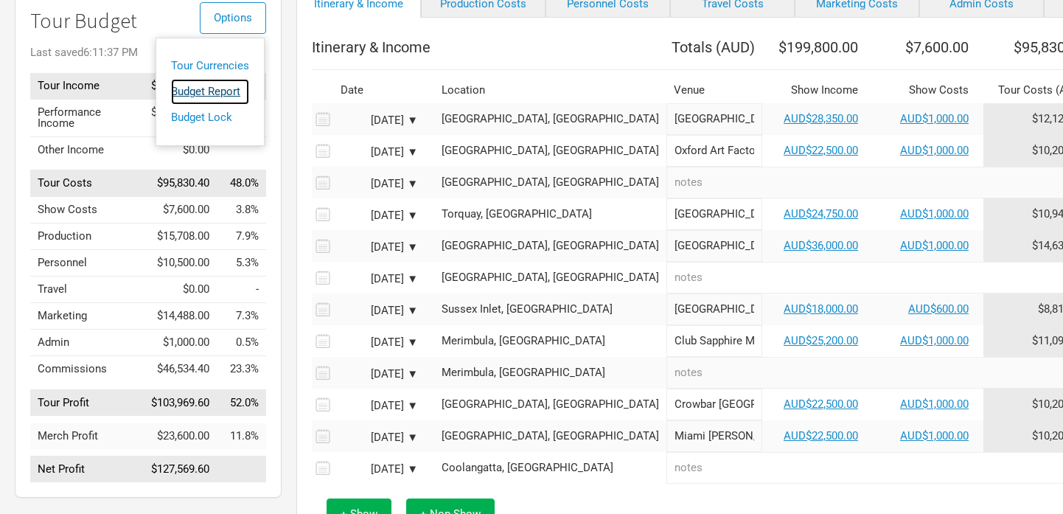
click at [201, 90] on link "Budget Report" at bounding box center [210, 92] width 78 height 26
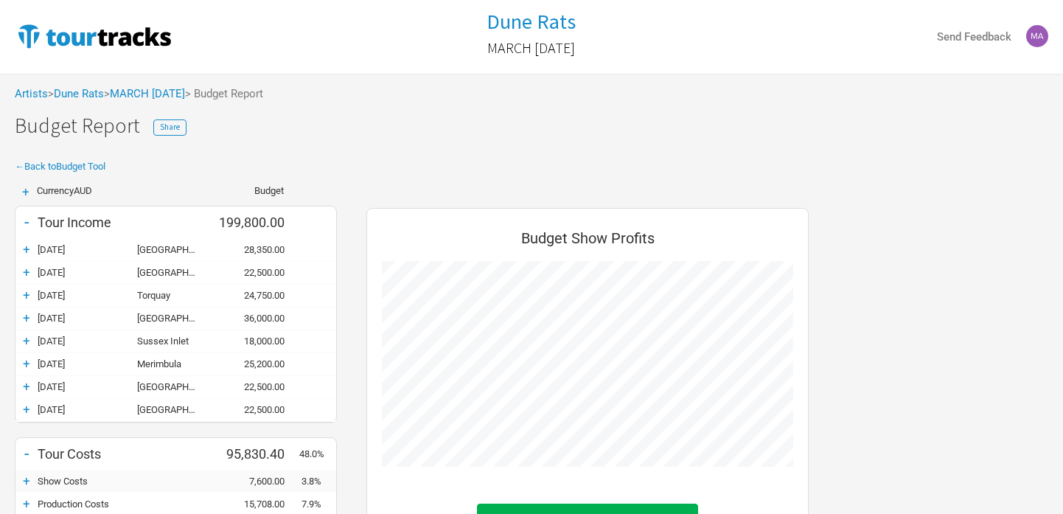
scroll to position [591, 472]
click at [161, 130] on span "Share" at bounding box center [170, 127] width 20 height 10
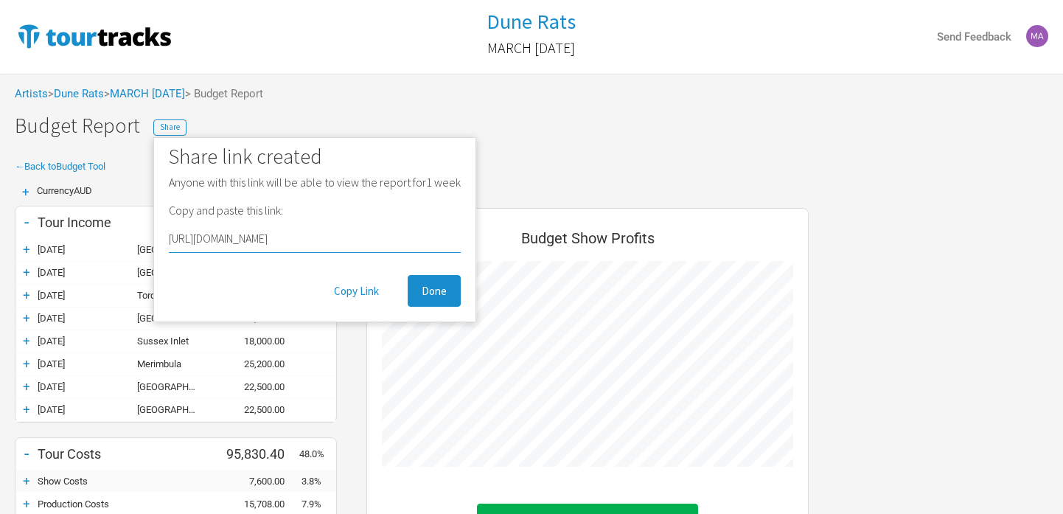
click at [378, 84] on div "Artists > Dune Rats > MARCH [DATE] > Budget Report" at bounding box center [531, 94] width 1063 height 41
click at [161, 97] on link "MARCH [DATE]" at bounding box center [147, 93] width 75 height 13
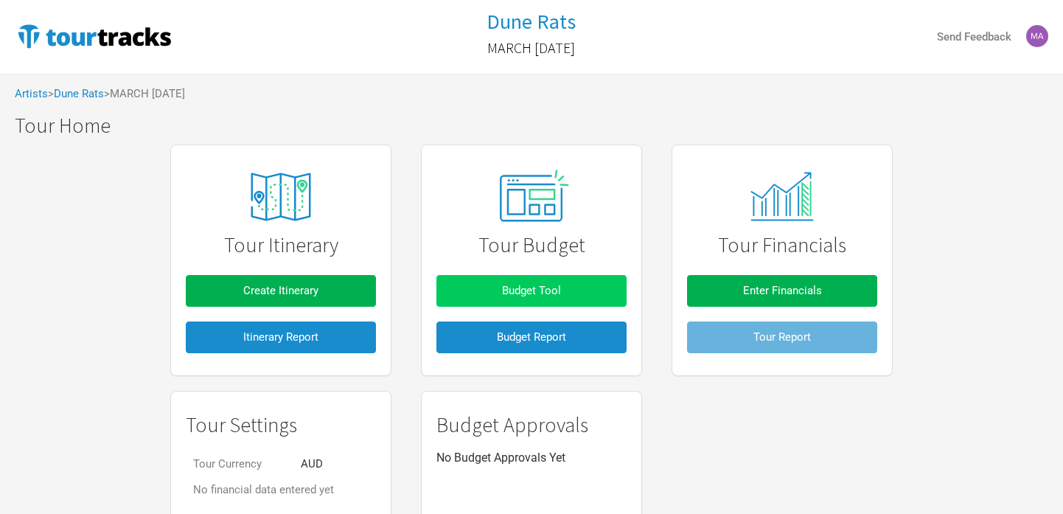
click at [509, 279] on button "Budget Tool" at bounding box center [532, 291] width 190 height 32
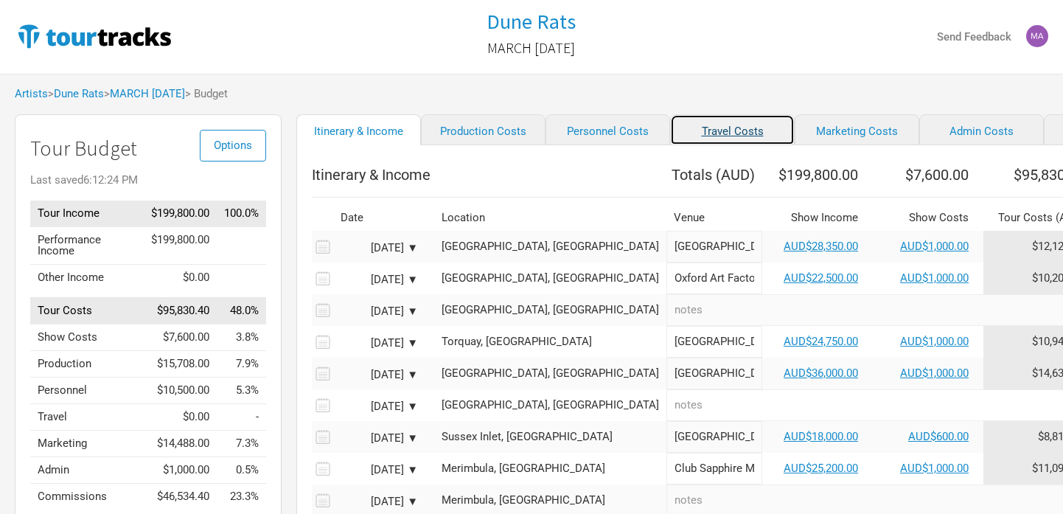
click at [695, 131] on link "Travel Costs" at bounding box center [732, 129] width 125 height 31
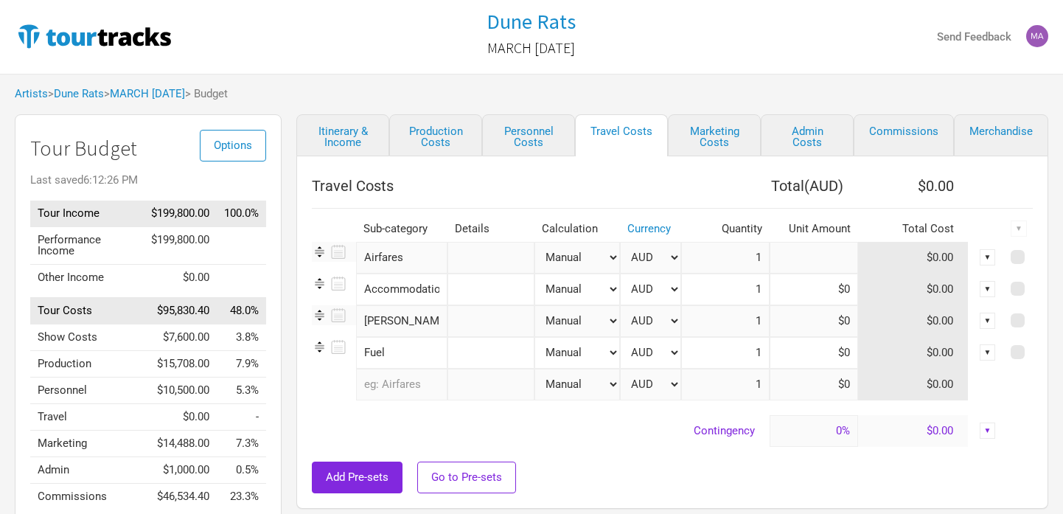
click at [812, 265] on input at bounding box center [814, 258] width 88 height 32
paste input "$5,039.68"
type input "$5,039.68"
click at [802, 284] on input at bounding box center [814, 290] width 88 height 32
type input "$0"
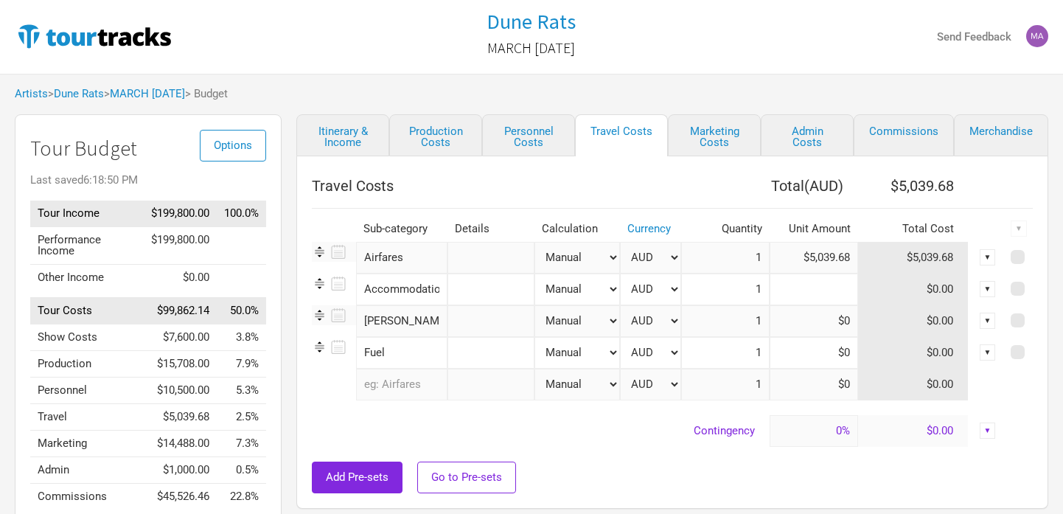
click at [790, 297] on input at bounding box center [814, 290] width 88 height 32
paste input "$2,400.83"
type input "$2,400.83"
click at [792, 319] on input at bounding box center [814, 321] width 88 height 32
type input "$0"
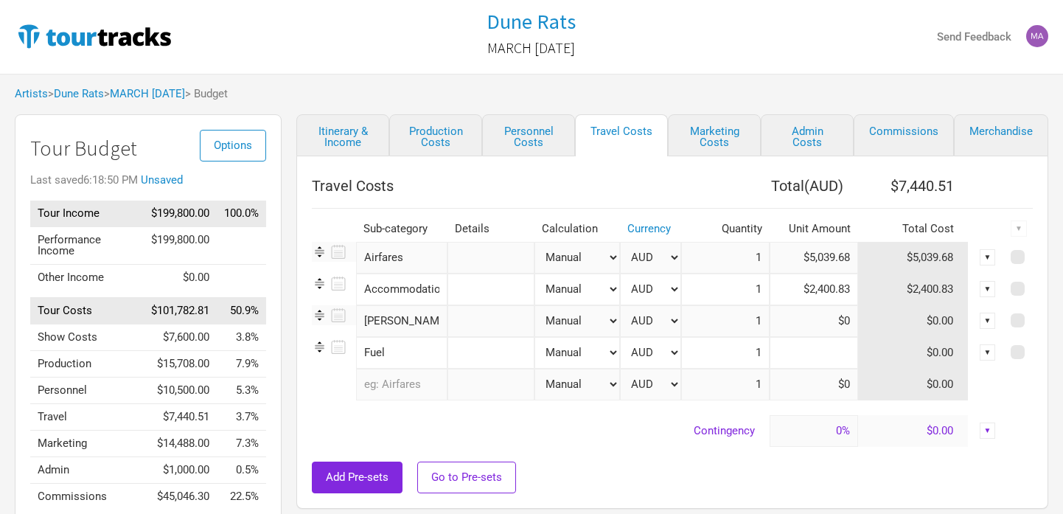
click at [802, 347] on input at bounding box center [814, 353] width 88 height 32
type input "$600"
click at [757, 390] on input "1" at bounding box center [725, 385] width 88 height 32
click at [410, 383] on input "text" at bounding box center [401, 385] width 91 height 32
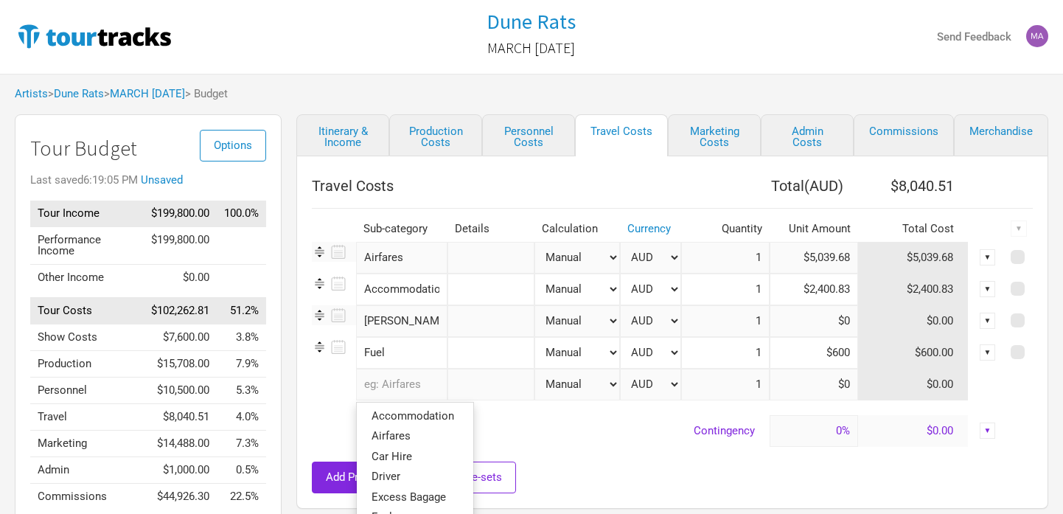
click at [410, 383] on input "text" at bounding box center [401, 385] width 91 height 32
click at [473, 318] on input "text" at bounding box center [491, 321] width 87 height 32
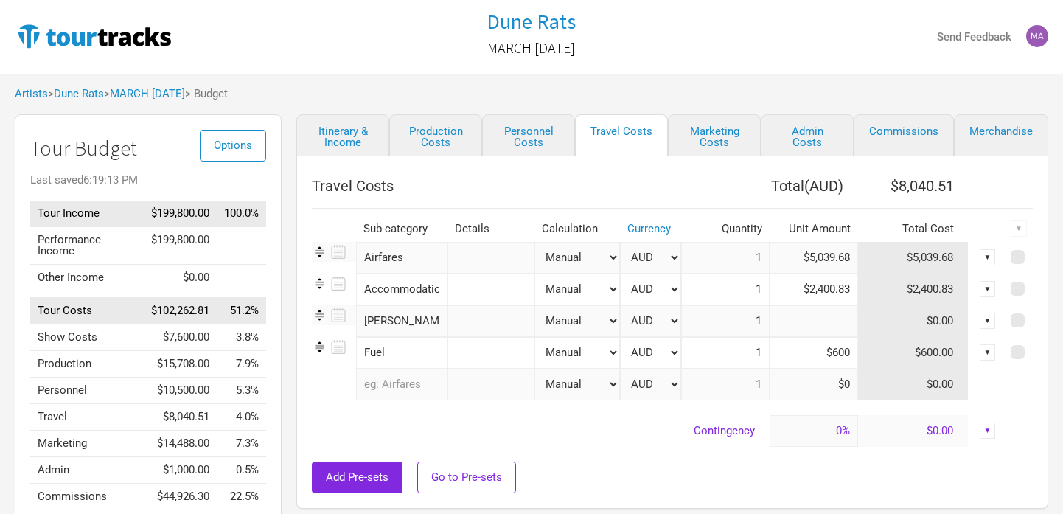
click at [804, 324] on input at bounding box center [814, 321] width 88 height 32
paste input "$1,985.08"
type input "$1,985.08"
click at [726, 369] on input "1" at bounding box center [725, 385] width 88 height 32
click at [810, 420] on input at bounding box center [814, 431] width 88 height 32
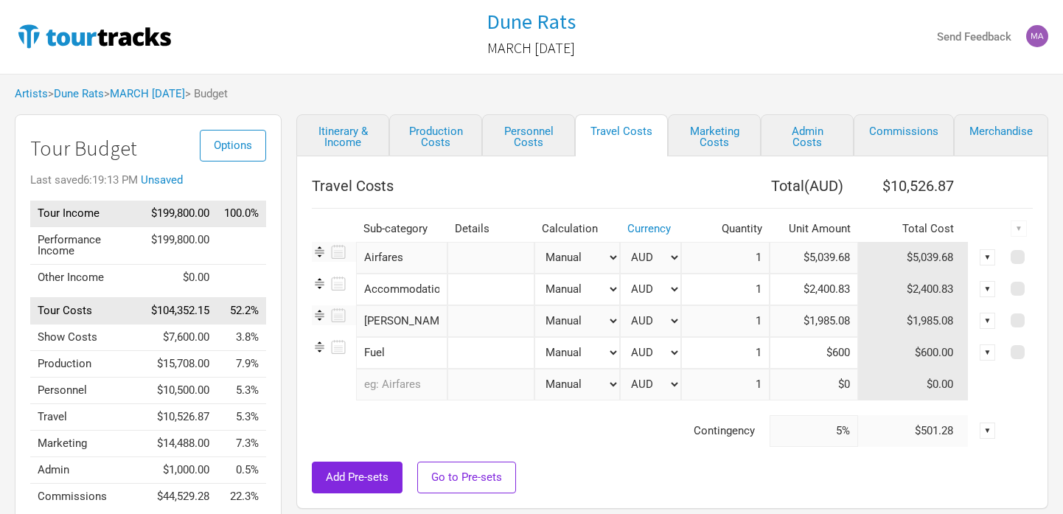
type input "5%"
click at [699, 433] on td "Contingency" at bounding box center [541, 431] width 458 height 32
click at [538, 145] on link "Personnel Costs" at bounding box center [528, 135] width 93 height 42
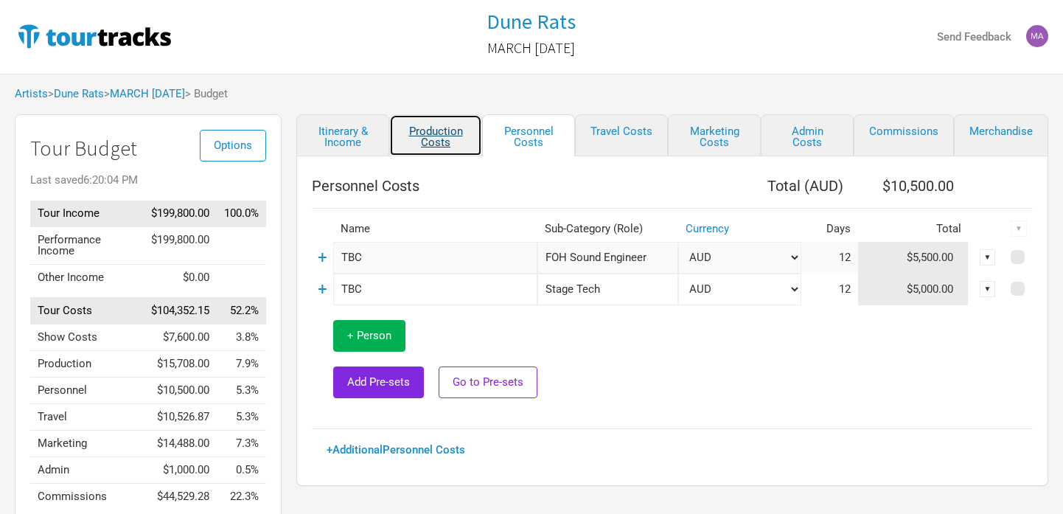
click at [439, 131] on link "Production Costs" at bounding box center [435, 135] width 93 height 42
select select "Shows"
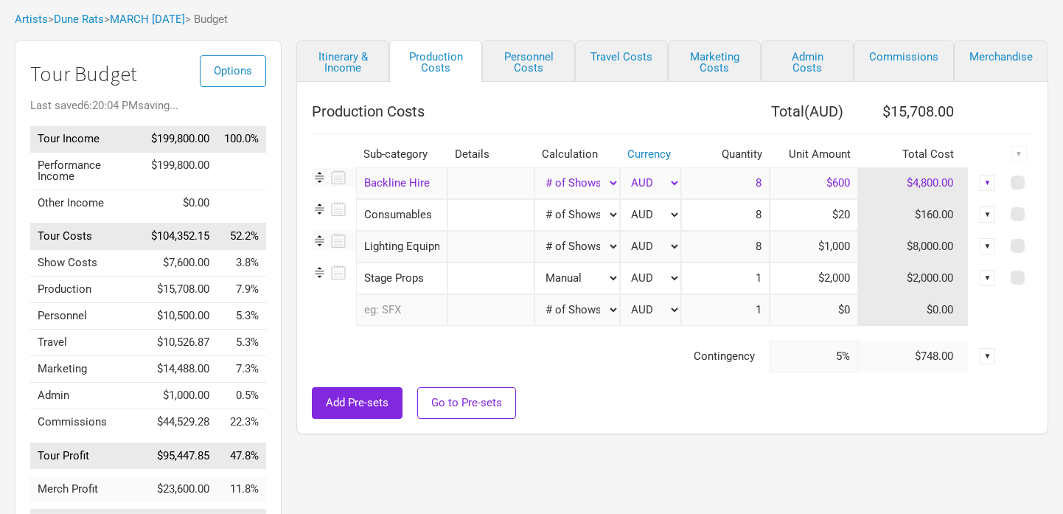
scroll to position [76, 0]
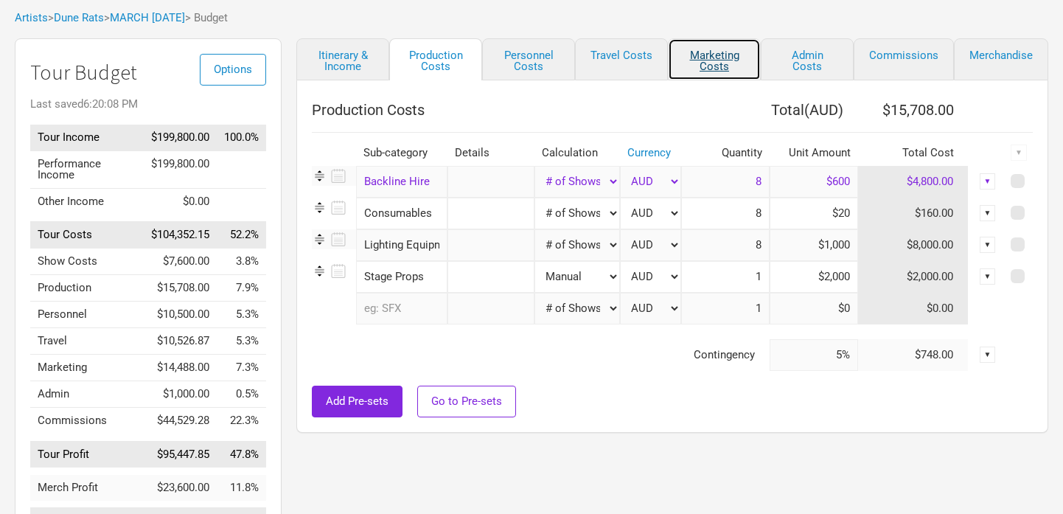
click at [723, 57] on link "Marketing Costs" at bounding box center [714, 59] width 93 height 42
type input "0%"
select select "% of Gross"
select select "Shows"
select select "% of Gross"
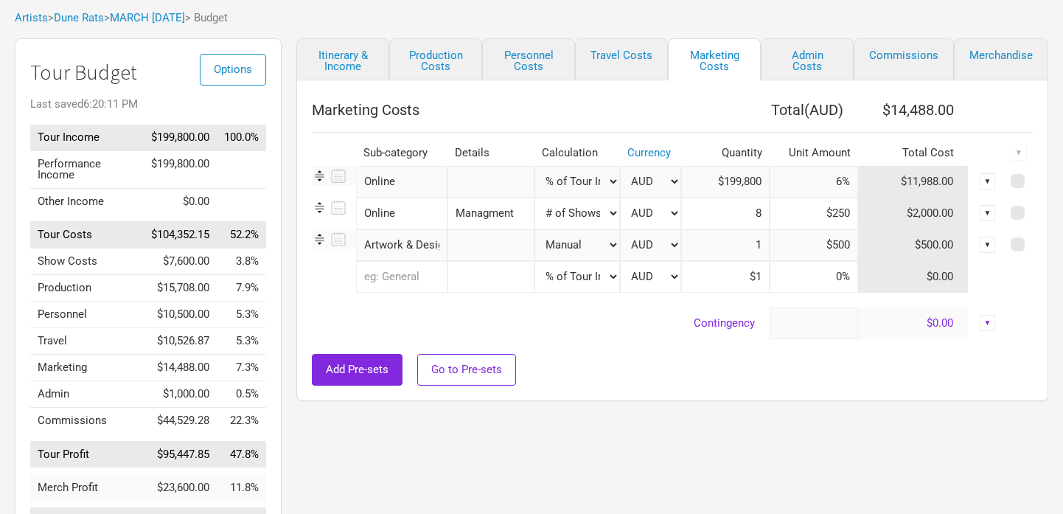
click at [821, 321] on input at bounding box center [814, 323] width 88 height 32
click at [713, 375] on div "Add Pre-sets Go to Pre-sets" at bounding box center [672, 370] width 721 height 32
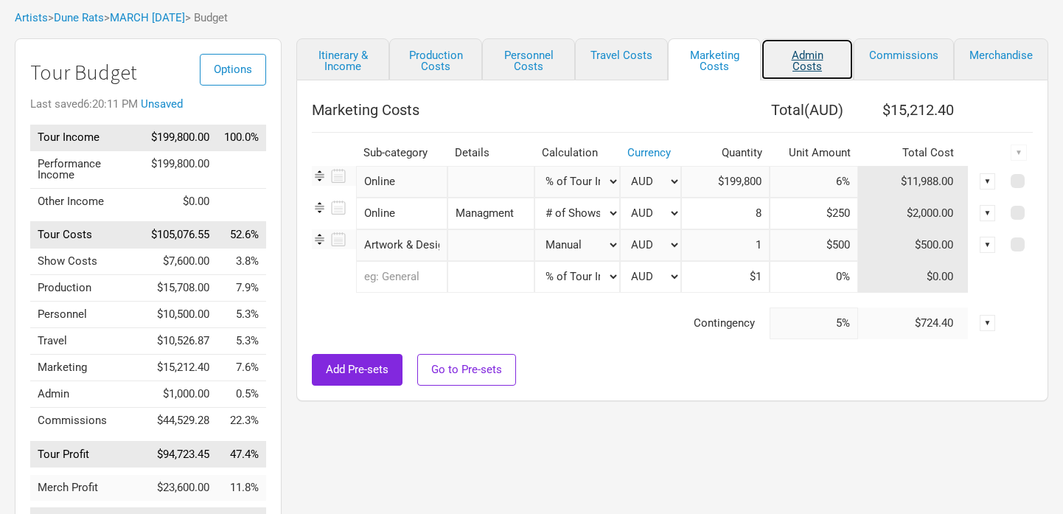
click at [813, 50] on link "Admin Costs" at bounding box center [807, 59] width 93 height 42
type input "0%"
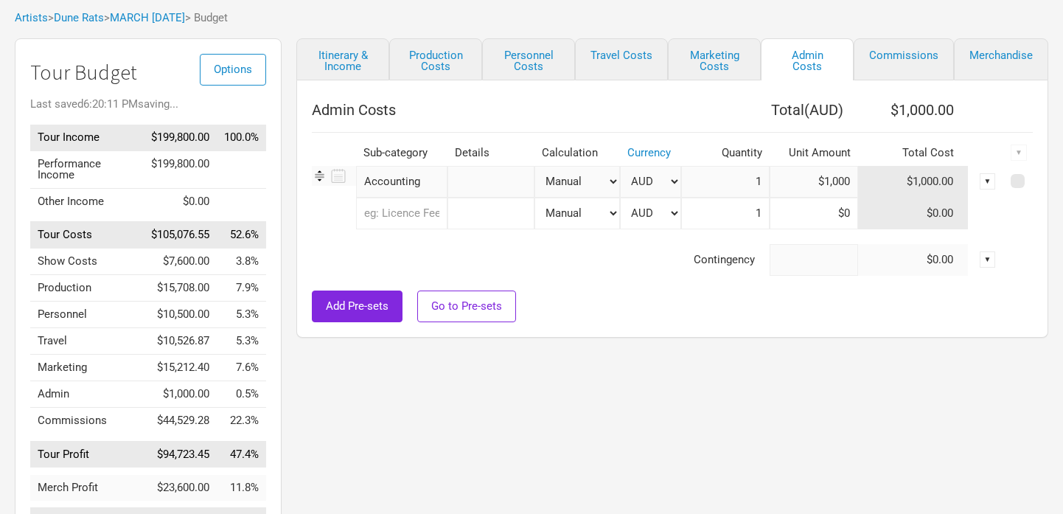
click at [789, 264] on input at bounding box center [814, 260] width 88 height 32
type input "5%"
click at [726, 280] on div at bounding box center [672, 283] width 721 height 15
click at [900, 58] on link "Commissions" at bounding box center [904, 59] width 100 height 42
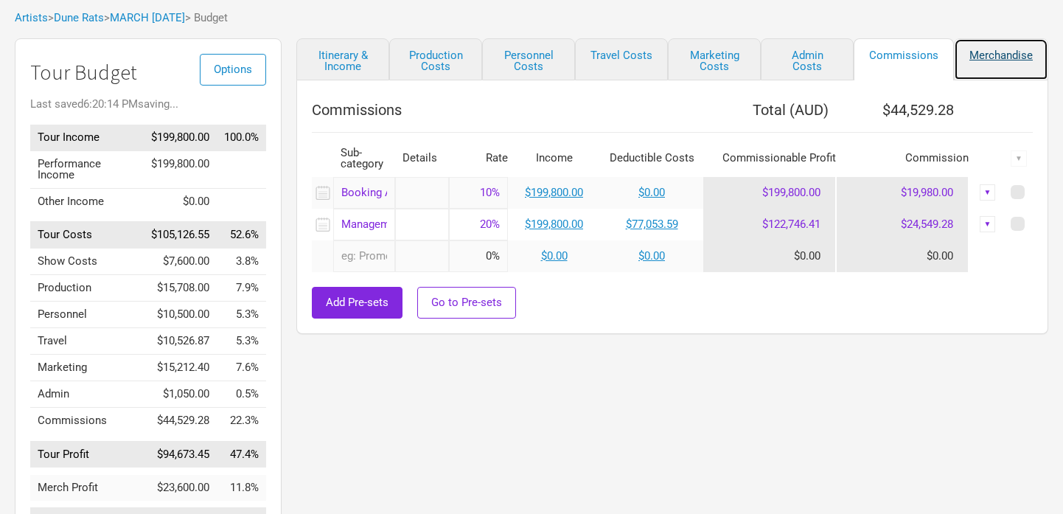
click at [999, 58] on link "Merchandise" at bounding box center [1001, 59] width 94 height 42
select select "% of Gross Merch"
select select "Shows"
select select "% of Gross Merch"
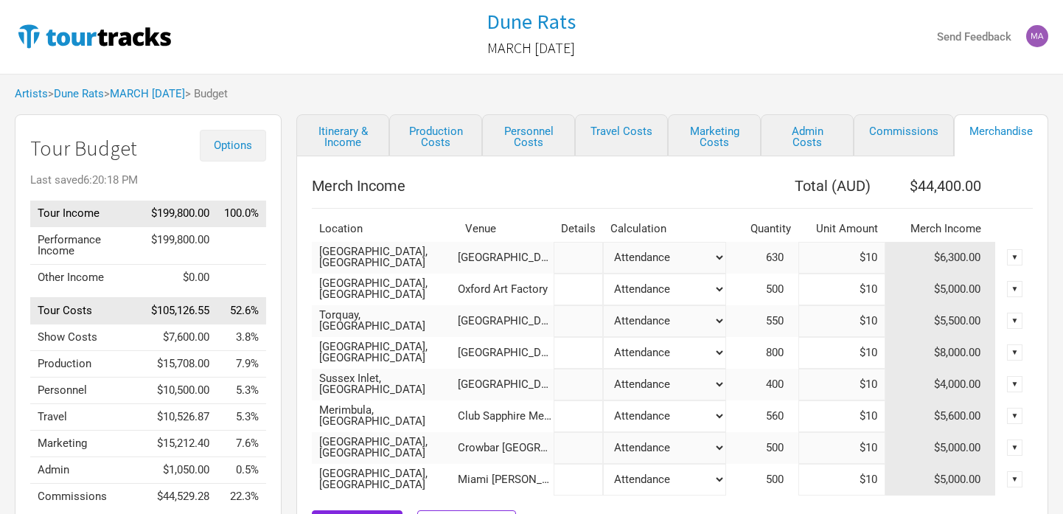
click at [222, 149] on span "Options" at bounding box center [233, 145] width 38 height 13
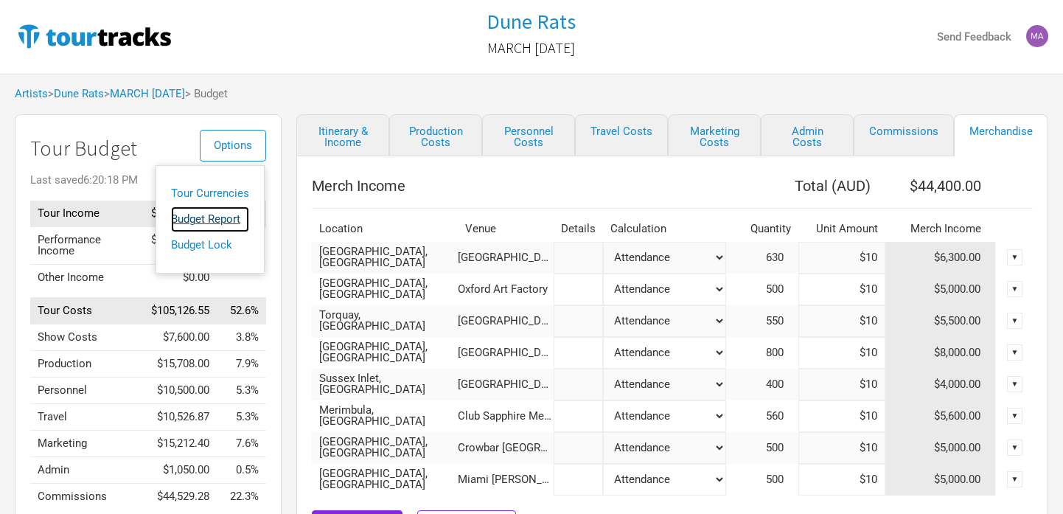
click at [211, 212] on link "Budget Report" at bounding box center [210, 219] width 78 height 26
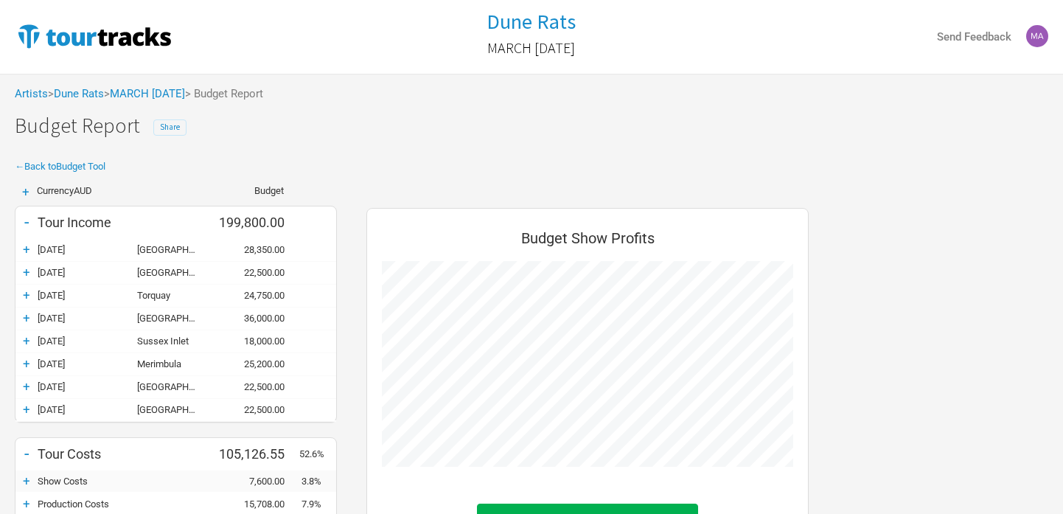
click at [168, 128] on span "Share" at bounding box center [170, 127] width 20 height 10
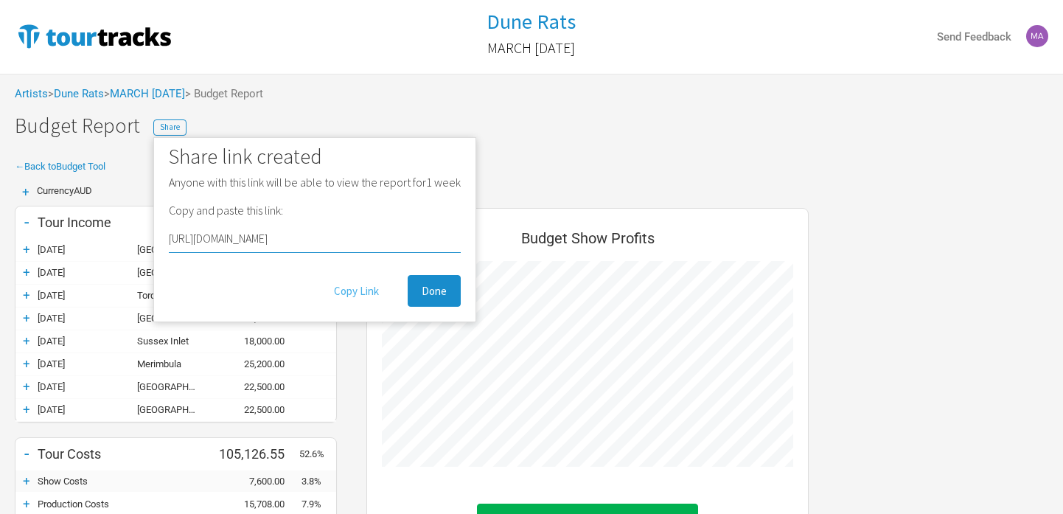
click at [352, 297] on button "Copy Link" at bounding box center [356, 291] width 73 height 32
